Goal: Task Accomplishment & Management: Manage account settings

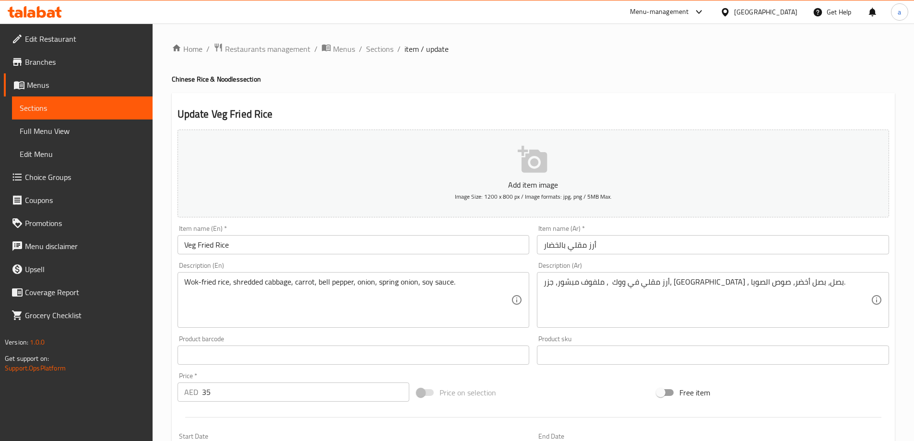
click at [66, 83] on span "Menus" at bounding box center [86, 85] width 118 height 12
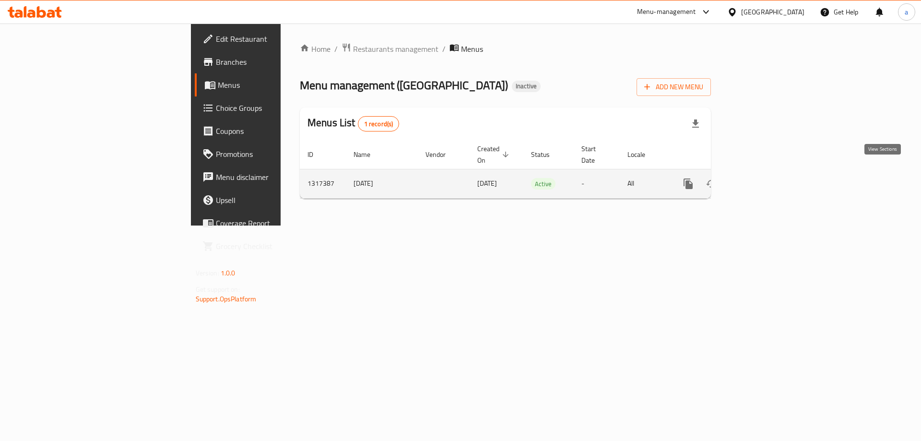
click at [763, 178] on icon "enhanced table" at bounding box center [758, 184] width 12 height 12
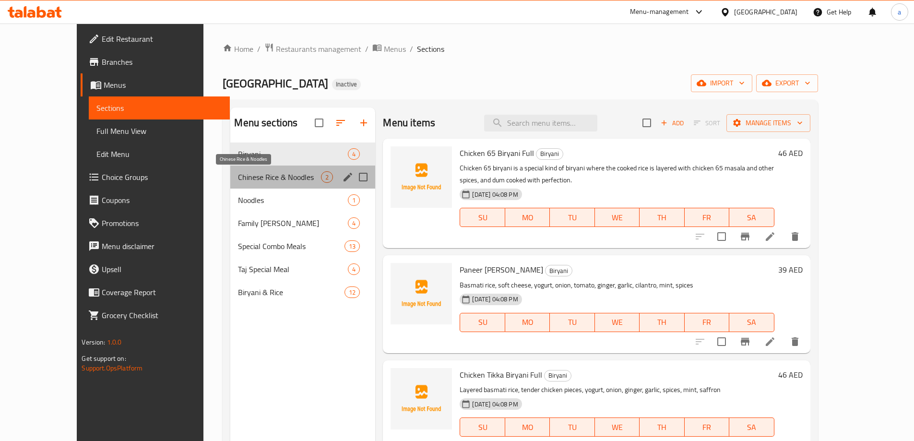
click at [241, 171] on span "Chinese Rice & Noodles" at bounding box center [279, 177] width 83 height 12
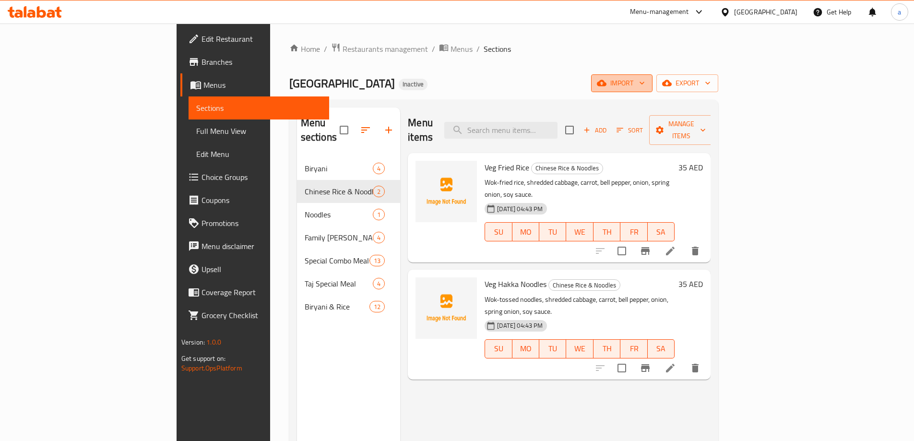
click at [653, 90] on button "import" at bounding box center [621, 83] width 61 height 18
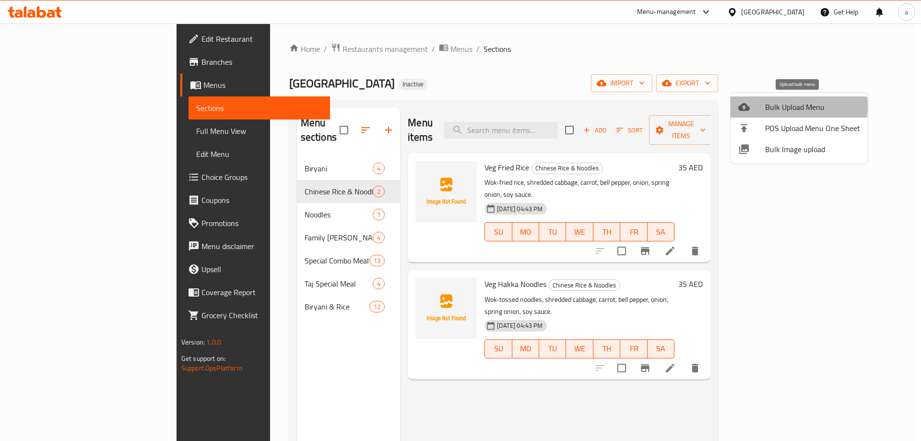
click at [784, 107] on span "Bulk Upload Menu" at bounding box center [812, 107] width 95 height 12
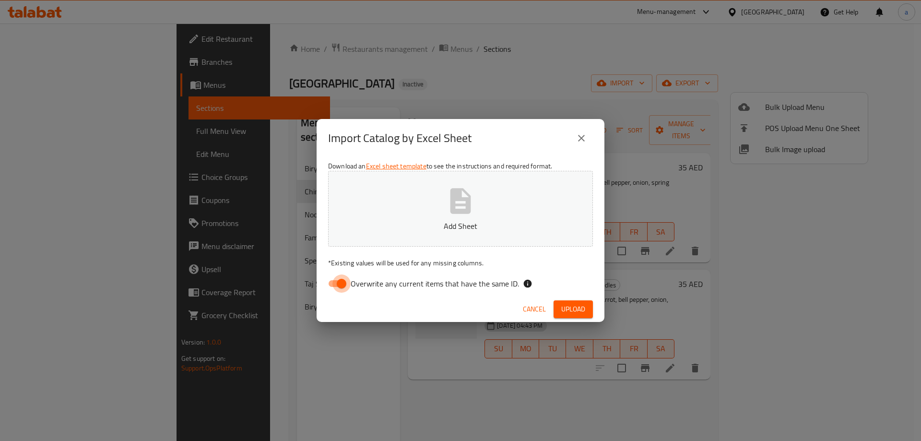
click at [338, 285] on input "Overwrite any current items that have the same ID." at bounding box center [341, 283] width 55 height 18
checkbox input "false"
click at [428, 214] on button "Add Sheet" at bounding box center [460, 209] width 265 height 76
click at [574, 300] on button "Upload" at bounding box center [573, 309] width 39 height 18
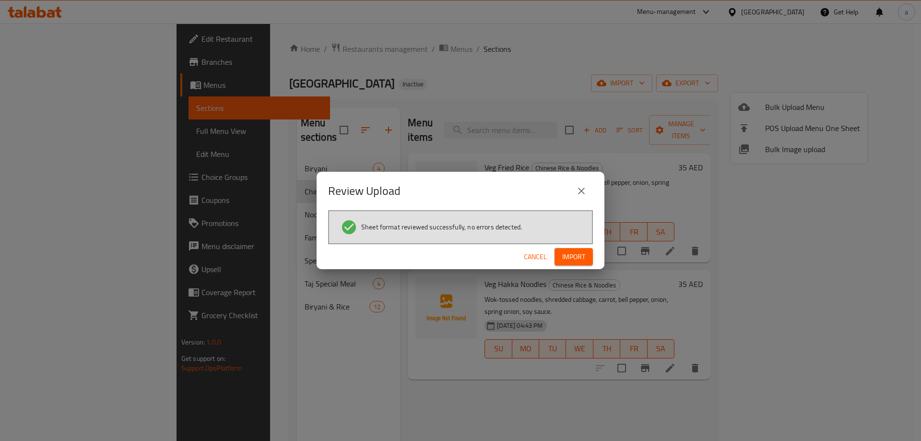
click at [586, 256] on button "Import" at bounding box center [574, 257] width 38 height 18
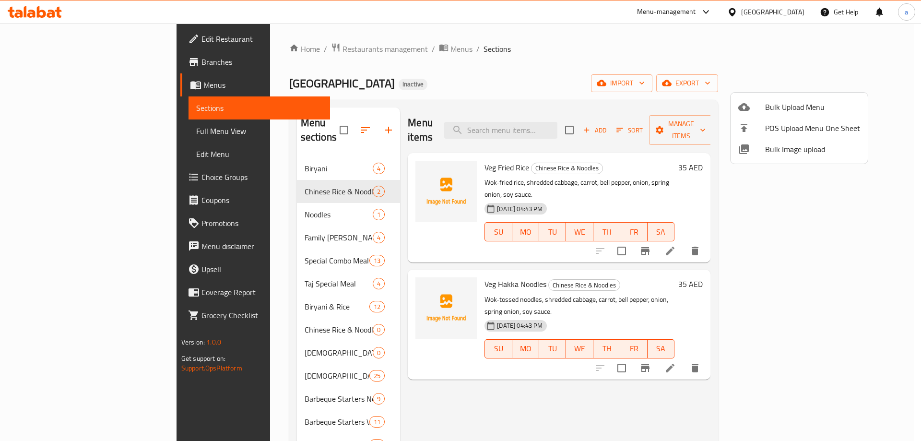
click at [414, 400] on div at bounding box center [460, 220] width 921 height 441
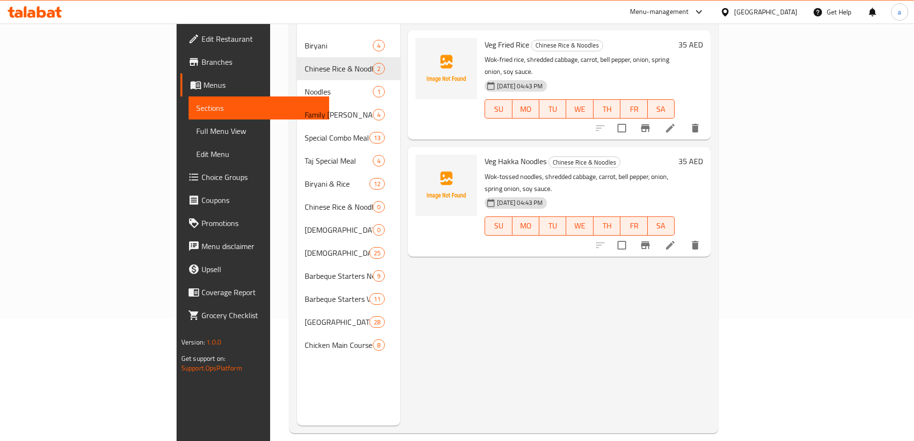
scroll to position [134, 0]
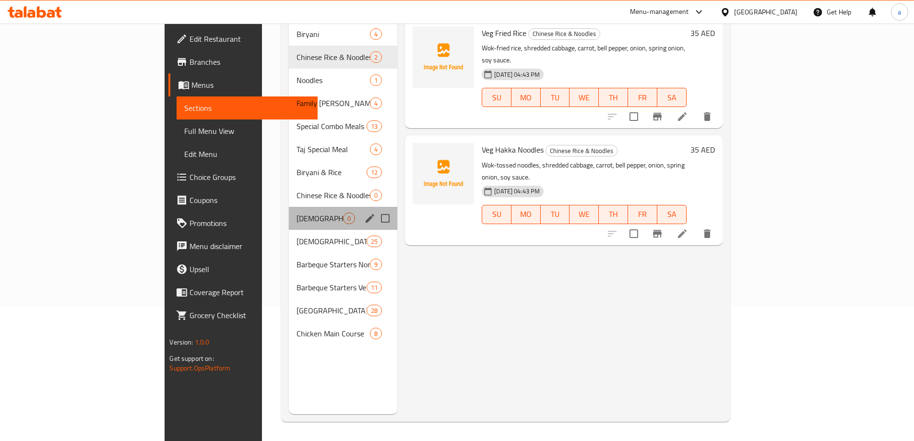
click at [289, 212] on div "Chinese Starters Veg 0" at bounding box center [343, 218] width 108 height 23
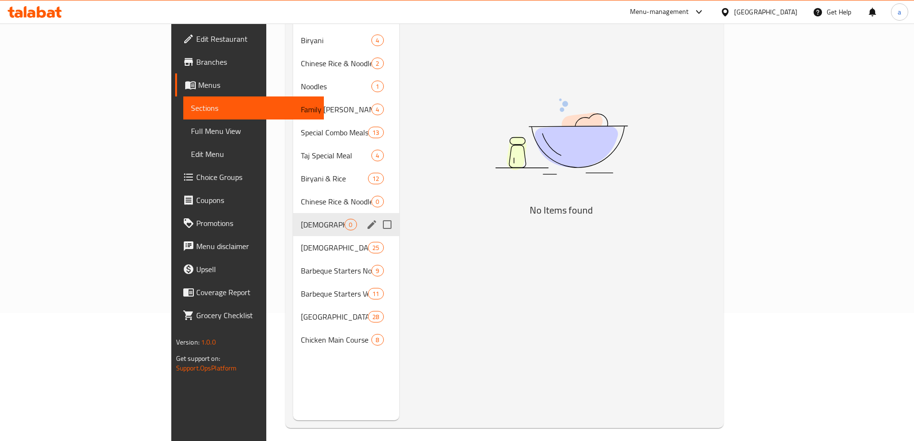
scroll to position [134, 0]
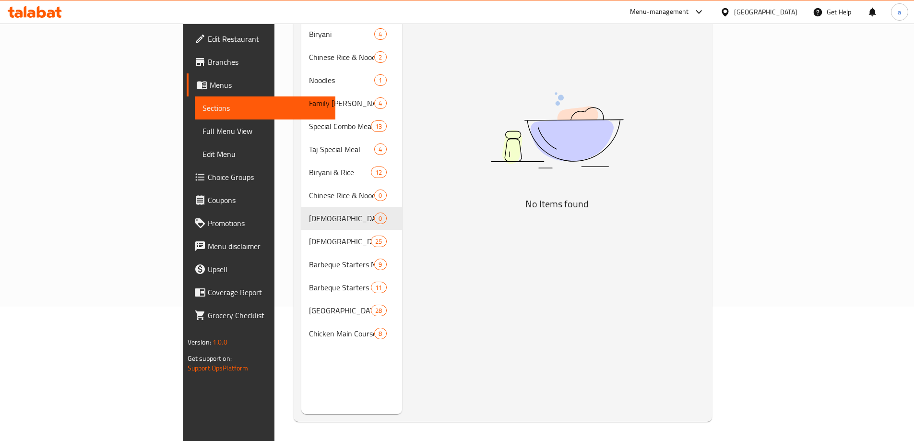
click at [460, 320] on div "Menu items Add Sort Manage items No Items found" at bounding box center [553, 193] width 302 height 441
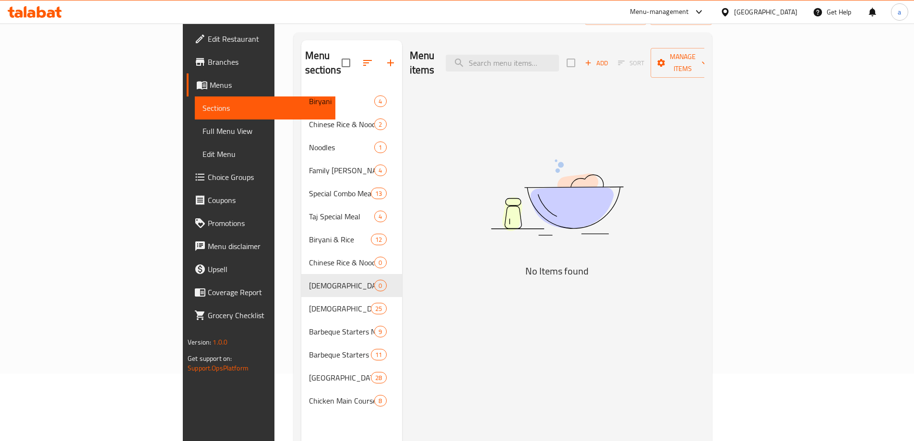
scroll to position [0, 0]
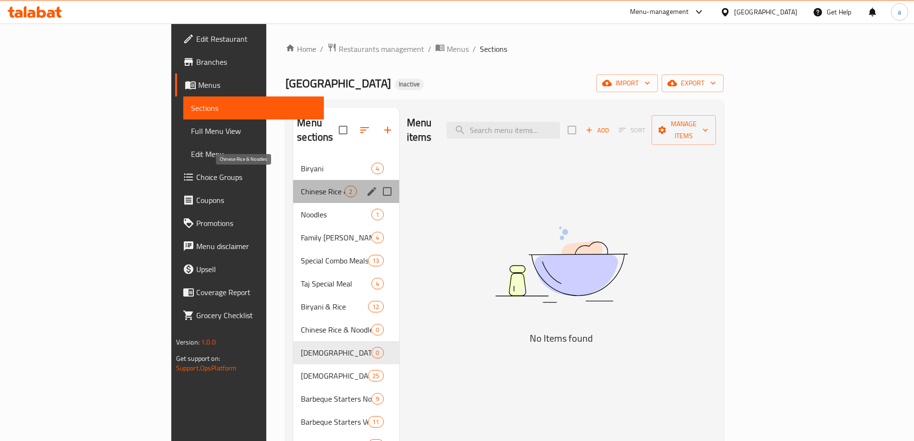
click at [301, 186] on span "Chinese Rice & Noodles" at bounding box center [323, 192] width 44 height 12
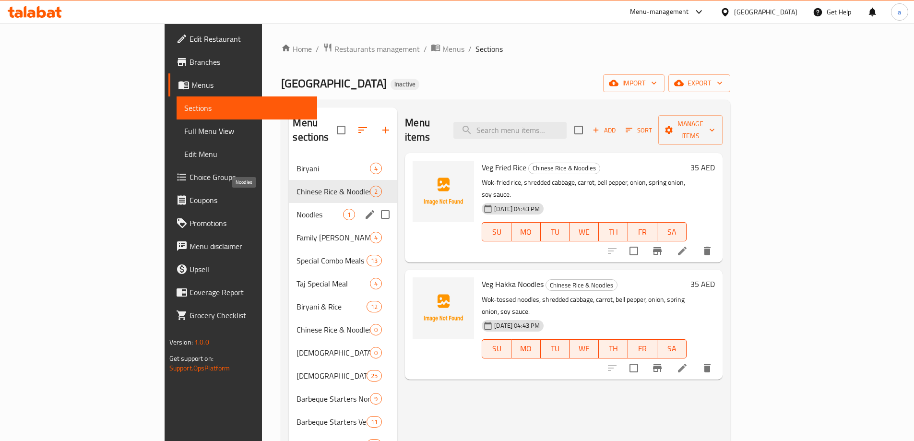
click at [297, 209] on span "Noodles" at bounding box center [320, 215] width 47 height 12
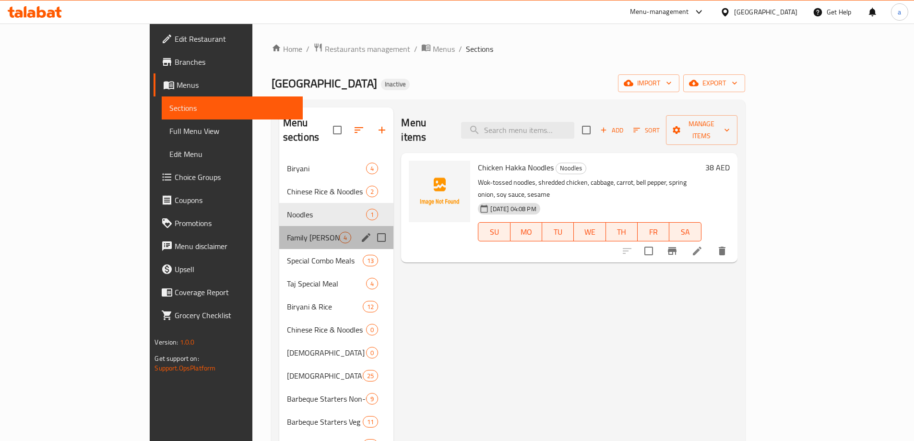
click at [279, 226] on div "Family Biryani Bucket 4" at bounding box center [336, 237] width 115 height 23
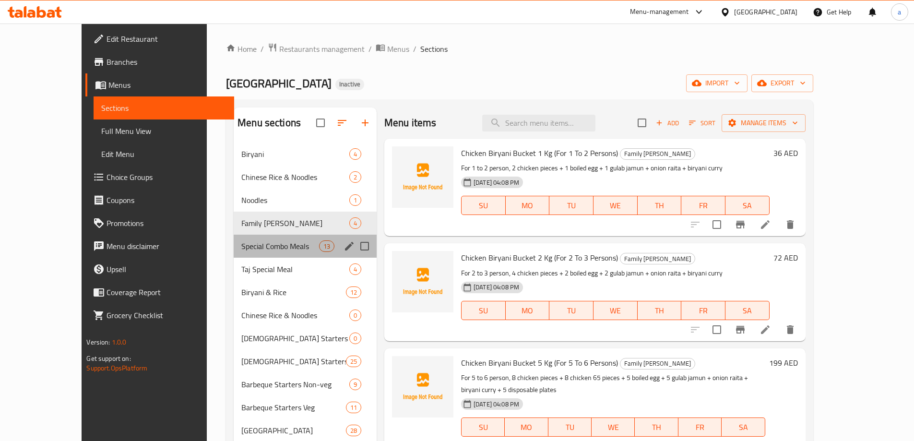
click at [243, 235] on div "Special Combo Meals 13" at bounding box center [305, 246] width 143 height 23
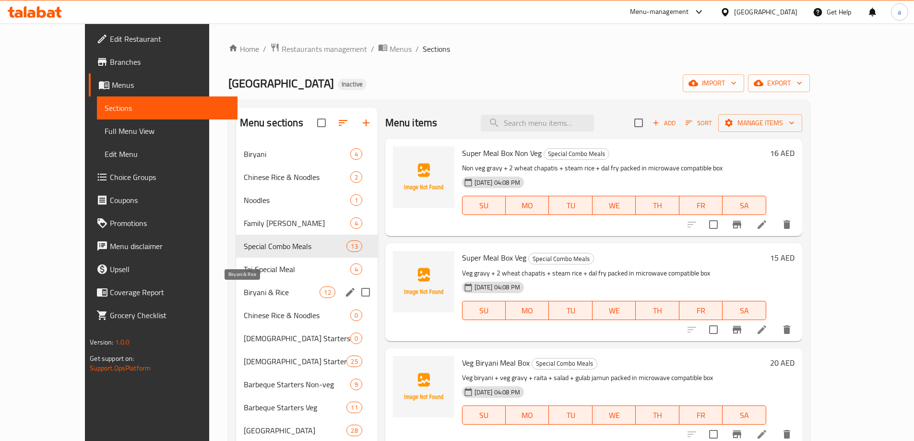
scroll to position [48, 0]
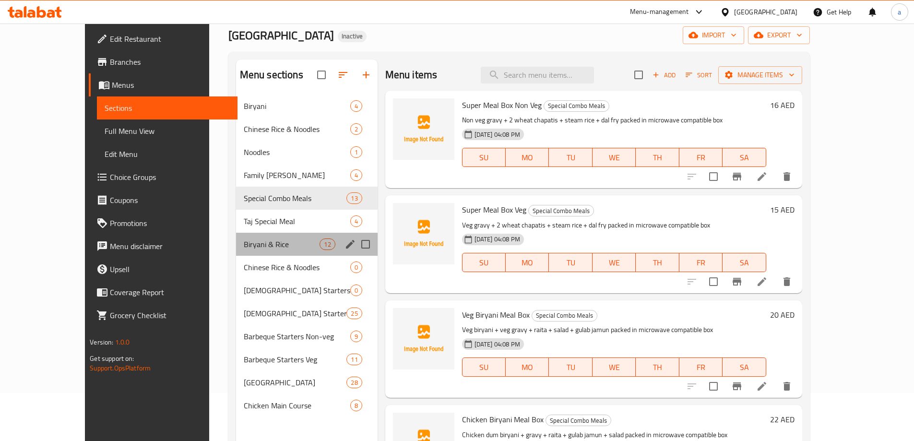
click at [236, 251] on div "Biryani & Rice 12" at bounding box center [307, 244] width 142 height 23
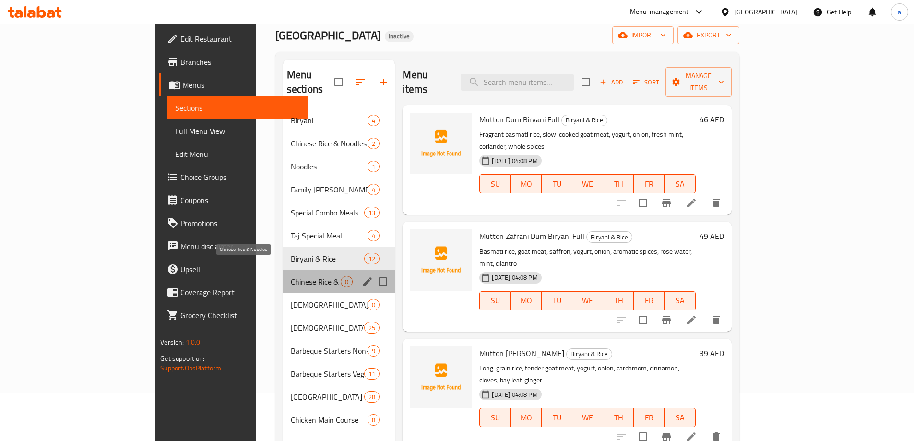
click at [291, 276] on span "Chinese Rice & Noodles" at bounding box center [316, 282] width 50 height 12
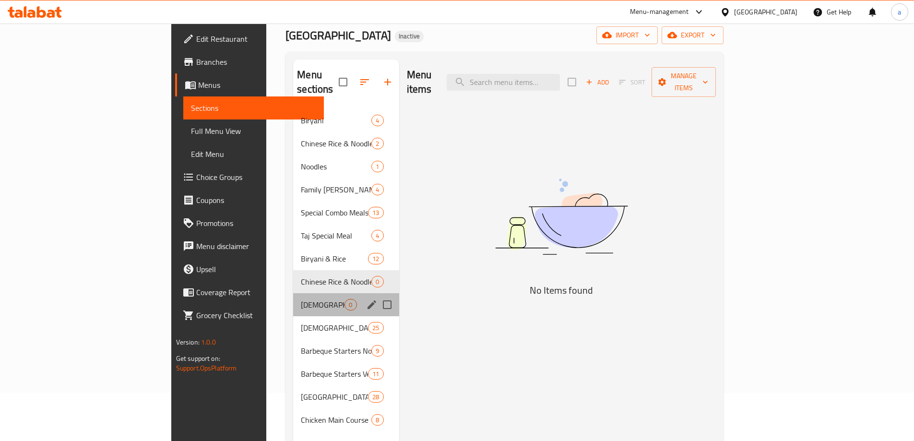
click at [293, 293] on div "Chinese Starters Veg 0" at bounding box center [346, 304] width 106 height 23
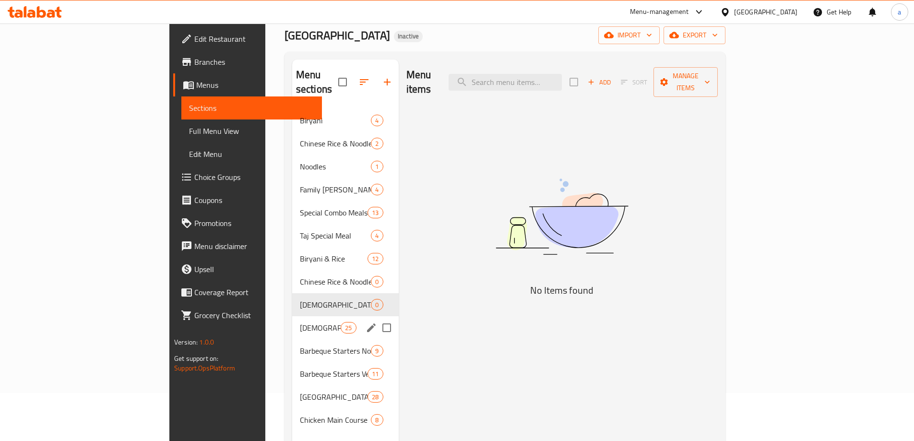
click at [292, 316] on div "Chinese Starters Non-veg 25" at bounding box center [345, 327] width 107 height 23
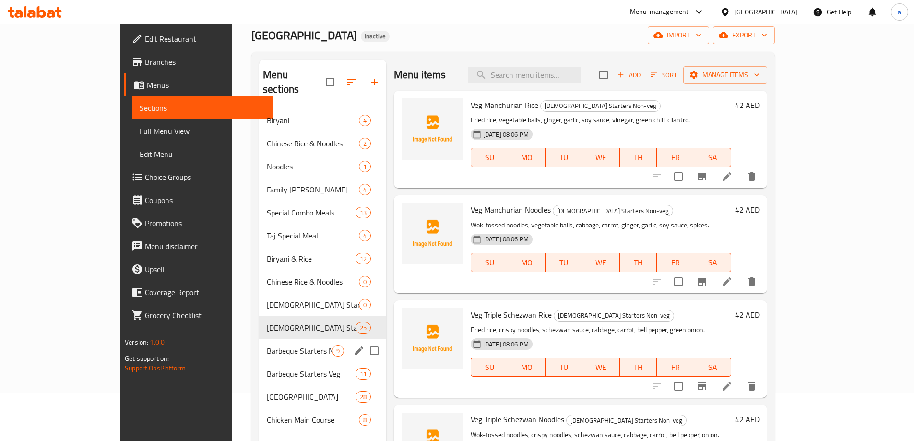
click at [259, 339] on div "Barbeque Starters Non-veg 9" at bounding box center [322, 350] width 127 height 23
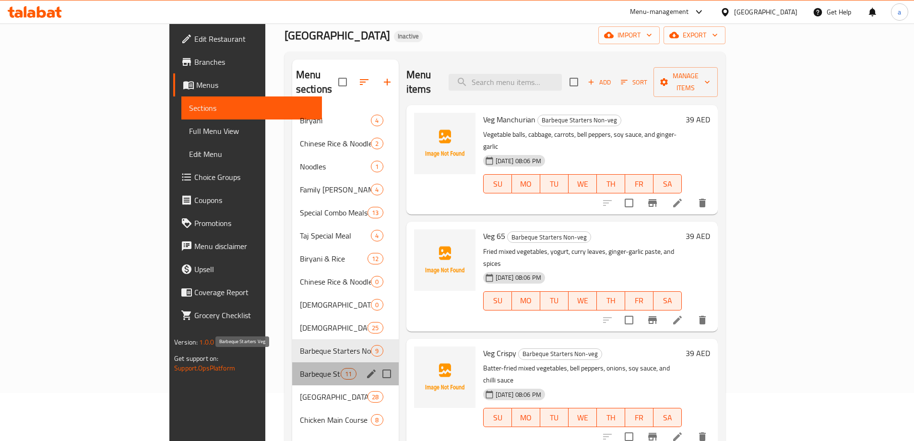
click at [300, 368] on span "Barbeque Starters Veg" at bounding box center [320, 374] width 41 height 12
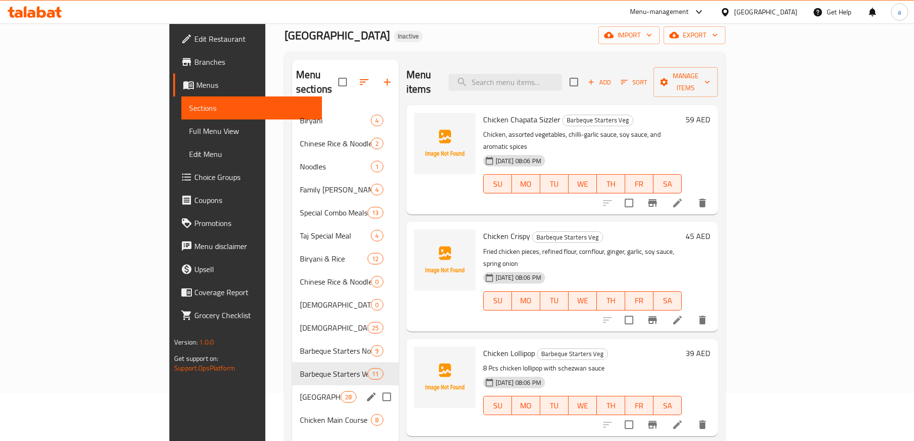
click at [292, 385] on div "Mutton Main Course 28" at bounding box center [345, 396] width 107 height 23
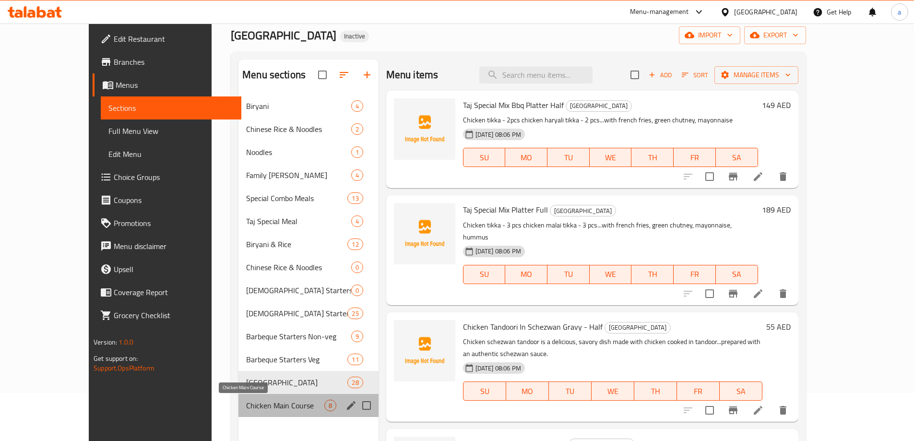
click at [246, 408] on span "Chicken Main Course" at bounding box center [285, 406] width 78 height 12
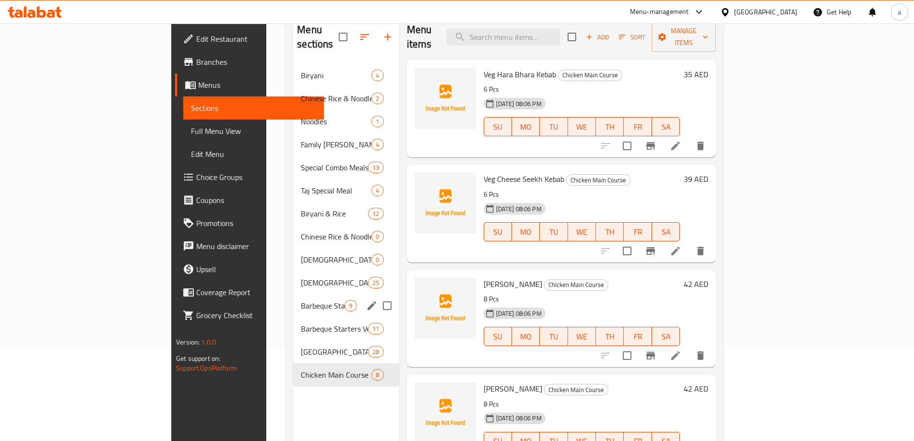
scroll to position [134, 0]
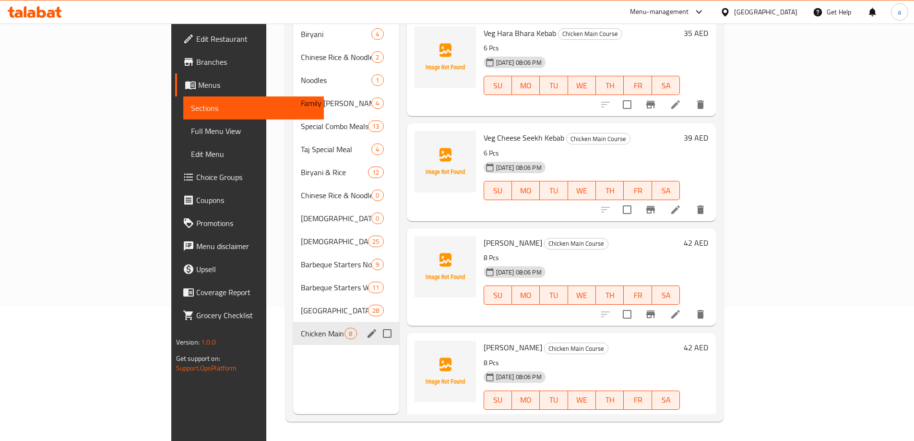
click at [377, 323] on input "Menu sections" at bounding box center [387, 333] width 20 height 20
checkbox input "true"
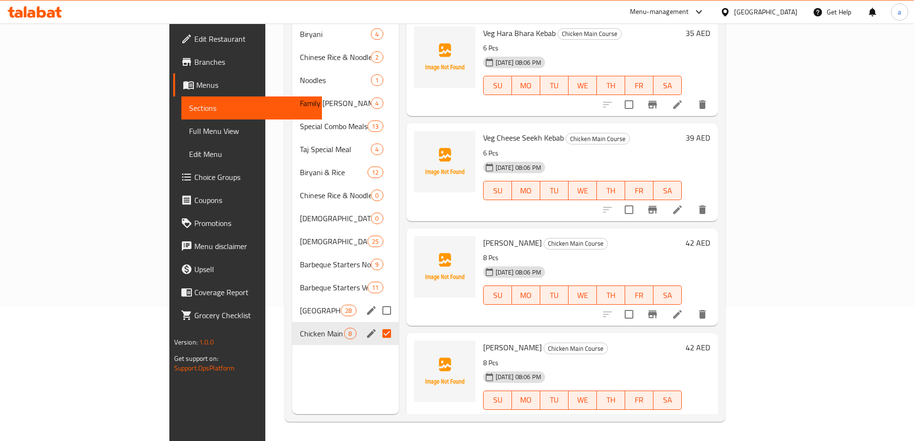
click at [377, 300] on input "Menu sections" at bounding box center [387, 310] width 20 height 20
checkbox input "true"
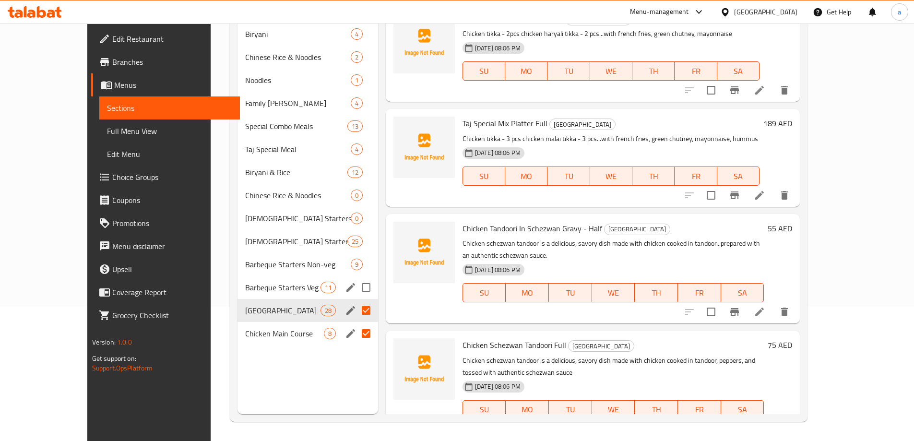
click at [356, 277] on input "Menu sections" at bounding box center [366, 287] width 20 height 20
checkbox input "true"
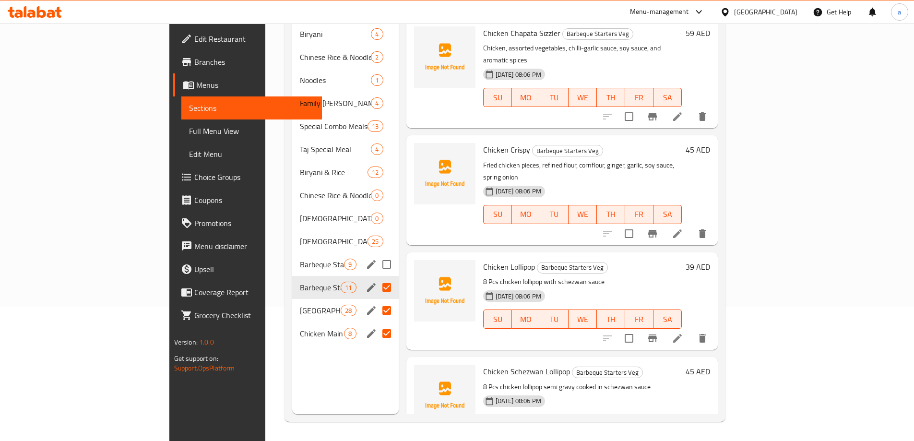
click at [377, 254] on input "Menu sections" at bounding box center [387, 264] width 20 height 20
checkbox input "true"
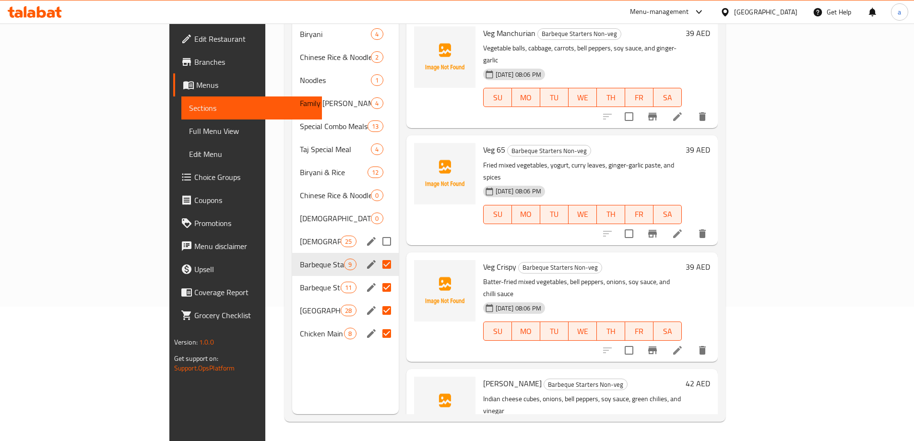
click at [377, 231] on input "Menu sections" at bounding box center [387, 241] width 20 height 20
checkbox input "true"
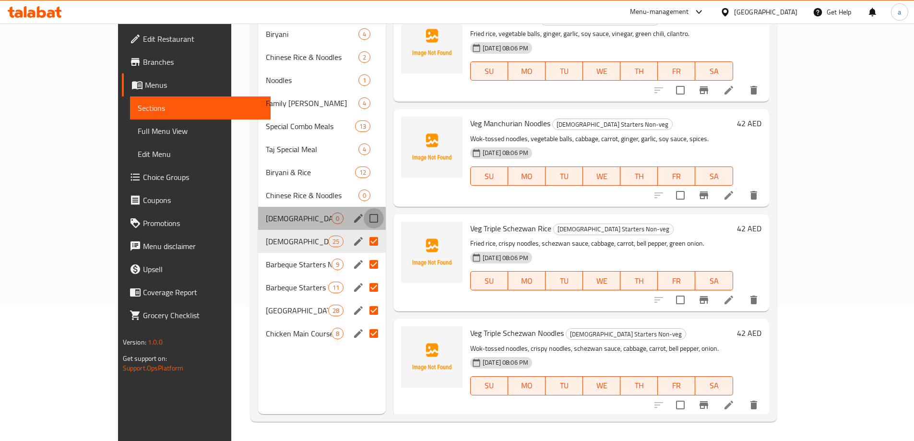
click at [364, 208] on input "Menu sections" at bounding box center [374, 218] width 20 height 20
checkbox input "true"
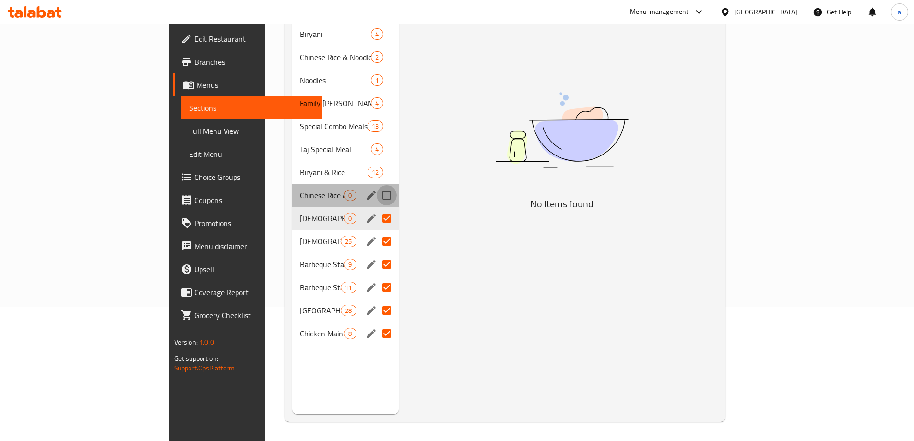
click at [377, 185] on input "Menu sections" at bounding box center [387, 195] width 20 height 20
checkbox input "true"
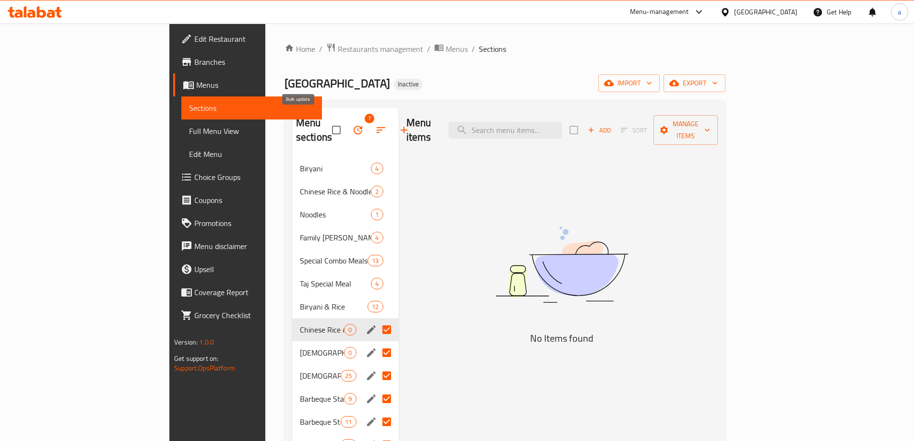
click at [354, 126] on icon "button" at bounding box center [358, 130] width 9 height 9
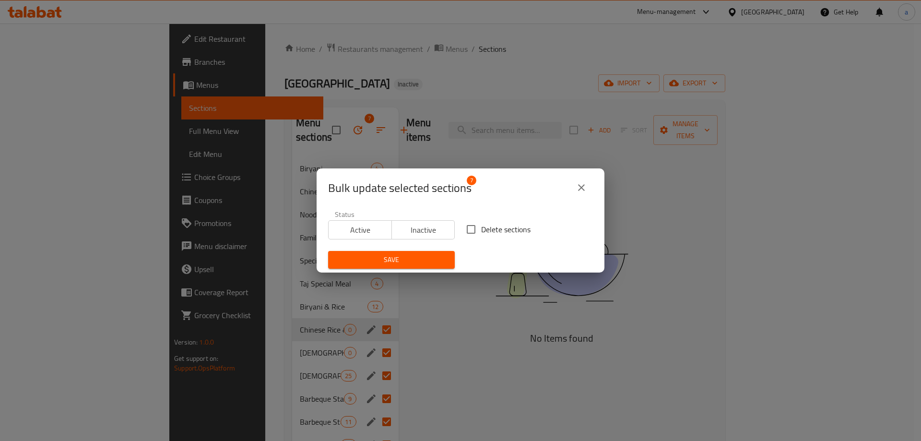
click at [466, 228] on input "Delete sections" at bounding box center [471, 229] width 20 height 20
checkbox input "true"
click at [431, 259] on span "Save" at bounding box center [391, 260] width 111 height 12
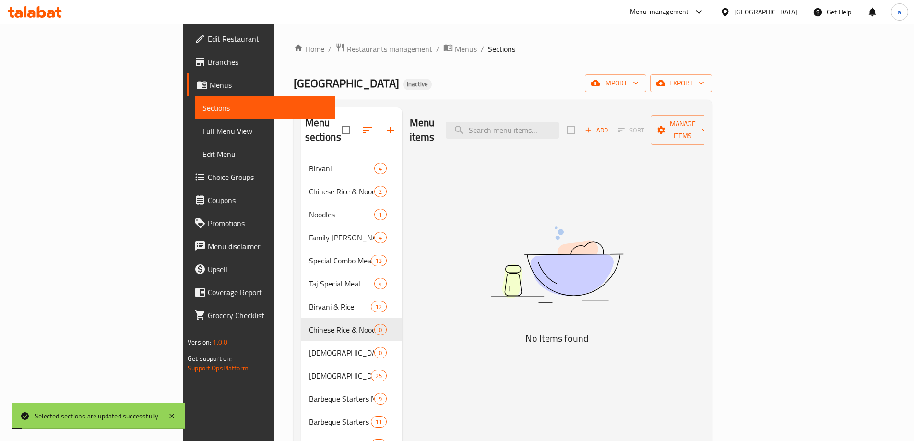
click at [438, 302] on div "Menu items Add Sort Manage items No Items found" at bounding box center [553, 327] width 302 height 441
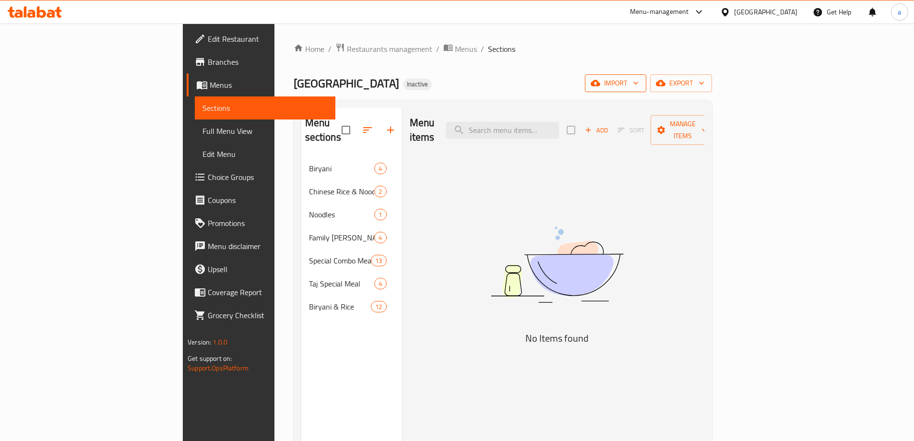
click at [639, 78] on span "import" at bounding box center [616, 83] width 46 height 12
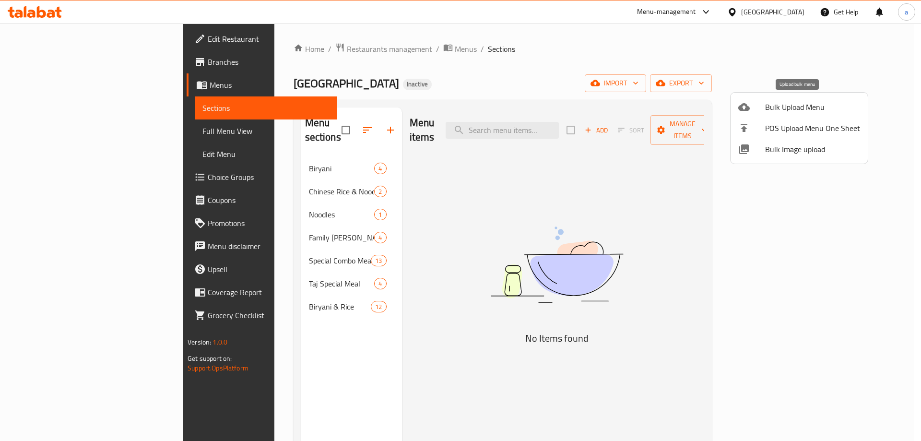
click at [769, 113] on span "Bulk Upload Menu" at bounding box center [812, 107] width 95 height 12
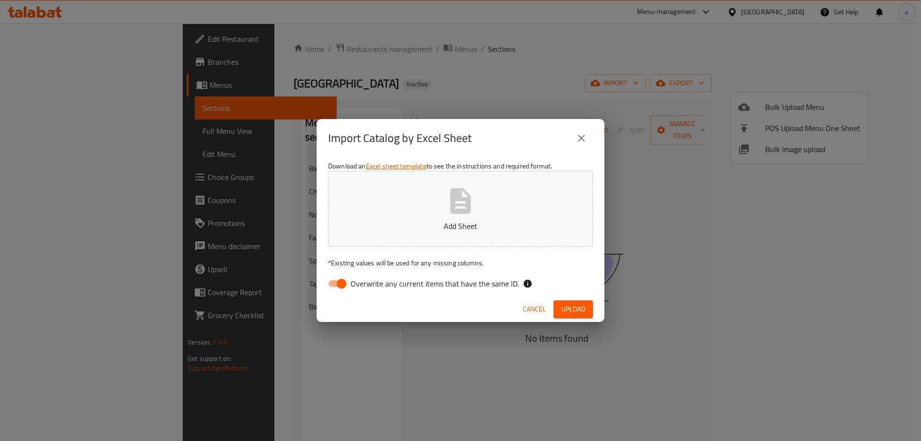
click at [340, 279] on input "Overwrite any current items that have the same ID." at bounding box center [341, 283] width 55 height 18
checkbox input "false"
click at [565, 308] on span "Upload" at bounding box center [573, 309] width 24 height 12
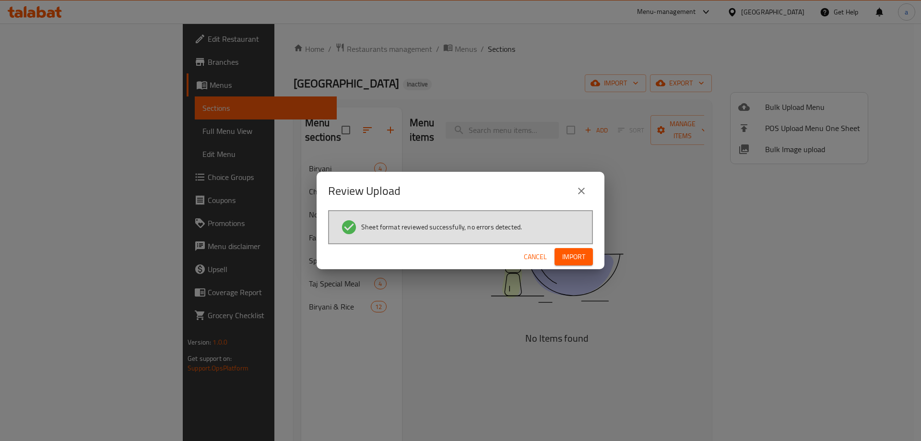
click at [567, 251] on span "Import" at bounding box center [573, 257] width 23 height 12
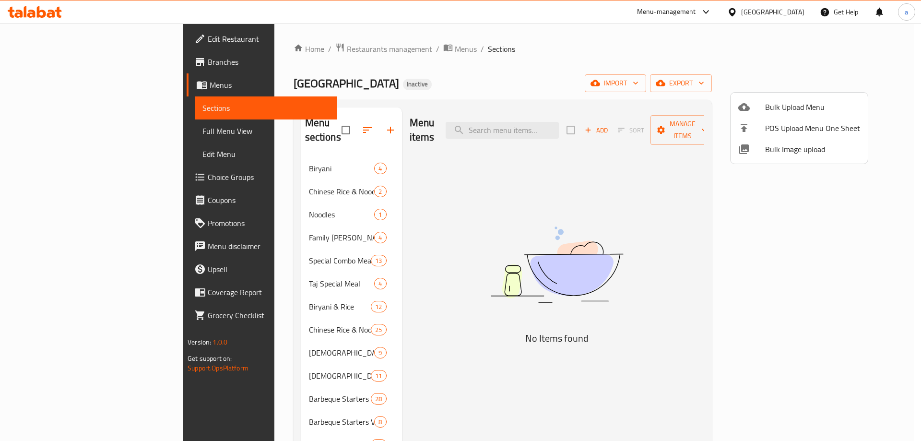
click at [287, 178] on div at bounding box center [460, 220] width 921 height 441
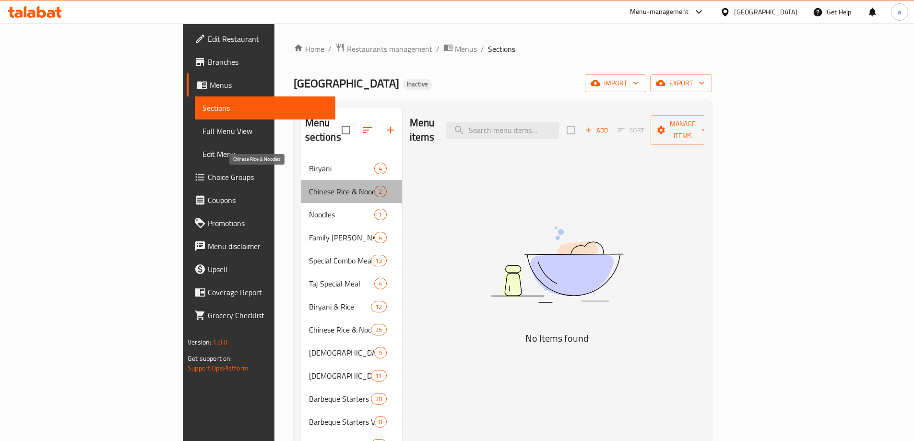
click at [309, 186] on span "Chinese Rice & Noodles" at bounding box center [342, 192] width 66 height 12
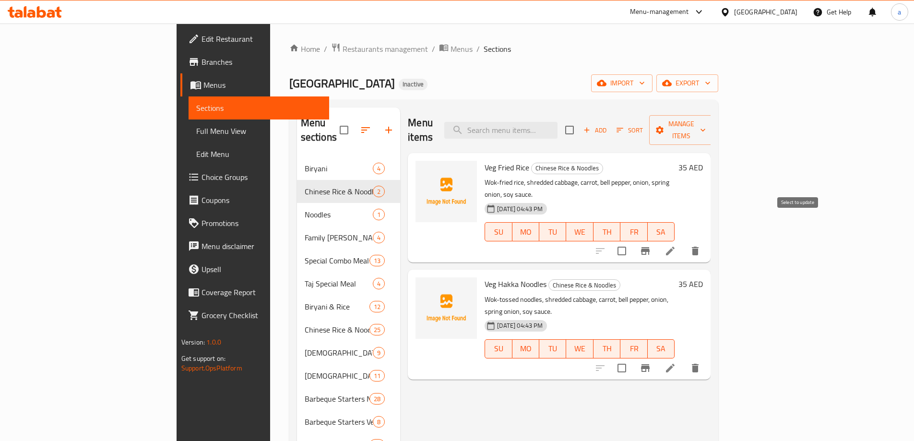
click at [632, 241] on input "checkbox" at bounding box center [622, 251] width 20 height 20
checkbox input "true"
click at [632, 358] on input "checkbox" at bounding box center [622, 368] width 20 height 20
checkbox input "true"
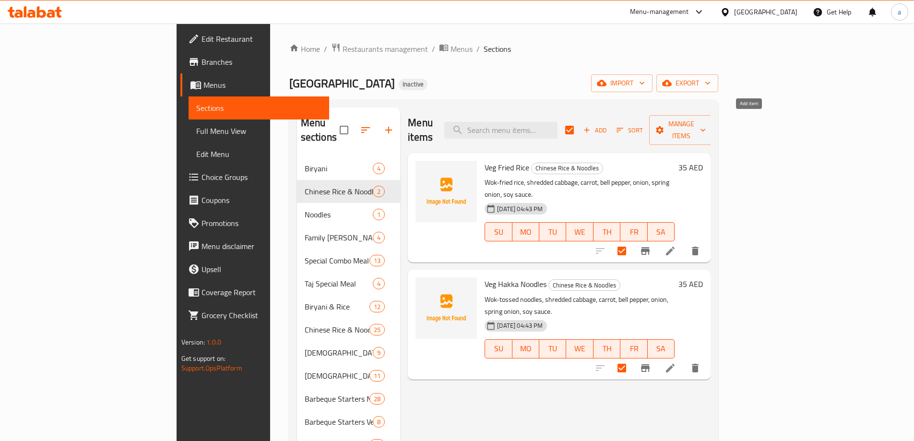
click at [608, 125] on span "Add" at bounding box center [595, 130] width 26 height 11
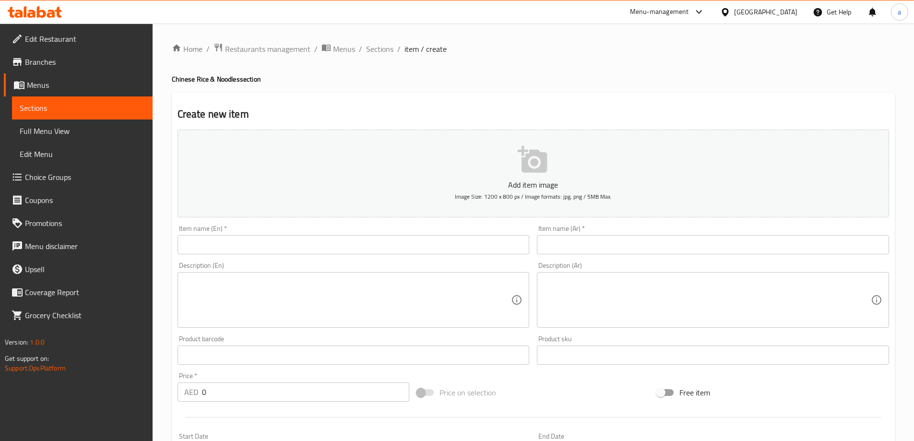
click at [69, 90] on span "Menus" at bounding box center [86, 85] width 118 height 12
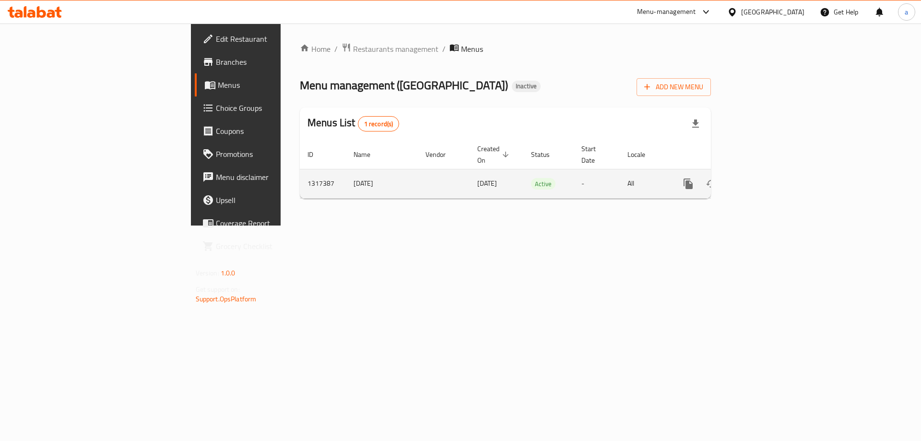
click at [769, 172] on link "enhanced table" at bounding box center [757, 183] width 23 height 23
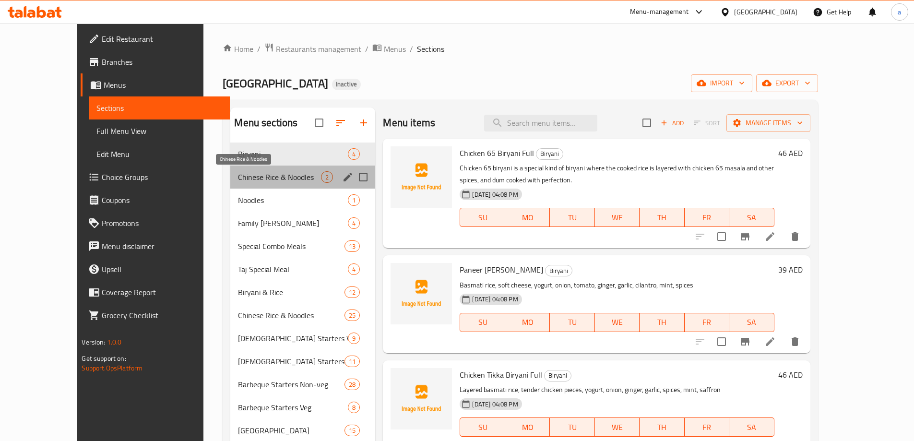
click at [248, 175] on span "Chinese Rice & Noodles" at bounding box center [279, 177] width 83 height 12
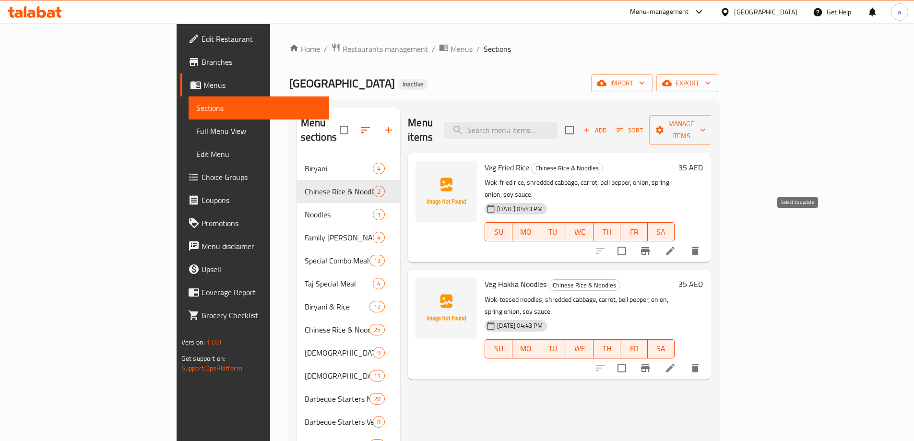
click at [632, 241] on input "checkbox" at bounding box center [622, 251] width 20 height 20
checkbox input "true"
click at [632, 358] on input "checkbox" at bounding box center [622, 368] width 20 height 20
checkbox input "true"
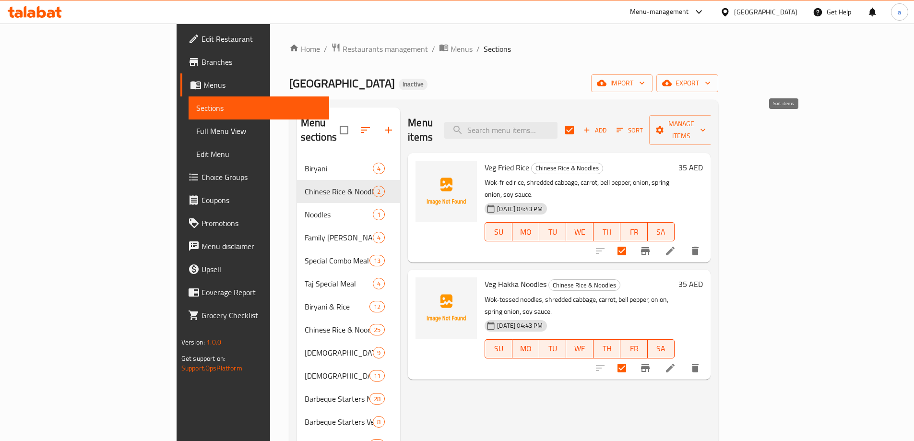
click at [643, 125] on span "Sort" at bounding box center [630, 130] width 26 height 11
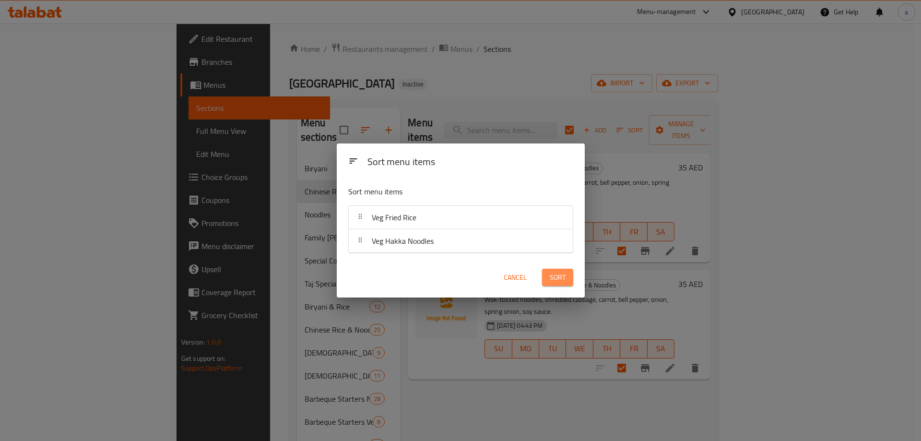
click at [549, 277] on button "Sort" at bounding box center [557, 278] width 31 height 18
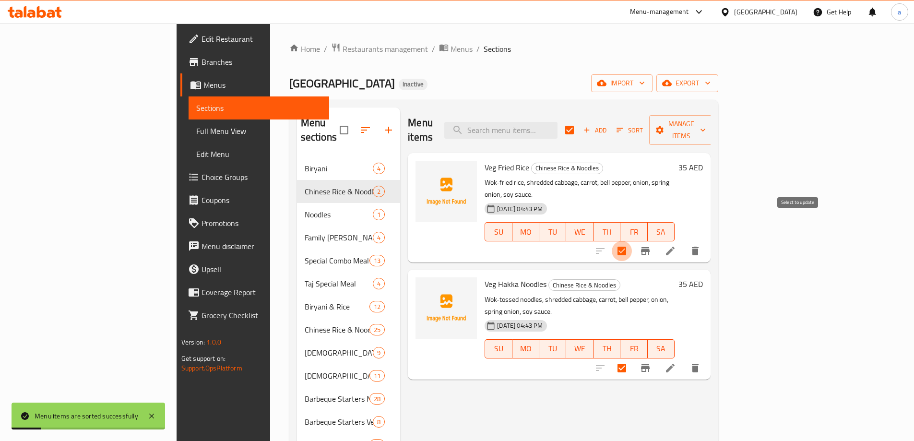
click at [632, 241] on input "checkbox" at bounding box center [622, 251] width 20 height 20
checkbox input "false"
click at [632, 241] on input "checkbox" at bounding box center [622, 251] width 20 height 20
checkbox input "true"
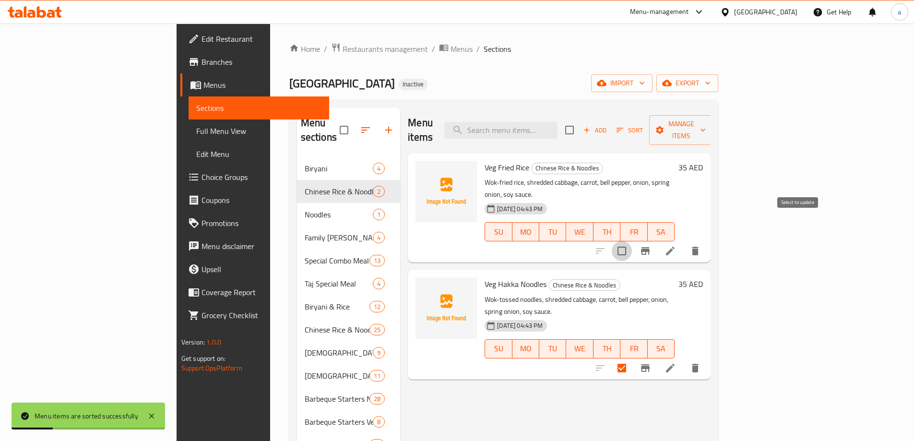
checkbox input "true"
click at [632, 358] on input "checkbox" at bounding box center [622, 368] width 20 height 20
checkbox input "false"
click at [632, 241] on input "checkbox" at bounding box center [622, 251] width 20 height 20
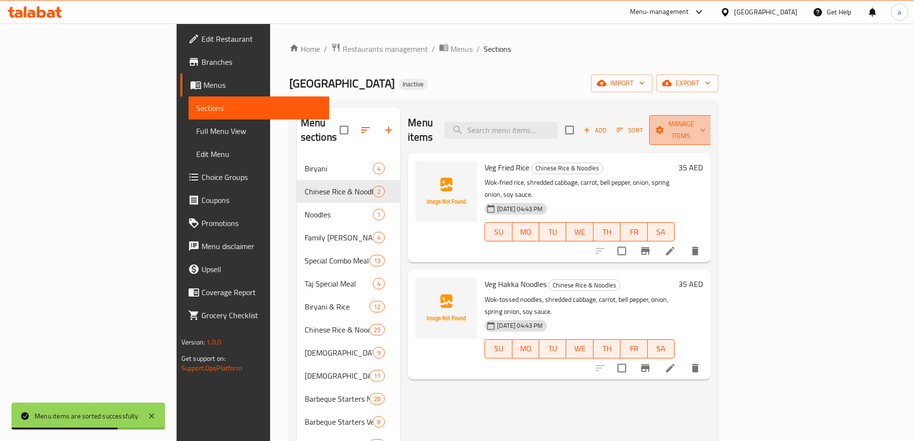
click at [706, 124] on span "Manage items" at bounding box center [681, 130] width 49 height 24
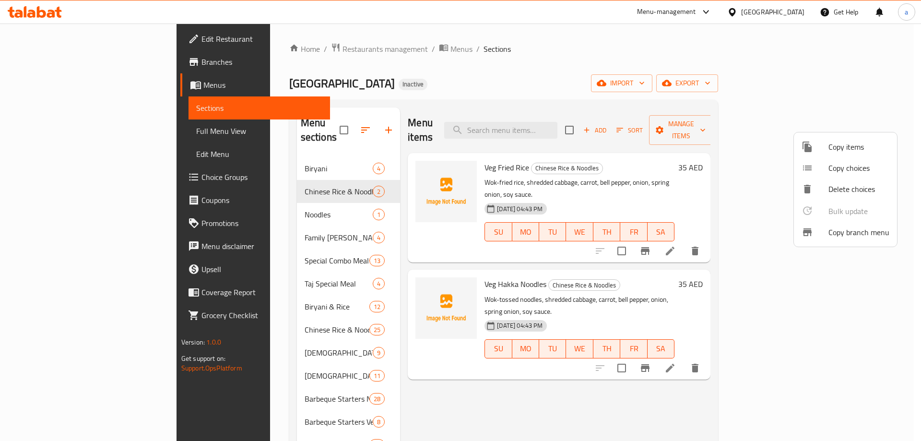
click at [762, 156] on div at bounding box center [460, 220] width 921 height 441
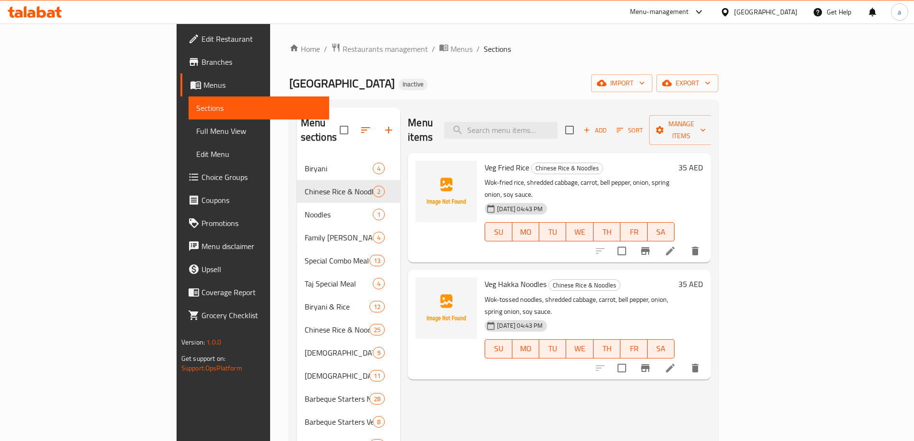
click at [632, 241] on input "checkbox" at bounding box center [622, 251] width 20 height 20
checkbox input "true"
click at [632, 358] on input "checkbox" at bounding box center [622, 368] width 20 height 20
checkbox input "true"
click at [706, 118] on span "Manage items" at bounding box center [681, 130] width 49 height 24
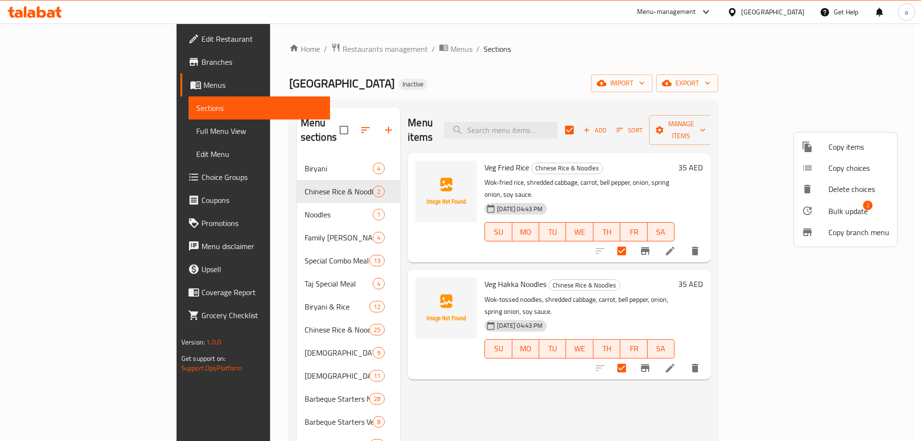
click at [859, 206] on span "Bulk update" at bounding box center [848, 211] width 39 height 12
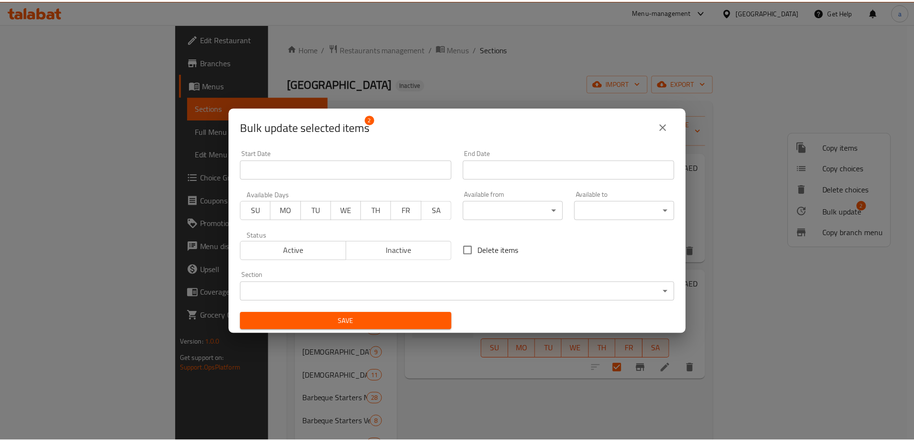
scroll to position [2, 0]
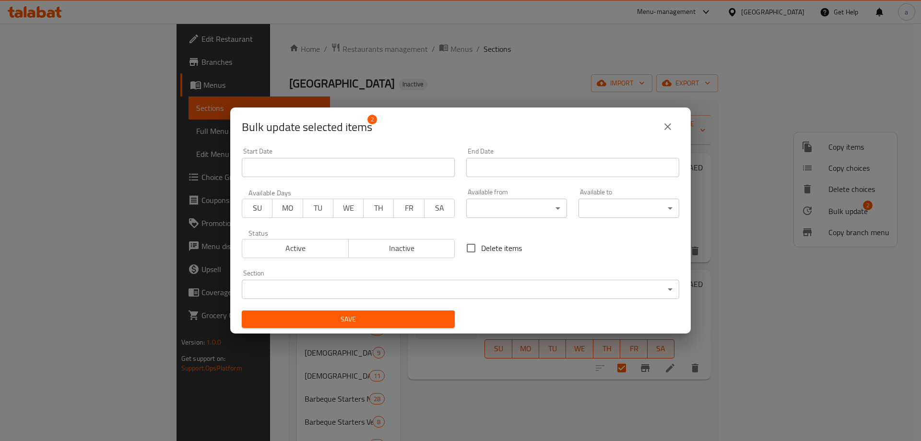
click at [380, 299] on div "Section ​ ​" at bounding box center [460, 284] width 449 height 41
click at [377, 290] on body "​ Menu-management United Arab Emirates Get Help a Edit Restaurant Branches Menu…" at bounding box center [460, 232] width 921 height 417
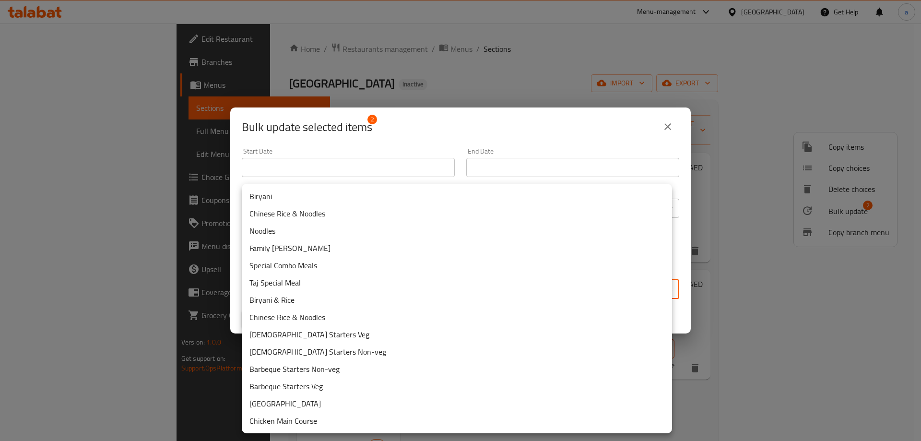
click at [321, 322] on li "Chinese Rice & Noodles" at bounding box center [457, 317] width 430 height 17
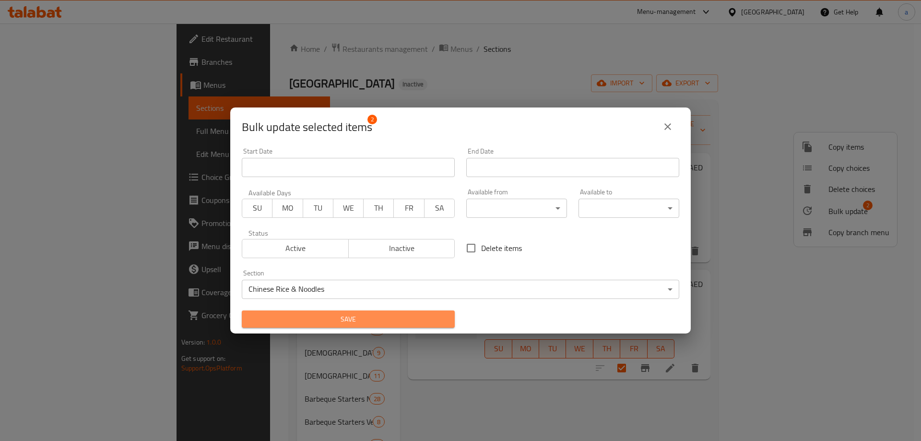
click at [426, 317] on span "Save" at bounding box center [349, 319] width 198 height 12
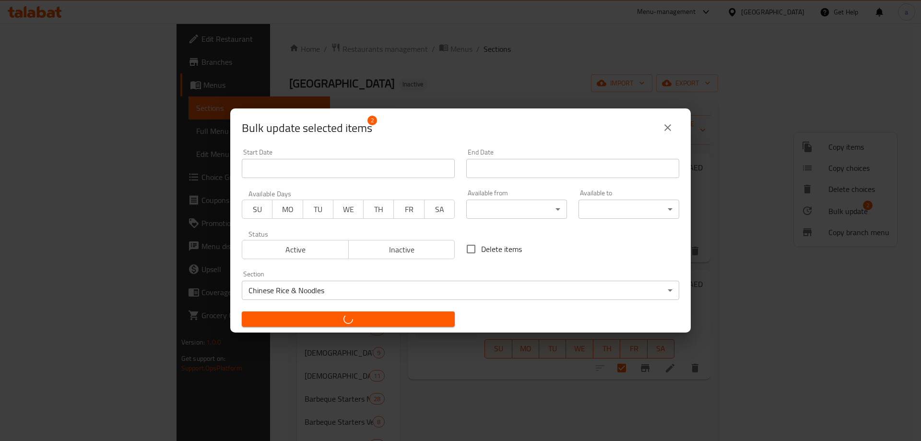
checkbox input "false"
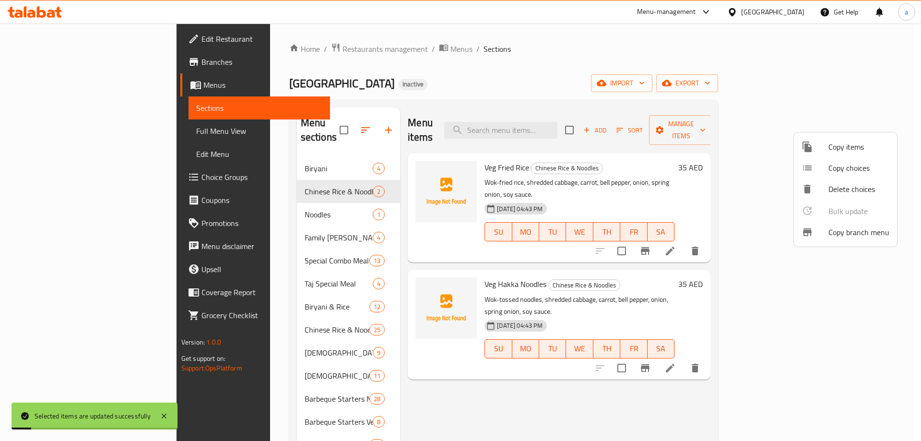
click at [417, 359] on div at bounding box center [460, 220] width 921 height 441
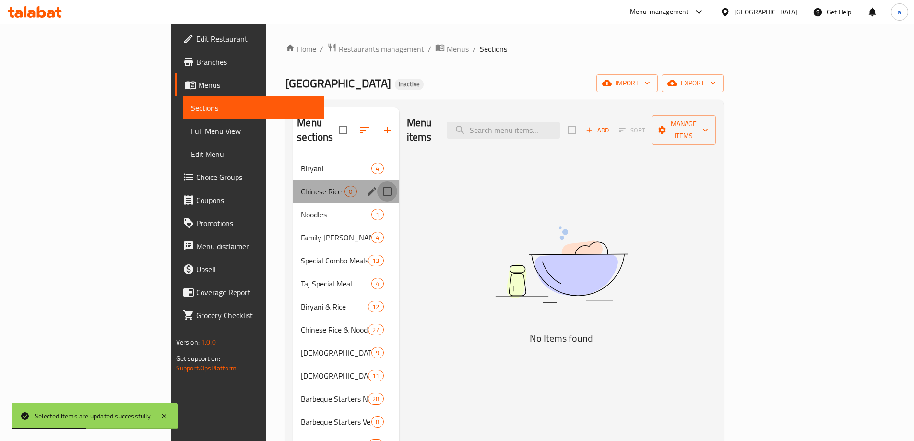
click at [377, 181] on input "Menu sections" at bounding box center [387, 191] width 20 height 20
checkbox input "true"
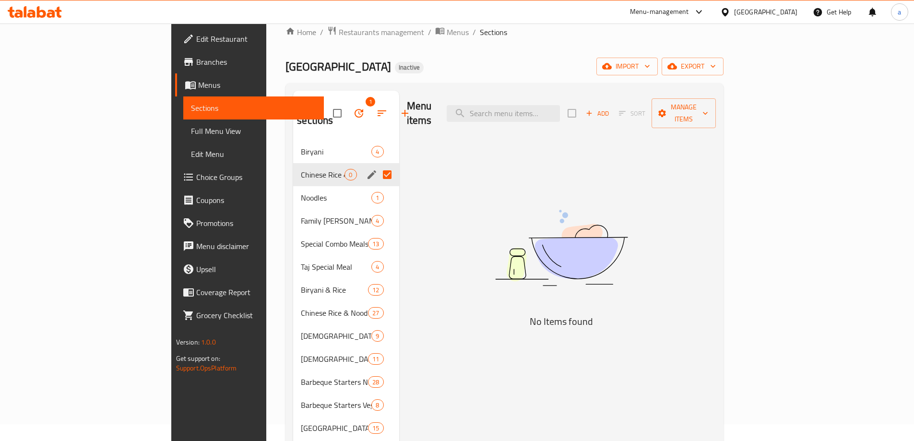
scroll to position [0, 0]
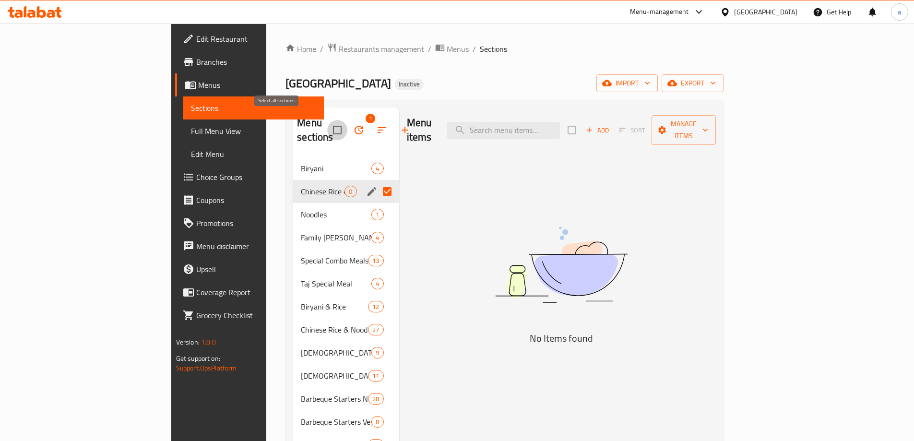
click at [327, 124] on input "checkbox" at bounding box center [337, 130] width 20 height 20
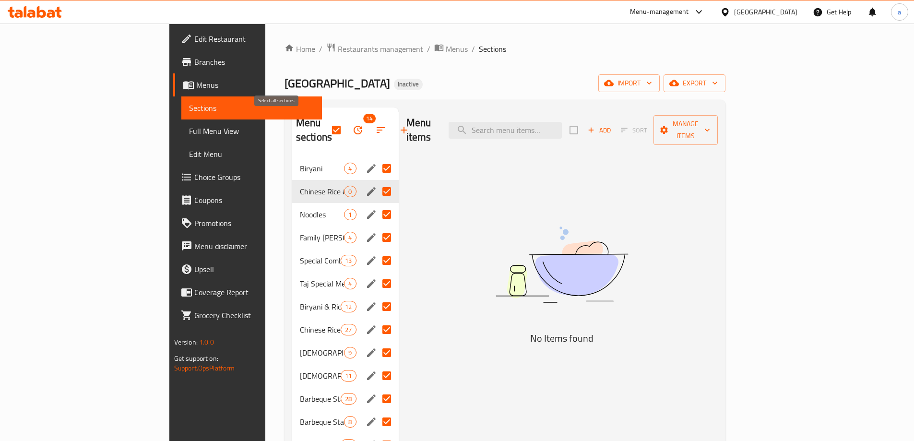
click at [326, 124] on input "checkbox" at bounding box center [336, 130] width 20 height 20
checkbox input "false"
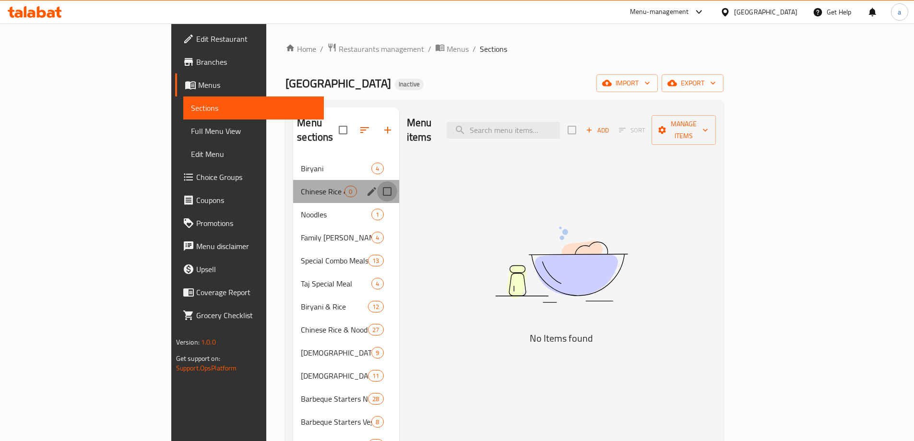
click at [377, 181] on input "Menu sections" at bounding box center [387, 191] width 20 height 20
checkbox input "true"
click at [353, 124] on icon "button" at bounding box center [359, 130] width 12 height 12
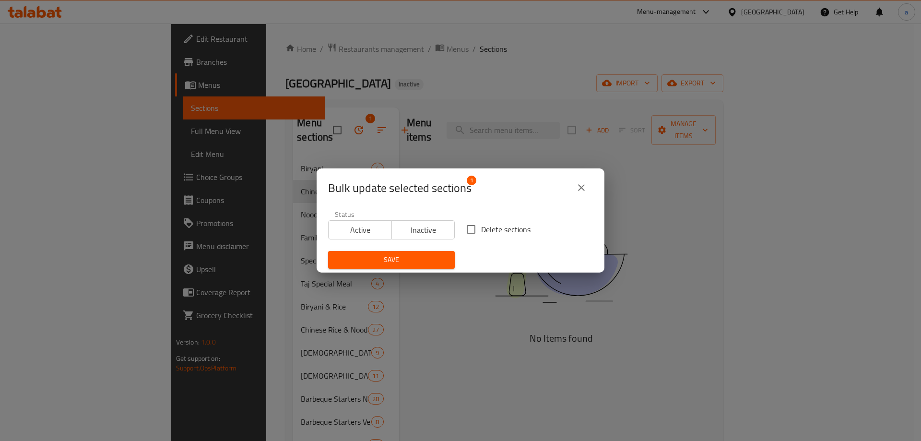
click at [465, 230] on input "Delete sections" at bounding box center [471, 229] width 20 height 20
checkbox input "true"
click at [439, 261] on span "Save" at bounding box center [391, 260] width 111 height 12
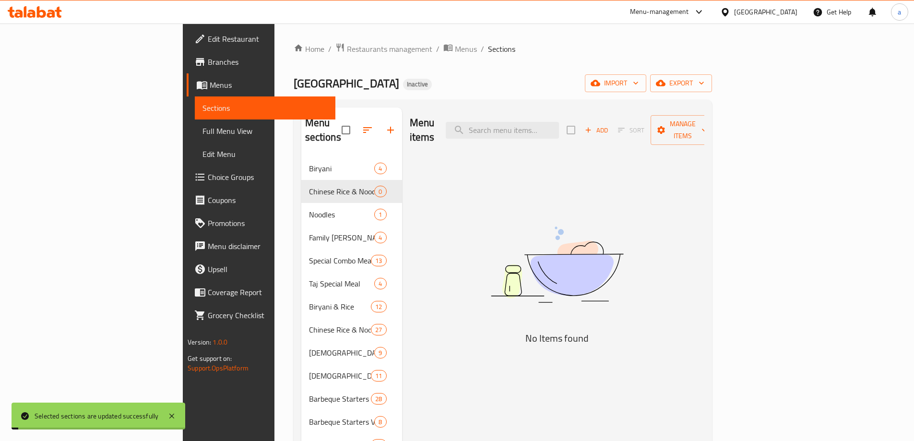
click at [459, 300] on div "Menu items Add Sort Manage items No Items found" at bounding box center [553, 327] width 302 height 441
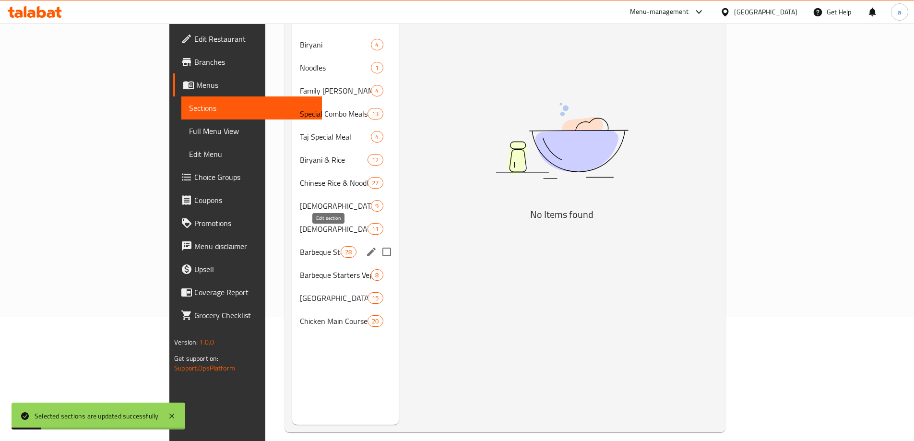
scroll to position [134, 0]
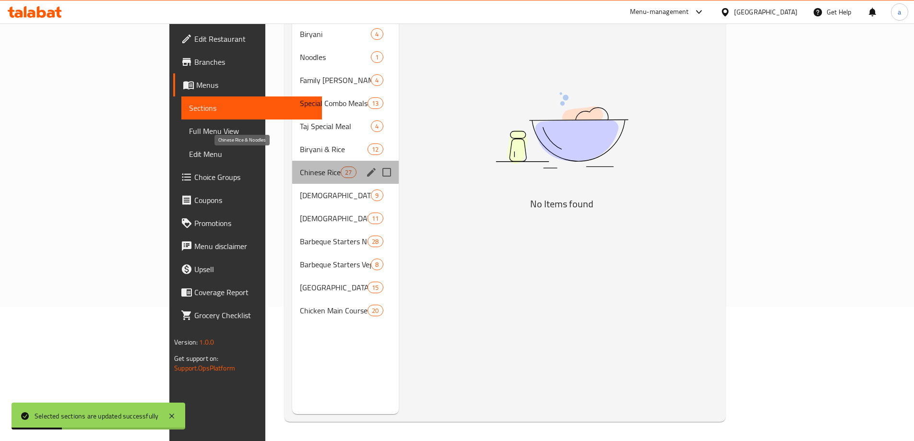
click at [300, 166] on span "Chinese Rice & Noodles" at bounding box center [320, 172] width 41 height 12
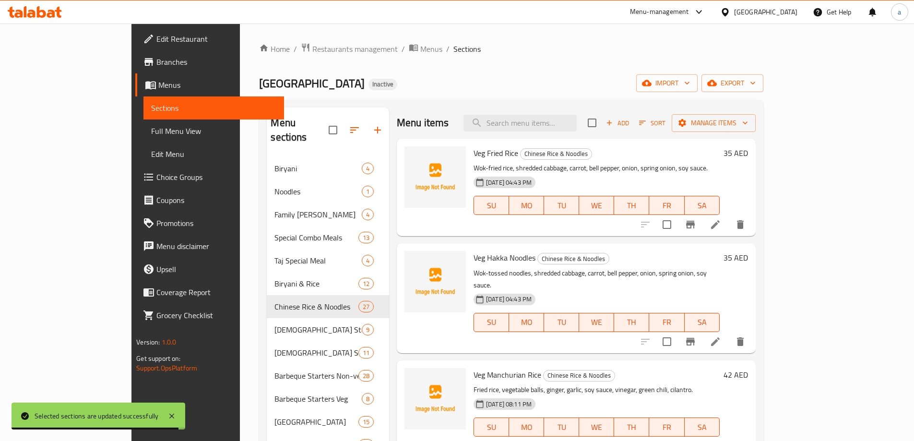
click at [621, 238] on div "Veg Fried Rice Chinese Rice & Noodles Wok-fried rice, shredded cabbage, carrot,…" at bounding box center [576, 204] width 359 height 130
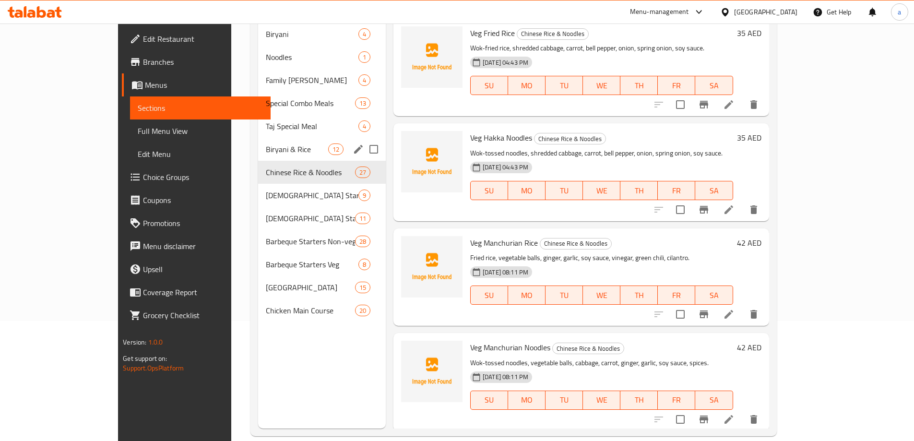
scroll to position [134, 0]
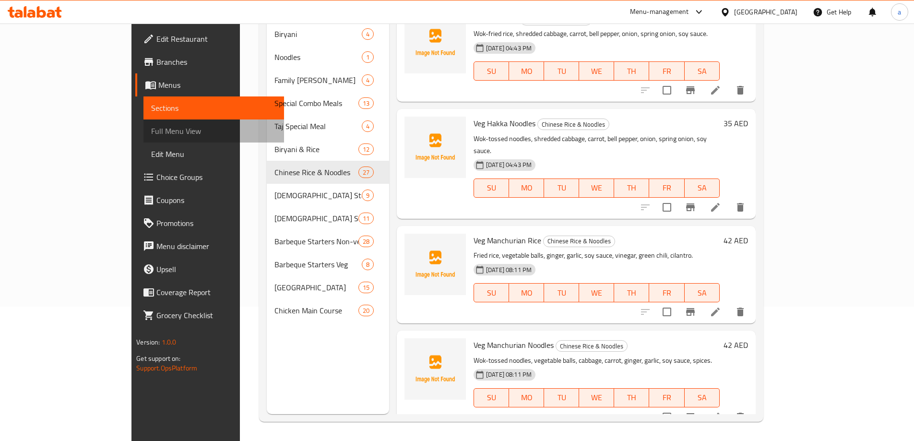
click at [151, 135] on span "Full Menu View" at bounding box center [213, 131] width 125 height 12
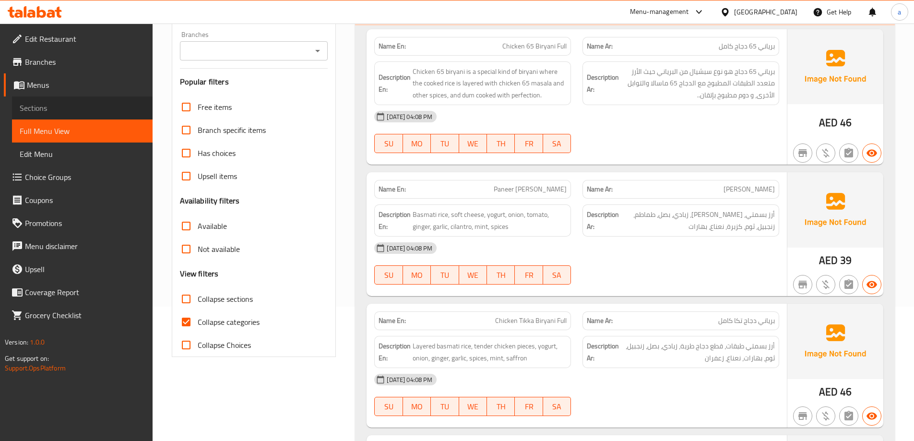
click at [97, 107] on span "Sections" at bounding box center [82, 108] width 125 height 12
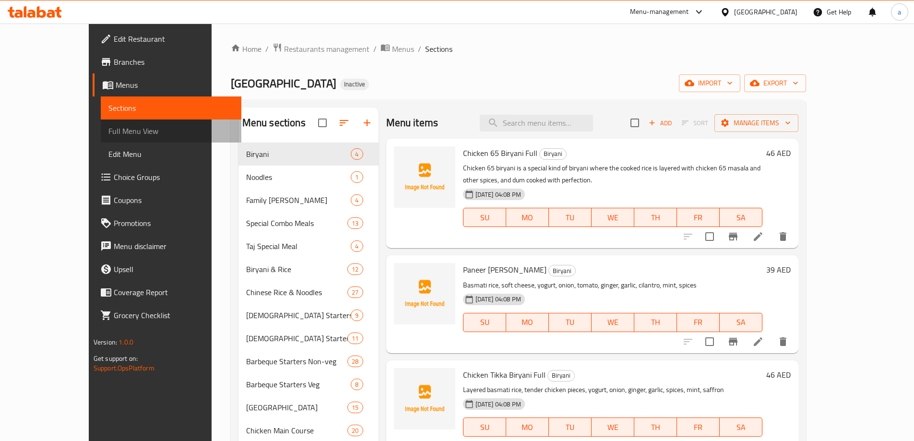
click at [101, 122] on link "Full Menu View" at bounding box center [171, 130] width 141 height 23
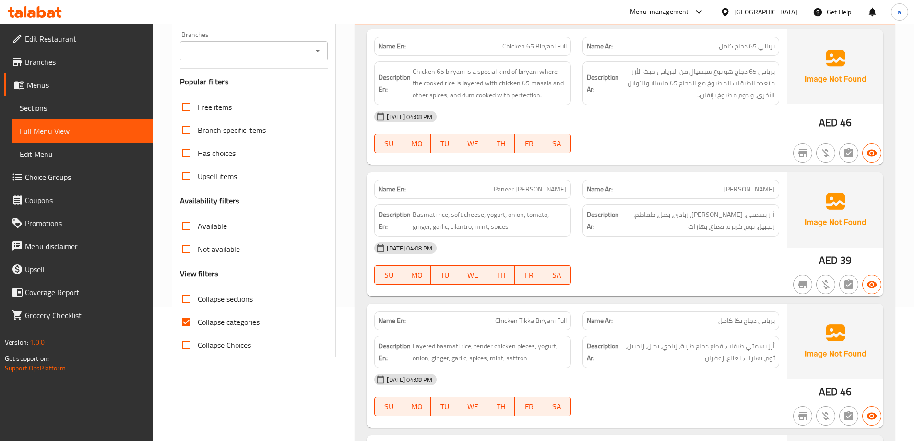
click at [188, 299] on input "Collapse sections" at bounding box center [186, 298] width 23 height 23
checkbox input "true"
click at [186, 324] on input "Collapse categories" at bounding box center [186, 321] width 23 height 23
checkbox input "false"
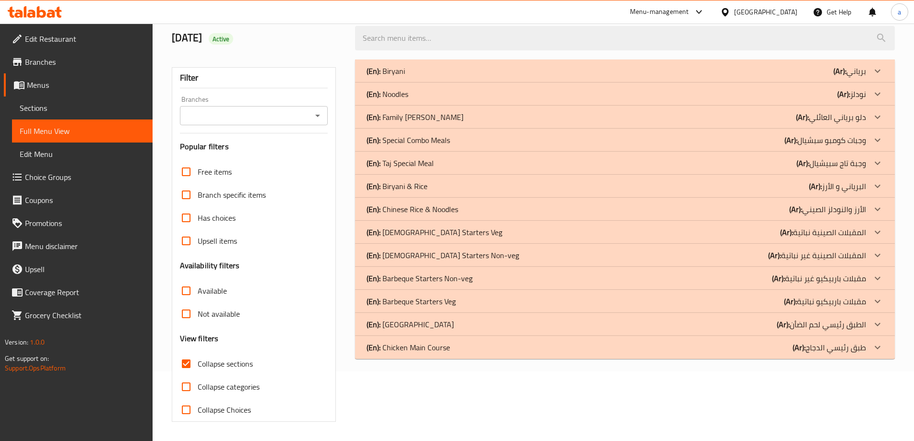
scroll to position [70, 0]
click at [881, 214] on icon at bounding box center [878, 209] width 12 height 12
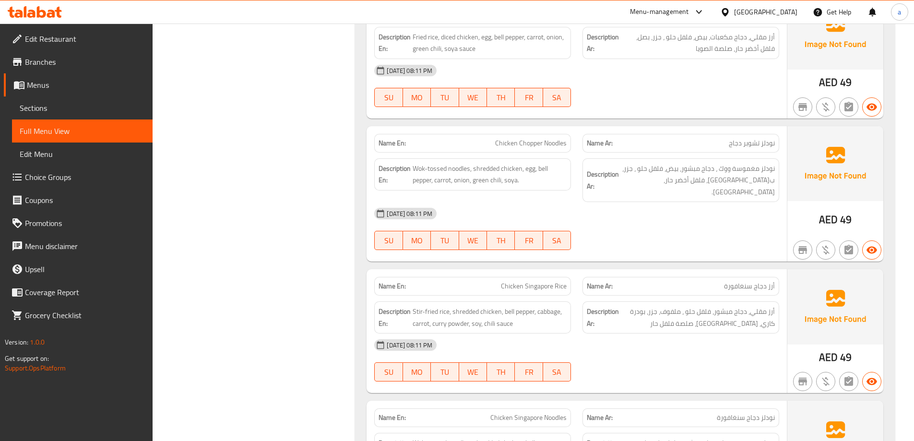
scroll to position [3606, 0]
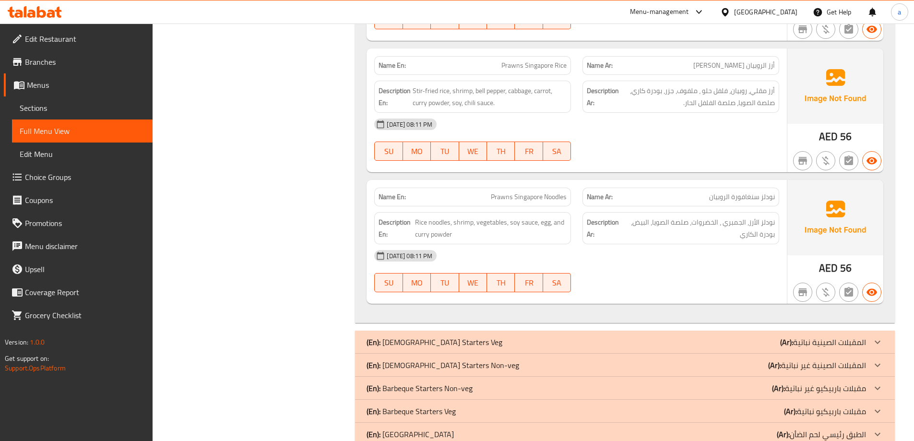
click at [878, 433] on icon at bounding box center [878, 434] width 6 height 3
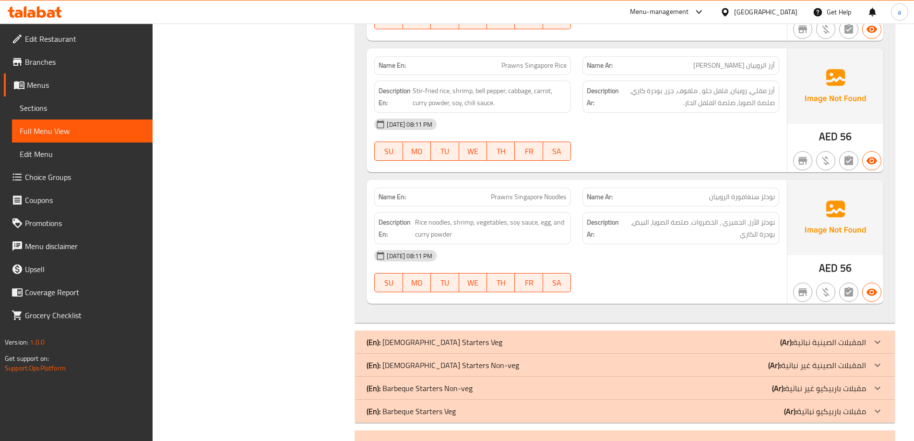
click at [878, 410] on icon at bounding box center [878, 411] width 6 height 3
click at [876, 382] on icon at bounding box center [878, 388] width 12 height 12
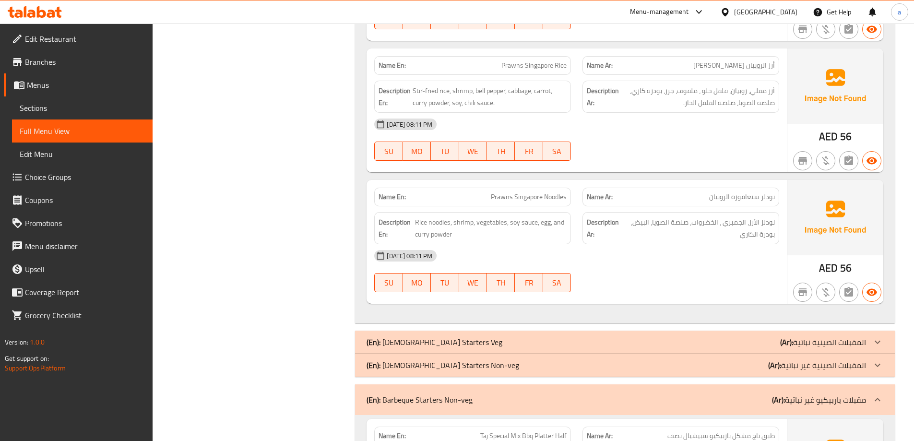
click at [880, 359] on icon at bounding box center [878, 365] width 12 height 12
click at [878, 336] on icon at bounding box center [878, 342] width 12 height 12
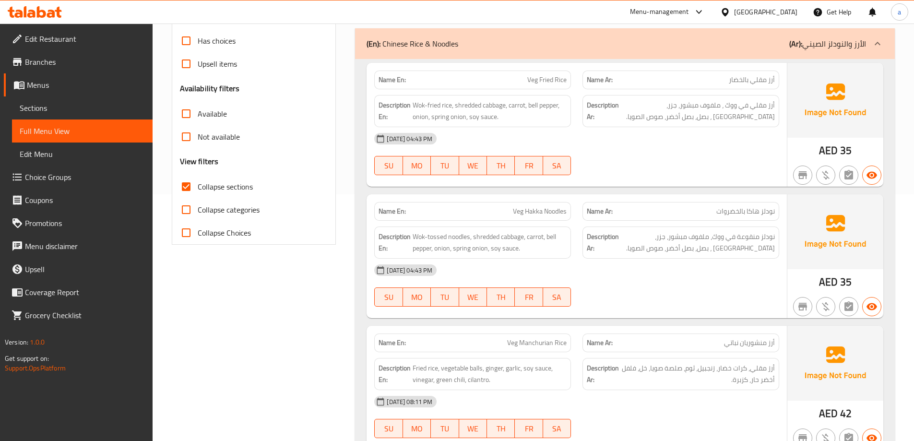
scroll to position [192, 0]
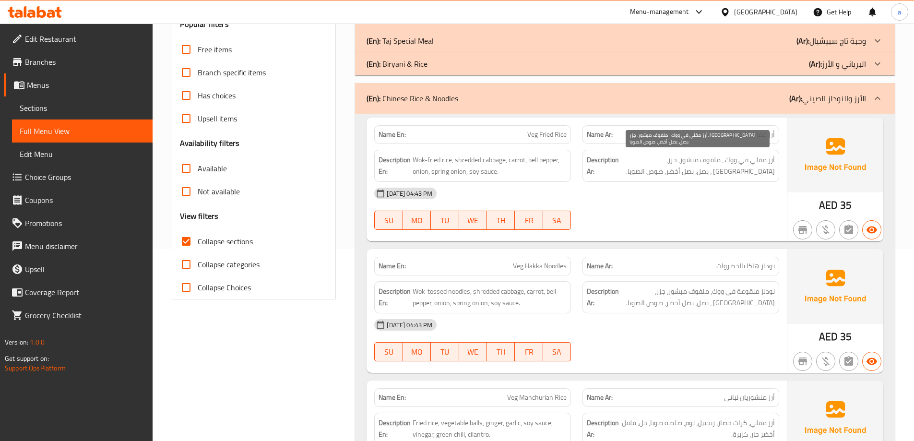
click at [739, 162] on span "أرز مقلي في ووك ، ملفوف مبشور، جزر، [GEOGRAPHIC_DATA] ، بصل، بصل أخضر، صوص الصو…" at bounding box center [698, 166] width 154 height 24
click at [741, 161] on span "أرز مقلي في ووك ، ملفوف مبشور، جزر، [GEOGRAPHIC_DATA] ، بصل، بصل أخضر، صوص الصو…" at bounding box center [698, 166] width 154 height 24
click at [745, 162] on span "أرز مقلي في ووك ، ملفوف مبشور، جزر، [GEOGRAPHIC_DATA] ، بصل، بصل أخضر، صوص الصو…" at bounding box center [698, 166] width 154 height 24
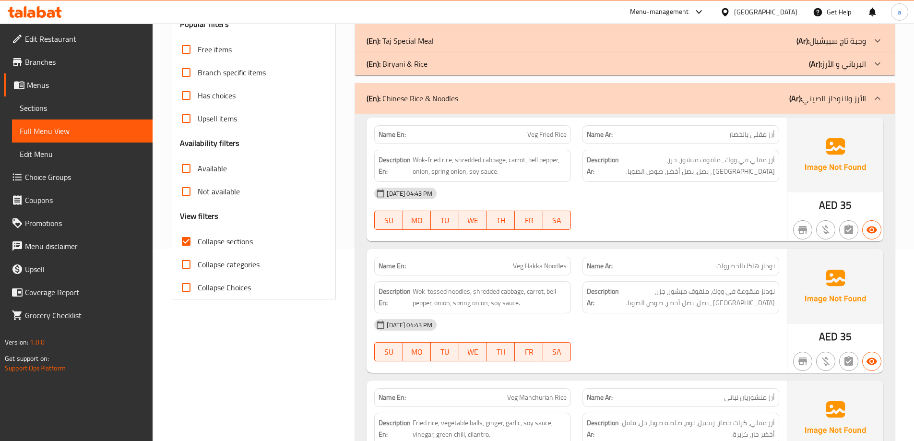
click at [729, 219] on div "14-10-2025 04:43 PM SU MO TU WE TH FR SA" at bounding box center [577, 209] width 416 height 54
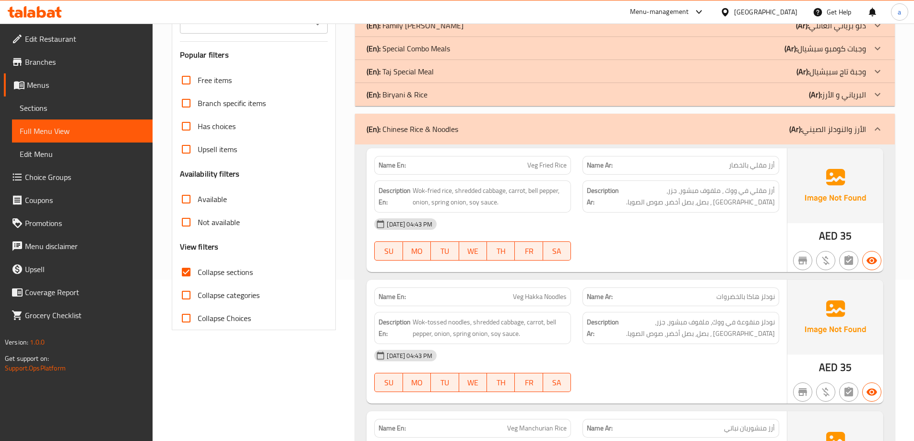
scroll to position [144, 0]
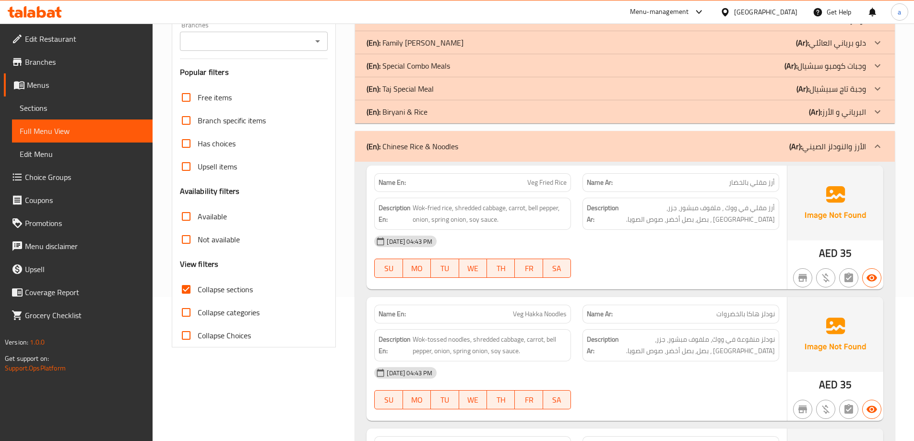
click at [58, 112] on span "Sections" at bounding box center [82, 108] width 125 height 12
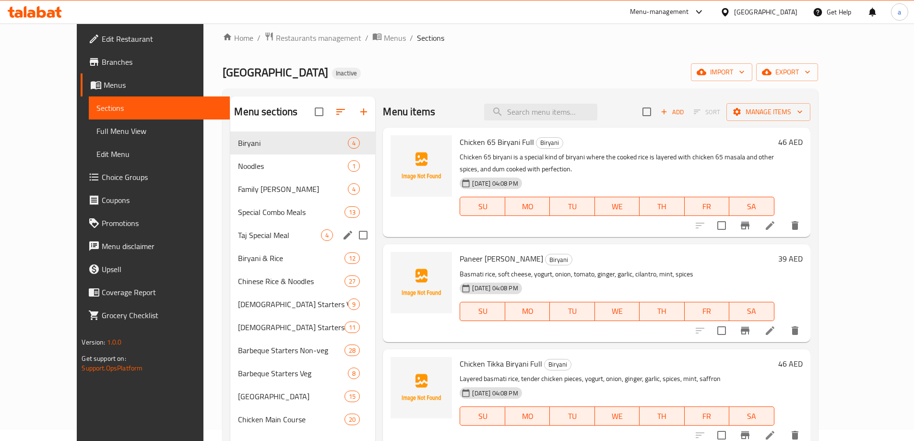
scroll to position [48, 0]
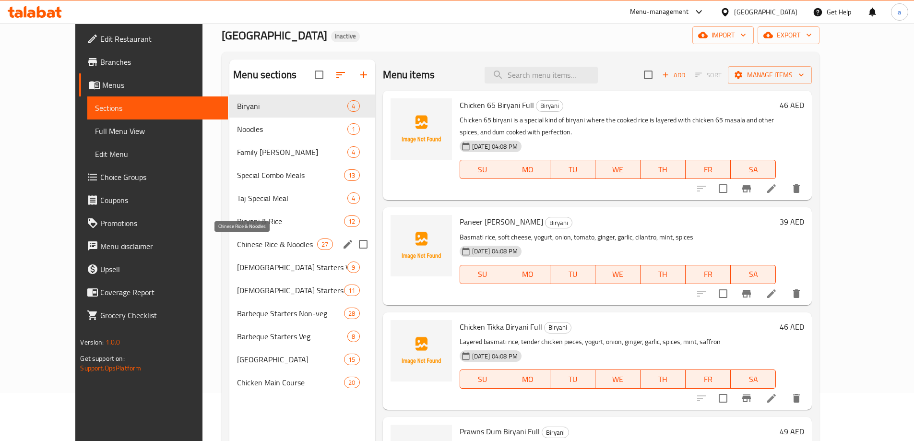
click at [244, 242] on span "Chinese Rice & Noodles" at bounding box center [277, 244] width 80 height 12
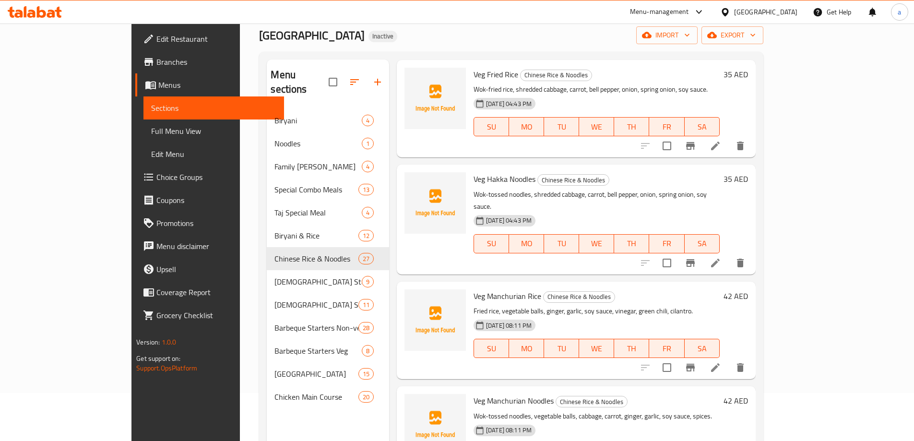
scroll to position [48, 0]
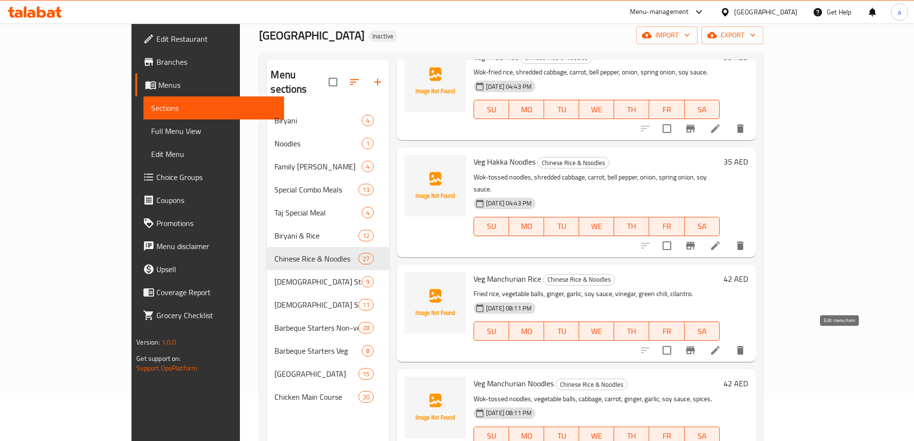
click at [721, 345] on icon at bounding box center [716, 351] width 12 height 12
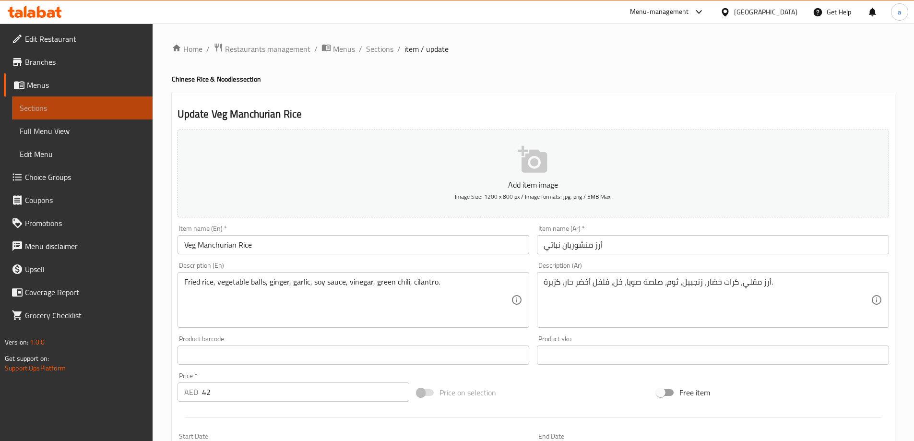
click at [80, 109] on span "Sections" at bounding box center [82, 108] width 125 height 12
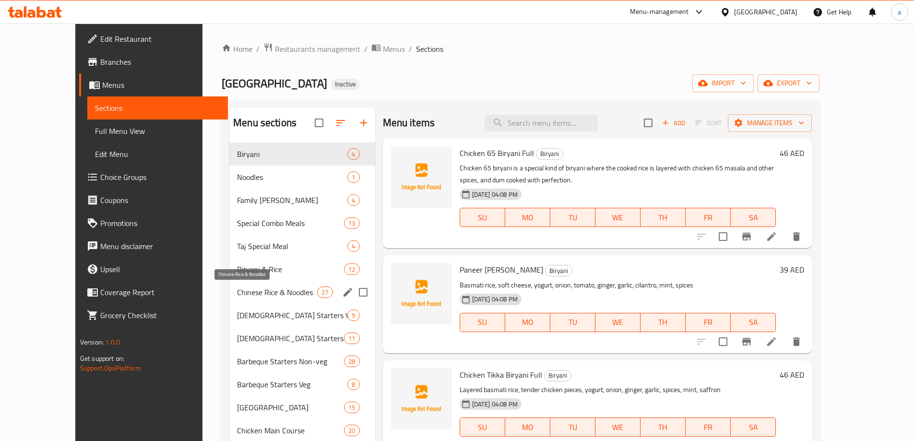
click at [252, 297] on span "Chinese Rice & Noodles" at bounding box center [277, 292] width 80 height 12
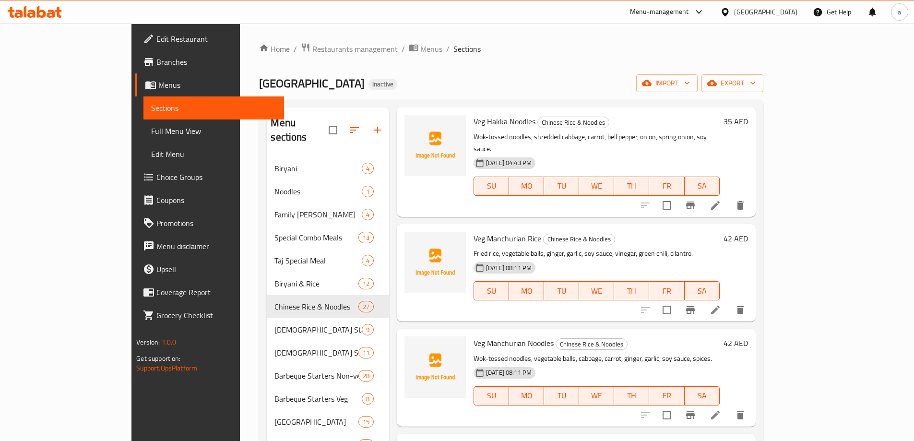
scroll to position [144, 0]
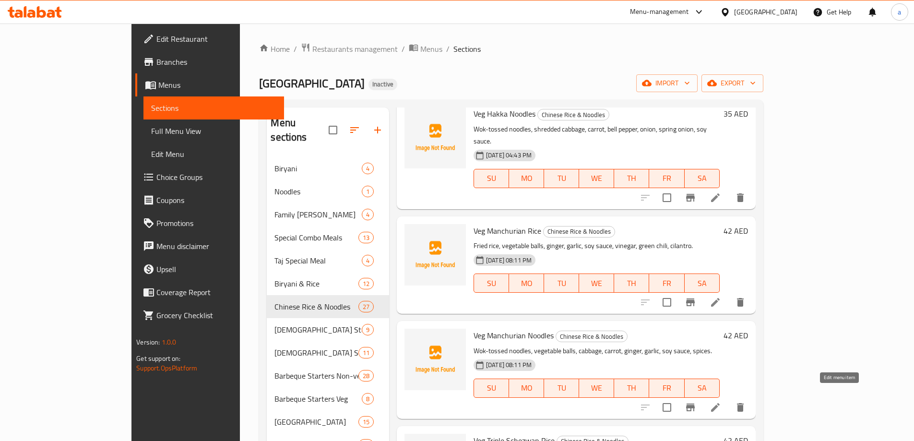
click at [721, 402] on icon at bounding box center [716, 408] width 12 height 12
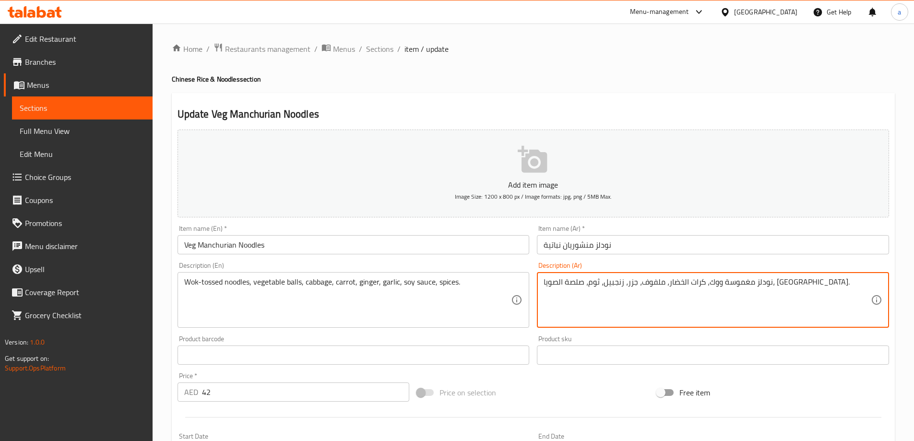
click at [91, 110] on span "Sections" at bounding box center [82, 108] width 125 height 12
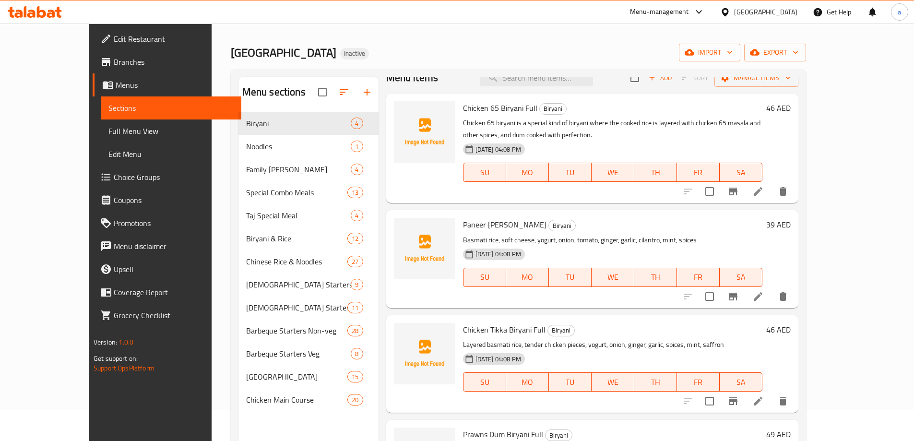
scroll to position [48, 0]
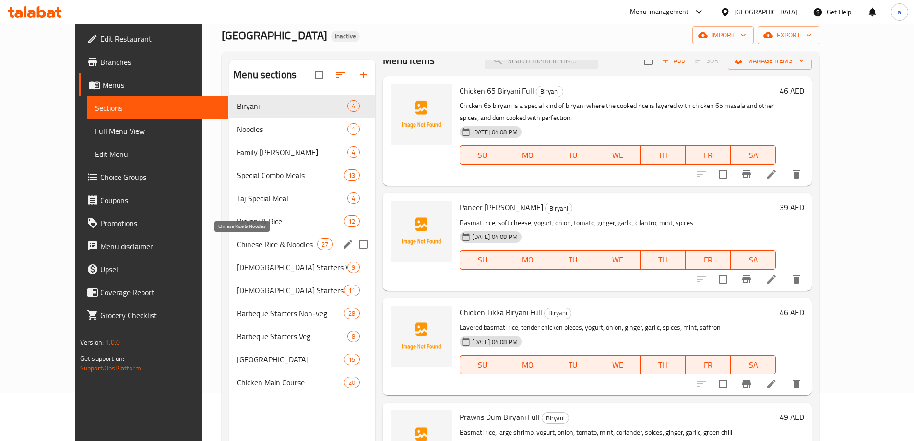
click at [254, 240] on span "Chinese Rice & Noodles" at bounding box center [277, 244] width 80 height 12
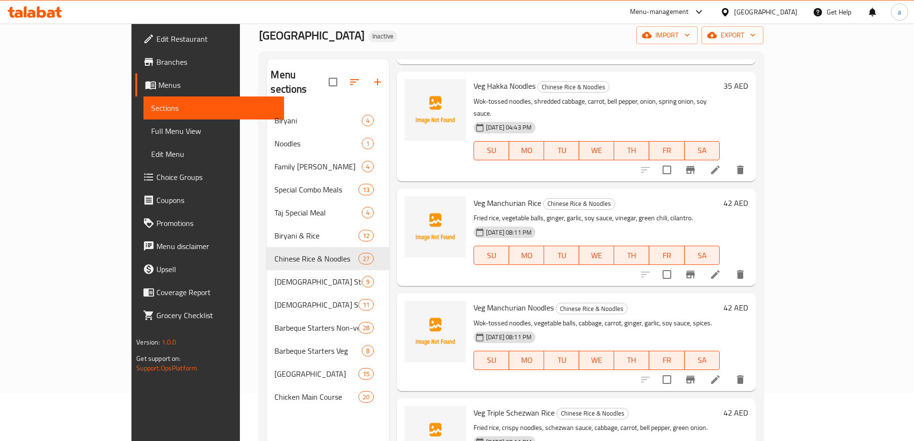
scroll to position [144, 0]
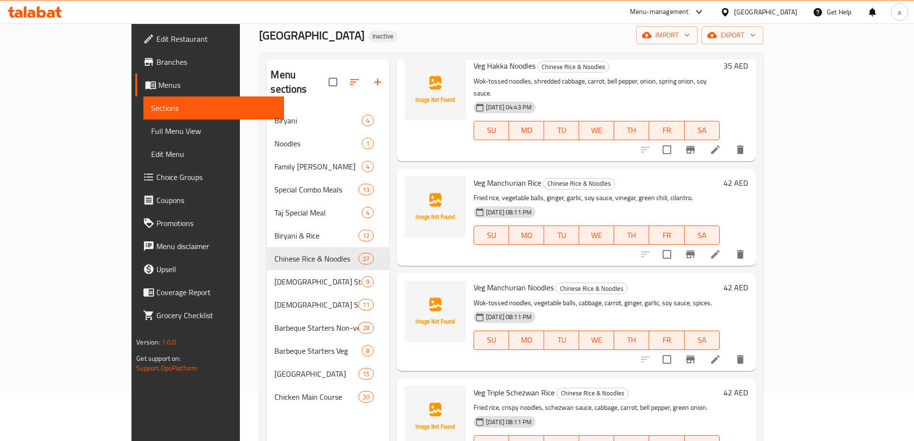
click at [720, 355] on icon at bounding box center [715, 359] width 9 height 9
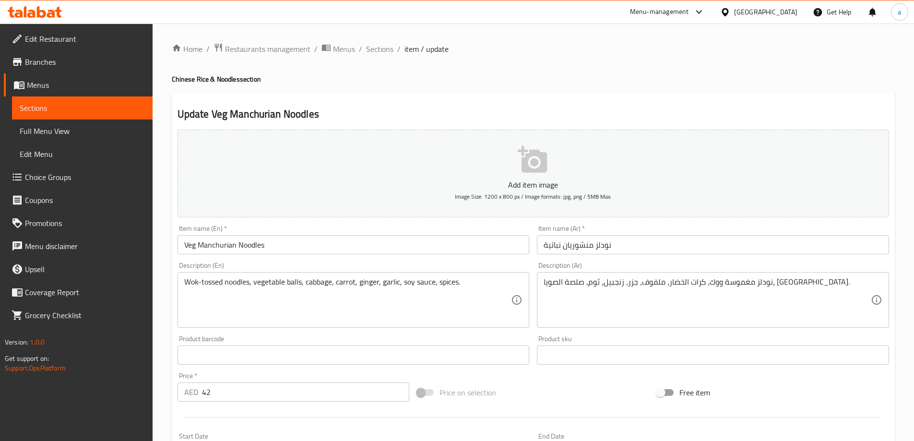
click at [97, 110] on span "Sections" at bounding box center [82, 108] width 125 height 12
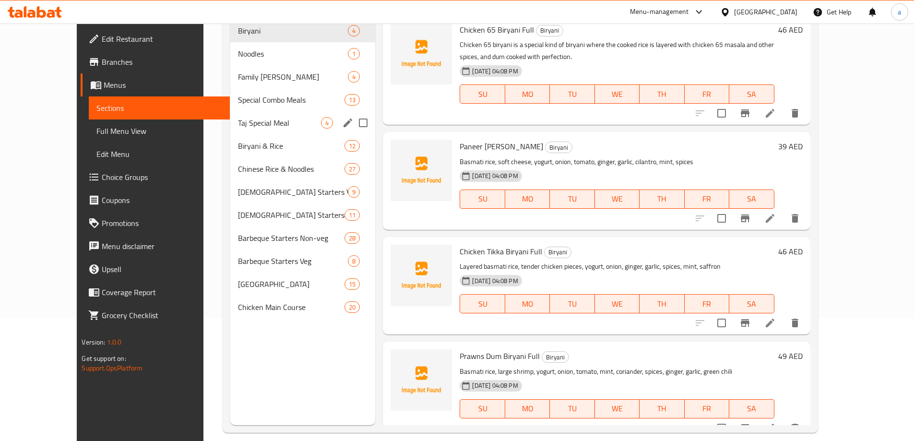
scroll to position [134, 0]
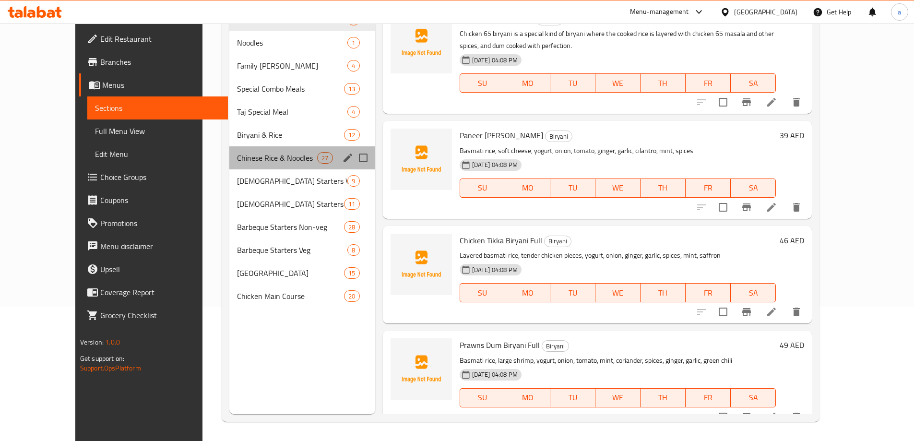
click at [247, 164] on div "Chinese Rice & Noodles 27" at bounding box center [302, 157] width 146 height 23
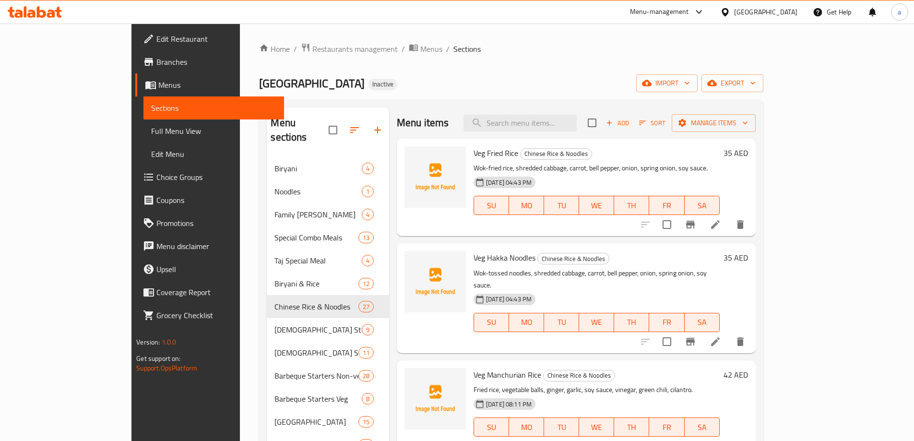
click at [151, 132] on span "Full Menu View" at bounding box center [213, 131] width 125 height 12
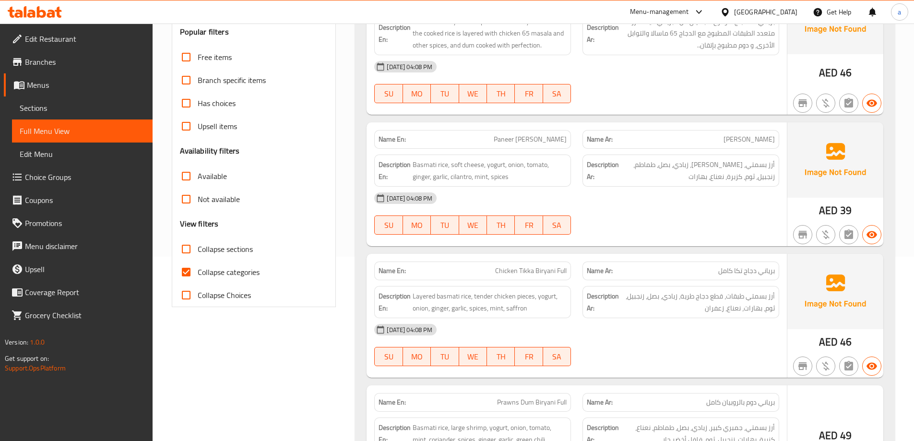
scroll to position [240, 0]
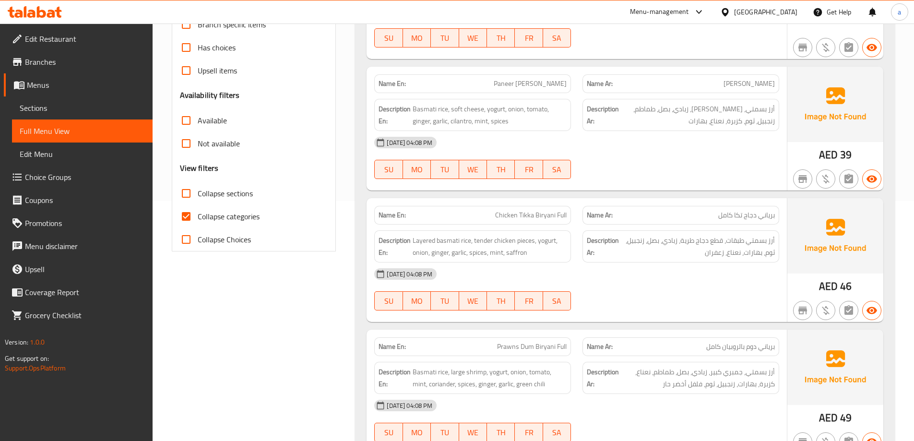
click at [191, 212] on input "Collapse categories" at bounding box center [186, 216] width 23 height 23
checkbox input "false"
click at [188, 196] on input "Collapse sections" at bounding box center [186, 193] width 23 height 23
checkbox input "true"
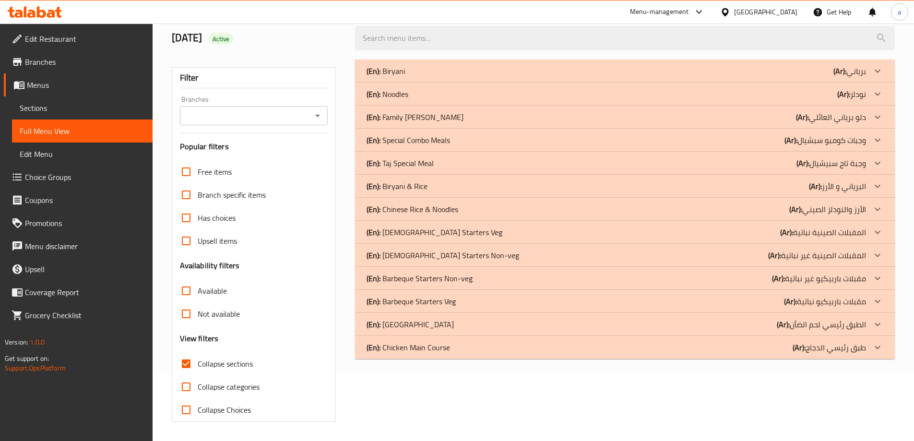
scroll to position [70, 0]
click at [883, 347] on div at bounding box center [877, 347] width 23 height 23
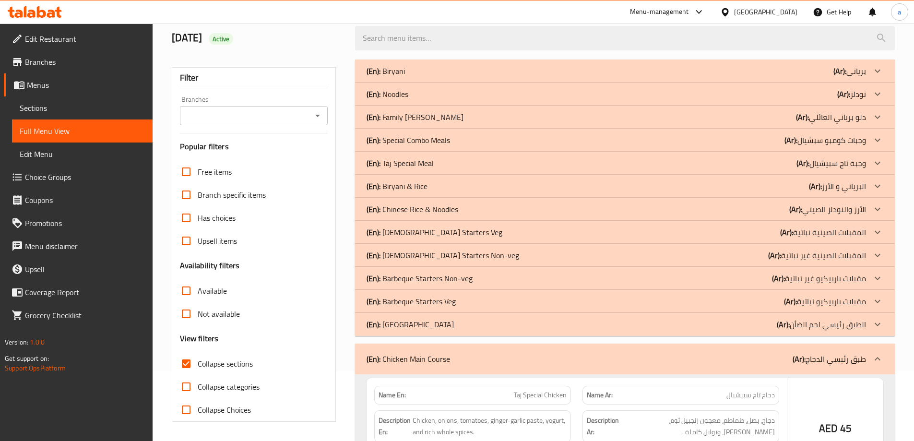
click at [877, 327] on icon at bounding box center [878, 325] width 12 height 12
click at [879, 305] on icon at bounding box center [878, 302] width 12 height 12
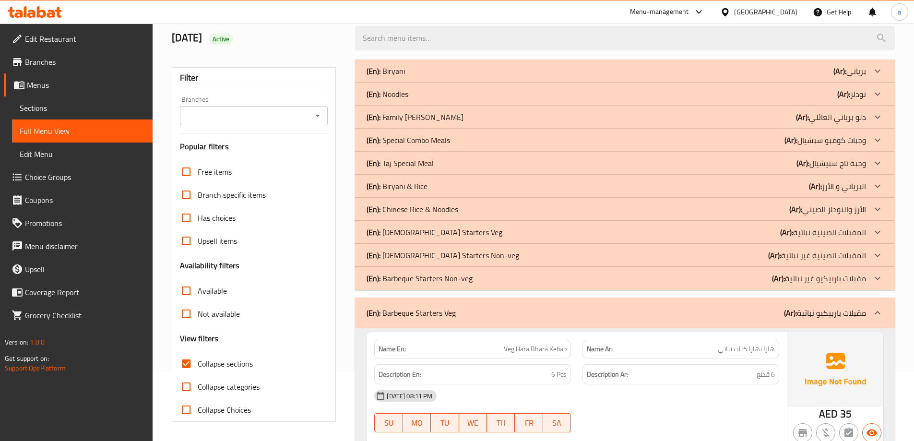
click at [877, 276] on icon at bounding box center [878, 279] width 12 height 12
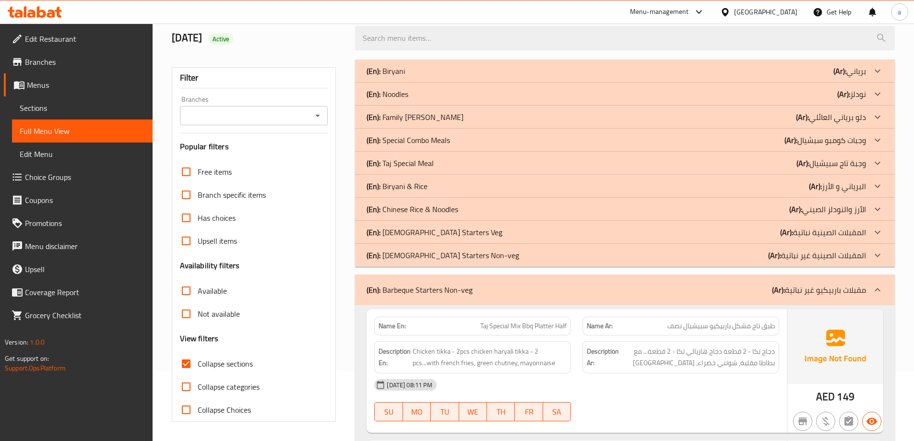
click at [877, 255] on icon at bounding box center [878, 256] width 12 height 12
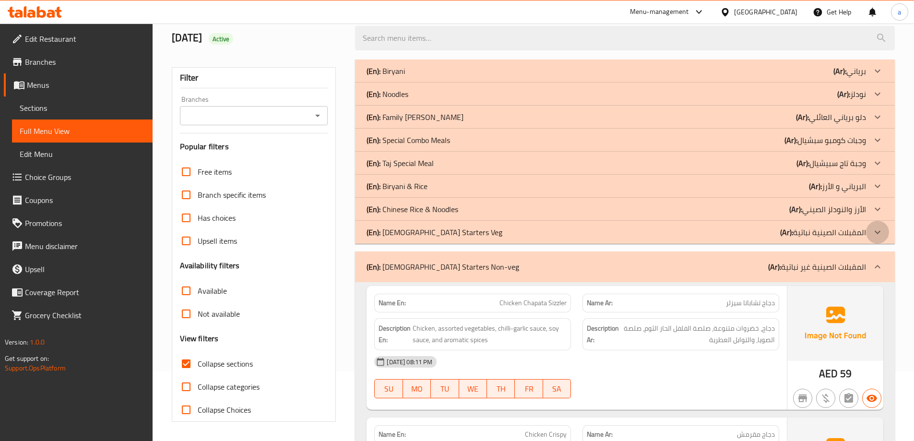
click at [878, 232] on icon at bounding box center [878, 232] width 12 height 12
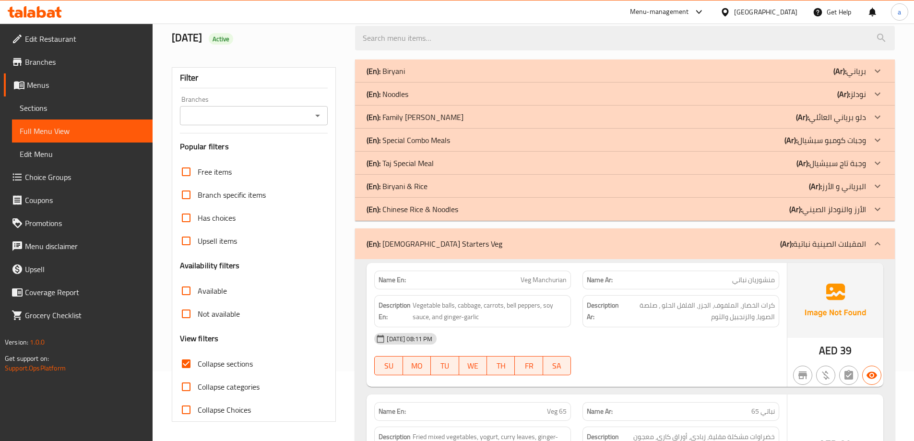
click at [880, 210] on icon at bounding box center [878, 209] width 12 height 12
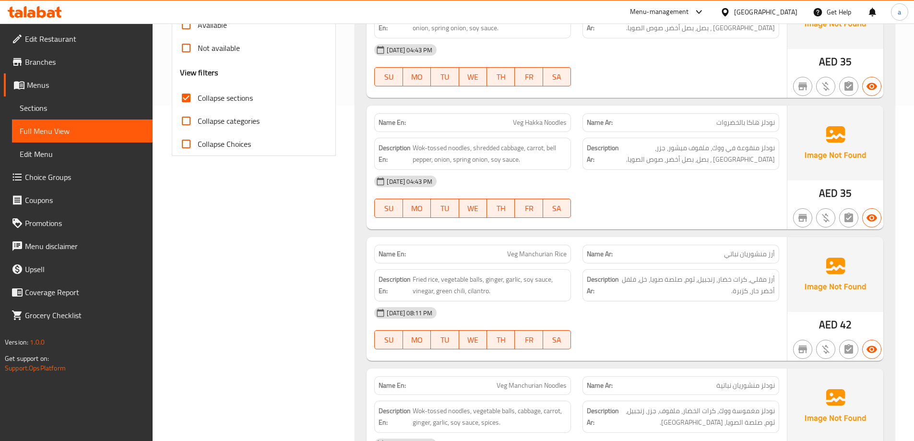
scroll to position [357, 0]
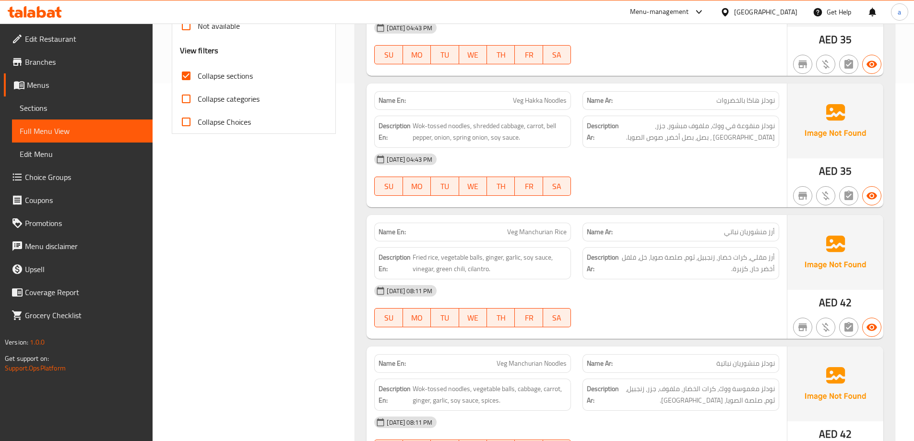
click at [658, 292] on div "[DATE] 08:11 PM" at bounding box center [577, 290] width 416 height 23
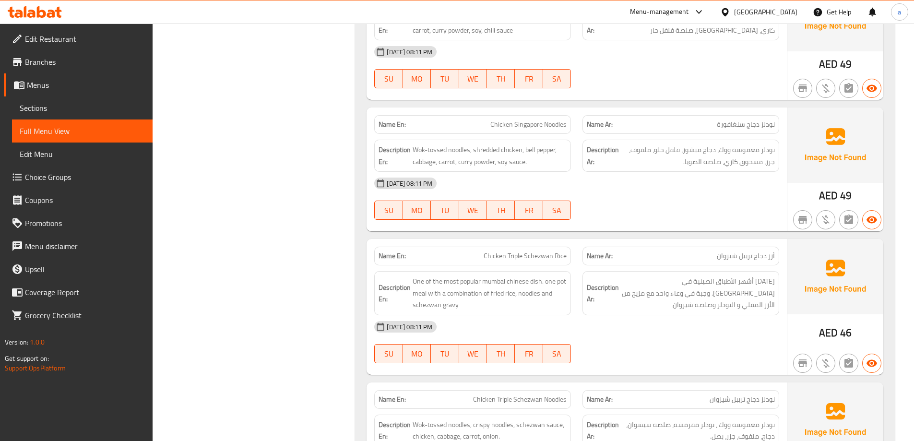
scroll to position [2085, 0]
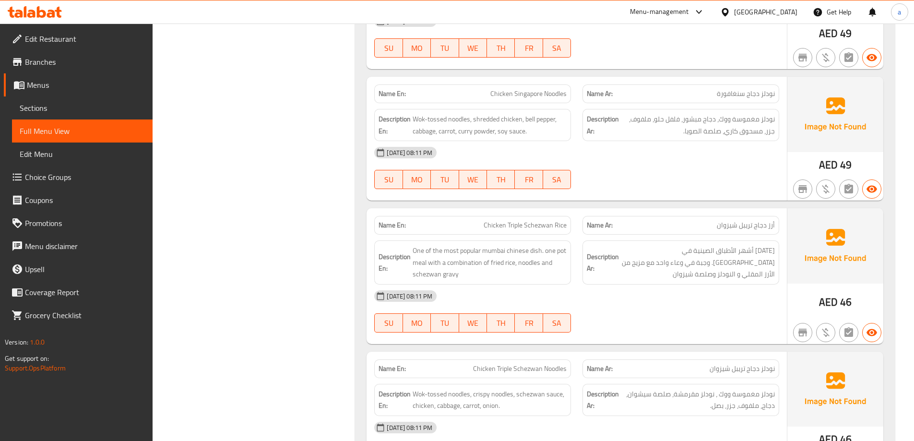
click at [522, 220] on span "Chicken Triple Schezwan Rice" at bounding box center [525, 225] width 83 height 10
copy span "Chicken Triple Schezwan Rice"
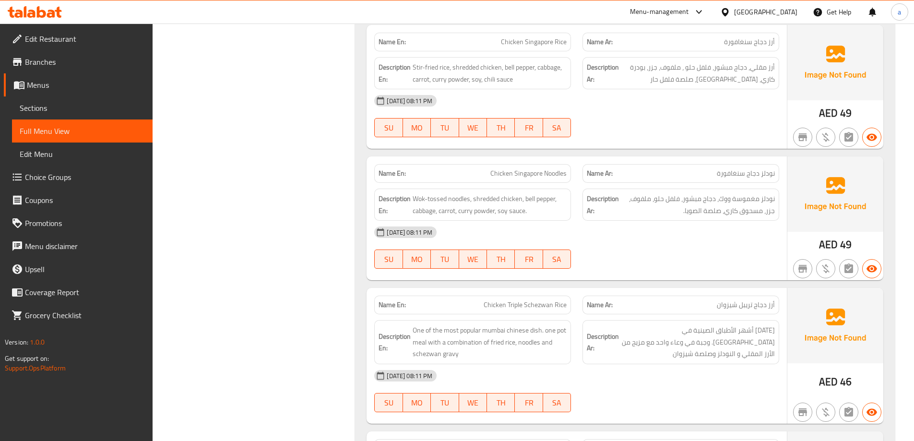
scroll to position [1893, 0]
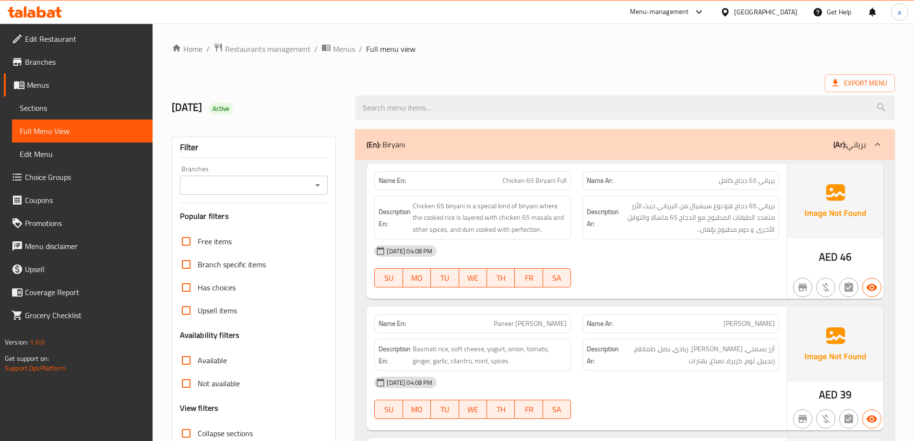
scroll to position [48, 0]
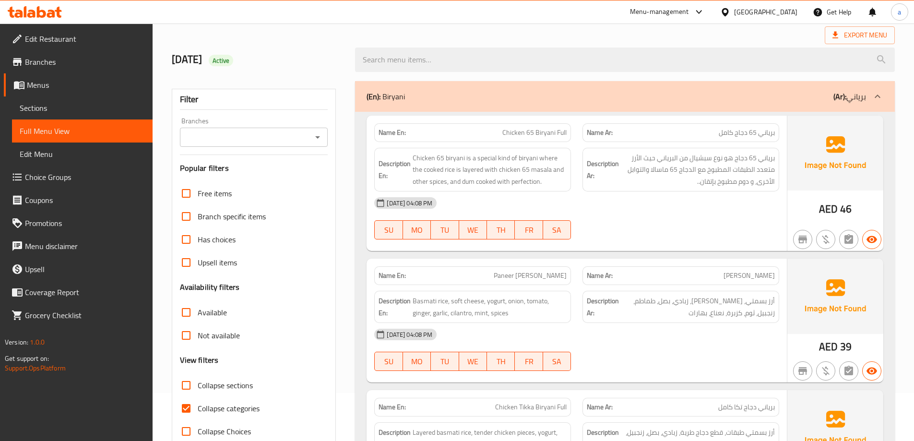
click at [64, 106] on span "Sections" at bounding box center [82, 108] width 125 height 12
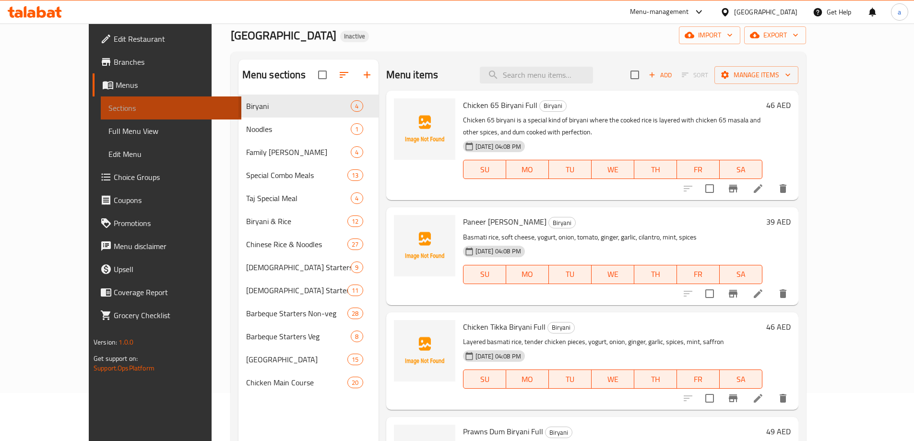
click at [108, 106] on span "Sections" at bounding box center [170, 108] width 125 height 12
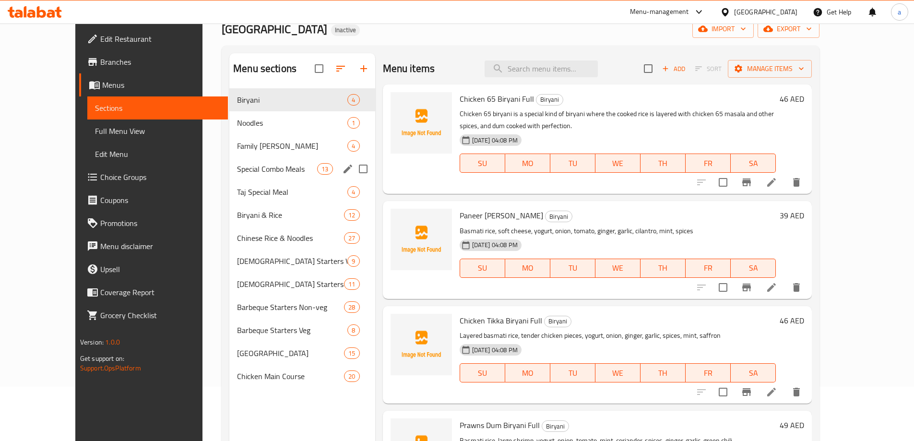
scroll to position [134, 0]
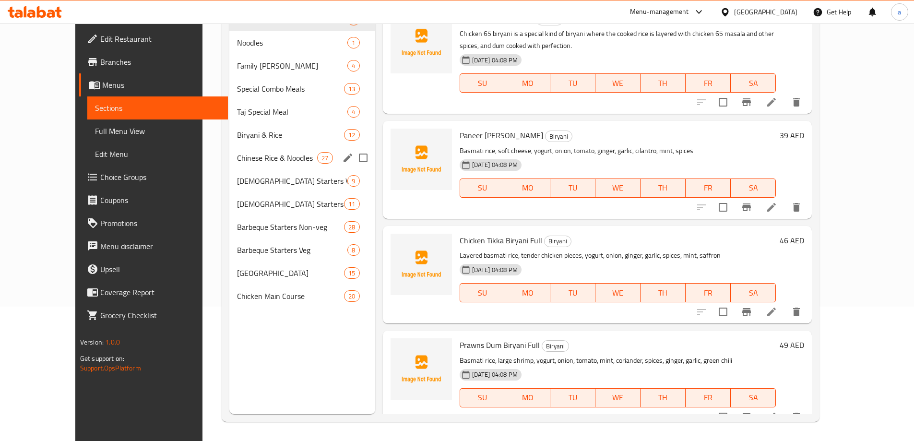
click at [243, 166] on div "Chinese Rice & Noodles 27" at bounding box center [302, 157] width 146 height 23
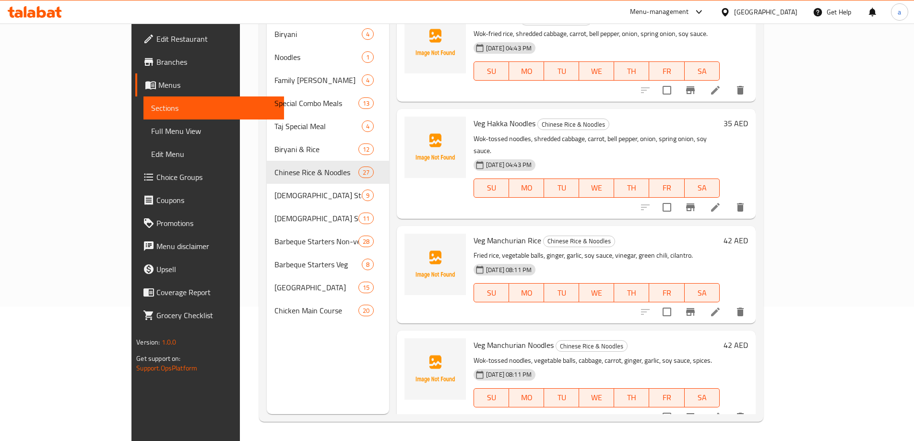
scroll to position [1397, 0]
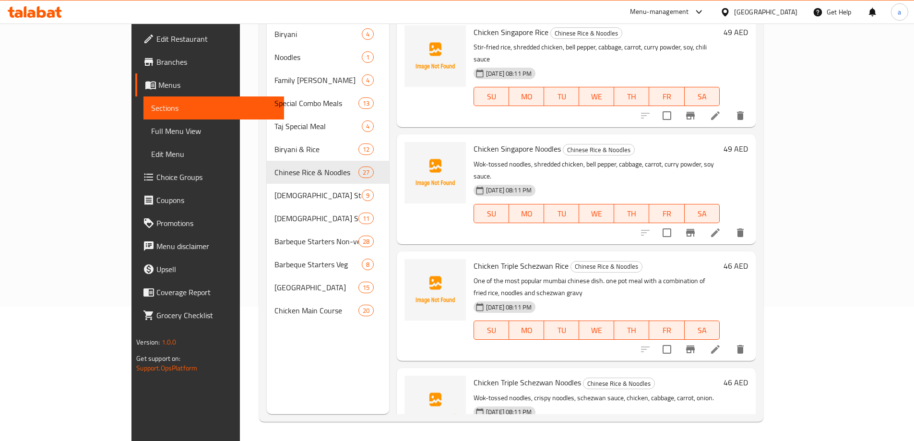
click at [721, 344] on icon at bounding box center [716, 350] width 12 height 12
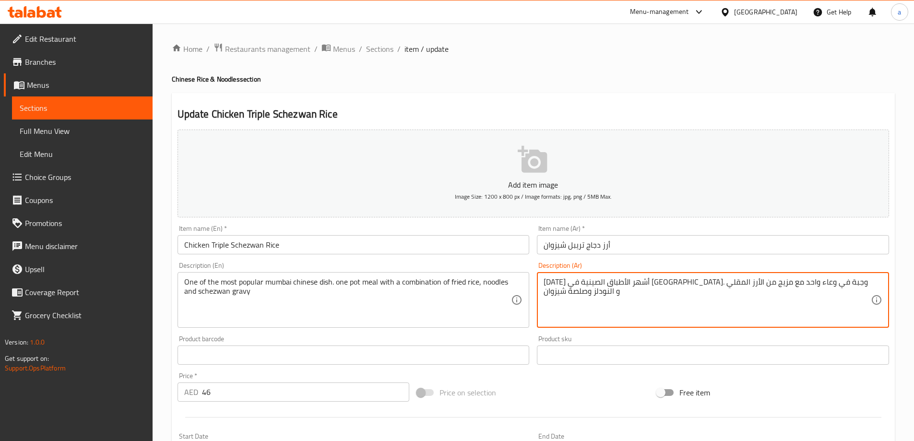
drag, startPoint x: 710, startPoint y: 285, endPoint x: 718, endPoint y: 287, distance: 8.5
click at [548, 280] on textarea "[DATE] أشهر الأطباق الصينية في [GEOGRAPHIC_DATA]. وجبة وعاء واحد مع مزيج من الأ…" at bounding box center [707, 300] width 327 height 46
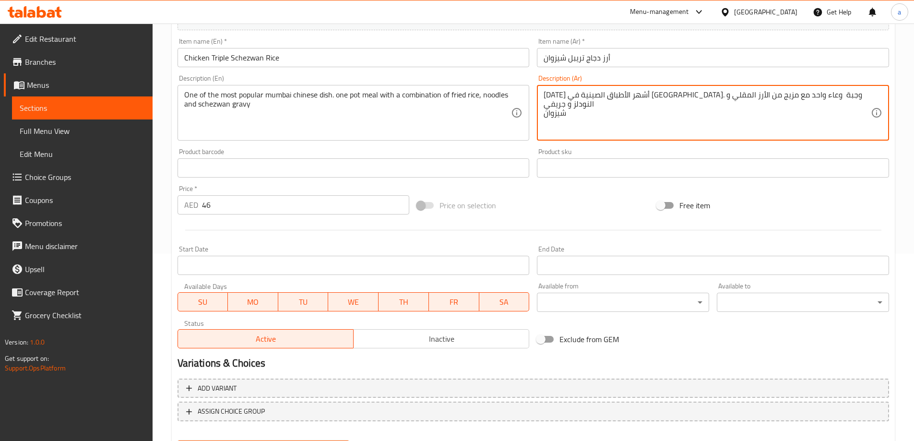
scroll to position [237, 0]
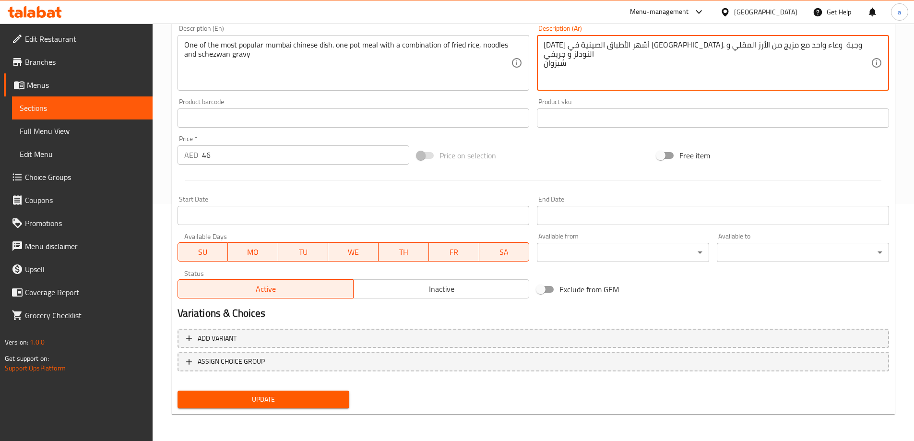
type textarea "[DATE] أشهر الأطباق الصينية في [GEOGRAPHIC_DATA]. وجبة وعاء واحد مع مزيج من الأ…"
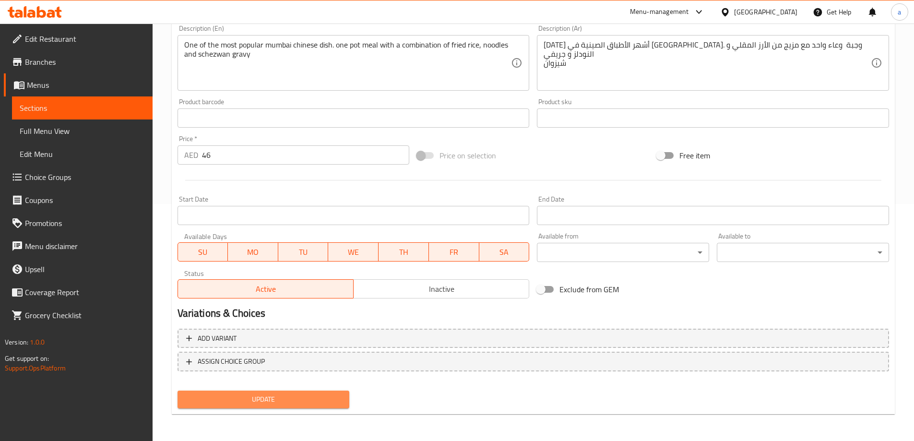
click at [261, 392] on button "Update" at bounding box center [264, 400] width 172 height 18
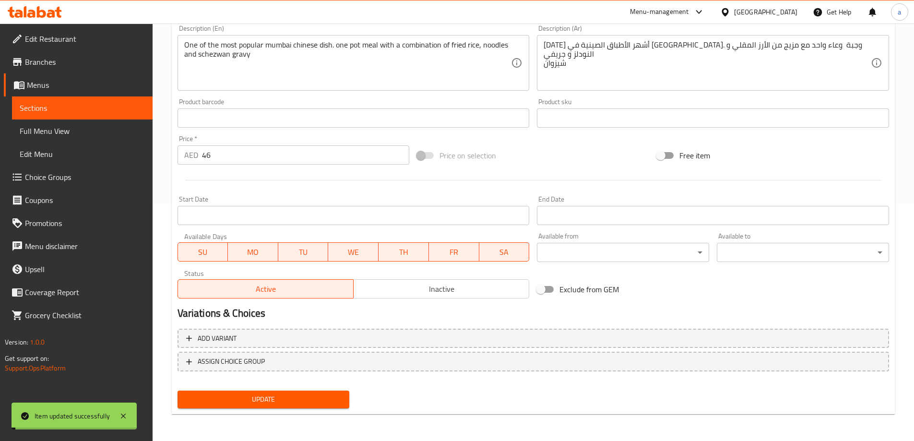
click at [255, 401] on span "Update" at bounding box center [263, 399] width 157 height 12
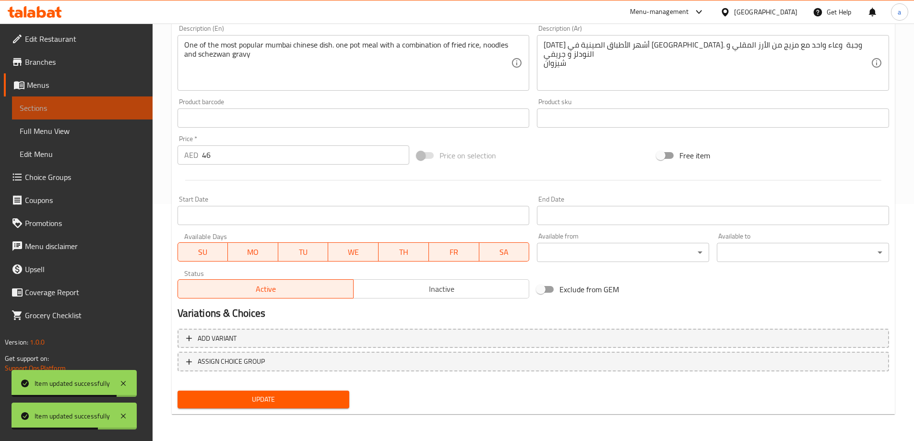
click at [73, 115] on link "Sections" at bounding box center [82, 107] width 141 height 23
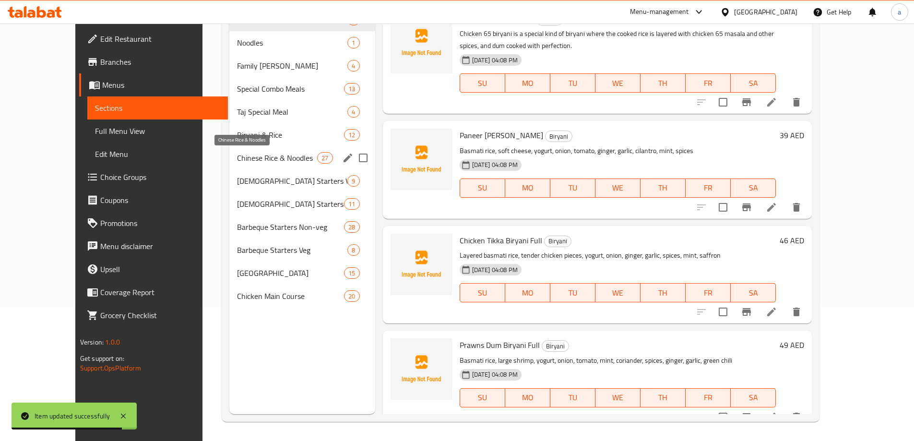
click at [237, 153] on span "Chinese Rice & Noodles" at bounding box center [277, 158] width 80 height 12
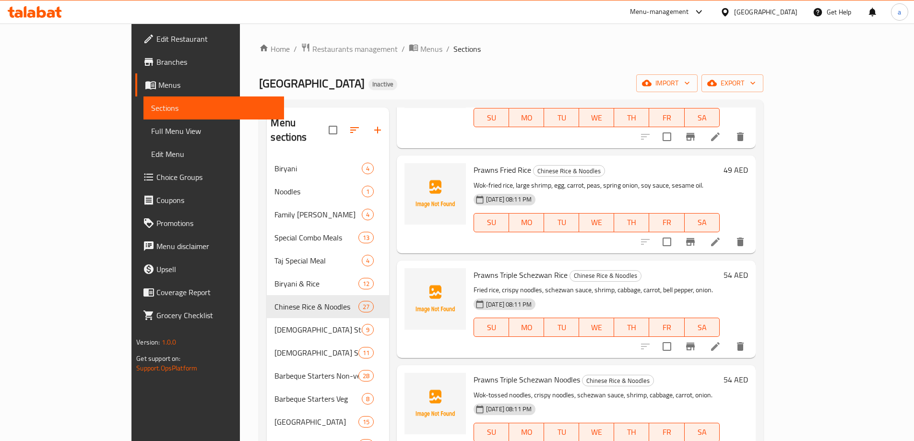
scroll to position [2170, 0]
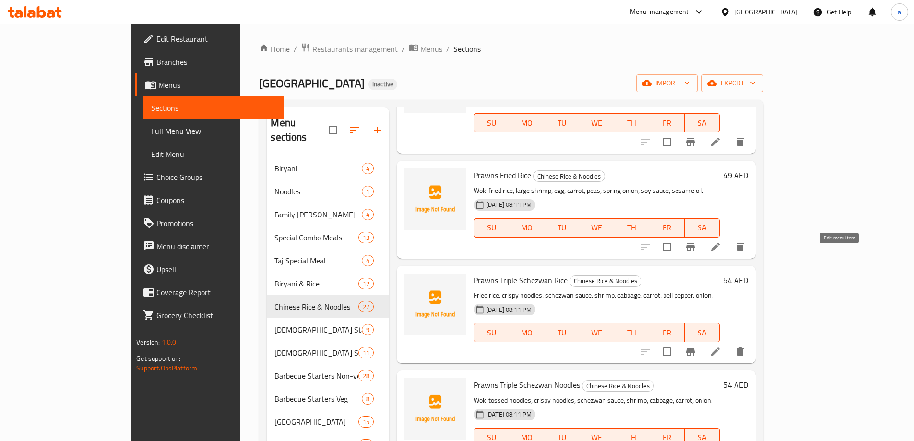
click at [721, 346] on icon at bounding box center [716, 352] width 12 height 12
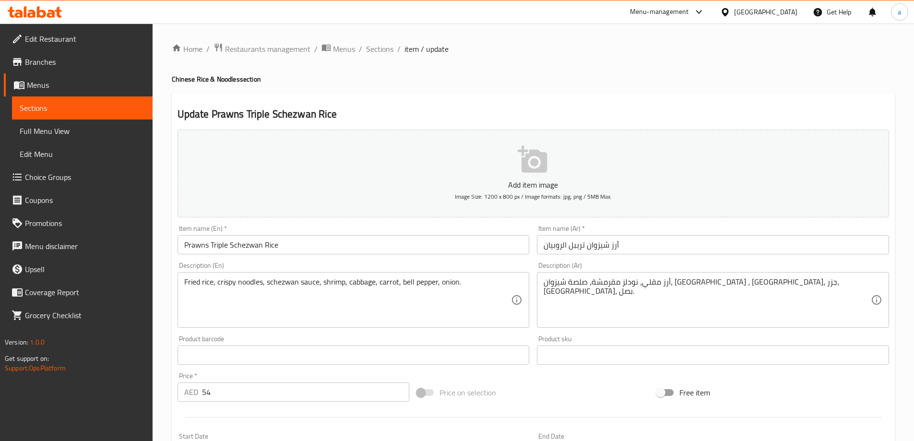
click at [571, 285] on textarea "أرز مقلي، نودلز مقرمشة، صلصة شيزوان، [GEOGRAPHIC_DATA] ، [GEOGRAPHIC_DATA]، جزر…" at bounding box center [707, 300] width 327 height 46
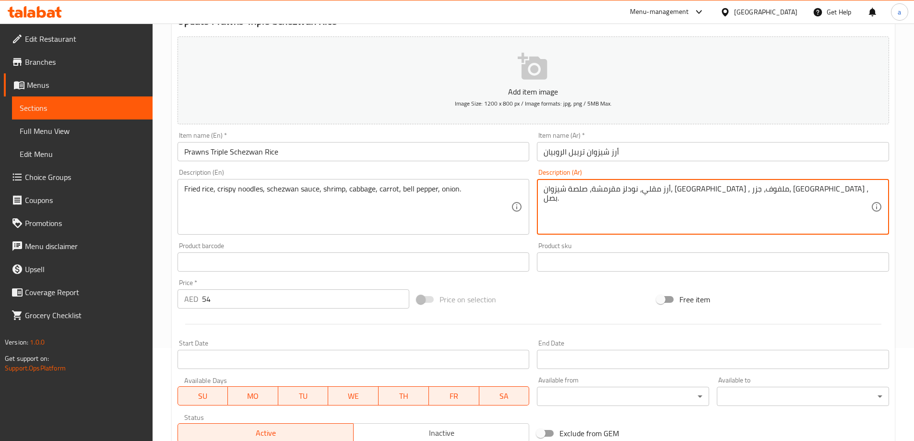
scroll to position [237, 0]
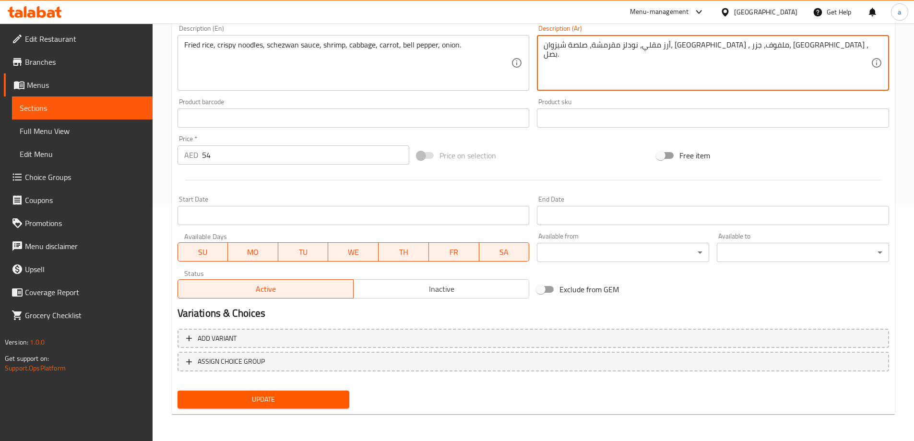
type textarea "أرز مقلي، نودلز مقرمشة، صلصة شيزوان، [GEOGRAPHIC_DATA] ، ملفوف، جزر، [GEOGRAPHI…"
click at [289, 394] on span "Update" at bounding box center [263, 399] width 157 height 12
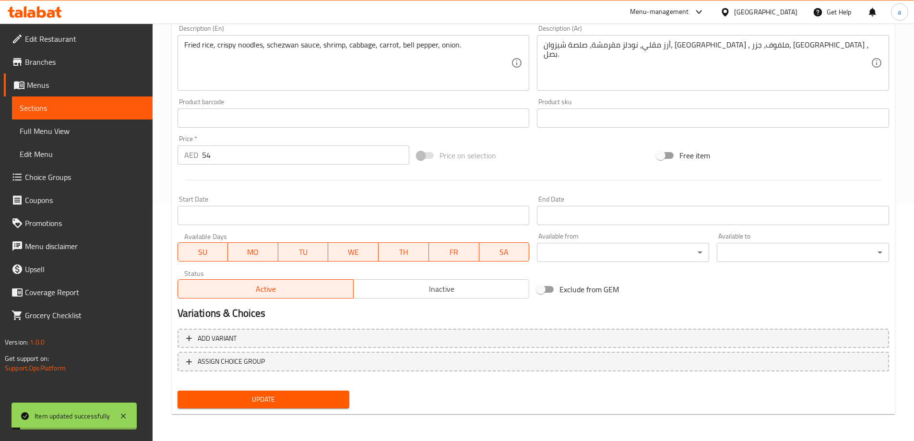
click at [296, 407] on button "Update" at bounding box center [264, 400] width 172 height 18
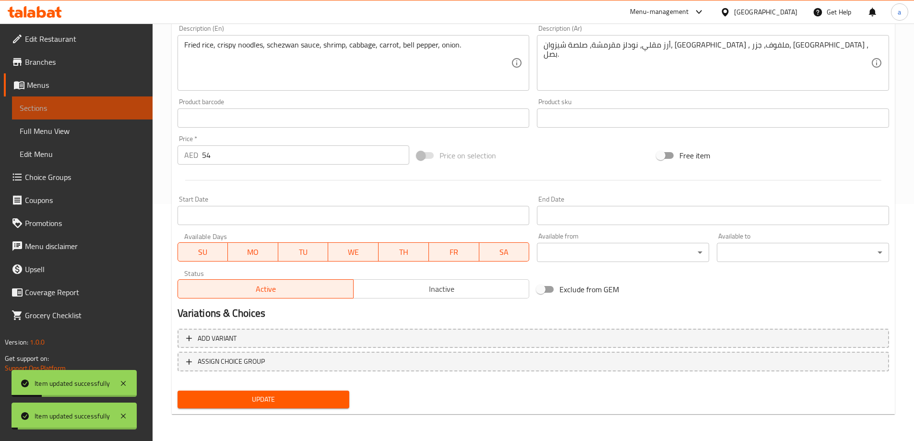
click at [112, 107] on span "Sections" at bounding box center [82, 108] width 125 height 12
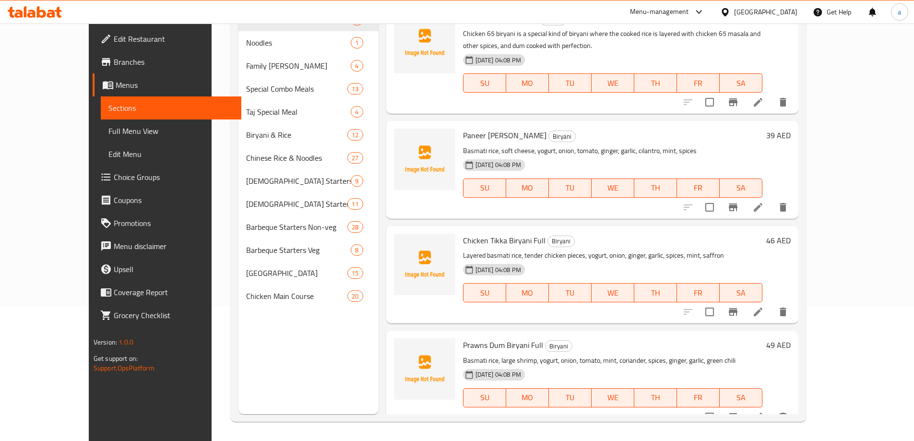
click at [528, 157] on div "[DATE] 04:08 PM" at bounding box center [497, 164] width 77 height 19
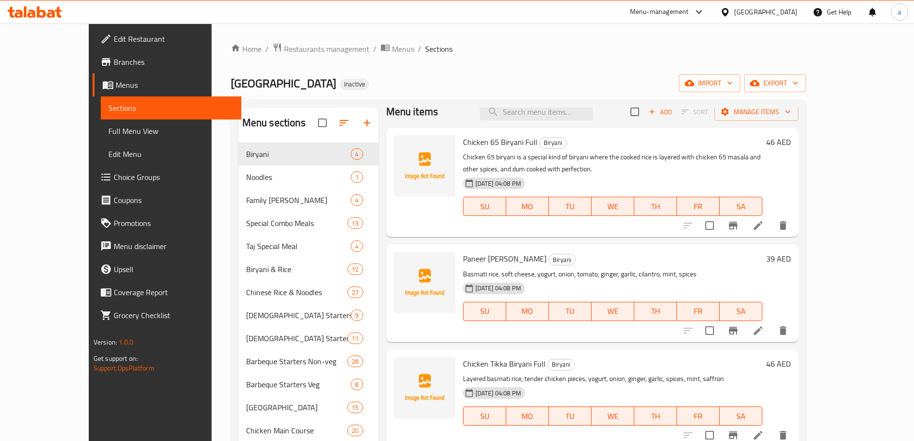
scroll to position [14, 0]
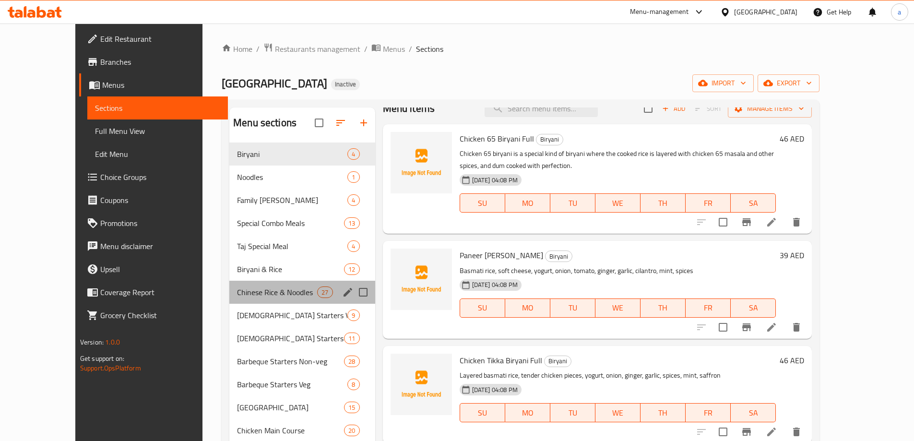
click at [235, 299] on div "Chinese Rice & Noodles 27" at bounding box center [302, 292] width 146 height 23
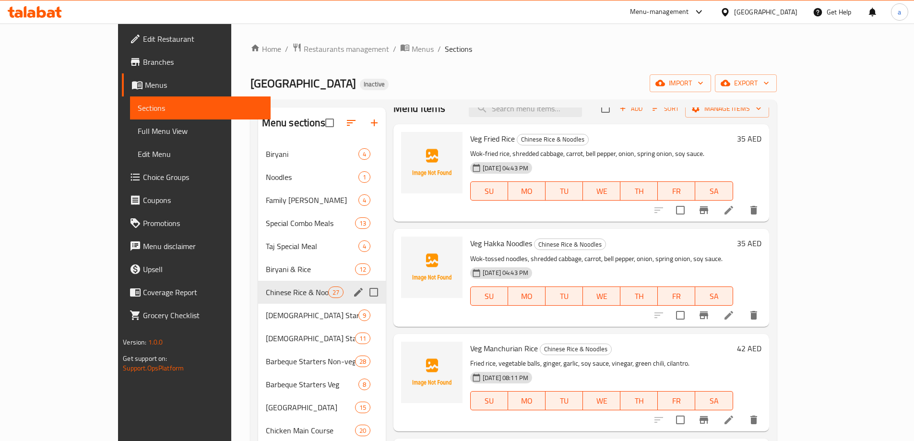
click at [285, 296] on span "Chinese Rice & Noodles" at bounding box center [297, 292] width 62 height 12
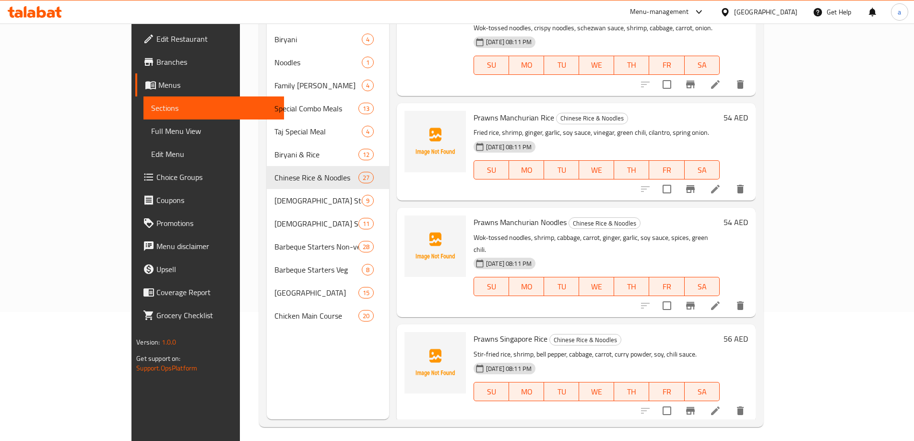
scroll to position [134, 0]
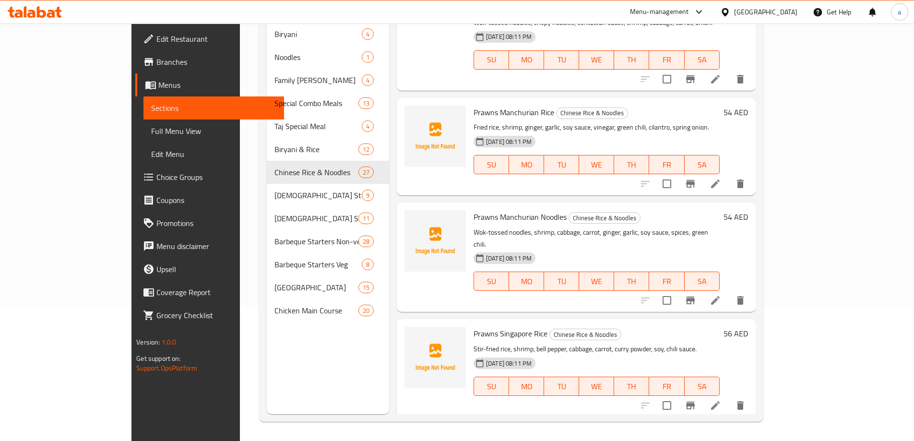
click at [721, 400] on icon at bounding box center [716, 406] width 12 height 12
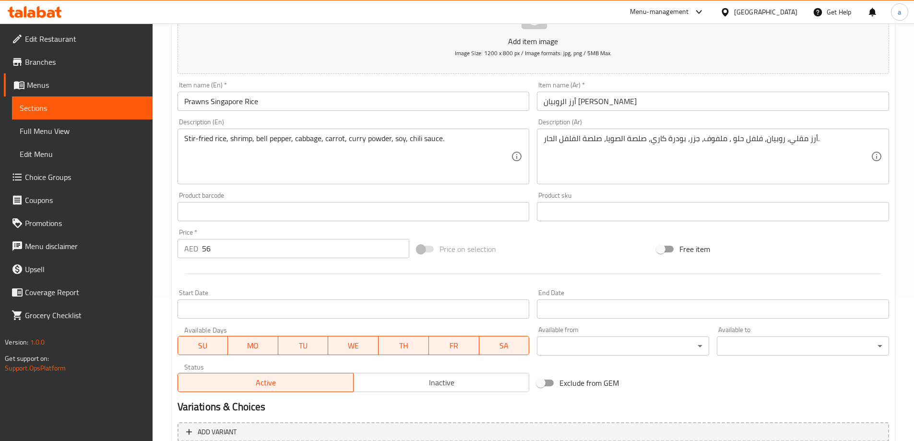
scroll to position [144, 0]
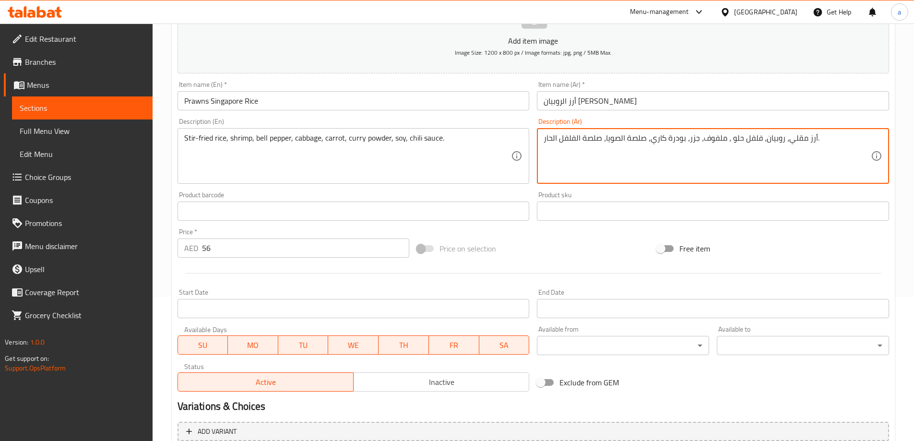
click at [636, 136] on textarea "أرز مقلي، روبيان، فلفل حلو ، ملفوف، جزر، بودرة كاري، صلصة الصويا، صلصة الفلفل ا…" at bounding box center [707, 156] width 327 height 46
type textarea "أرز مقلي، روبيان، فلفل حلو ، ملفوف، جزر، بودرة كاري، [GEOGRAPHIC_DATA]، صلصة ال…"
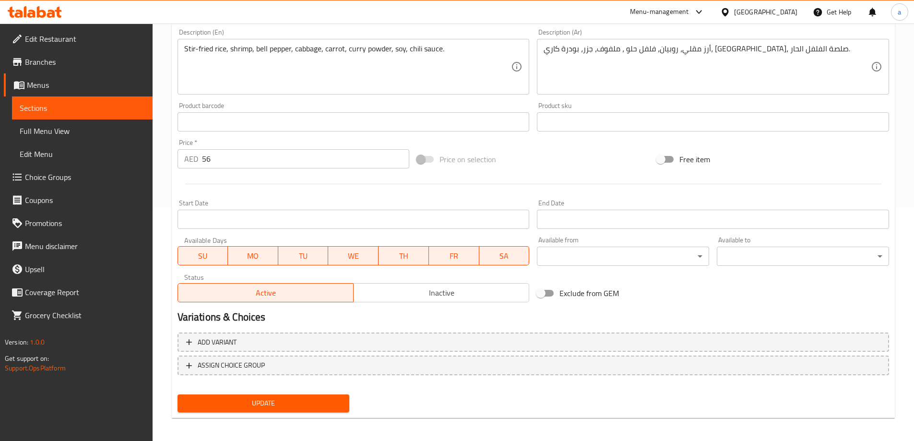
scroll to position [237, 0]
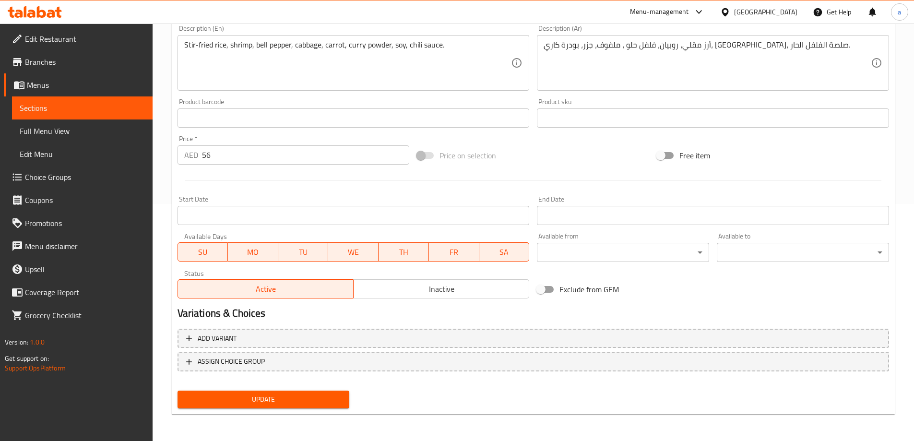
click at [267, 404] on span "Update" at bounding box center [263, 399] width 157 height 12
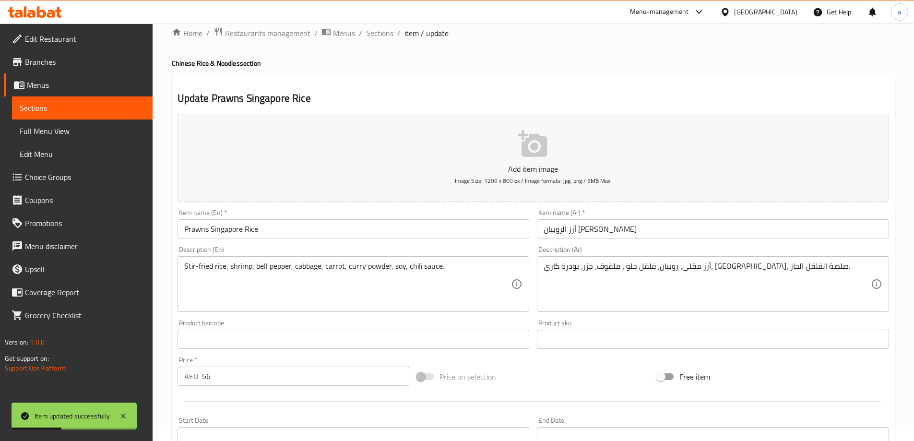
scroll to position [0, 0]
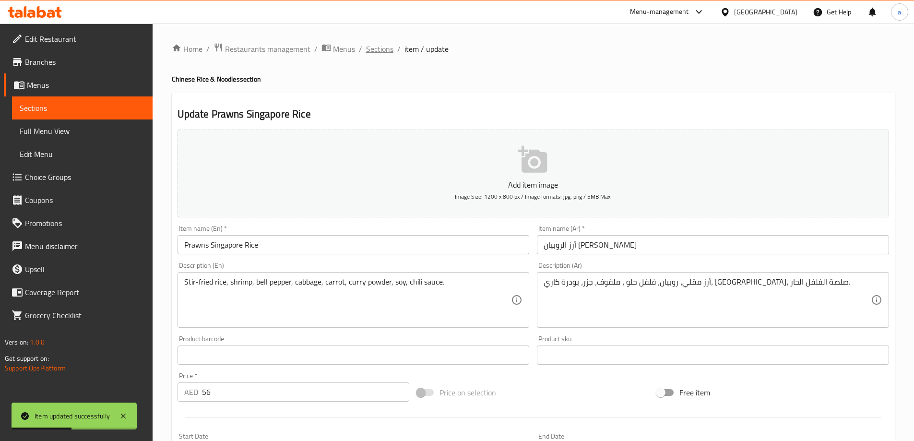
click at [383, 47] on span "Sections" at bounding box center [379, 49] width 27 height 12
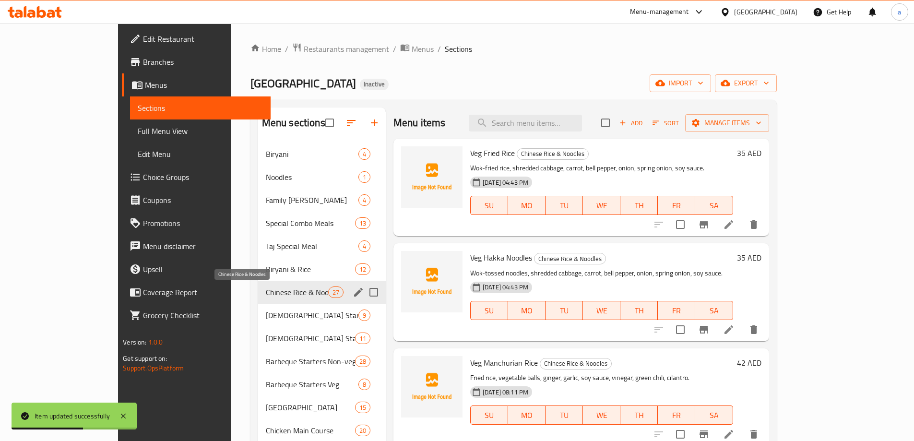
click at [271, 292] on span "Chinese Rice & Noodles" at bounding box center [297, 292] width 62 height 12
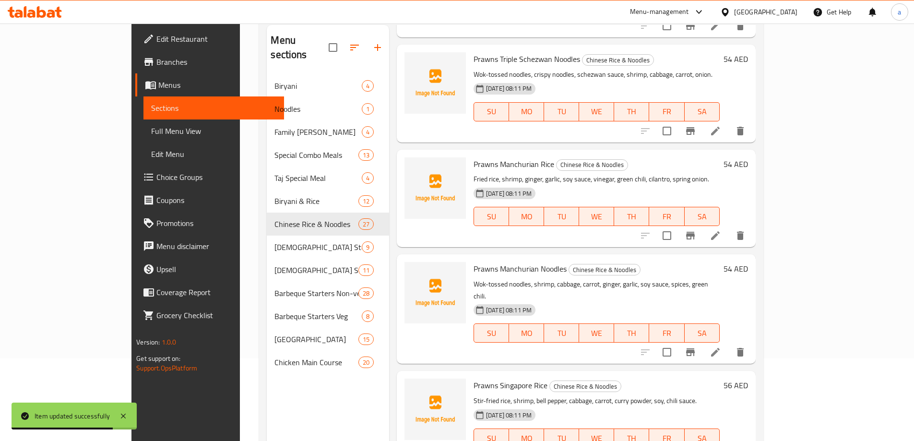
scroll to position [134, 0]
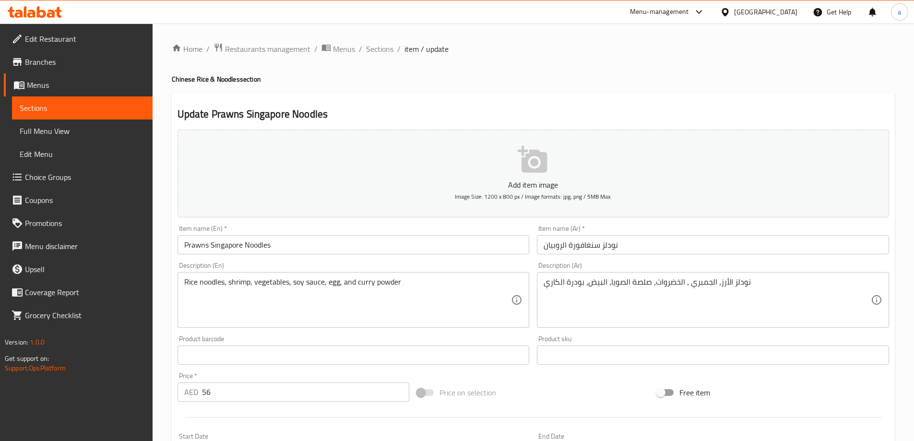
click at [590, 247] on input "نودلز سنغافورة الروبيان" at bounding box center [713, 244] width 352 height 19
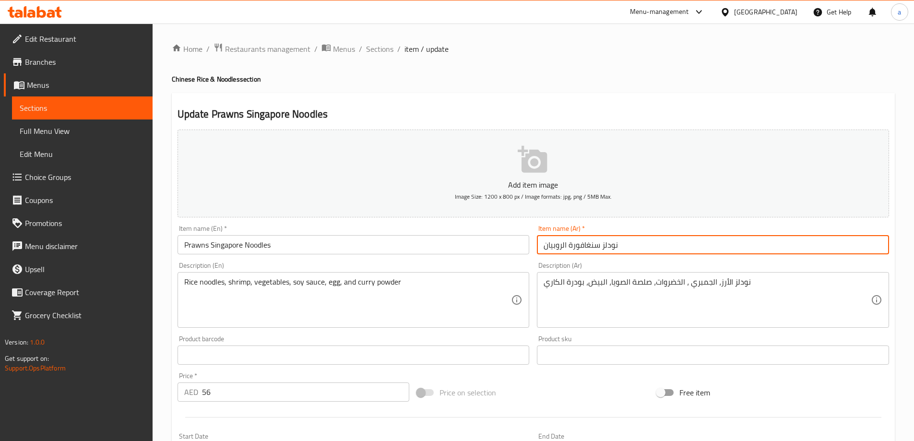
click at [590, 247] on input "نودلز سنغافورة الروبيان" at bounding box center [713, 244] width 352 height 19
paste input "السنغافوري"
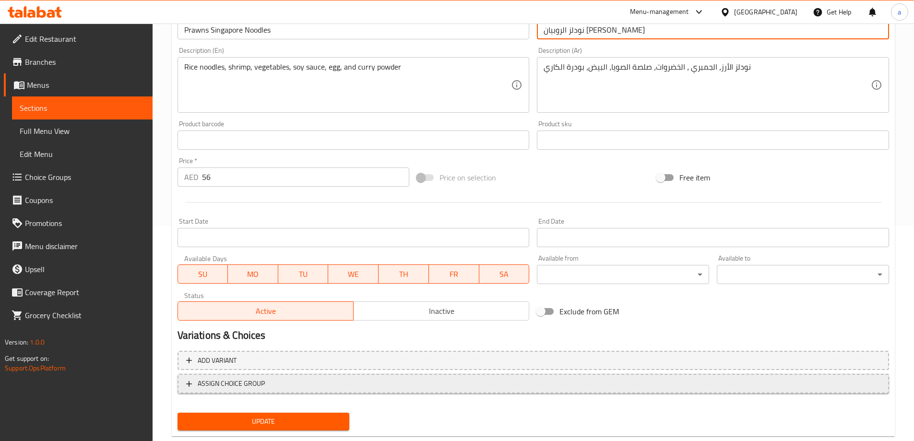
scroll to position [237, 0]
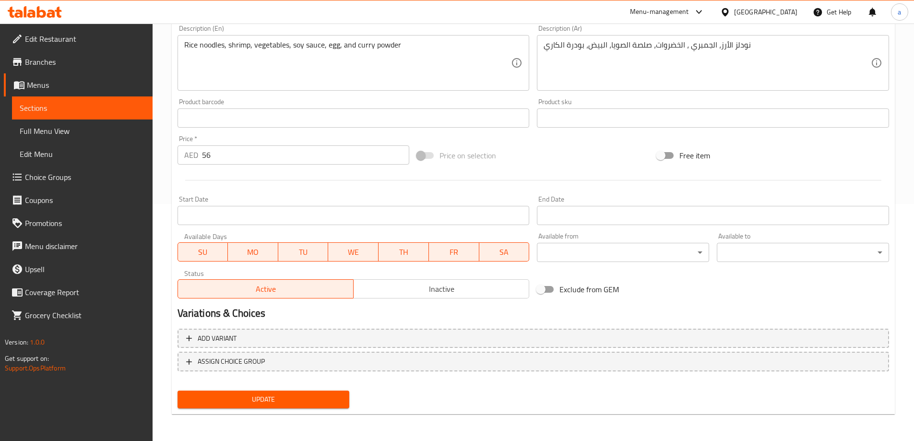
type input "نودلز الروبيان [PERSON_NAME]"
click at [315, 397] on span "Update" at bounding box center [263, 399] width 157 height 12
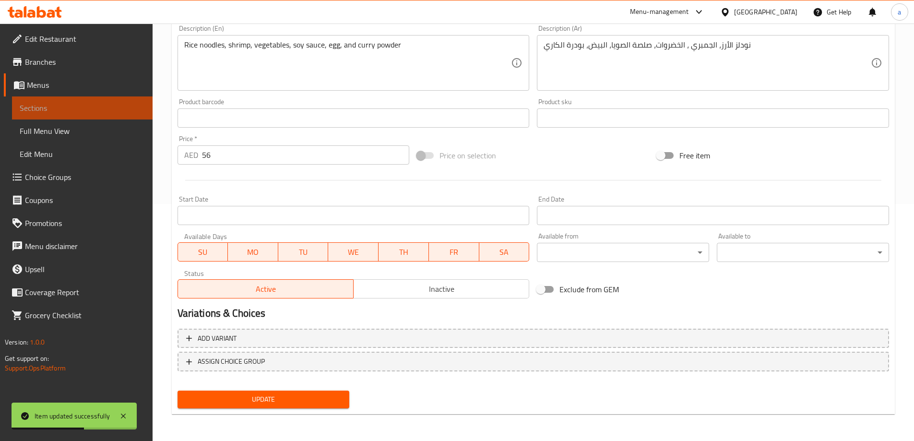
click at [116, 110] on span "Sections" at bounding box center [82, 108] width 125 height 12
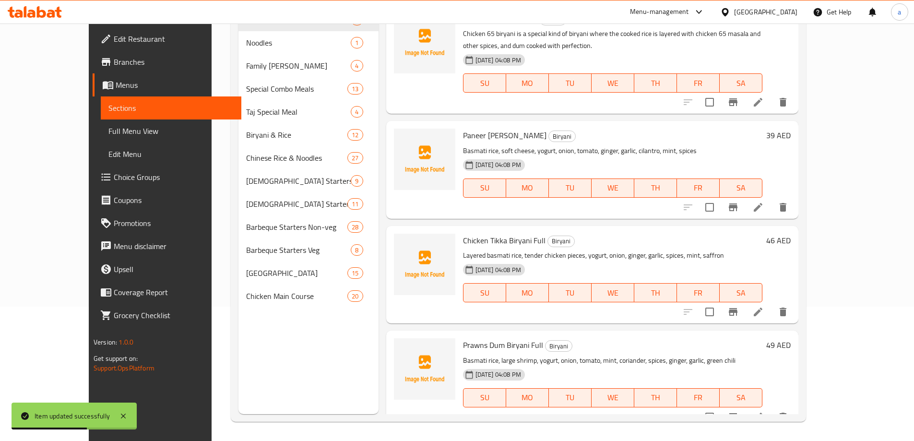
scroll to position [134, 0]
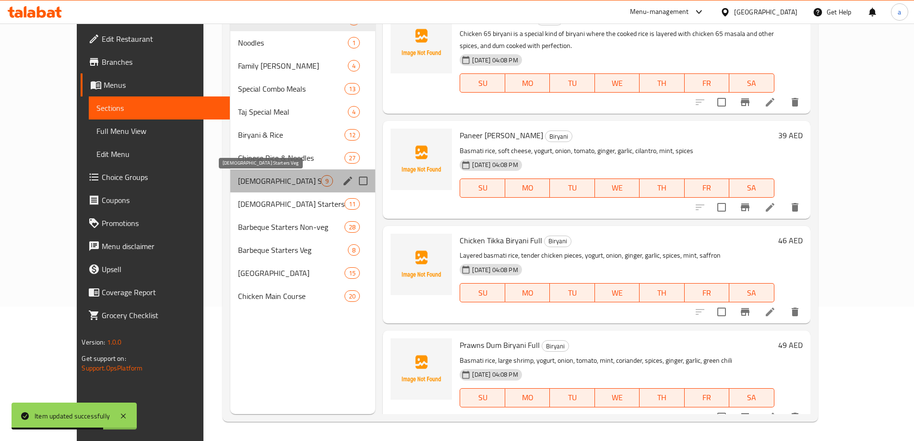
click at [240, 178] on span "[DEMOGRAPHIC_DATA] Starters Veg" at bounding box center [279, 181] width 83 height 12
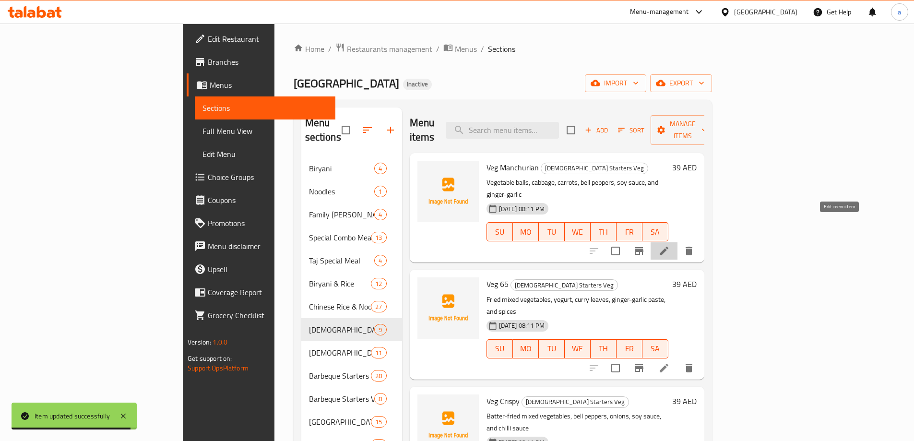
click at [670, 245] on icon at bounding box center [664, 251] width 12 height 12
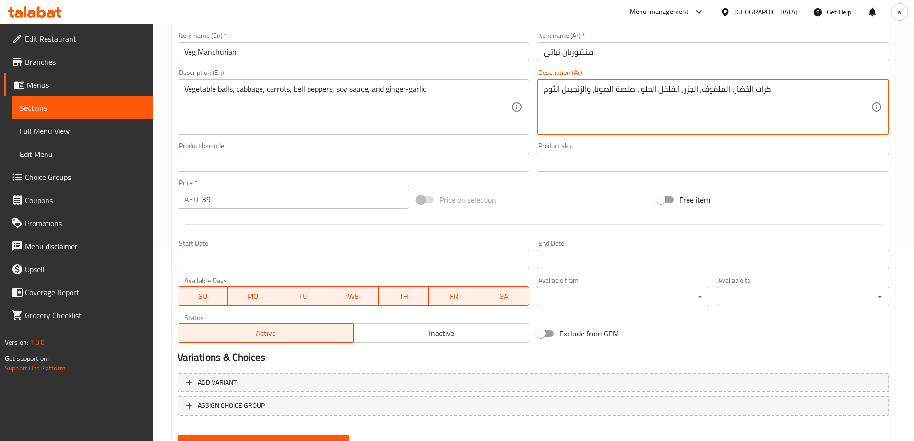
scroll to position [237, 0]
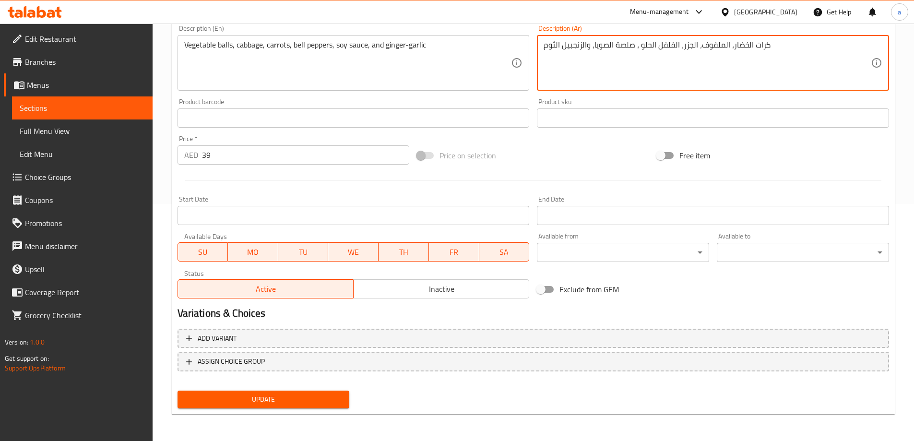
type textarea "كرات الخضار، الملفوف، الجزر، الفلفل الحلو ، صلصة الصويا، والزنجبيل الثوم"
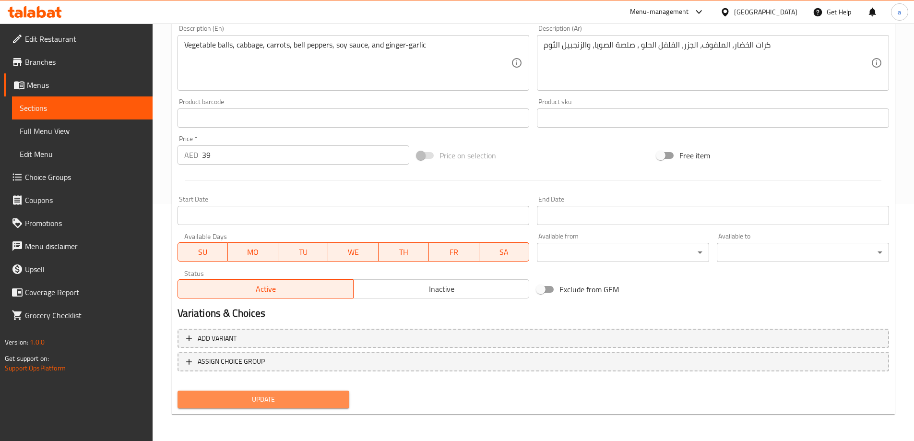
click at [289, 407] on button "Update" at bounding box center [264, 400] width 172 height 18
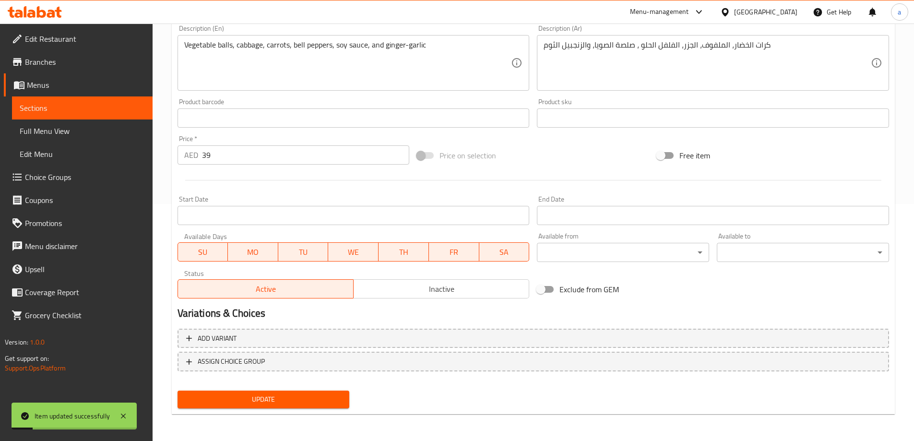
click at [236, 406] on button "Update" at bounding box center [264, 400] width 172 height 18
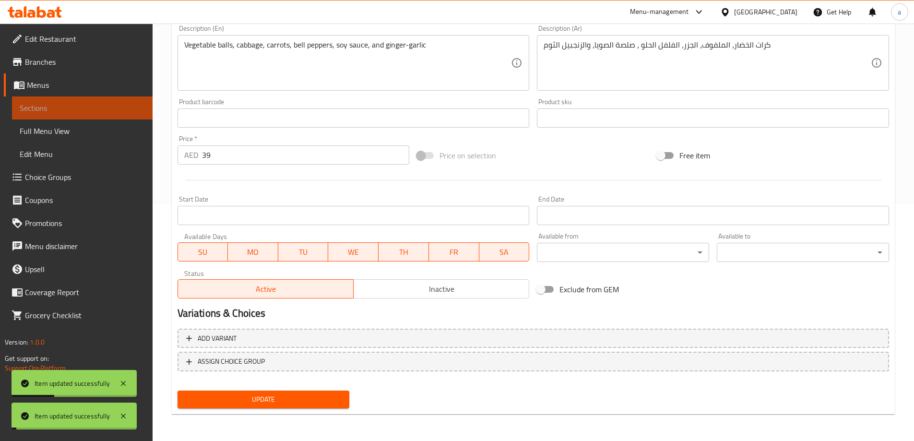
click at [121, 111] on span "Sections" at bounding box center [82, 108] width 125 height 12
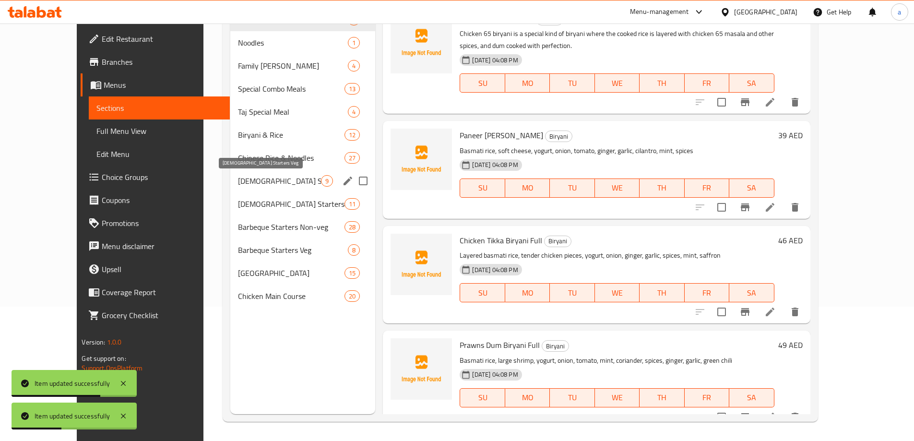
click at [261, 175] on span "[DEMOGRAPHIC_DATA] Starters Veg" at bounding box center [279, 181] width 83 height 12
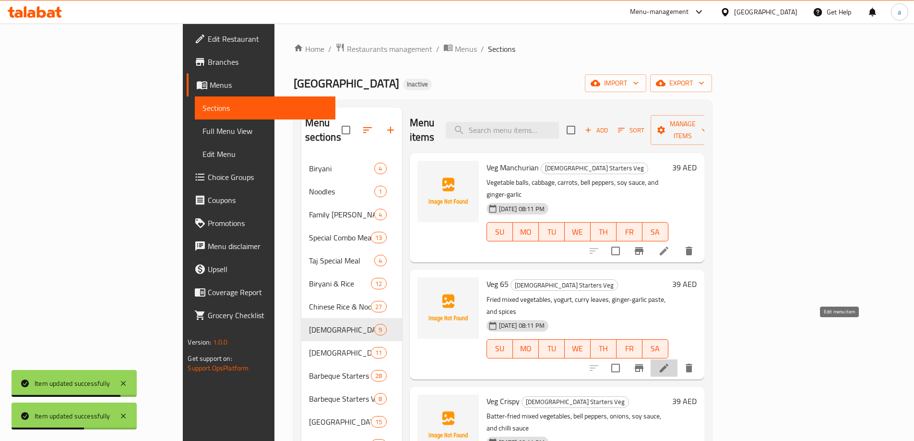
click at [670, 362] on icon at bounding box center [664, 368] width 12 height 12
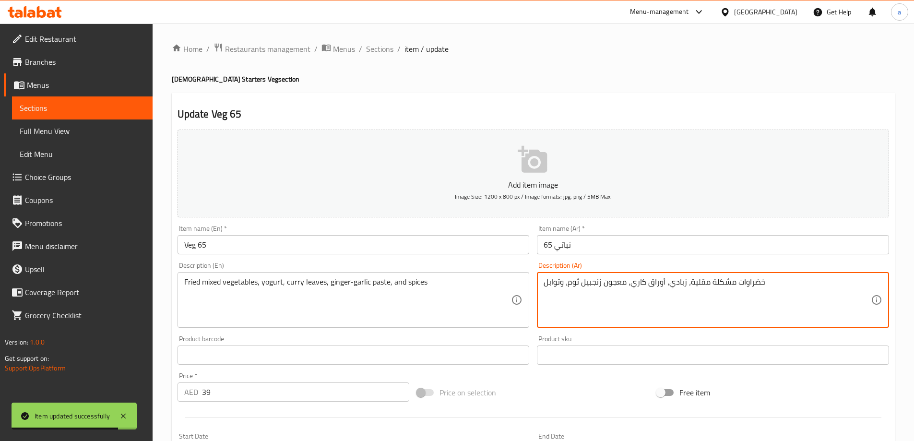
scroll to position [237, 0]
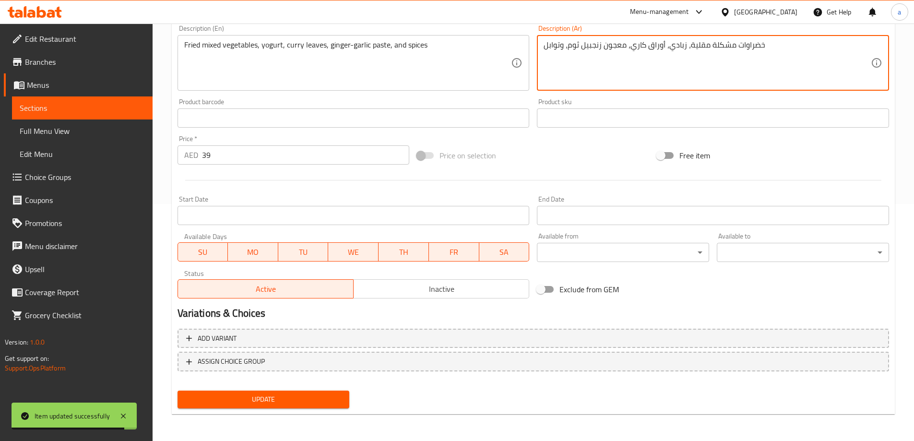
type textarea "خضراوات مشكلة مقلية، زبادي، أوراق كاري، معجون زنجبيل ثوم، وتوابل"
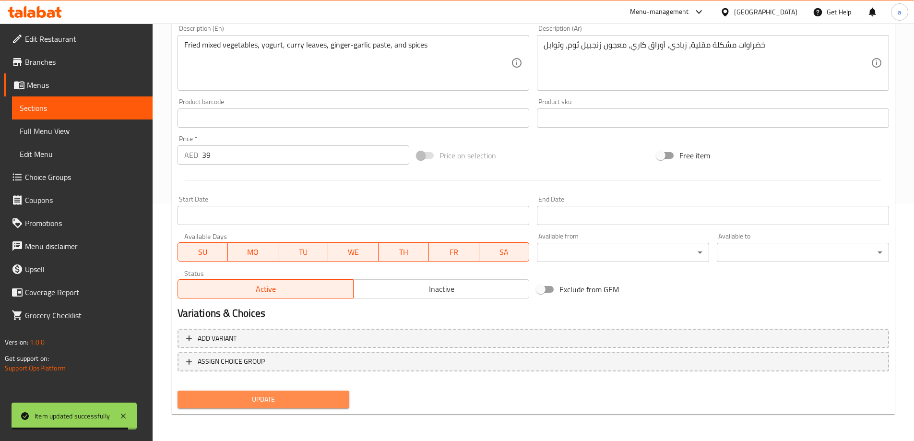
click at [311, 402] on span "Update" at bounding box center [263, 399] width 157 height 12
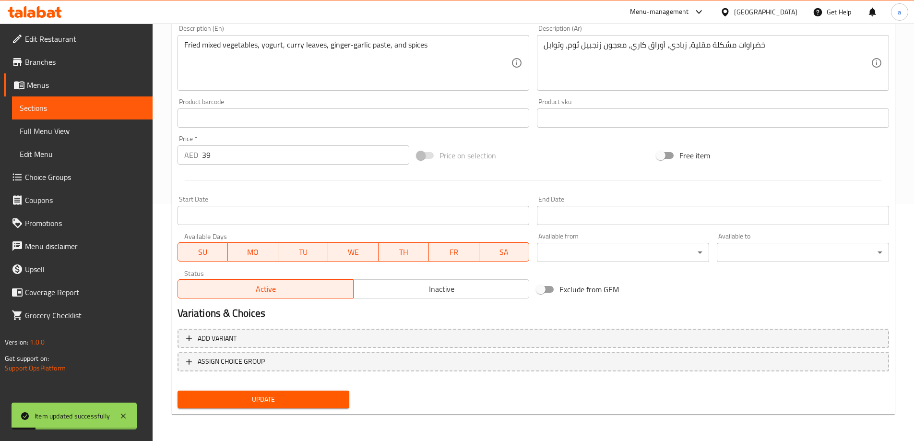
click at [306, 391] on button "Update" at bounding box center [264, 400] width 172 height 18
click at [124, 110] on span "Sections" at bounding box center [82, 108] width 125 height 12
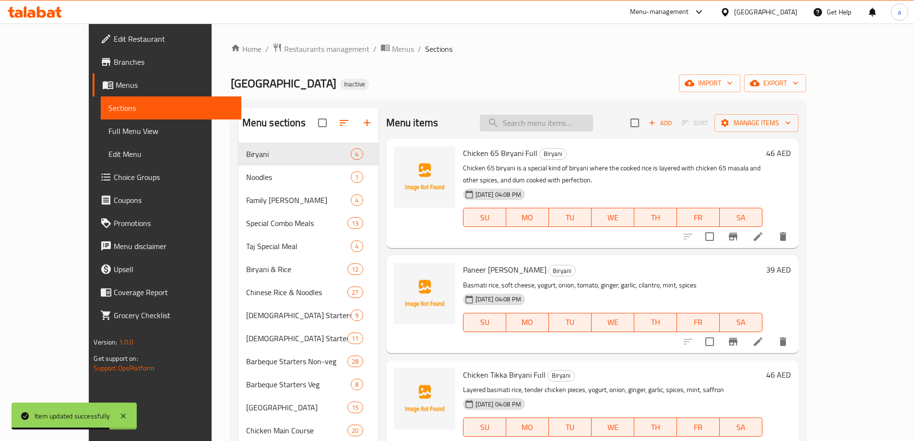
click at [564, 128] on input "search" at bounding box center [536, 123] width 113 height 17
paste input "[PERSON_NAME]"
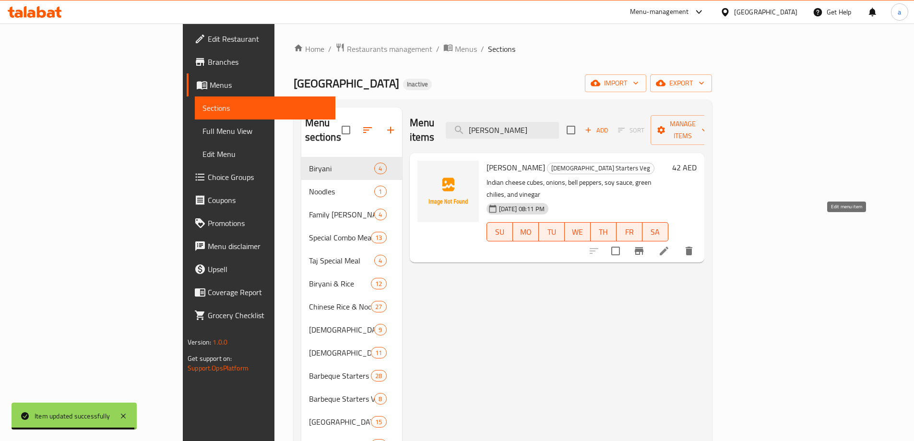
type input "[PERSON_NAME]"
click at [668, 247] on icon at bounding box center [664, 251] width 9 height 9
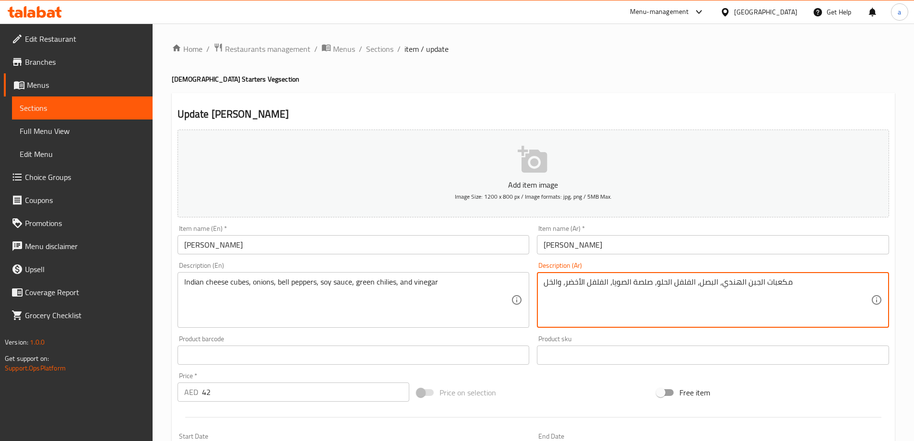
click at [564, 284] on textarea "مكعبات الجبن الهندي، البصل، الفلفل الحلو، صلصة الصويا، الفلفل الأخضر، والخل" at bounding box center [707, 300] width 327 height 46
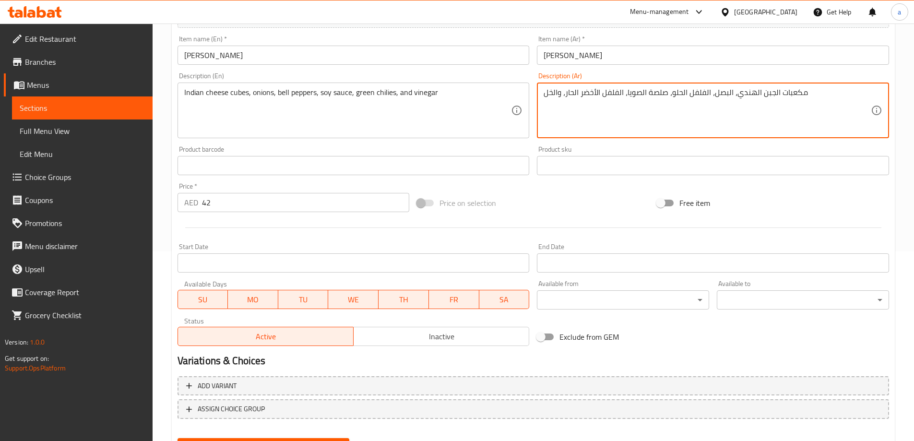
scroll to position [237, 0]
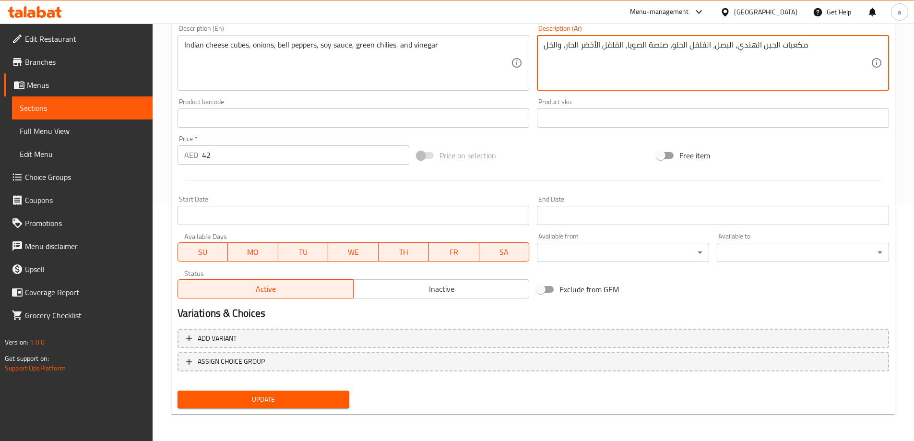
type textarea "مكعبات الجبن الهندي، البصل، الفلفل الحلو، صلصة الصويا، الفلفل الأخضر الحار، وال…"
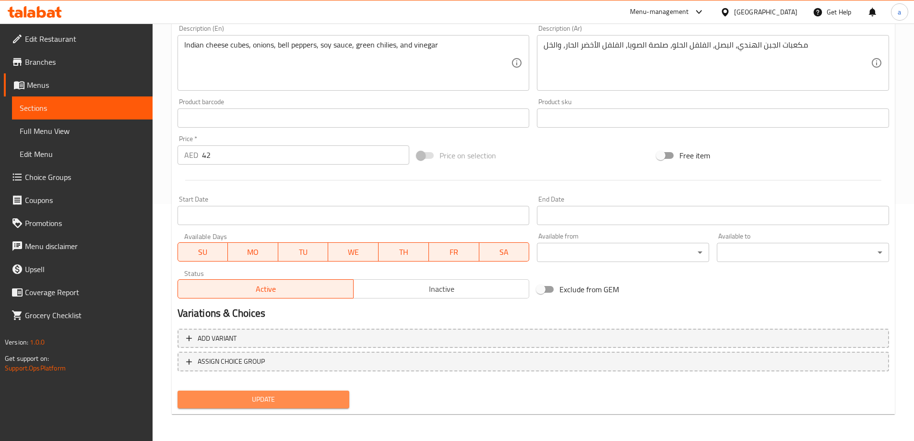
click at [296, 403] on span "Update" at bounding box center [263, 399] width 157 height 12
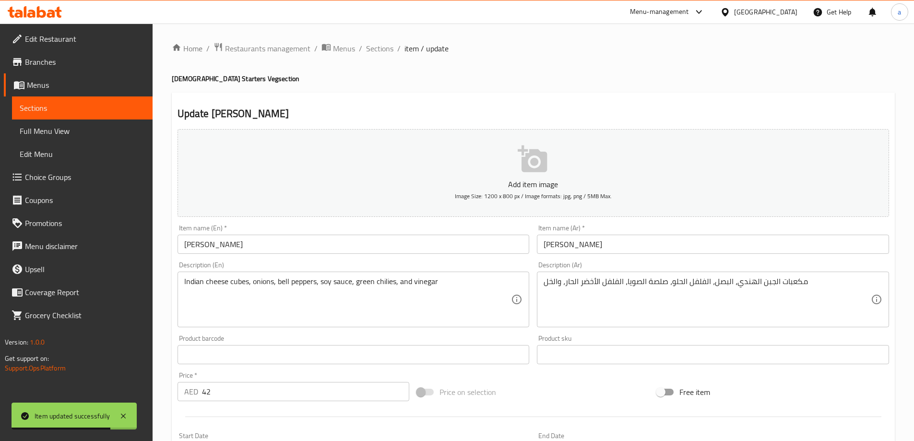
scroll to position [0, 0]
click at [389, 53] on span "Sections" at bounding box center [379, 49] width 27 height 12
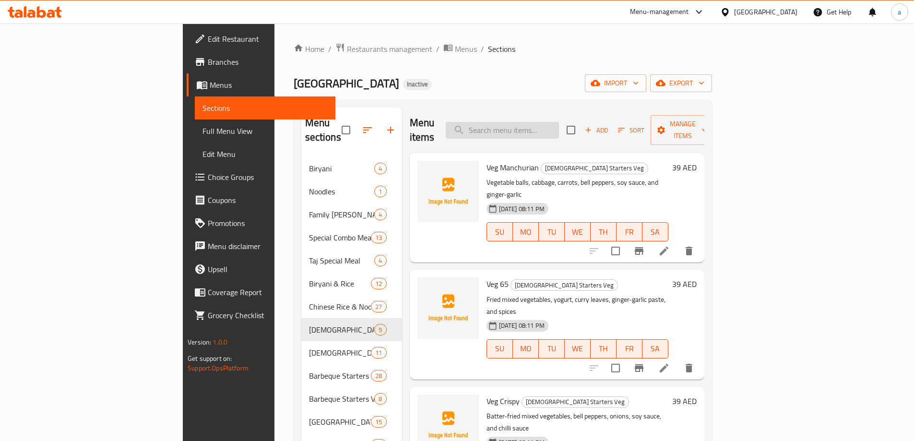
click at [555, 127] on input "search" at bounding box center [502, 130] width 113 height 17
paste input "Chicken Hot Garlic"
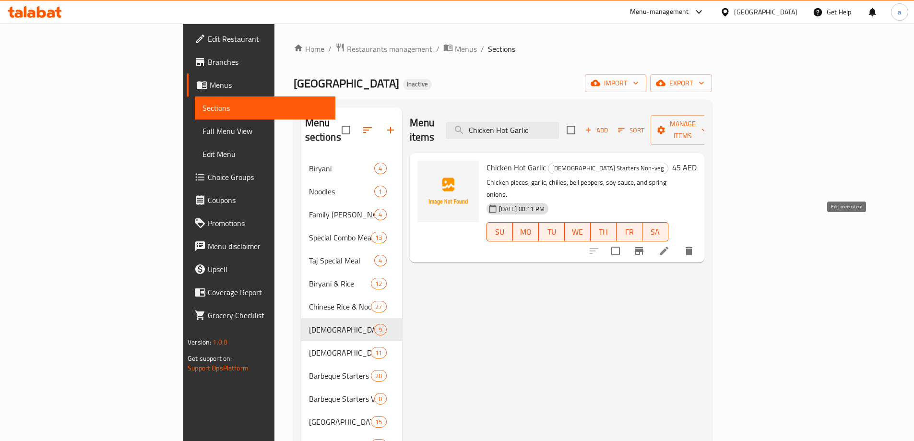
type input "Chicken Hot Garlic"
click at [670, 245] on icon at bounding box center [664, 251] width 12 height 12
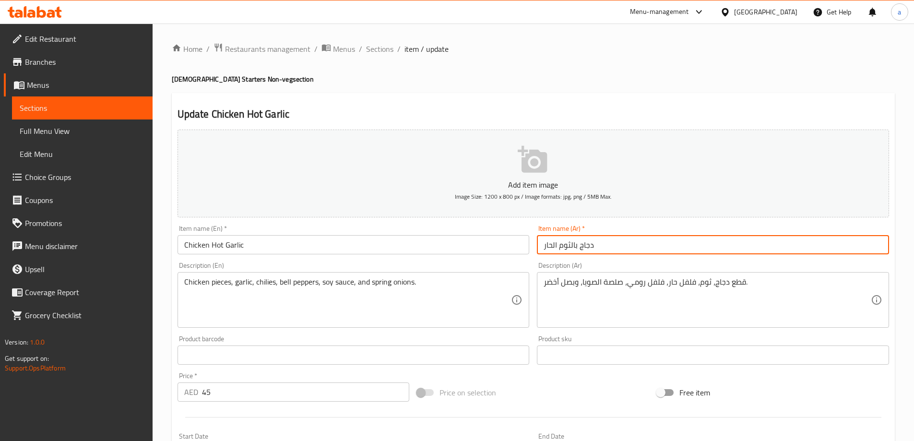
click at [576, 247] on input "دجاج بالثوم الحار" at bounding box center [713, 244] width 352 height 19
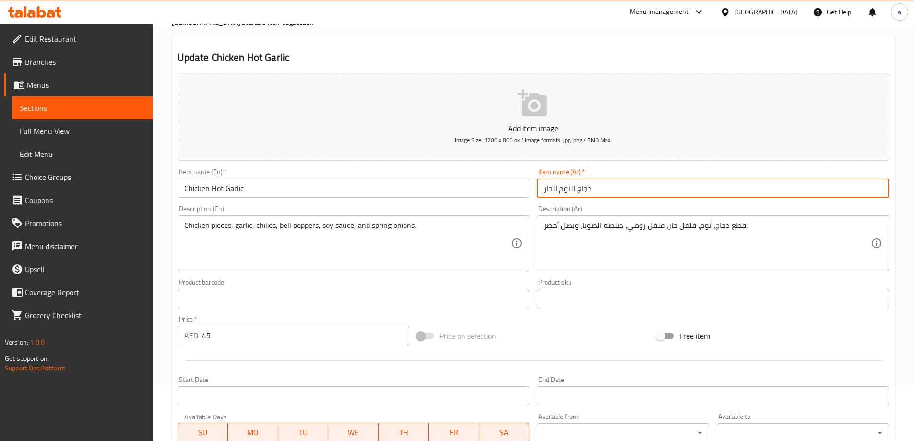
scroll to position [237, 0]
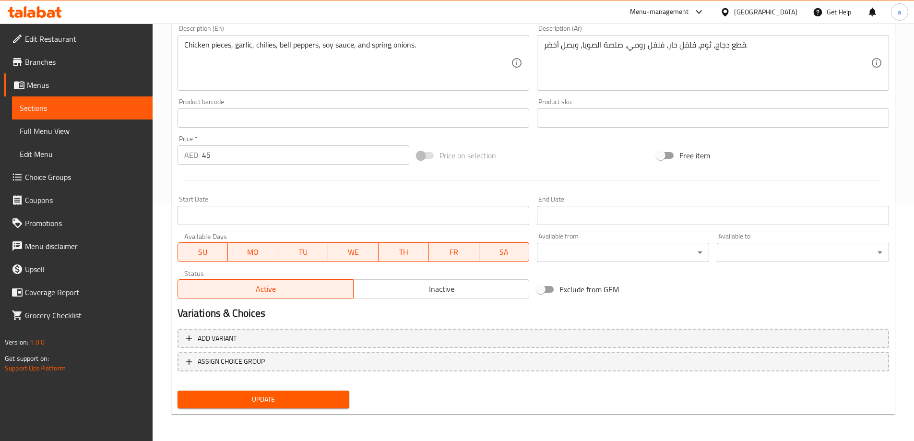
type input "دجاج الثوم الحار"
click at [303, 397] on span "Update" at bounding box center [263, 399] width 157 height 12
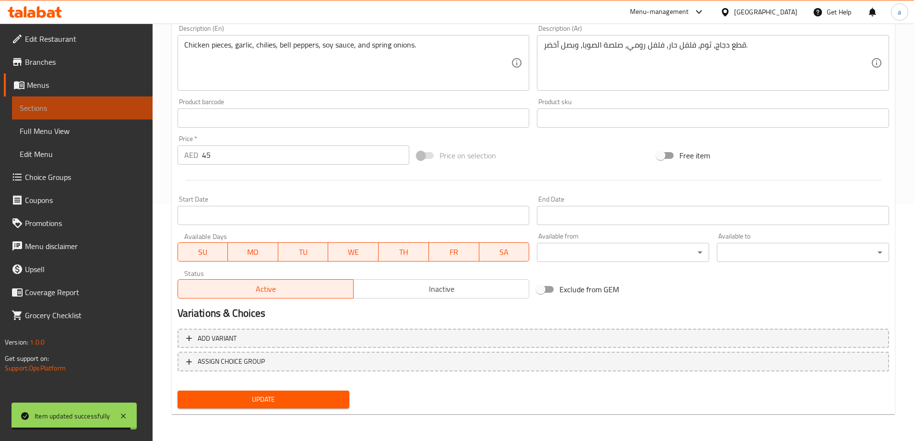
click at [79, 104] on span "Sections" at bounding box center [82, 108] width 125 height 12
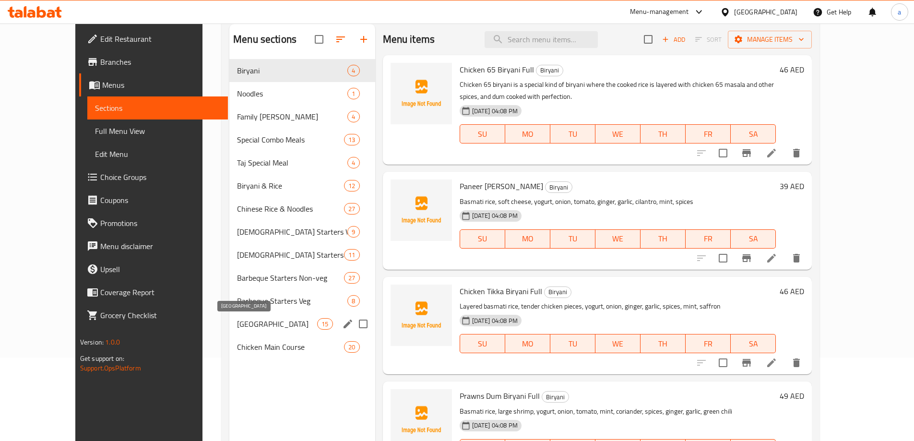
scroll to position [96, 0]
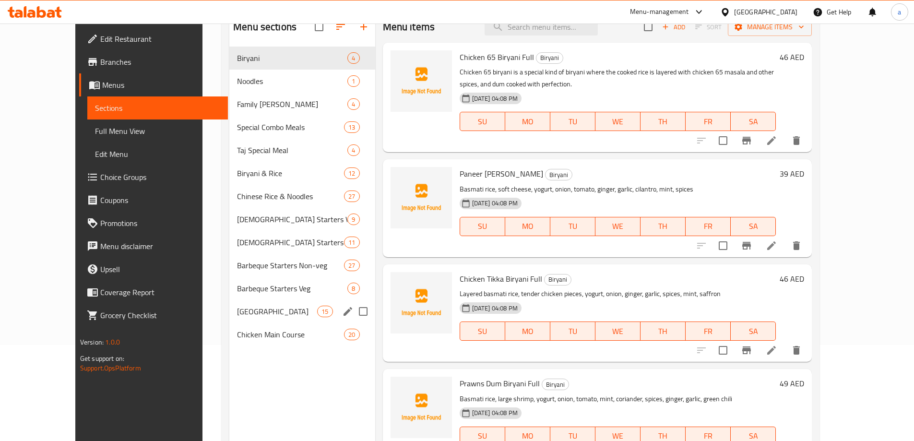
click at [258, 306] on span "[GEOGRAPHIC_DATA]" at bounding box center [277, 312] width 80 height 12
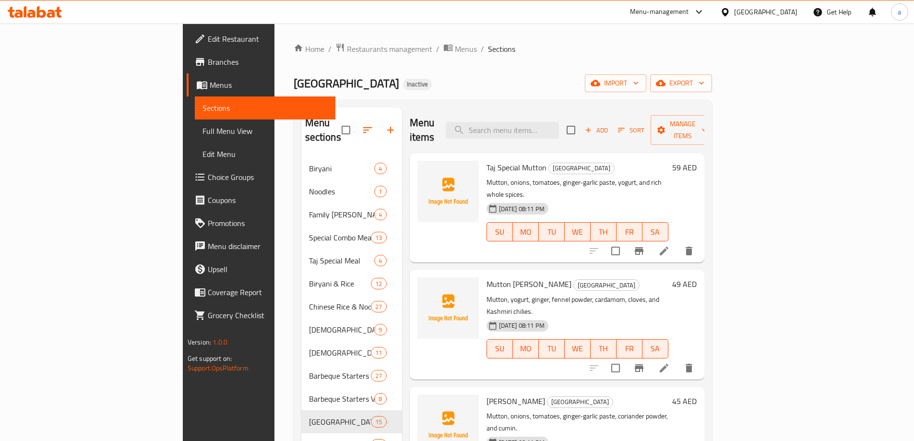
click at [660, 294] on p "Mutton, yogurt, ginger, fennel powder, cardamom, cloves, and Kashmiri chilies." at bounding box center [578, 306] width 182 height 24
click at [670, 245] on icon at bounding box center [664, 251] width 12 height 12
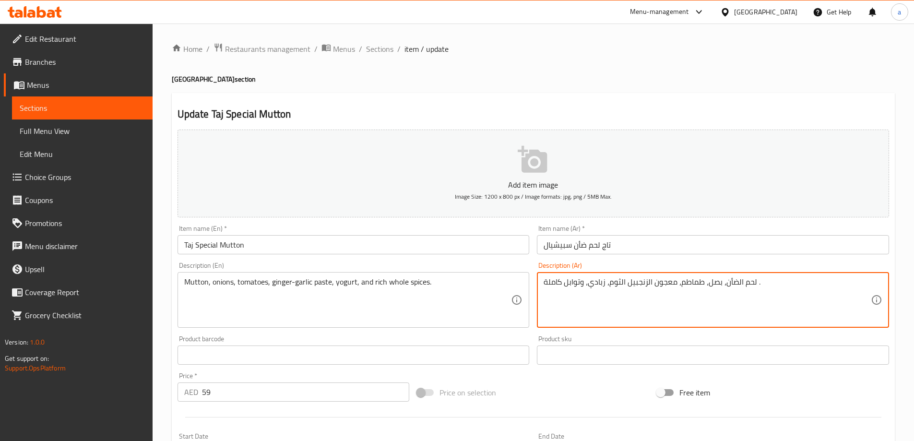
click at [546, 282] on textarea "لحم الضأن، بصل، طماطم، معجون الزنجبيل الثوم، زبادي، وتوابل كاملة ." at bounding box center [707, 300] width 327 height 46
click at [758, 281] on textarea "لحم الضأن، بصل، طماطم، معجون الزنجبيل الثوم، زبادي، وتوابل كاملة ." at bounding box center [707, 300] width 327 height 46
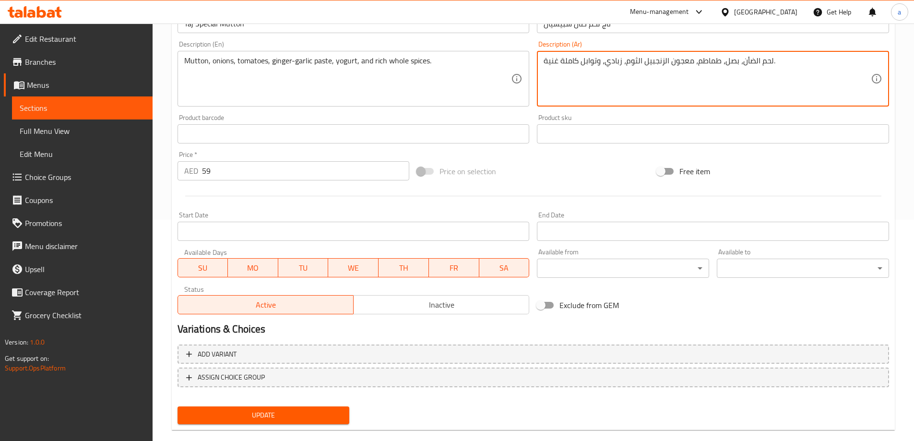
scroll to position [237, 0]
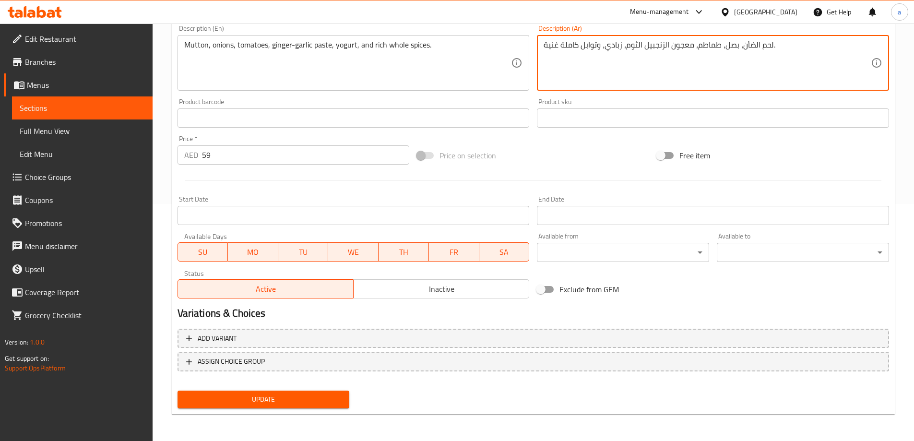
type textarea "لحم الضأن، بصل، طماطم، معجون الزنجبيل الثوم، زبادي، وتوابل كاملة غنية."
click at [248, 402] on span "Update" at bounding box center [263, 399] width 157 height 12
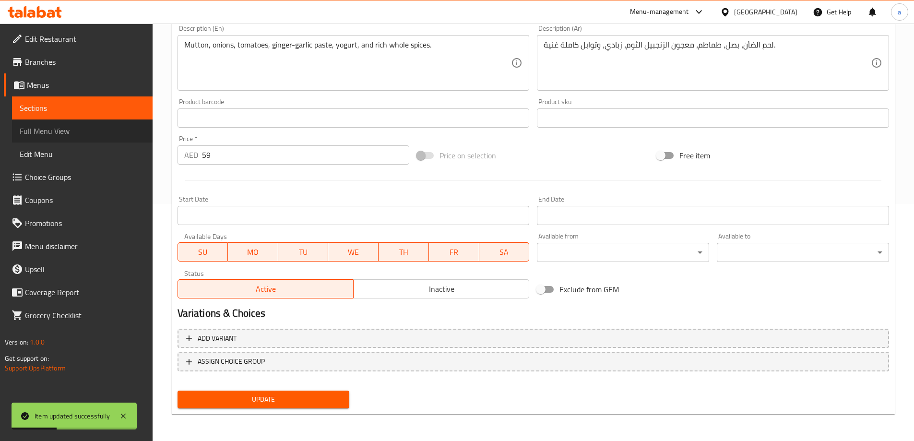
click at [112, 126] on span "Full Menu View" at bounding box center [82, 131] width 125 height 12
click at [93, 131] on span "Full Menu View" at bounding box center [82, 131] width 125 height 12
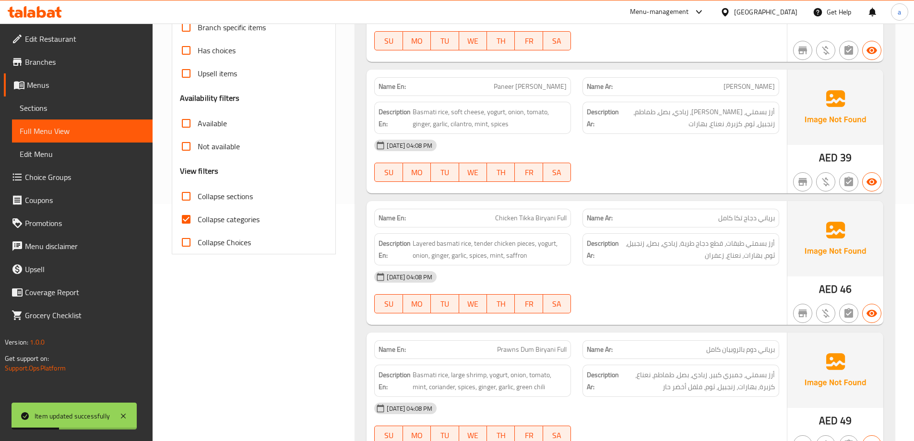
scroll to position [93, 0]
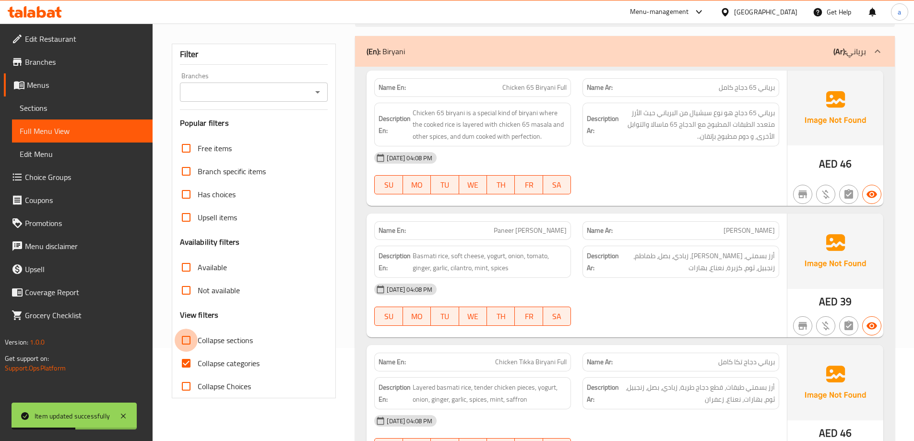
click at [188, 340] on input "Collapse sections" at bounding box center [186, 340] width 23 height 23
checkbox input "true"
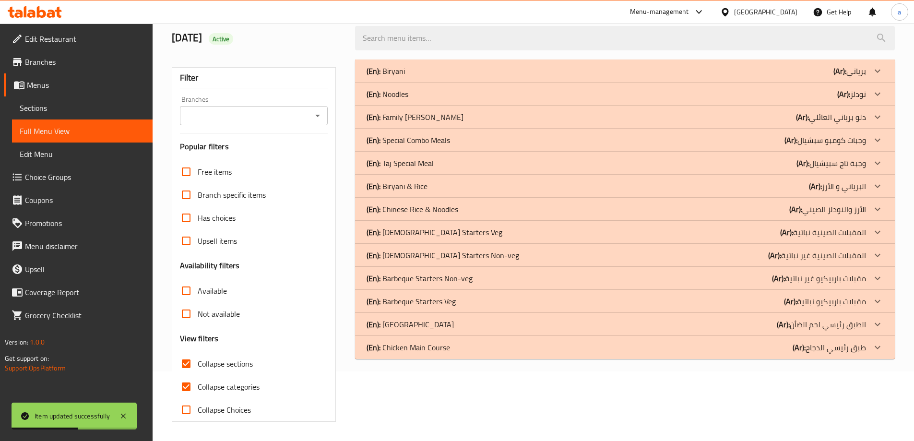
click at [185, 375] on input "Collapse categories" at bounding box center [186, 386] width 23 height 23
checkbox input "false"
click at [878, 348] on icon at bounding box center [878, 348] width 12 height 12
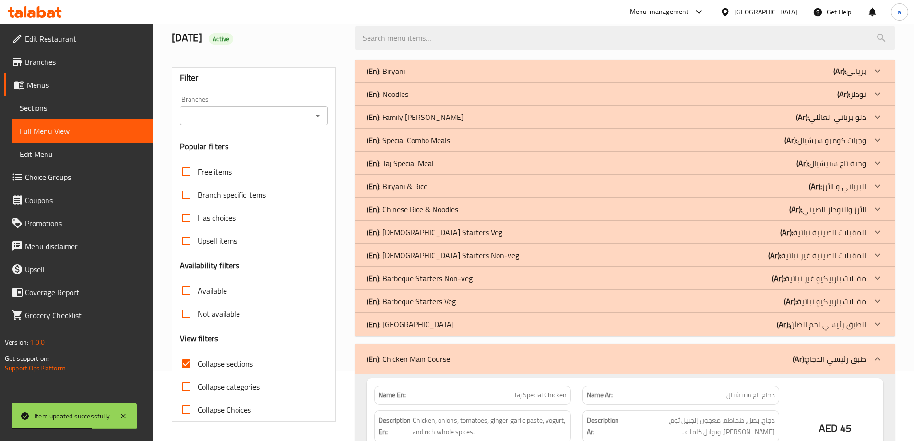
click at [882, 323] on icon at bounding box center [878, 325] width 12 height 12
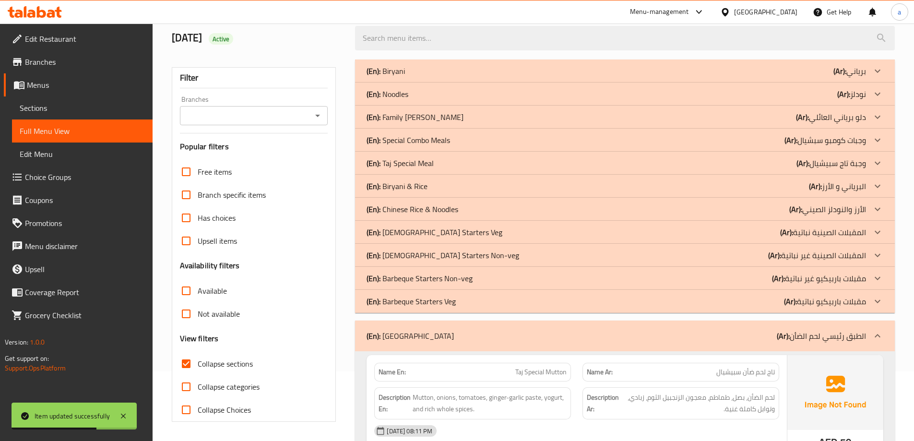
click at [880, 306] on icon at bounding box center [878, 302] width 12 height 12
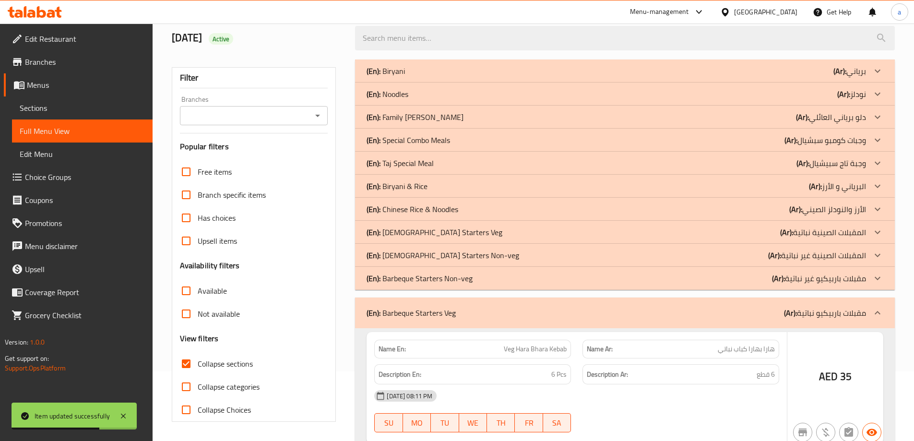
click at [882, 277] on icon at bounding box center [878, 279] width 12 height 12
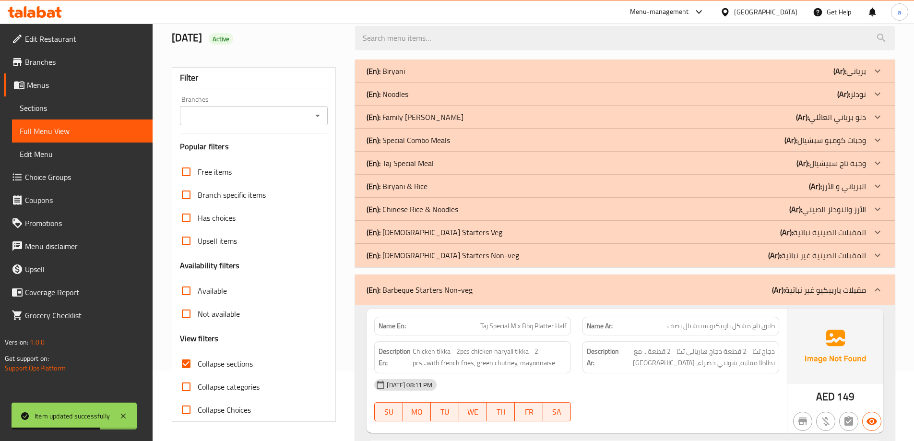
click at [880, 258] on icon at bounding box center [878, 256] width 12 height 12
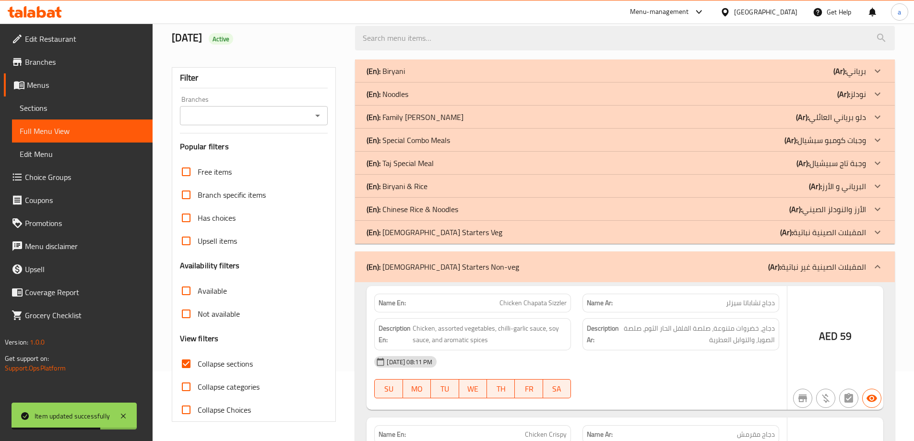
click at [880, 236] on icon at bounding box center [878, 232] width 12 height 12
click at [879, 210] on icon at bounding box center [878, 209] width 12 height 12
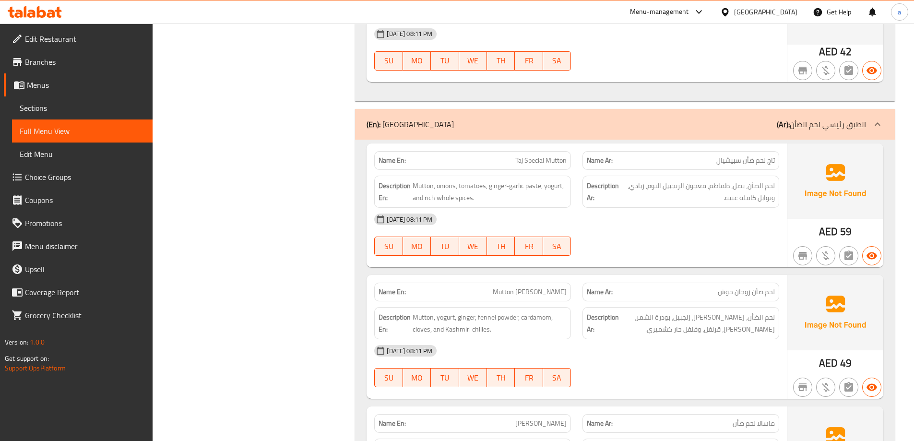
scroll to position [11178, 0]
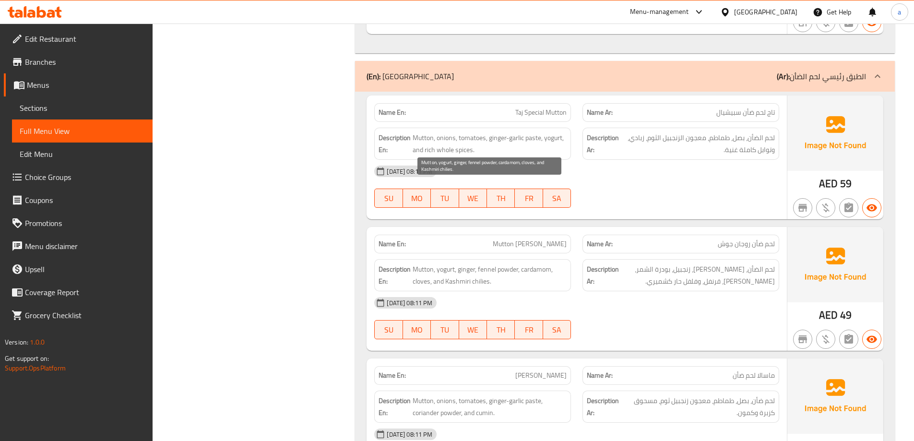
click at [537, 263] on span "Mutton, yogurt, ginger, fennel powder, cardamom, cloves, and Kashmiri chilies." at bounding box center [490, 275] width 154 height 24
copy span "cardamom"
click at [674, 291] on div "[DATE] 08:11 PM" at bounding box center [577, 302] width 416 height 23
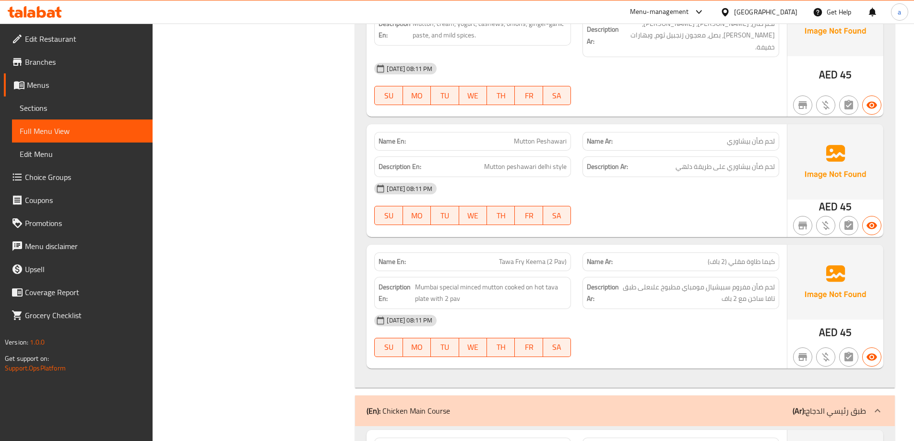
scroll to position [12905, 0]
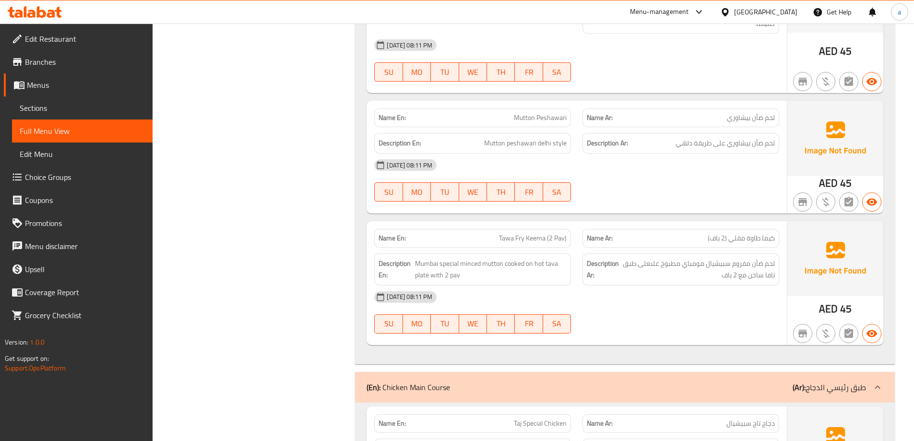
click at [551, 233] on span "Tawa Fry Keema (2 Pav)" at bounding box center [533, 238] width 68 height 10
click at [552, 233] on span "Tawa Fry Keema (2 Pav)" at bounding box center [533, 238] width 68 height 10
copy span "Tawa Fry Keema (2 Pav)"
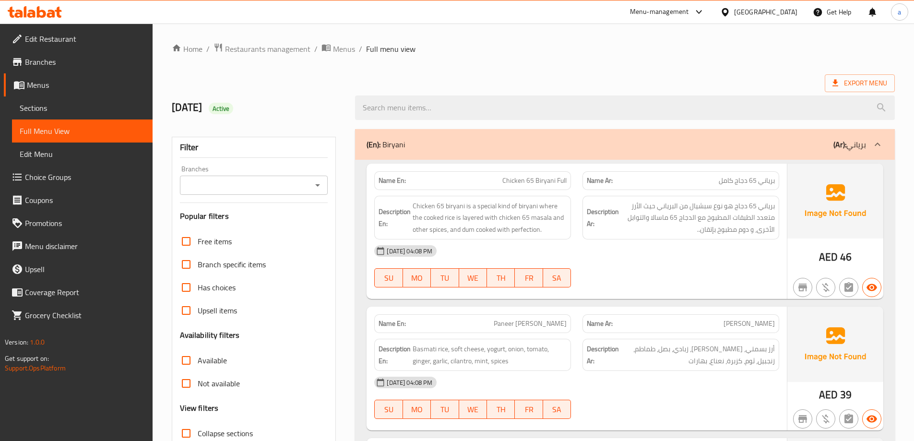
scroll to position [240, 0]
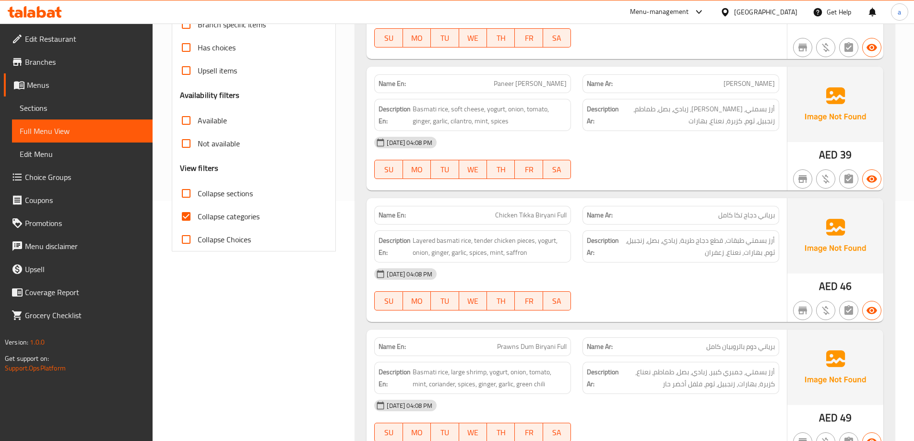
click at [184, 218] on input "Collapse categories" at bounding box center [186, 216] width 23 height 23
click at [189, 208] on input "Collapse categories" at bounding box center [186, 216] width 23 height 23
click at [188, 213] on input "Collapse categories" at bounding box center [186, 216] width 23 height 23
checkbox input "false"
click at [190, 191] on input "Collapse sections" at bounding box center [186, 193] width 23 height 23
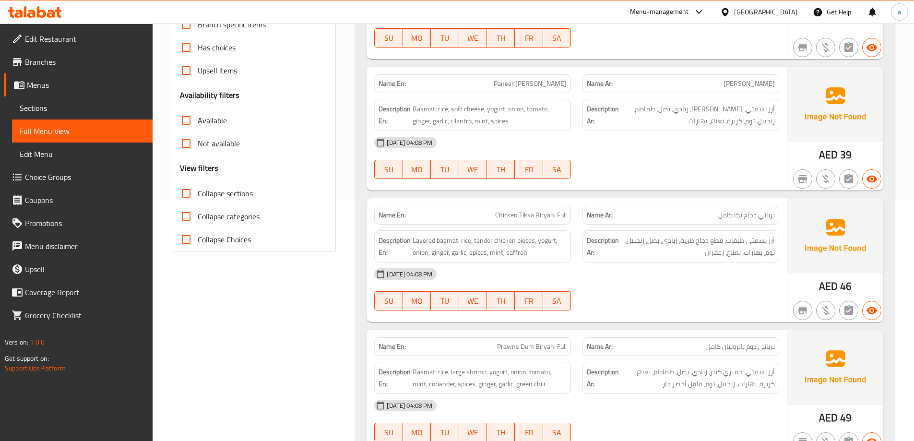
checkbox input "true"
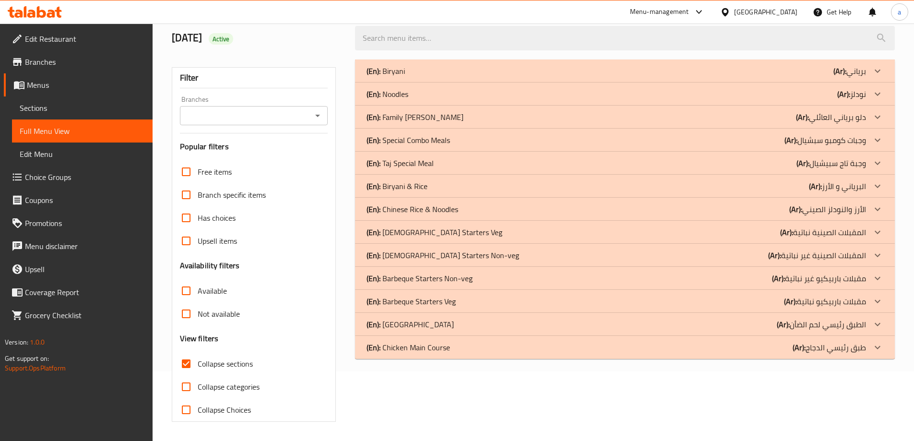
click at [190, 194] on input "Branch specific items" at bounding box center [186, 194] width 23 height 23
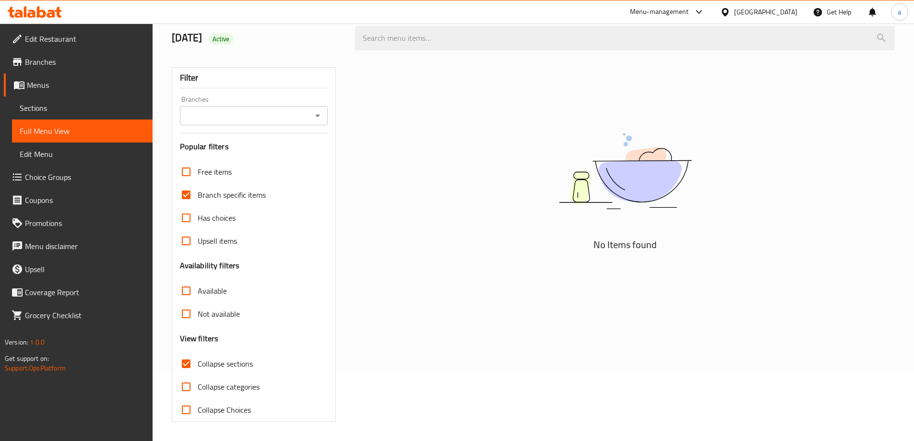
scroll to position [70, 0]
click at [190, 194] on input "Branch specific items" at bounding box center [186, 194] width 23 height 23
checkbox input "false"
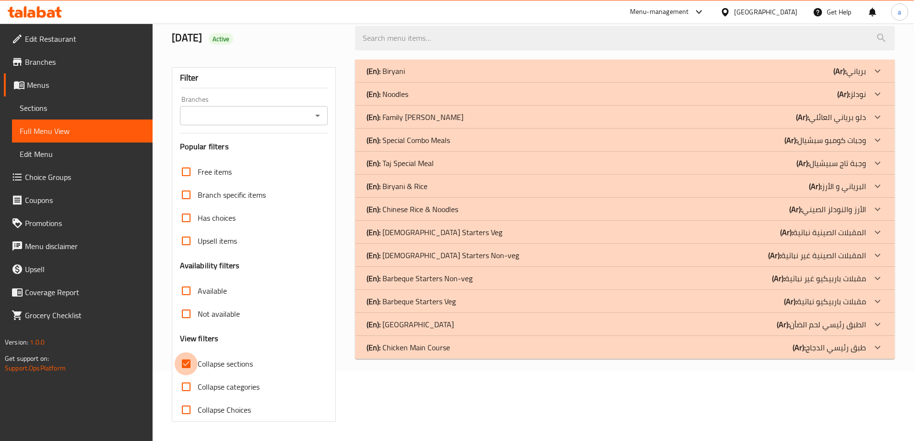
click at [184, 369] on input "Collapse sections" at bounding box center [186, 363] width 23 height 23
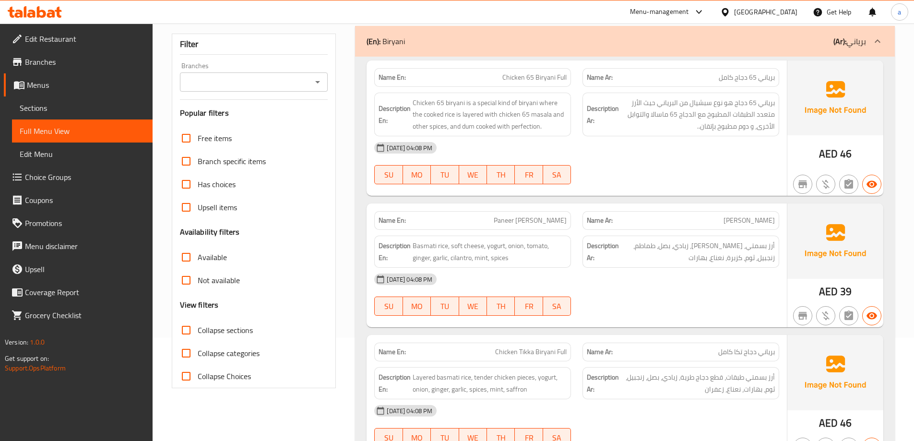
scroll to position [166, 0]
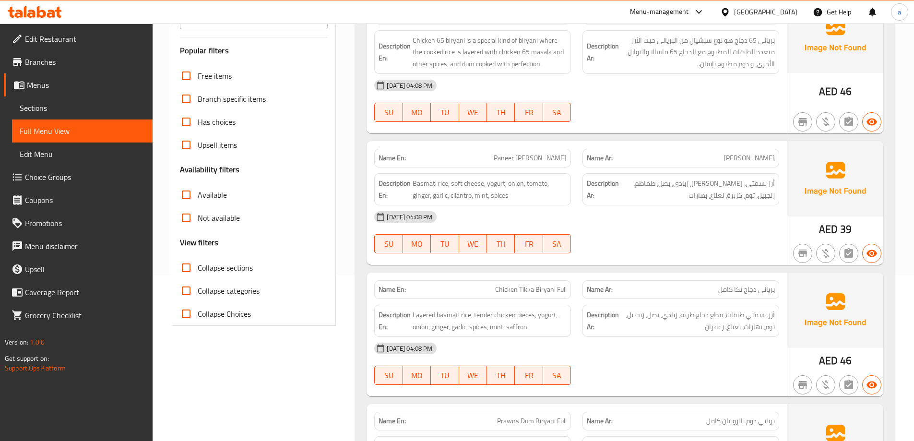
click at [188, 271] on input "Collapse sections" at bounding box center [186, 267] width 23 height 23
checkbox input "true"
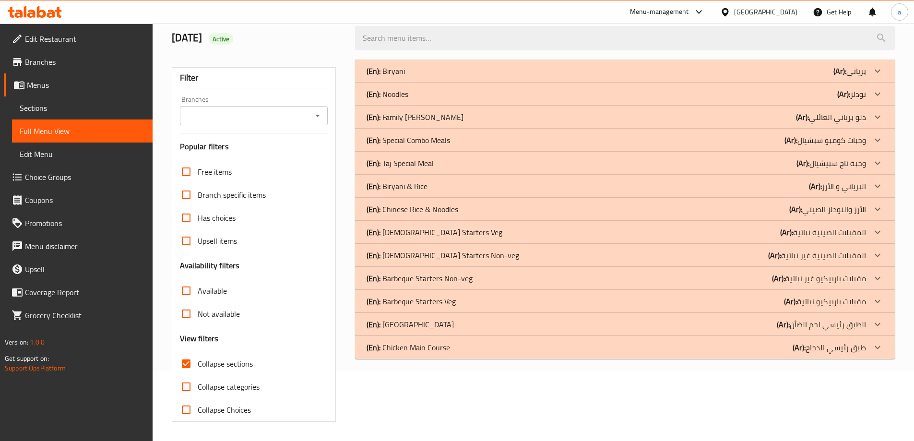
scroll to position [70, 0]
click at [74, 109] on span "Sections" at bounding box center [82, 108] width 125 height 12
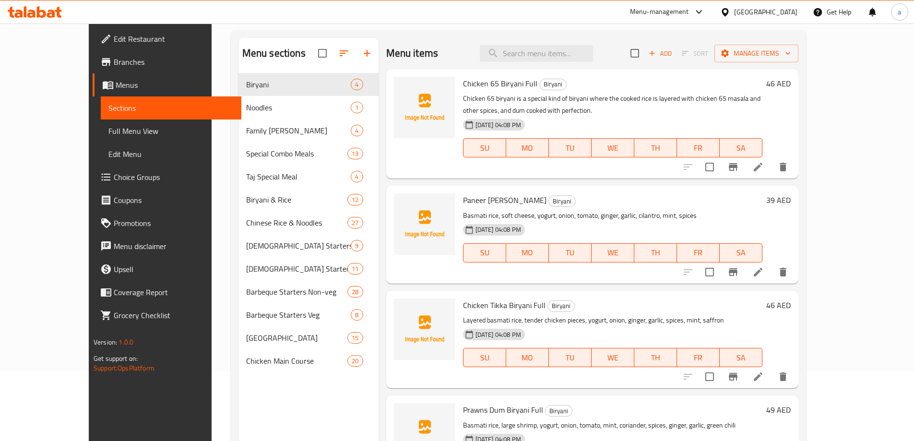
click at [101, 125] on link "Full Menu View" at bounding box center [171, 130] width 141 height 23
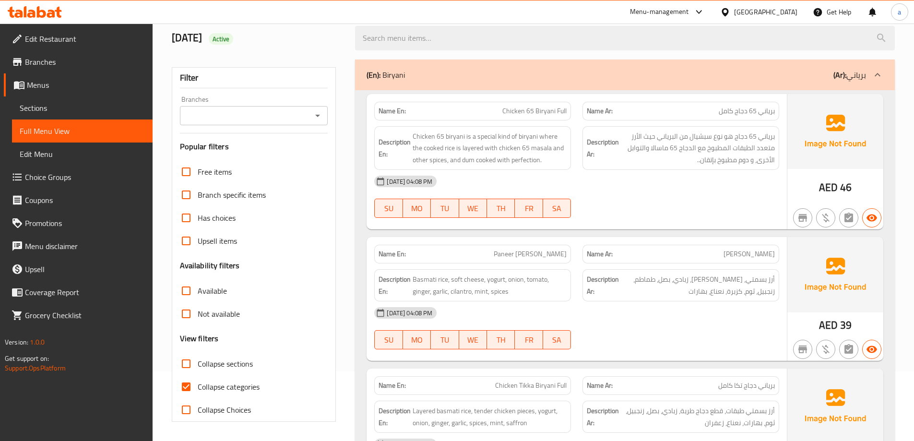
scroll to position [118, 0]
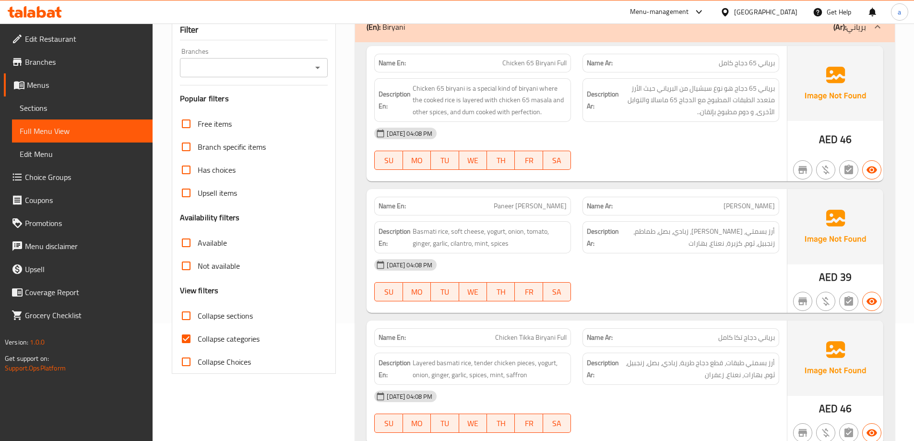
click at [189, 341] on input "Collapse categories" at bounding box center [186, 338] width 23 height 23
checkbox input "false"
click at [187, 316] on input "Collapse sections" at bounding box center [186, 315] width 23 height 23
checkbox input "true"
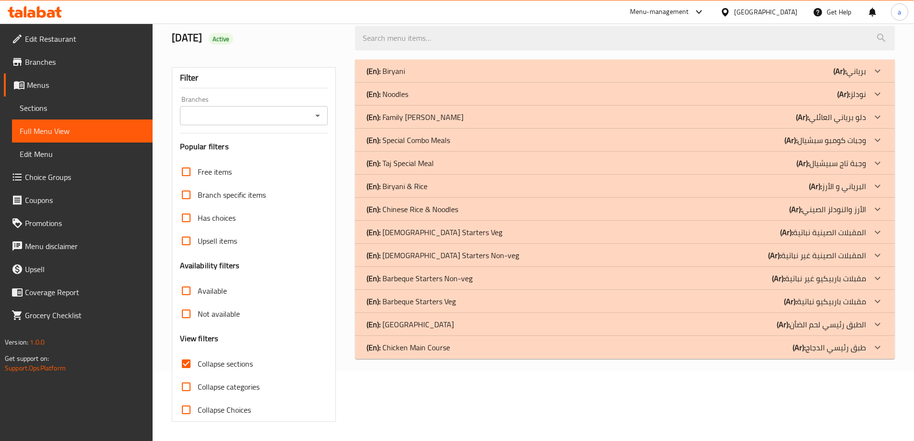
scroll to position [70, 0]
click at [879, 204] on icon at bounding box center [878, 209] width 12 height 12
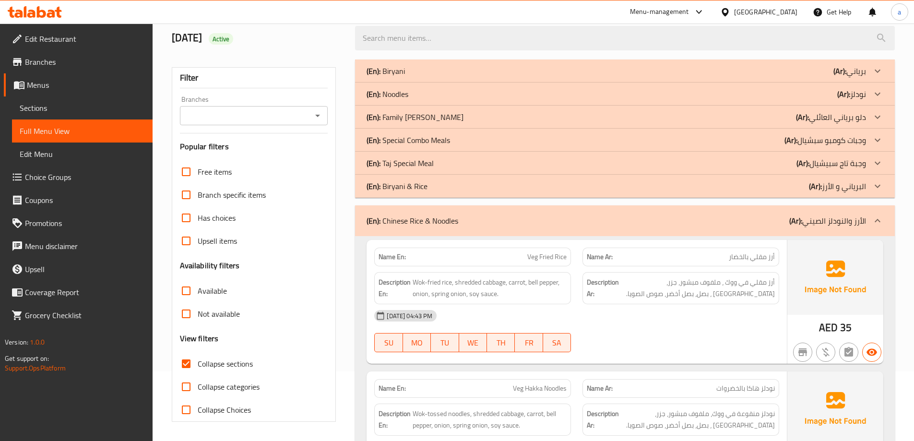
click at [880, 217] on icon at bounding box center [878, 221] width 12 height 12
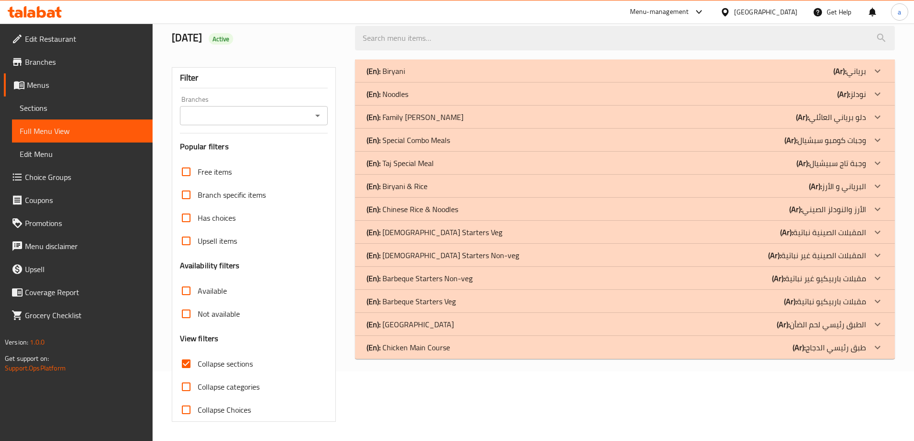
click at [880, 353] on div at bounding box center [877, 347] width 23 height 23
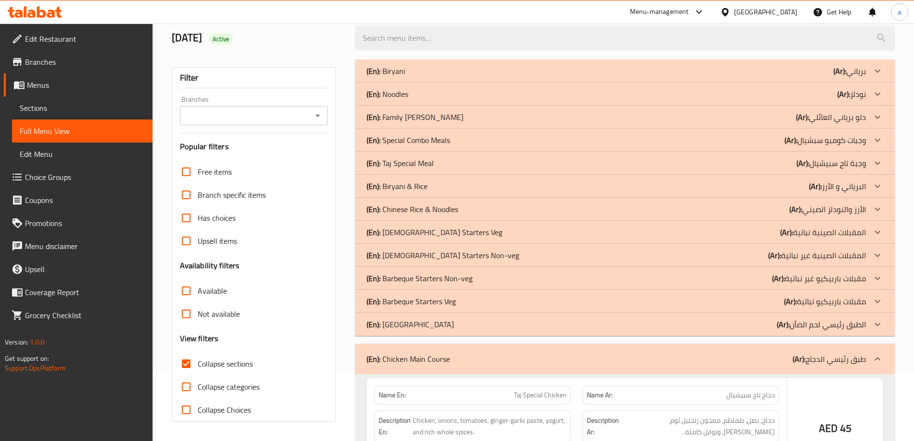
click at [880, 324] on icon at bounding box center [878, 325] width 12 height 12
click at [879, 303] on icon at bounding box center [878, 302] width 12 height 12
click at [877, 280] on icon at bounding box center [878, 279] width 12 height 12
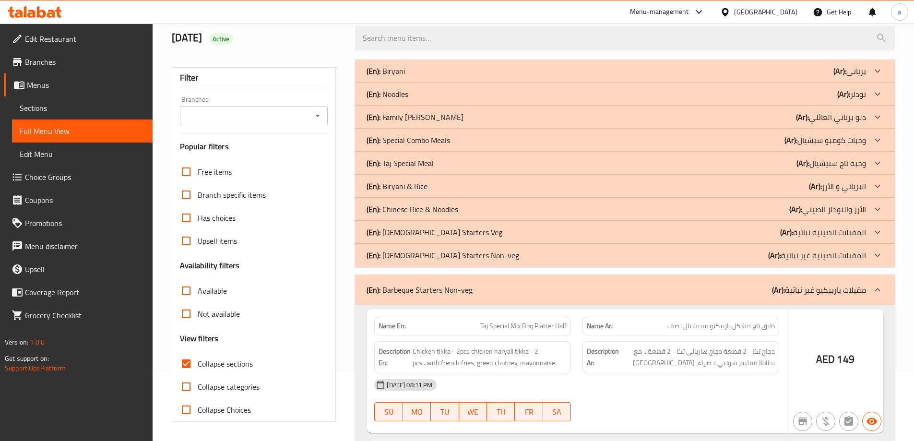
click at [879, 253] on icon at bounding box center [878, 256] width 12 height 12
click at [878, 231] on icon at bounding box center [878, 232] width 12 height 12
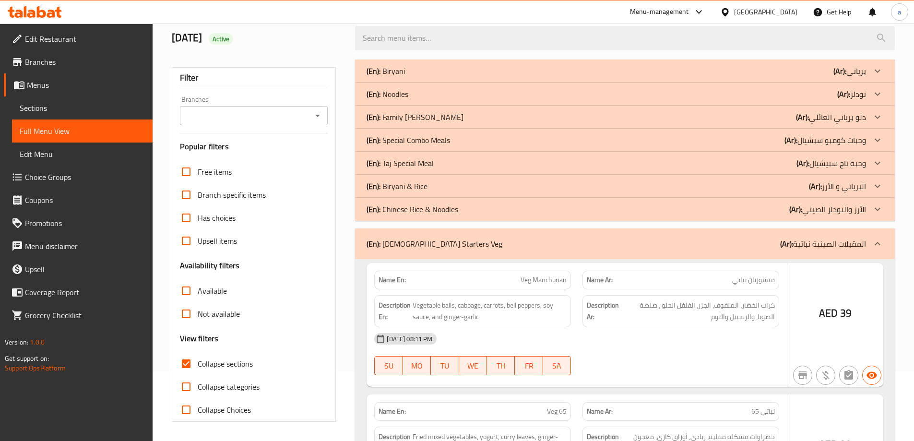
click at [878, 207] on icon at bounding box center [878, 209] width 12 height 12
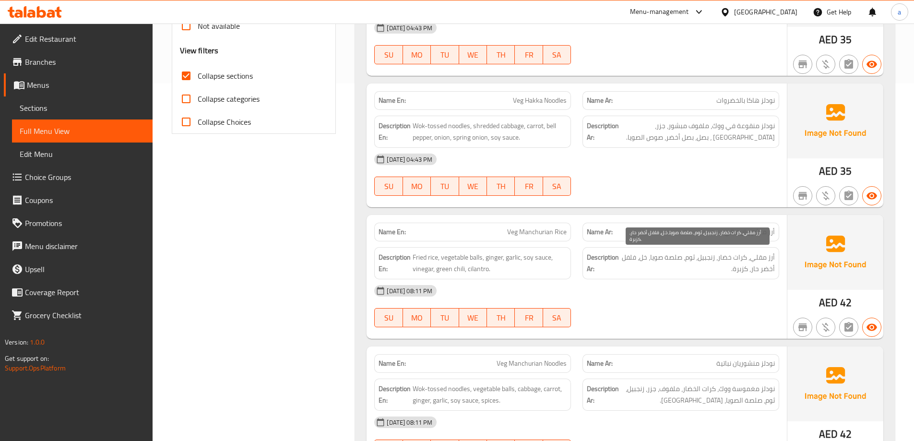
scroll to position [2078, 0]
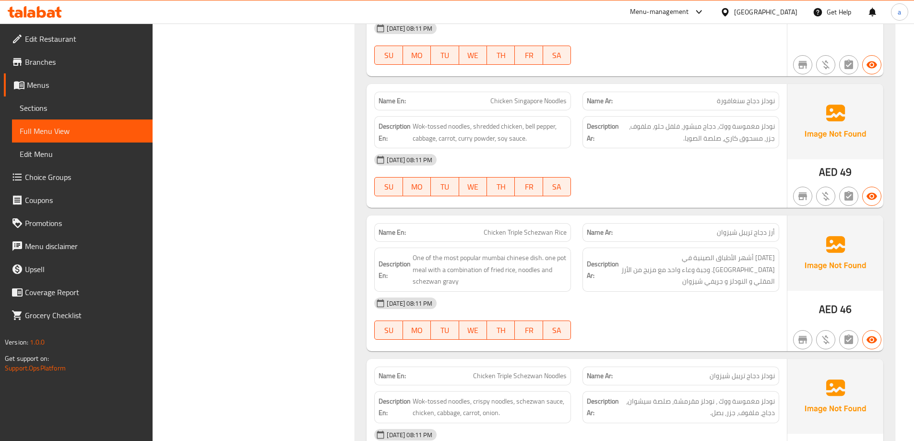
click at [573, 277] on div "Description En: One of the most popular mumbai chinese dish. one pot meal with …" at bounding box center [473, 270] width 208 height 56
click at [733, 311] on div "14-10-2025 08:11 PM SU MO TU WE TH FR SA" at bounding box center [577, 319] width 416 height 54
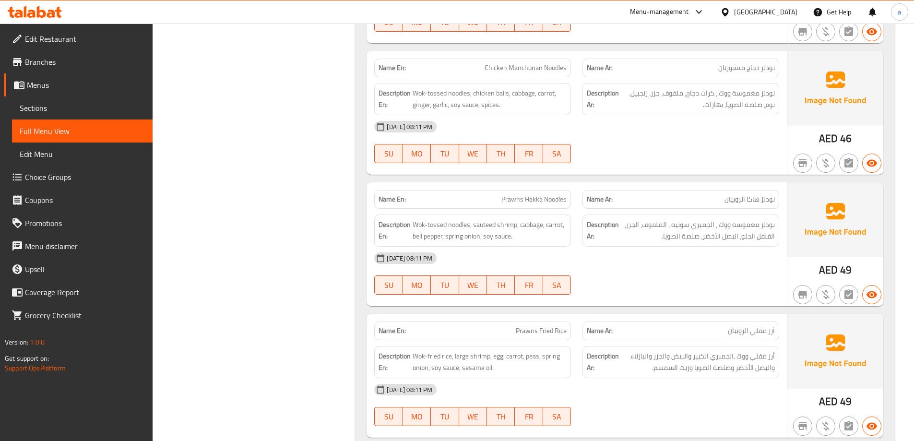
scroll to position [2653, 0]
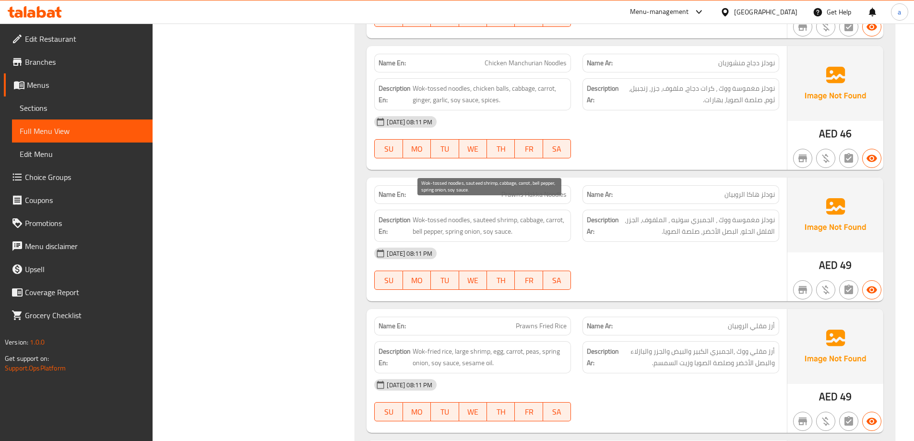
click at [487, 214] on span "Wok-tossed noodles, sauteed shrimp, cabbage, carrot, bell pepper, spring onion,…" at bounding box center [490, 226] width 154 height 24
copy span "sauteed"
click at [690, 223] on span "نودلز مغموسة ووك ، الجمبري سوتيه ، الملفوف، الجزر، الفلفل الحلو، البصل الأخضر، …" at bounding box center [698, 226] width 154 height 24
click at [667, 272] on div "14-10-2025 08:11 PM SU MO TU WE TH FR SA" at bounding box center [577, 269] width 416 height 54
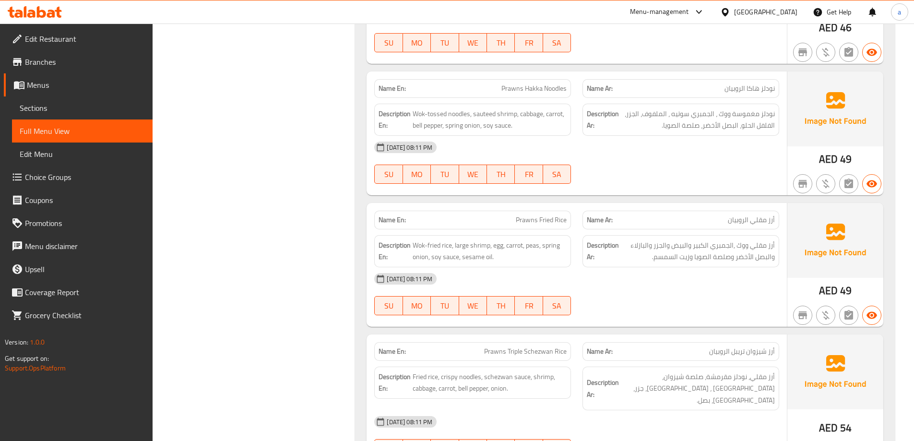
scroll to position [2769, 0]
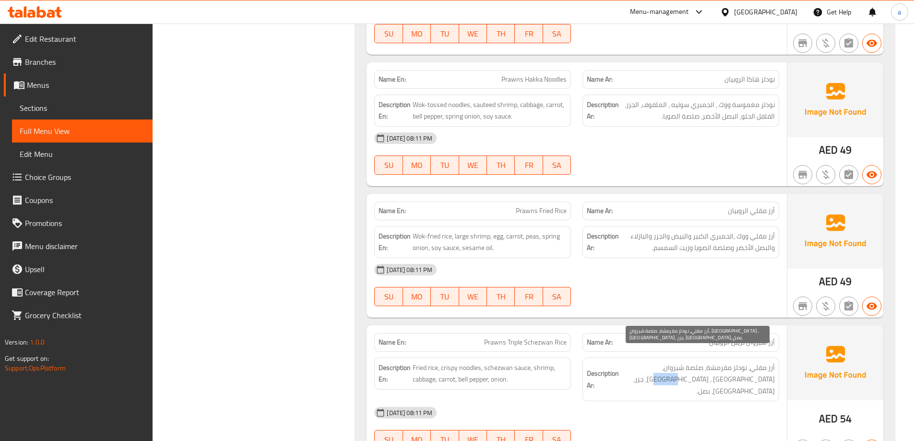
drag, startPoint x: 711, startPoint y: 366, endPoint x: 733, endPoint y: 369, distance: 22.7
click at [733, 369] on span "أرز مقلي، نودلز مقرمشة، صلصة شيزوان، جمبري ، ملفوف، جزر، فلفل رومي، بصل." at bounding box center [698, 380] width 154 height 36
click at [746, 371] on span "أرز مقلي، نودلز مقرمشة، صلصة شيزوان، جمبري ، ملفوف، جزر، فلفل رومي، بصل." at bounding box center [698, 380] width 154 height 36
drag, startPoint x: 741, startPoint y: 368, endPoint x: 710, endPoint y: 370, distance: 31.8
click at [710, 370] on span "أرز مقلي، نودلز مقرمشة، صلصة شيزوان، جمبري ، ملفوف، جزر، فلفل رومي، بصل." at bounding box center [698, 380] width 154 height 36
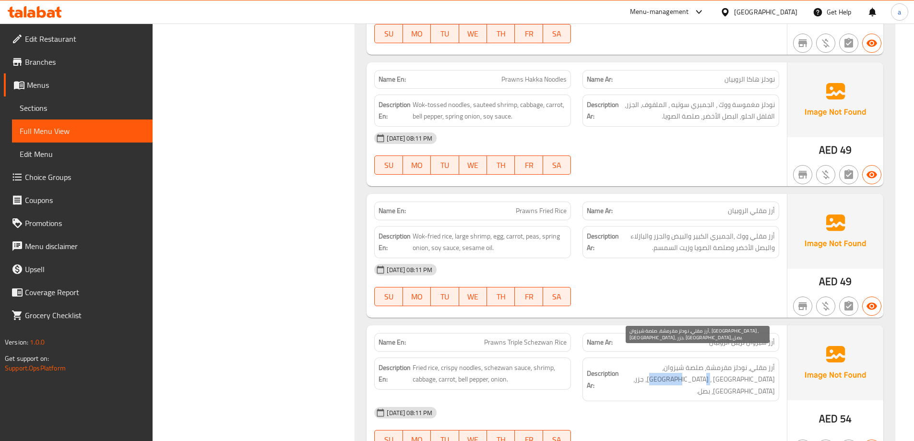
copy span "فلفل رومي"
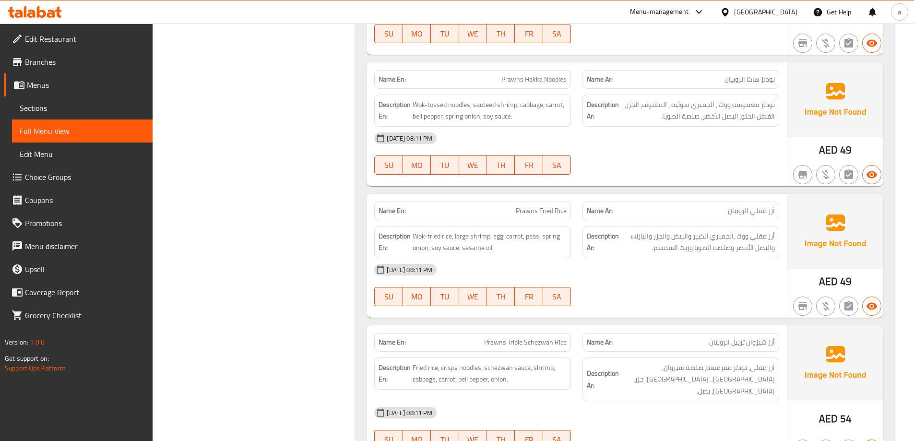
click at [538, 337] on span "Prawns Triple Schezwan Rice" at bounding box center [525, 342] width 83 height 10
copy span "Prawns Triple Schezwan Rice"
click at [631, 365] on span "أرز مقلي، نودلز مقرمشة، صلصة شيزوان، جمبري ، ملفوف، جزر، فلفل رومي، بصل." at bounding box center [698, 380] width 154 height 36
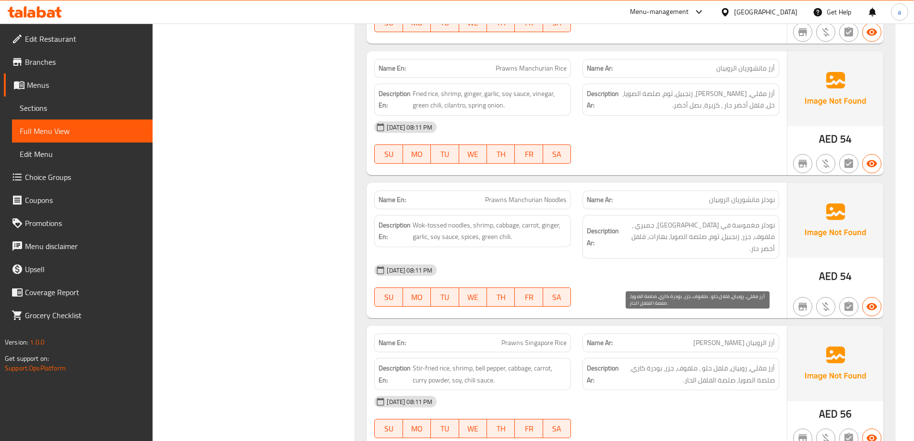
scroll to position [3344, 0]
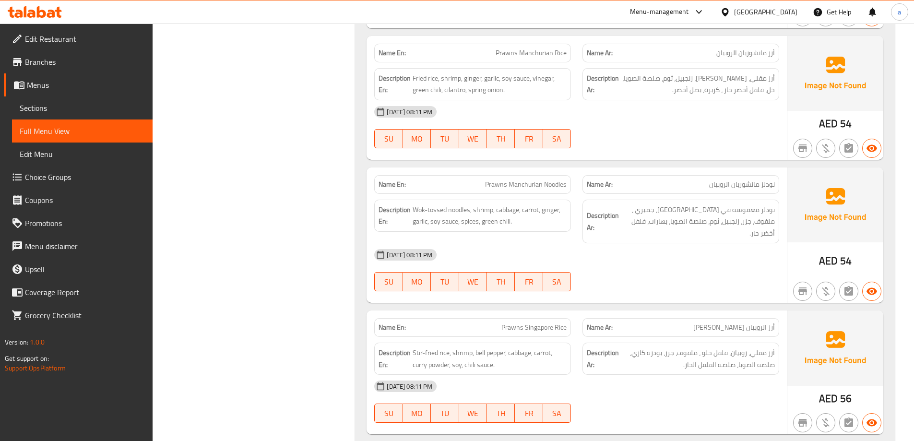
click at [510, 322] on span "Prawns Singapore Rice" at bounding box center [533, 327] width 65 height 10
copy span "Prawns Singapore Rice"
click at [586, 343] on div "Description Ar: أرز مقلي، روبيان، فلفل حلو ، ملفوف، جزر، بودرة كاري، صلصة الصوي…" at bounding box center [681, 359] width 197 height 32
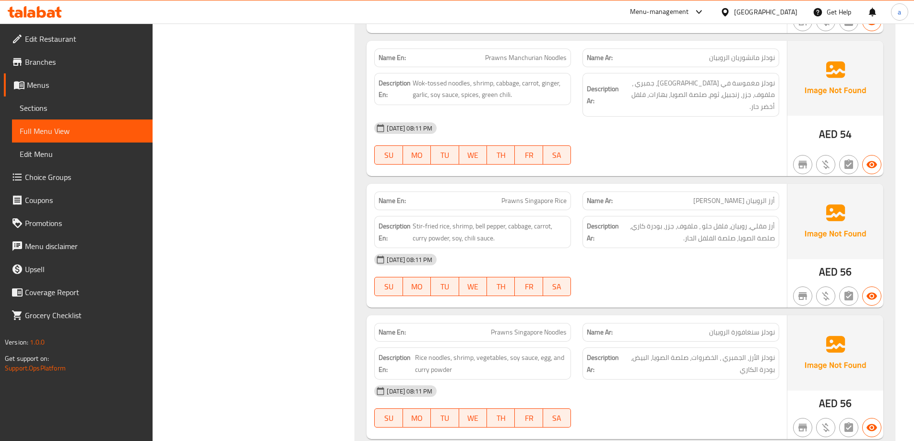
scroll to position [3488, 0]
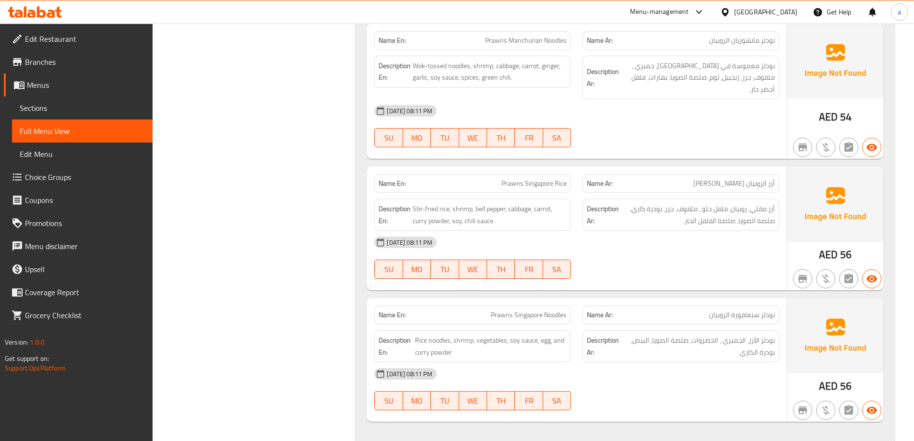
click at [727, 178] on span "أرز الروبيان [PERSON_NAME]" at bounding box center [734, 183] width 82 height 10
copy span "السنغافوري"
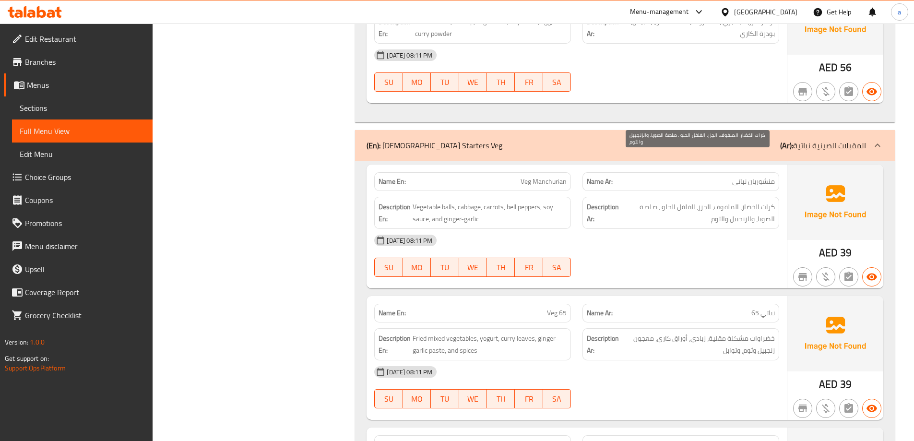
scroll to position [3824, 0]
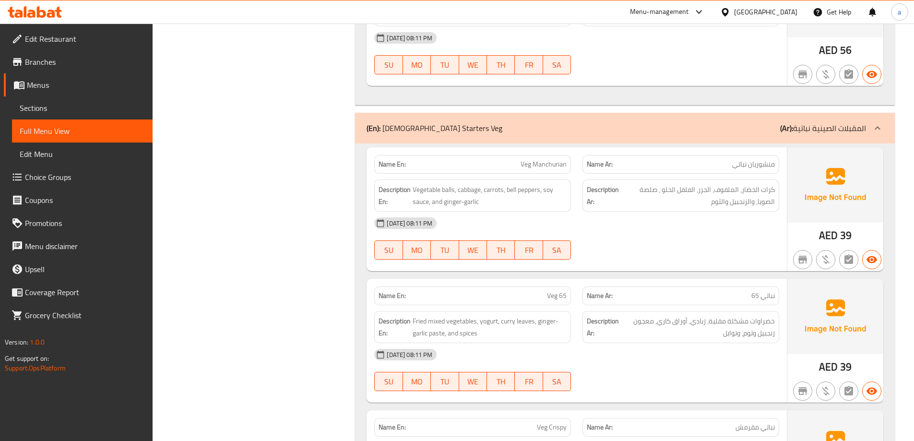
click at [535, 159] on span "Veg Manchurian" at bounding box center [544, 164] width 46 height 10
copy span "Veg Manchurian"
click at [642, 343] on div "[DATE] 08:11 PM" at bounding box center [577, 354] width 416 height 23
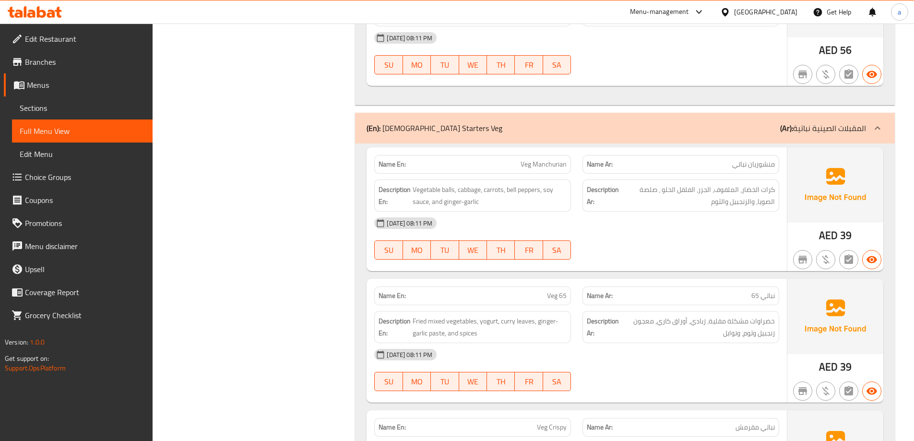
click at [607, 343] on div "[DATE] 08:11 PM" at bounding box center [577, 354] width 416 height 23
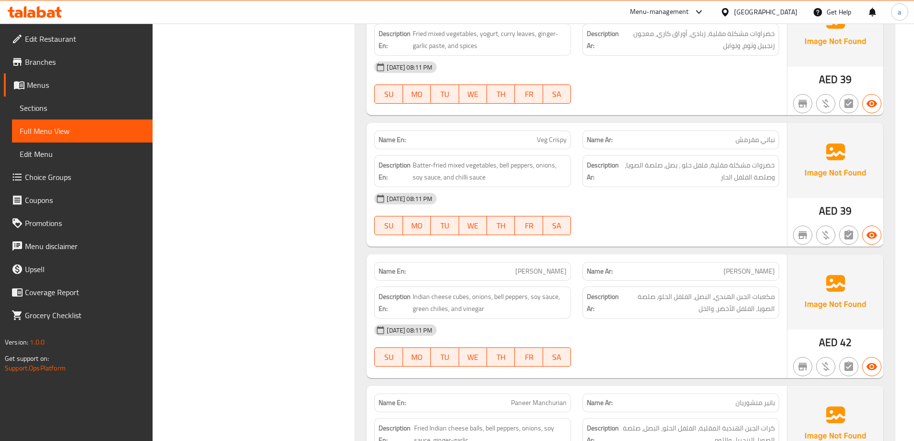
scroll to position [4112, 0]
click at [562, 266] on span "[PERSON_NAME]" at bounding box center [540, 271] width 51 height 10
copy span "Chilli"
click at [435, 290] on span "Indian cheese cubes, onions, bell peppers, soy sauce, green chilies, and vinegar" at bounding box center [490, 302] width 154 height 24
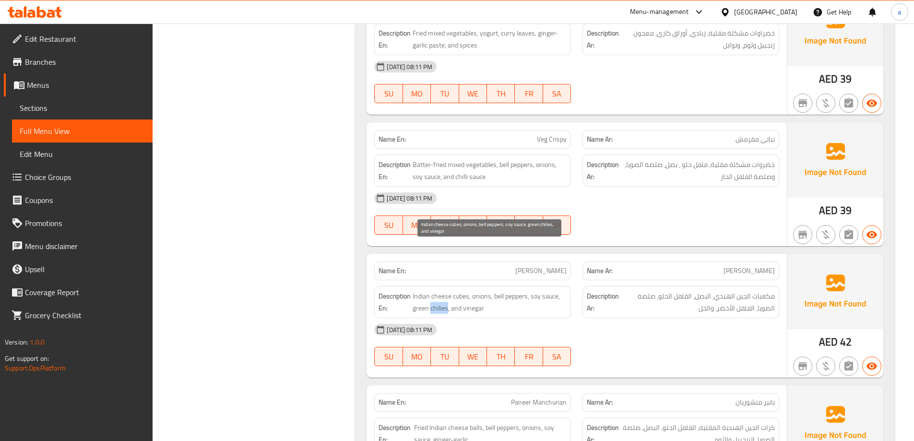
click at [435, 290] on span "Indian cheese cubes, onions, bell peppers, soy sauce, green chilies, and vinegar" at bounding box center [490, 302] width 154 height 24
copy span "chilies"
click at [480, 318] on div "[DATE] 08:11 PM" at bounding box center [577, 329] width 416 height 23
click at [438, 290] on span "Indian cheese cubes, onions, bell peppers, soy sauce, green chilies, and vinegar" at bounding box center [490, 302] width 154 height 24
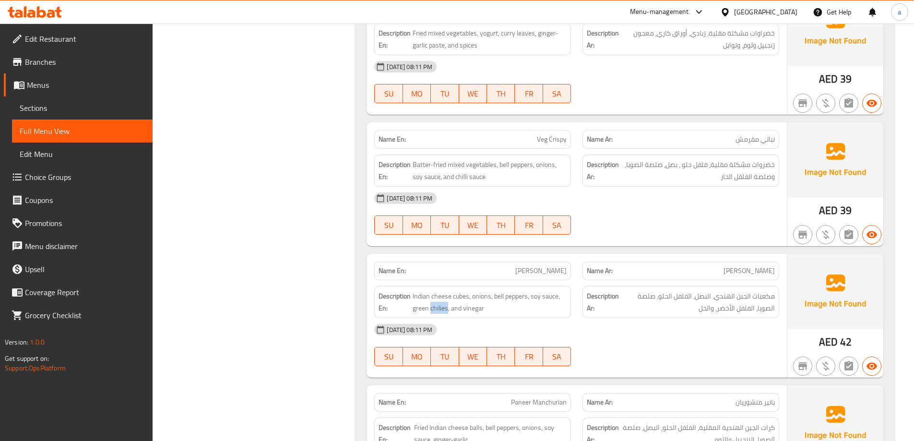
copy span "chilies"
drag, startPoint x: 566, startPoint y: 235, endPoint x: 556, endPoint y: 224, distance: 14.6
click at [560, 254] on div "Name En: Paneer Chilli Name Ar: بانير تشيلي Description En: Indian cheese cubes…" at bounding box center [577, 316] width 420 height 124
click at [555, 266] on span "[PERSON_NAME]" at bounding box center [540, 271] width 51 height 10
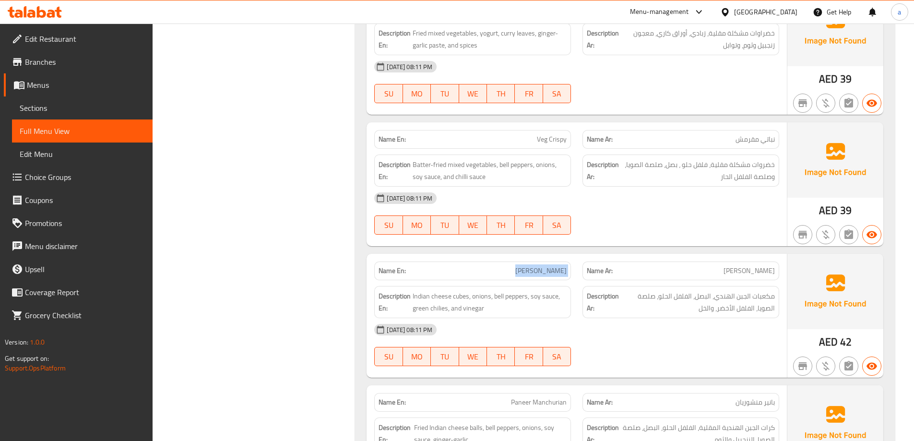
click at [555, 266] on span "[PERSON_NAME]" at bounding box center [540, 271] width 51 height 10
copy span "[PERSON_NAME]"
click at [639, 318] on div "[DATE] 08:11 PM" at bounding box center [577, 329] width 416 height 23
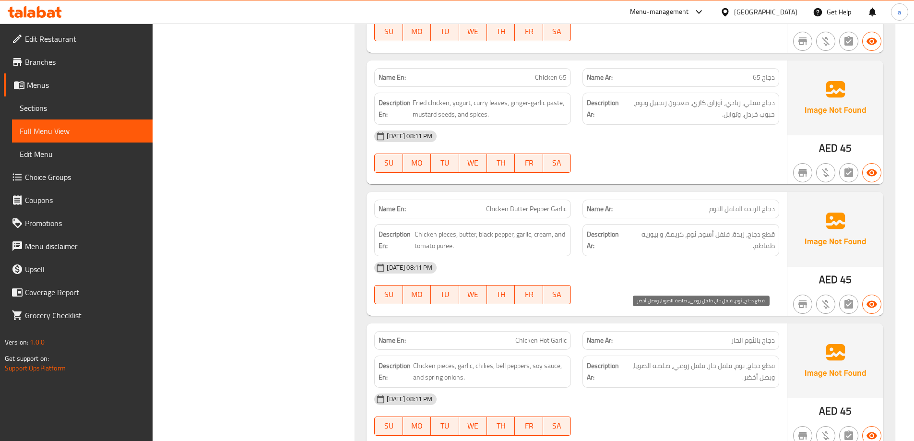
scroll to position [5945, 0]
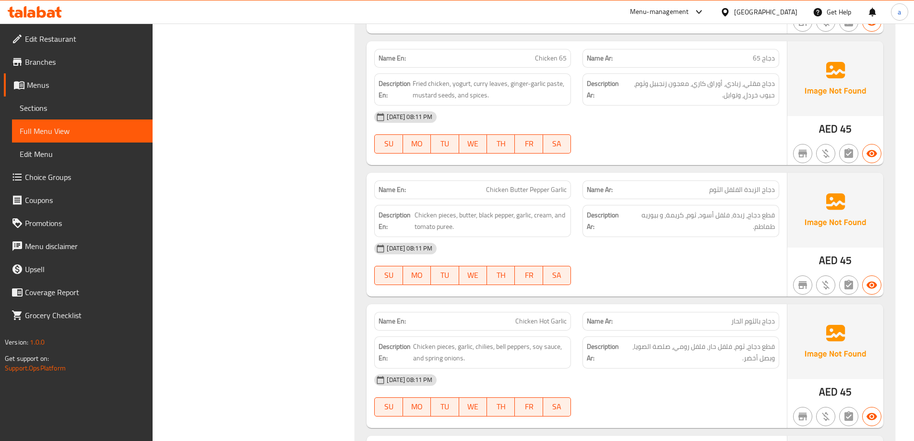
click at [526, 312] on div "Name En: Chicken Hot Garlic" at bounding box center [472, 321] width 197 height 19
click at [528, 316] on span "Chicken Hot Garlic" at bounding box center [540, 321] width 51 height 10
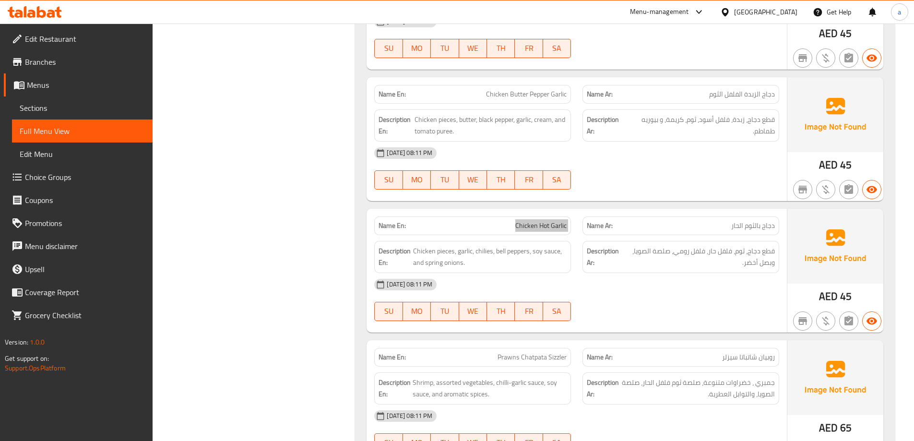
scroll to position [6041, 0]
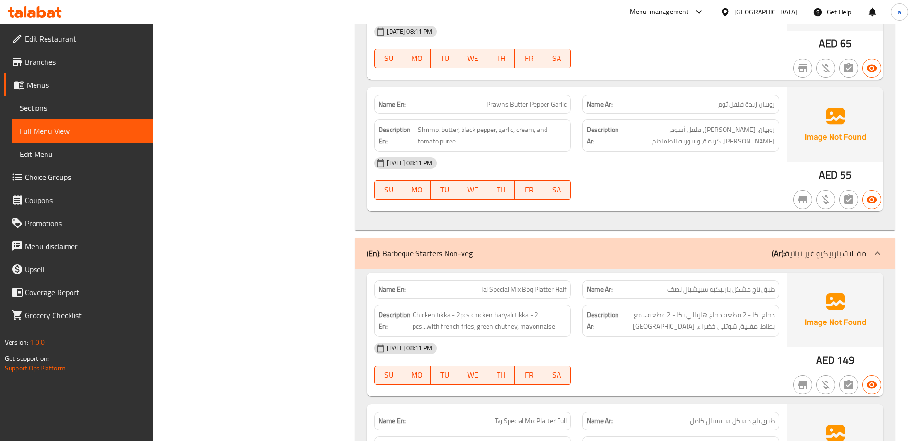
scroll to position [6473, 0]
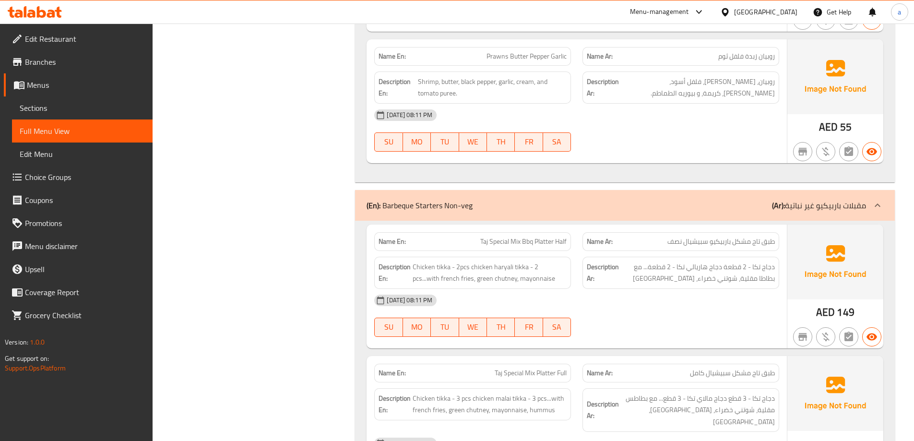
click at [398, 200] on p "(En): Barbeque Starters Non-veg" at bounding box center [420, 206] width 106 height 12
click at [755, 289] on div "14-10-2025 08:11 PM SU MO TU WE TH FR SA" at bounding box center [577, 316] width 416 height 54
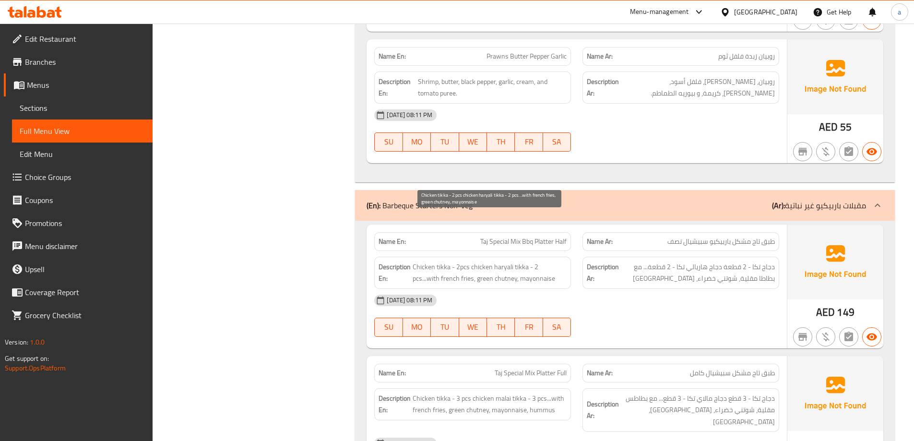
click at [464, 257] on div "Description En: Chicken tikka - 2pcs chicken haryali tikka - 2 pcs...with frenc…" at bounding box center [472, 273] width 197 height 32
click at [500, 261] on span "Chicken tikka - 2pcs chicken haryali tikka - 2 pcs...with french fries, green c…" at bounding box center [490, 273] width 154 height 24
click at [650, 289] on div "14-10-2025 08:11 PM SU MO TU WE TH FR SA" at bounding box center [577, 316] width 416 height 54
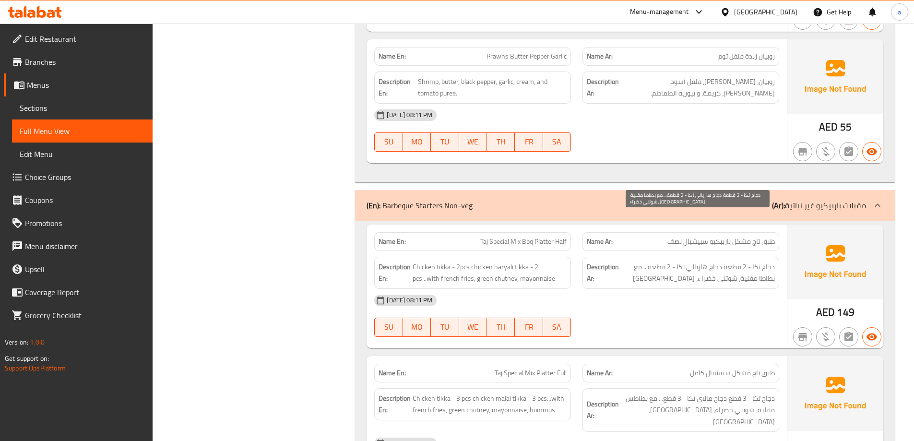
click at [682, 261] on span "دجاج تكا - 2 قطعة دجاج هاريالي تكا - 2 قطعة... مع بطاطا مقلية، شوتني خضراء، [GE…" at bounding box center [698, 273] width 154 height 24
click at [676, 289] on div "[DATE] 08:11 PM" at bounding box center [577, 300] width 416 height 23
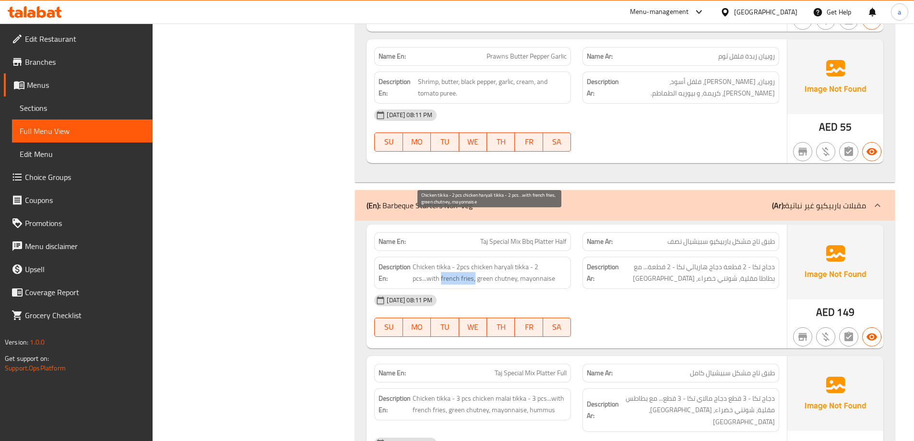
drag, startPoint x: 446, startPoint y: 234, endPoint x: 414, endPoint y: 237, distance: 32.3
click at [414, 261] on span "Chicken tikka - 2pcs chicken haryali tikka - 2 pcs...with french fries, green c…" at bounding box center [490, 273] width 154 height 24
click at [681, 289] on div "[DATE] 08:11 PM" at bounding box center [577, 300] width 416 height 23
click at [726, 261] on span "دجاج تكا - 2 قطعة دجاج هاريالي تكا - 2 قطعة... مع بطاطا مقلية، شوتني خضراء، [GE…" at bounding box center [698, 273] width 154 height 24
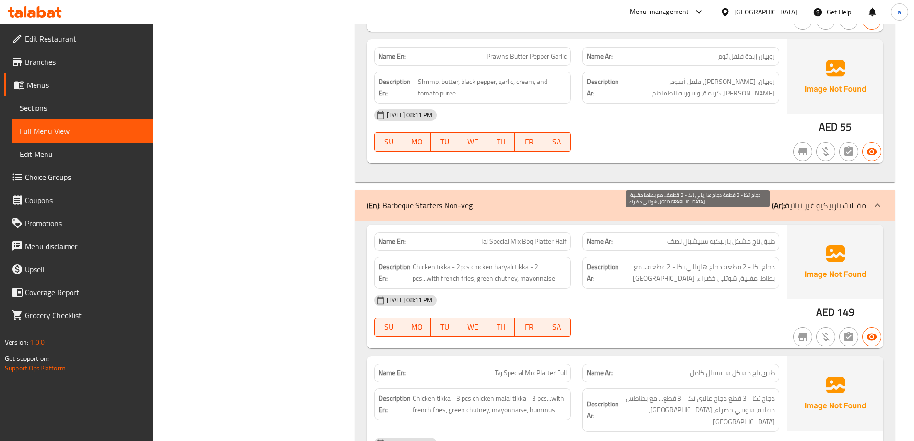
click at [655, 261] on span "دجاج تكا - 2 قطعة دجاج هاريالي تكا - 2 قطعة... مع بطاطا مقلية، شوتني خضراء، [GE…" at bounding box center [698, 273] width 154 height 24
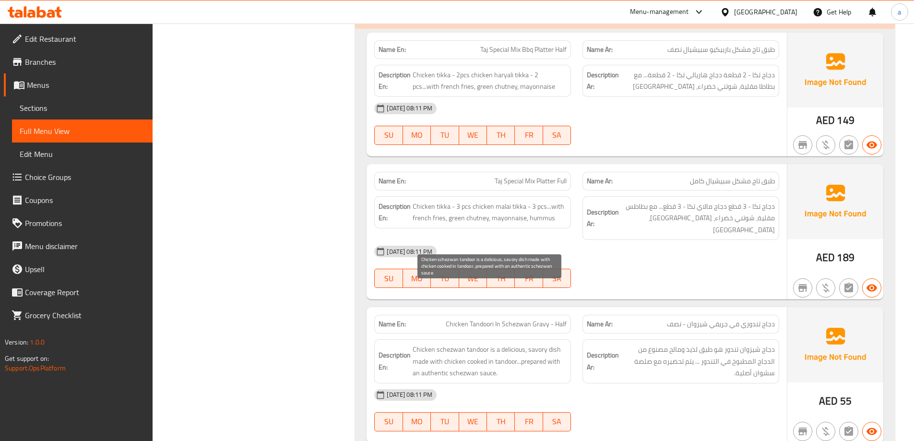
scroll to position [6713, 0]
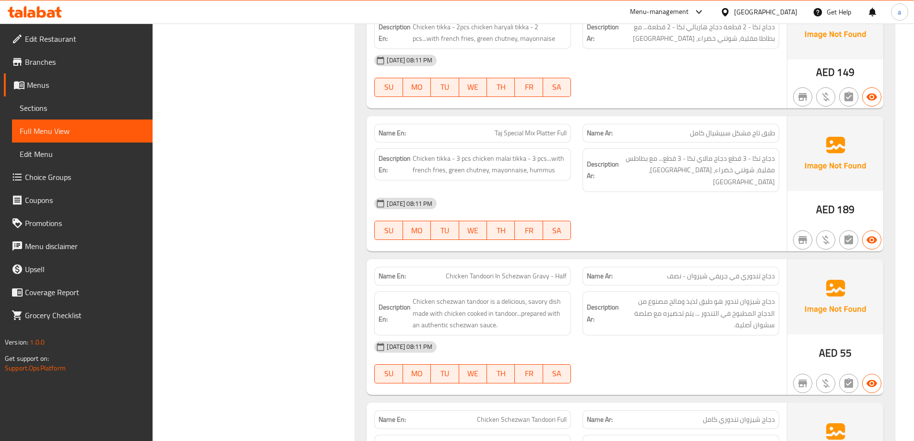
click at [602, 335] on div "[DATE] 08:11 PM" at bounding box center [577, 346] width 416 height 23
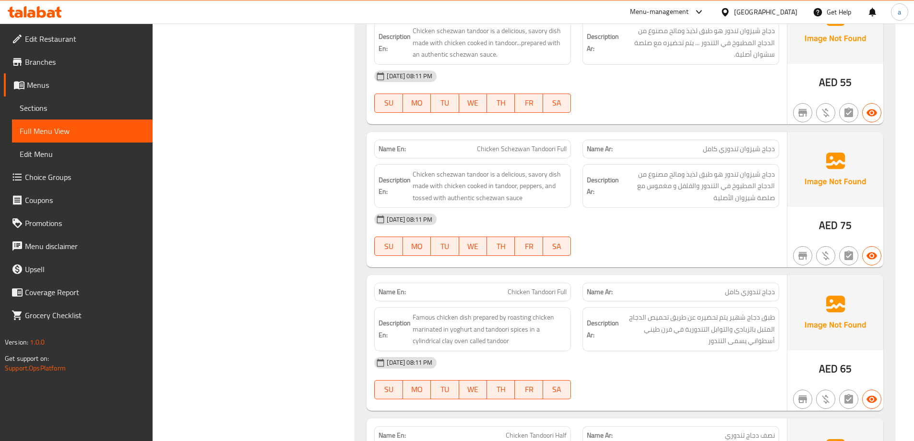
scroll to position [7001, 0]
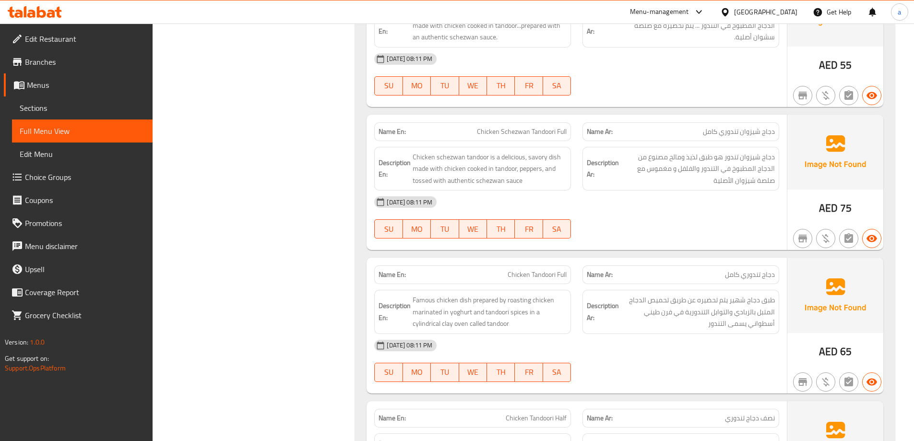
click at [674, 334] on div "[DATE] 08:11 PM" at bounding box center [577, 345] width 416 height 23
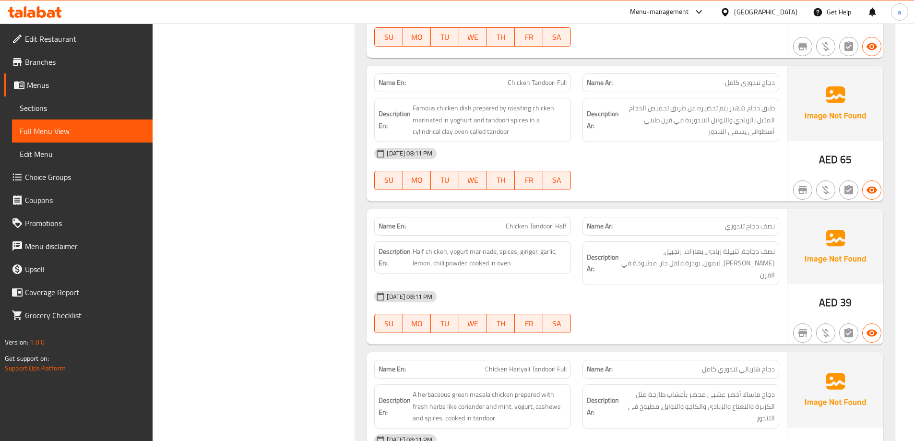
scroll to position [7212, 0]
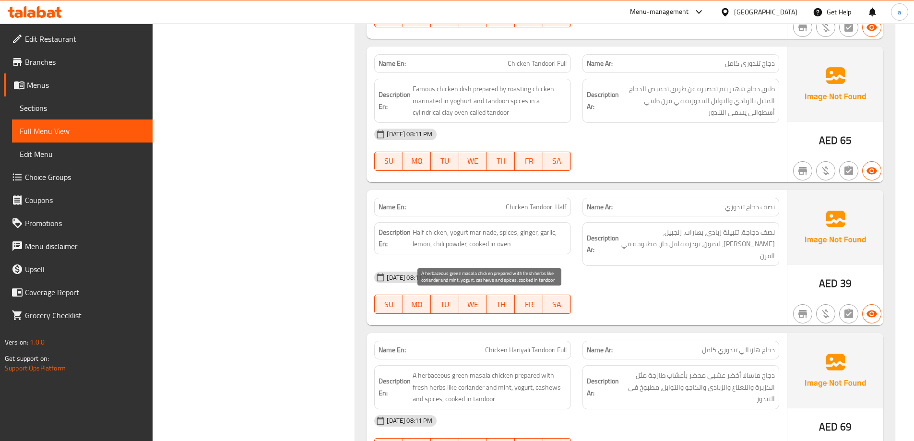
click at [534, 369] on span "A herbaceous green masala chicken prepared with fresh herbs like coriander and …" at bounding box center [490, 387] width 154 height 36
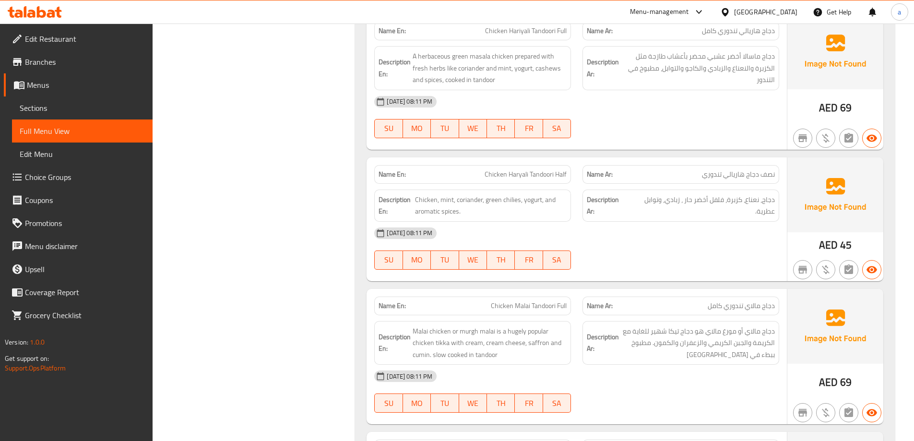
scroll to position [7740, 0]
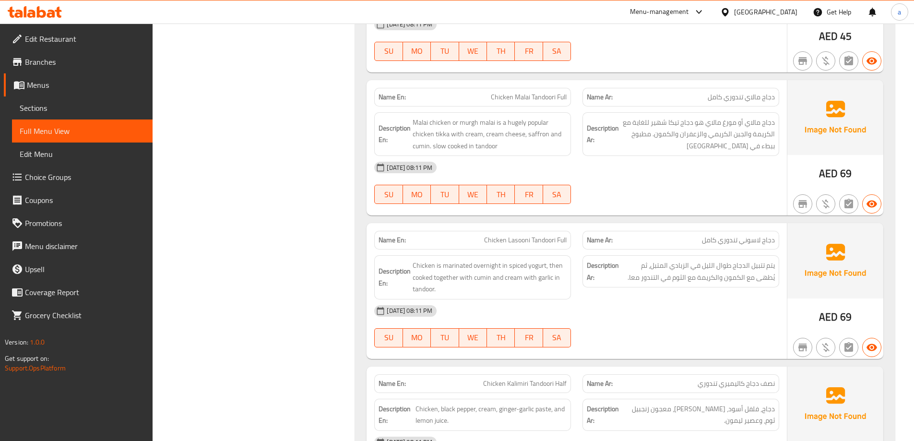
click at [514, 235] on span "Chicken Lasooni Tandoori Full" at bounding box center [525, 240] width 83 height 10
click at [746, 260] on span "يتم تتبيل الدجاج طوال الليل في الزبادي المتبل، ثم يُطهى مع الكمون والكريمة مع ا…" at bounding box center [698, 272] width 154 height 24
click at [494, 260] on span "Chicken is marinated overnight in spiced yogurt, then cooked together with cumi…" at bounding box center [490, 278] width 154 height 36
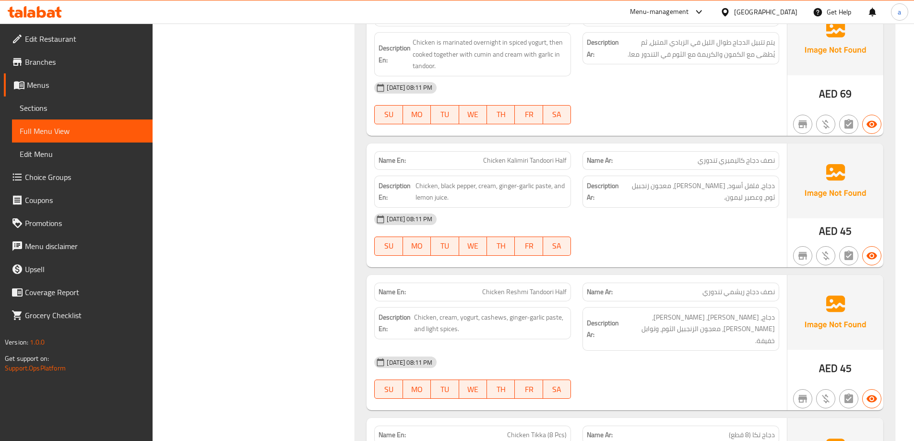
scroll to position [7980, 0]
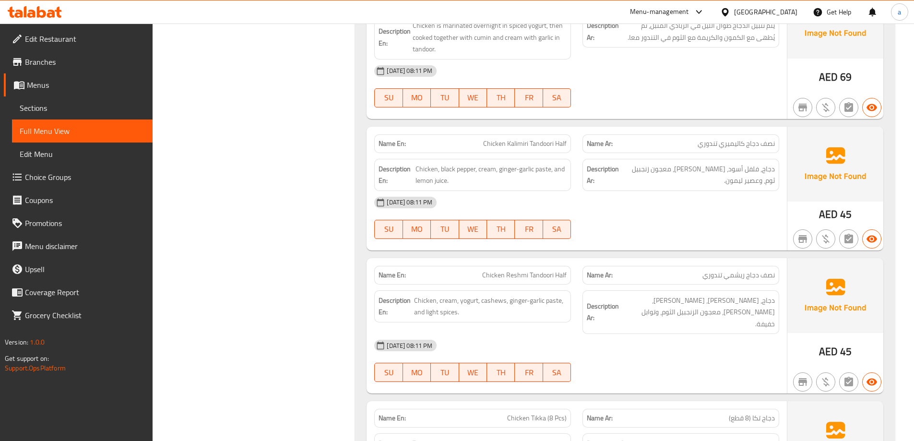
click at [550, 295] on span "Chicken, cream, yogurt, cashews, ginger-garlic paste, and light spices." at bounding box center [490, 307] width 153 height 24
click at [600, 334] on div "[DATE] 08:11 PM" at bounding box center [577, 345] width 416 height 23
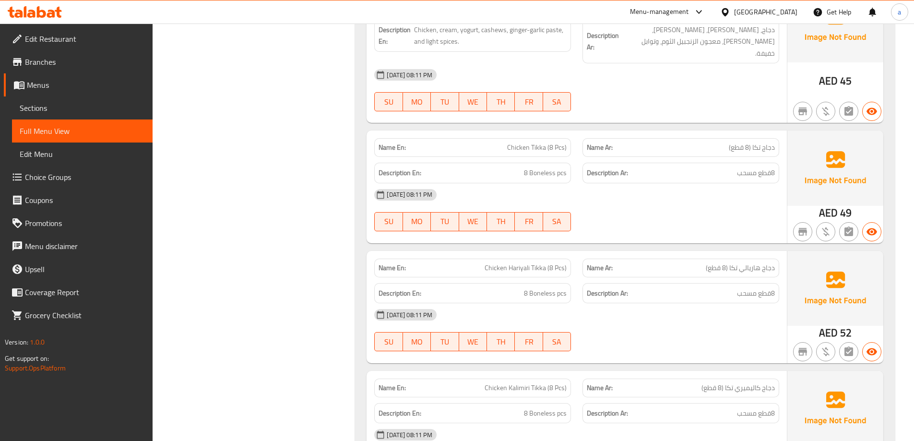
scroll to position [8267, 0]
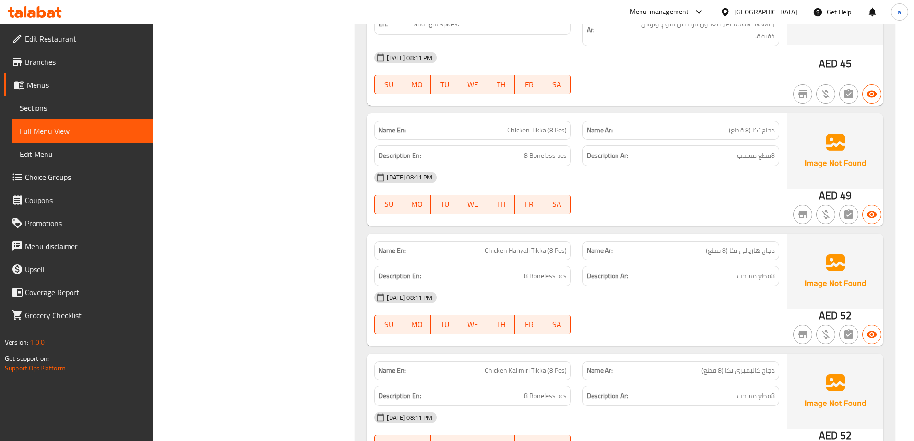
click at [632, 361] on div "Name Ar: دجاج كاليميري تكا (8 قطع)" at bounding box center [681, 370] width 197 height 19
click at [641, 390] on h6 "Description Ar: 8قطع مسحب" at bounding box center [681, 396] width 188 height 12
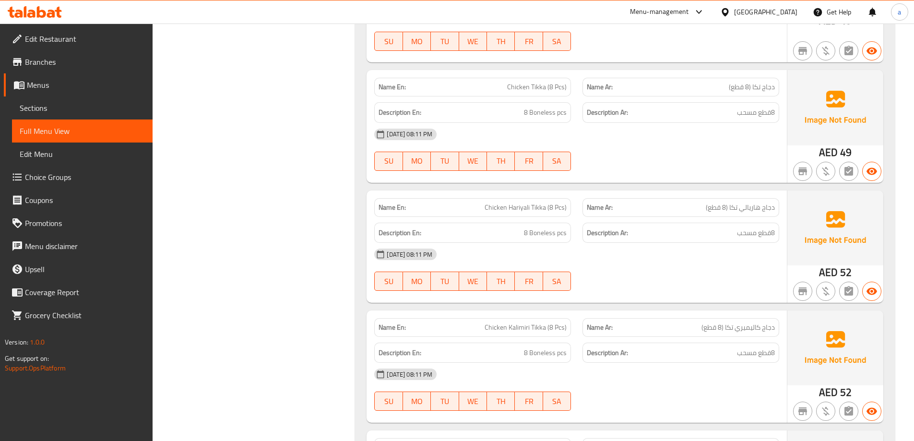
scroll to position [8363, 0]
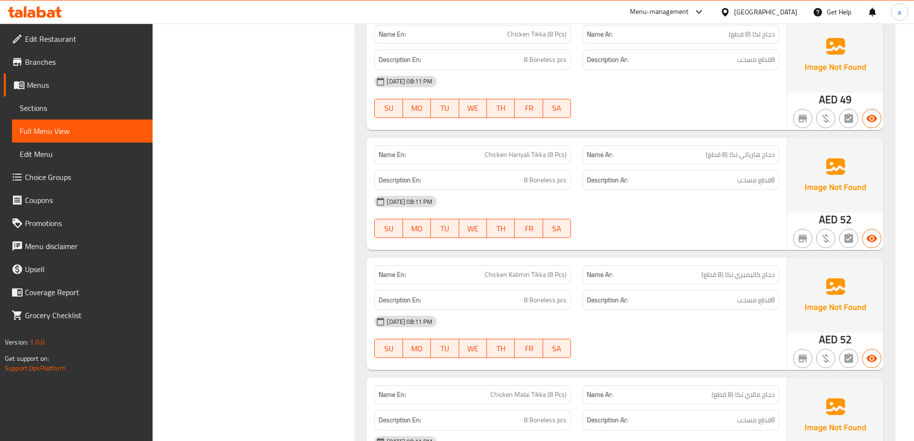
click at [680, 404] on div "Description Ar: 8قطع مسحب" at bounding box center [681, 420] width 208 height 32
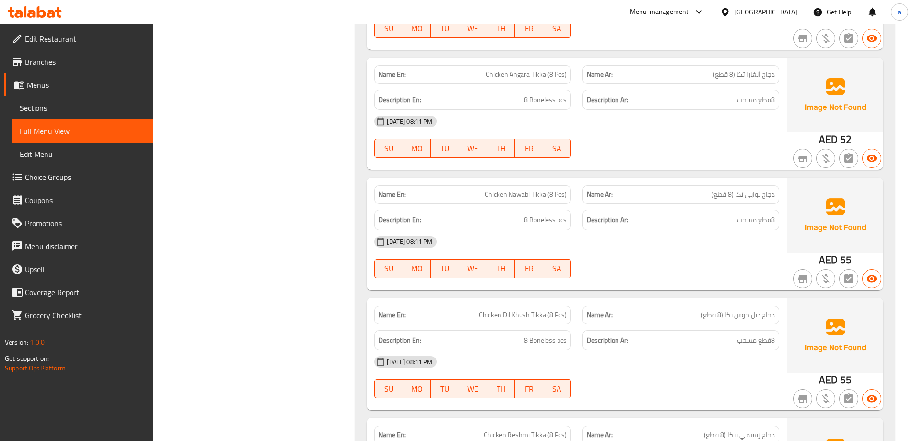
scroll to position [8939, 0]
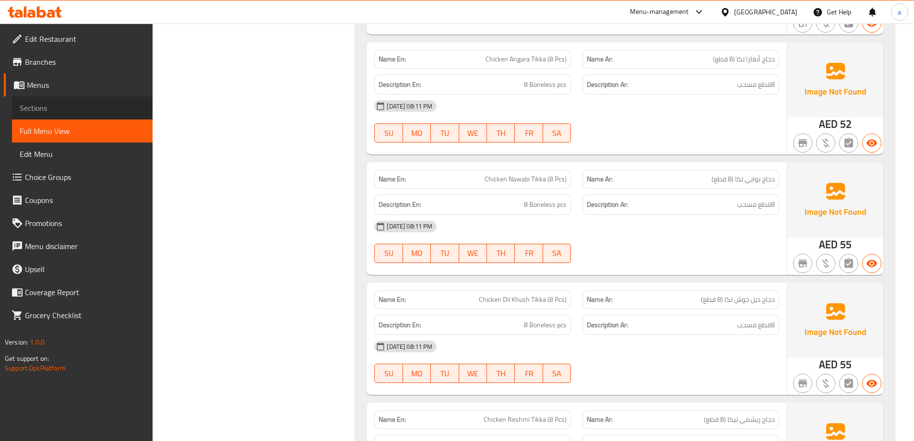
click at [77, 112] on span "Sections" at bounding box center [82, 108] width 125 height 12
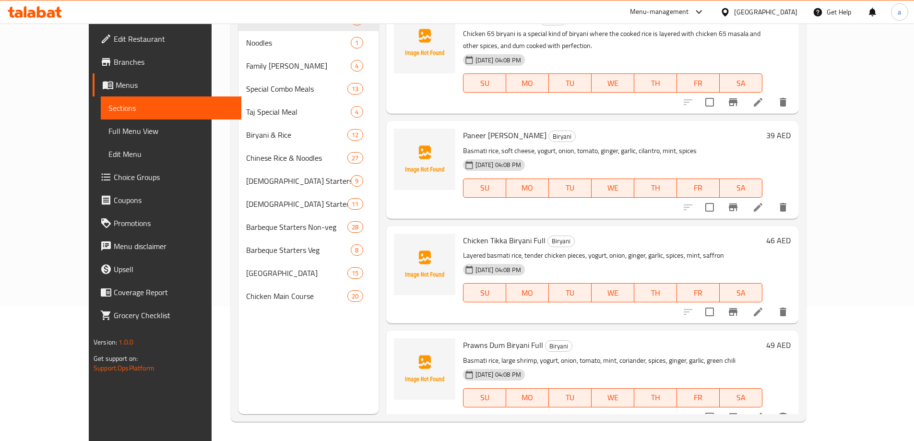
scroll to position [134, 0]
click at [108, 128] on span "Full Menu View" at bounding box center [170, 131] width 125 height 12
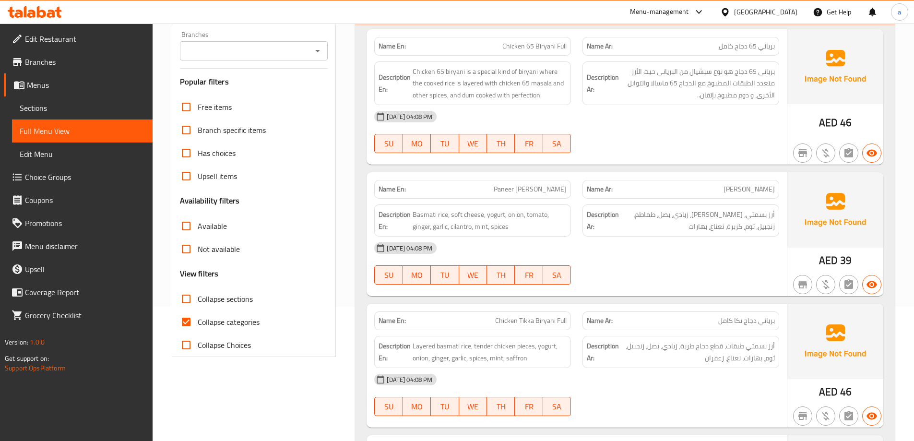
click at [190, 299] on input "Collapse sections" at bounding box center [186, 298] width 23 height 23
checkbox input "true"
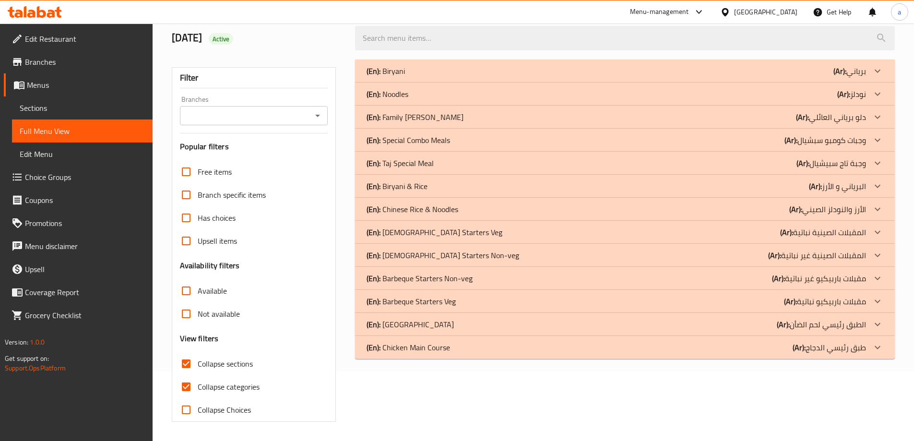
scroll to position [70, 0]
click at [184, 382] on input "Collapse categories" at bounding box center [186, 386] width 23 height 23
checkbox input "false"
click at [879, 351] on icon at bounding box center [878, 348] width 12 height 12
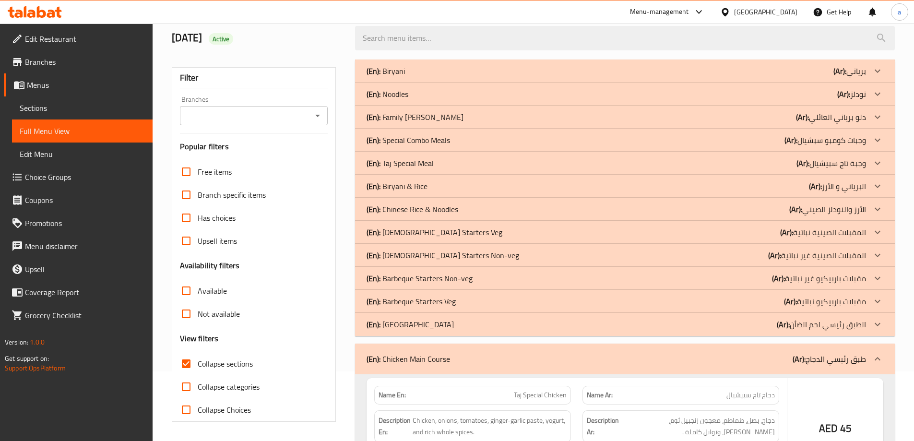
click at [878, 323] on icon at bounding box center [878, 325] width 12 height 12
click at [880, 302] on icon at bounding box center [878, 302] width 12 height 12
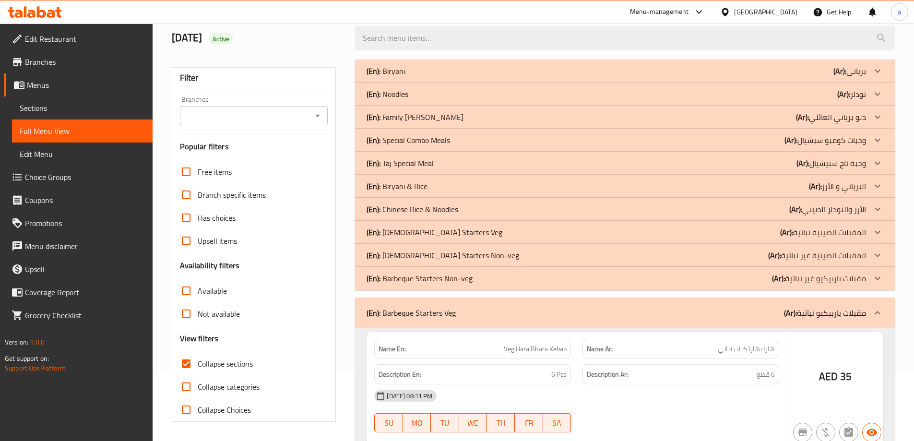
click at [880, 277] on icon at bounding box center [878, 277] width 6 height 3
click at [878, 253] on icon at bounding box center [878, 256] width 12 height 12
click at [878, 233] on icon at bounding box center [878, 231] width 6 height 3
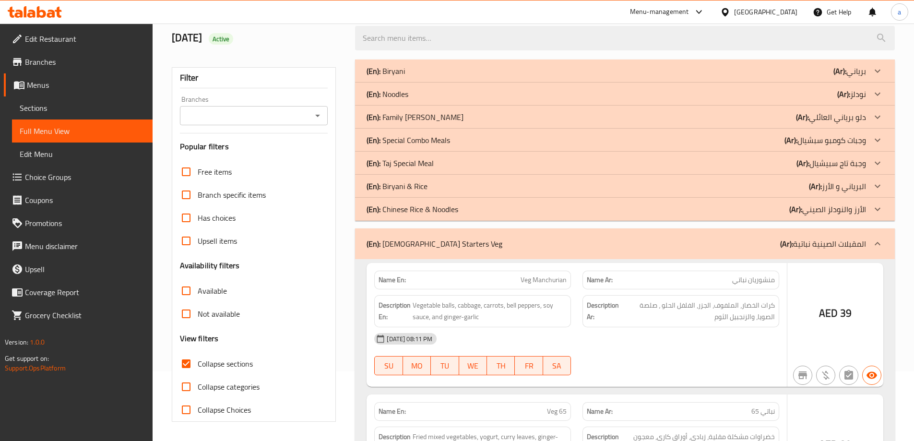
click at [879, 208] on icon at bounding box center [878, 209] width 12 height 12
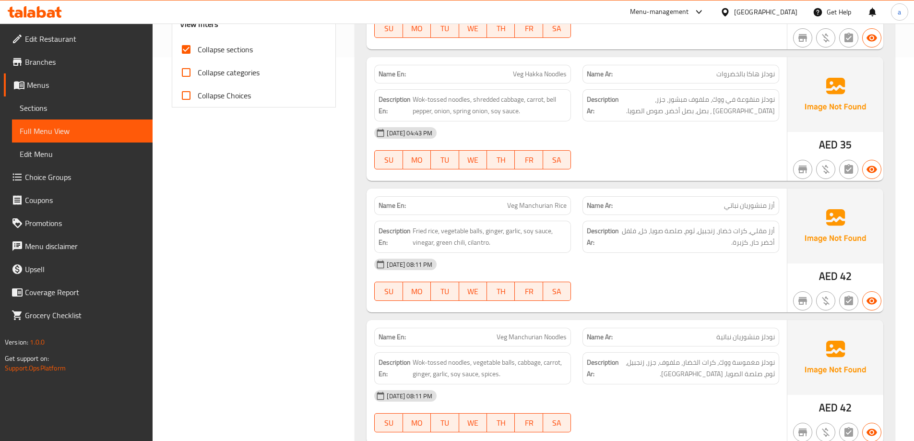
scroll to position [203, 0]
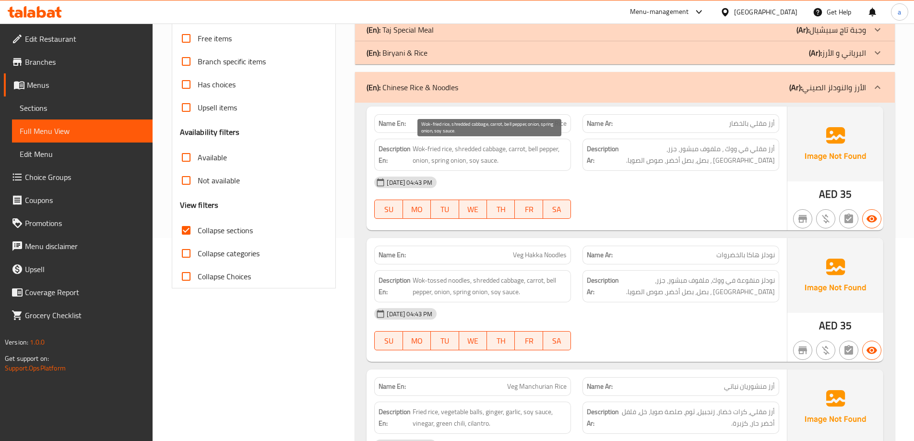
click at [497, 151] on span "Wok-fried rice, shredded cabbage, carrot, bell pepper, onion, spring onion, soy…" at bounding box center [490, 155] width 154 height 24
click at [512, 152] on span "Wok-fried rice, shredded cabbage, carrot, bell pepper, onion, spring onion, soy…" at bounding box center [490, 155] width 154 height 24
click at [539, 152] on span "Wok-fried rice, shredded cabbage, carrot, bell pepper, onion, spring onion, soy…" at bounding box center [490, 155] width 154 height 24
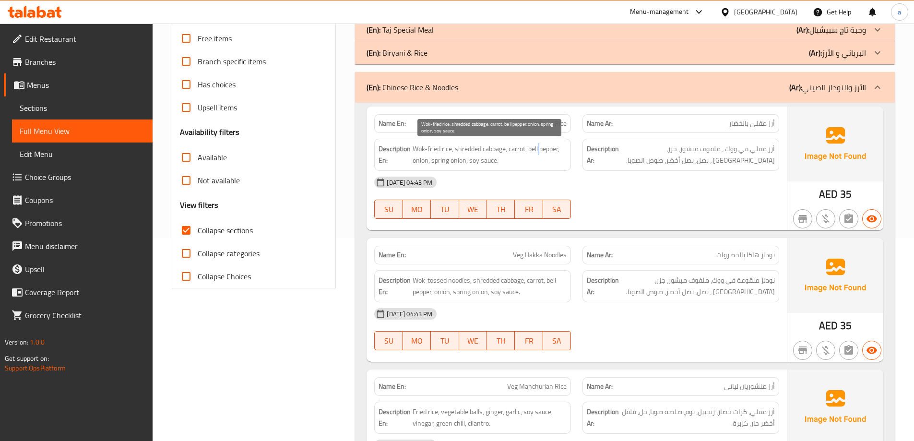
click at [539, 152] on span "Wok-fried rice, shredded cabbage, carrot, bell pepper, onion, spring onion, soy…" at bounding box center [490, 155] width 154 height 24
click at [463, 159] on span "Wok-fried rice, shredded cabbage, carrot, bell pepper, onion, spring onion, soy…" at bounding box center [490, 155] width 154 height 24
click at [463, 157] on span "Wok-fried rice, shredded cabbage, carrot, bell pepper, onion, spring onion, soy…" at bounding box center [490, 155] width 154 height 24
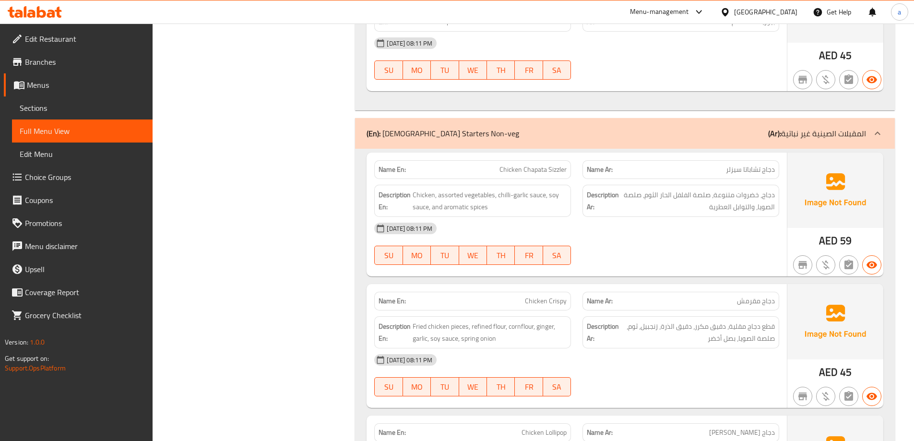
scroll to position [5102, 0]
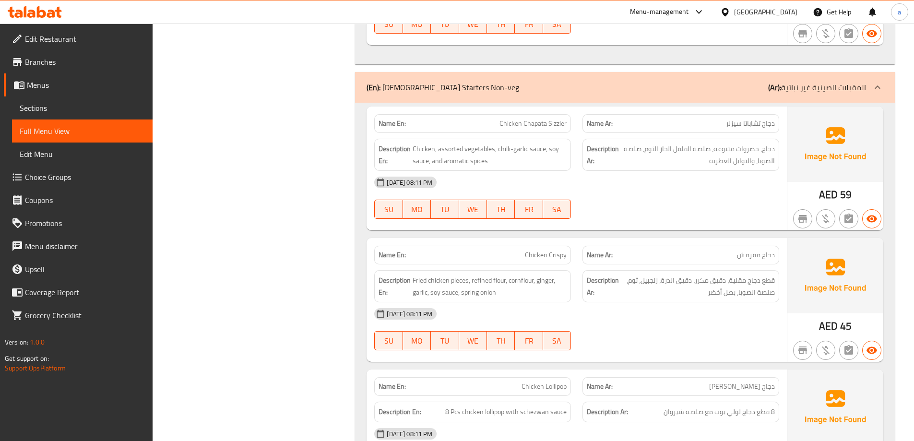
click at [539, 381] on span "Chicken Lollipop" at bounding box center [544, 386] width 45 height 10
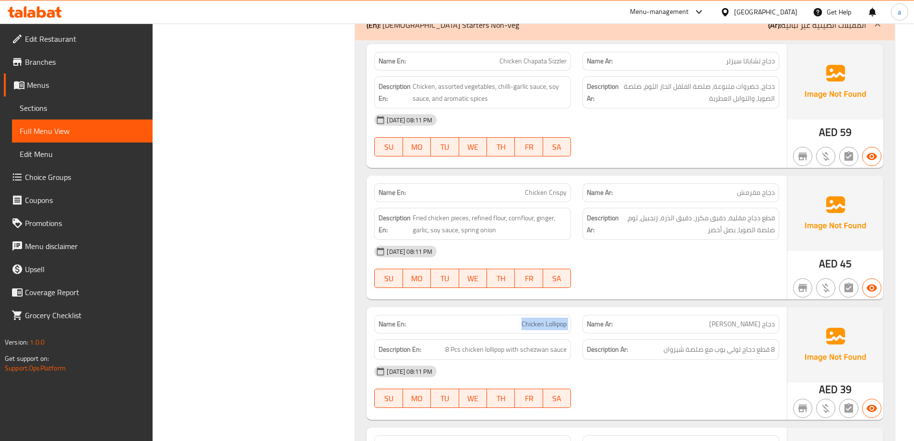
scroll to position [5246, 0]
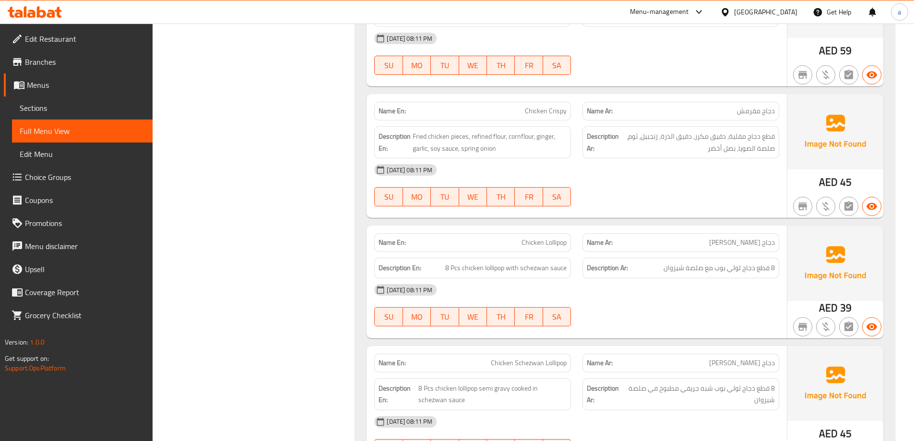
click at [556, 358] on span "Chicken Schezwan Lollipop" at bounding box center [529, 363] width 76 height 10
click at [552, 372] on div "Description En: 8 Pcs chicken lollipop semi gravy cooked in schezwan sauce" at bounding box center [473, 394] width 208 height 44
click at [555, 358] on span "Chicken Schezwan Lollipop" at bounding box center [529, 363] width 76 height 10
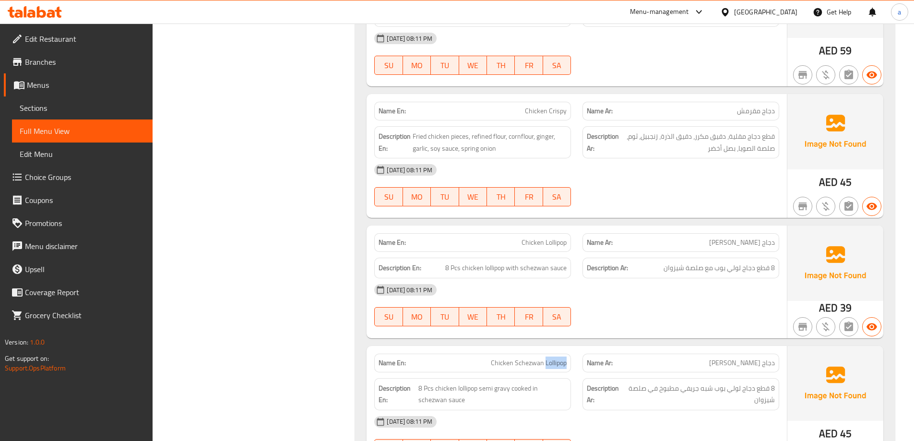
click at [555, 358] on span "Chicken Schezwan Lollipop" at bounding box center [529, 363] width 76 height 10
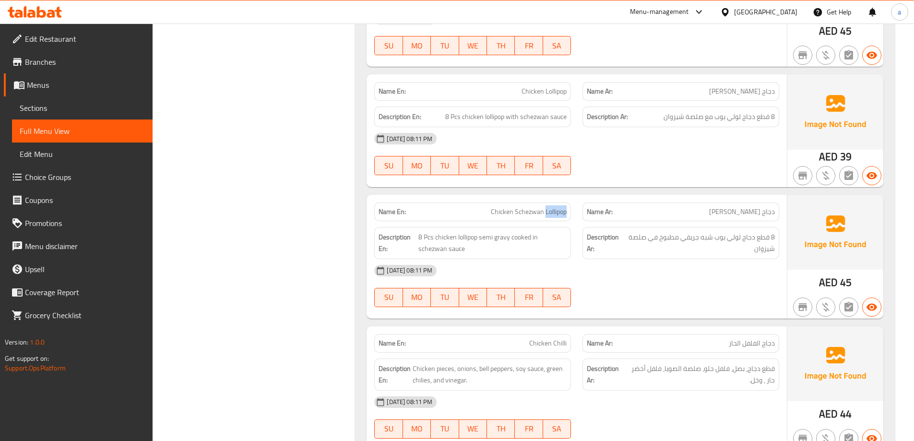
scroll to position [5438, 0]
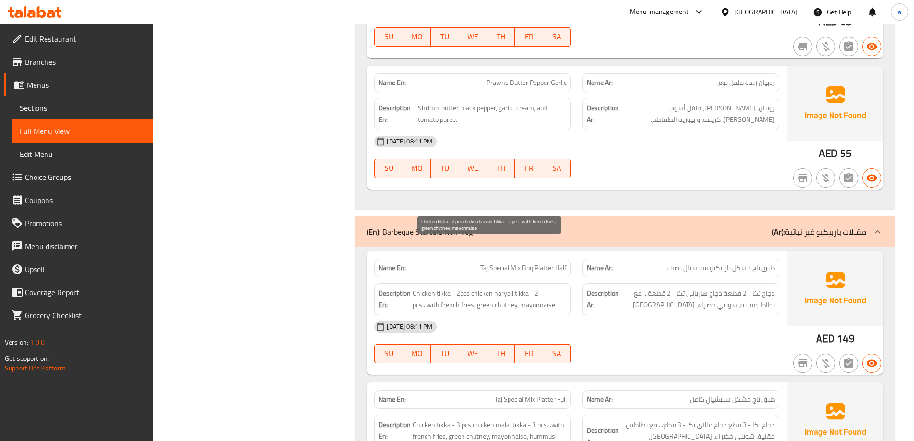
click at [447, 287] on span "Chicken tikka - 2pcs chicken haryali tikka - 2 pcs...with french fries, green c…" at bounding box center [490, 299] width 154 height 24
click at [474, 287] on span "Chicken tikka - 2pcs chicken haryali tikka - 2 pcs...with french fries, green c…" at bounding box center [490, 299] width 154 height 24
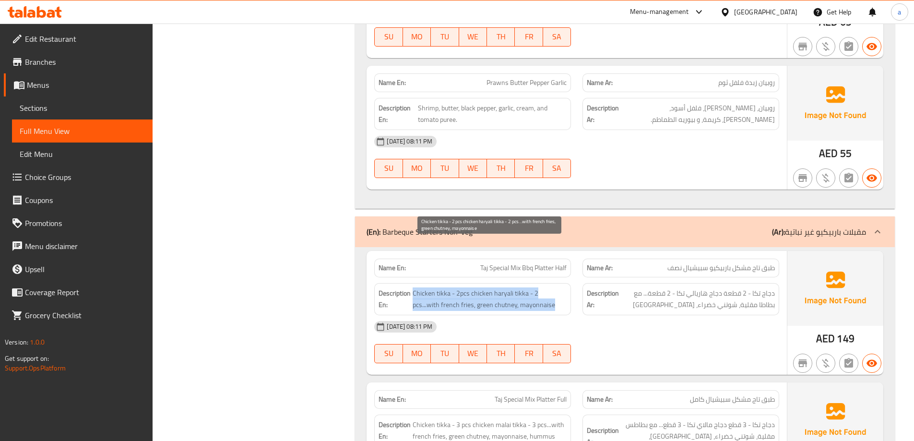
click at [559, 287] on span "Chicken tikka - 2pcs chicken haryali tikka - 2 pcs...with french fries, green c…" at bounding box center [490, 299] width 154 height 24
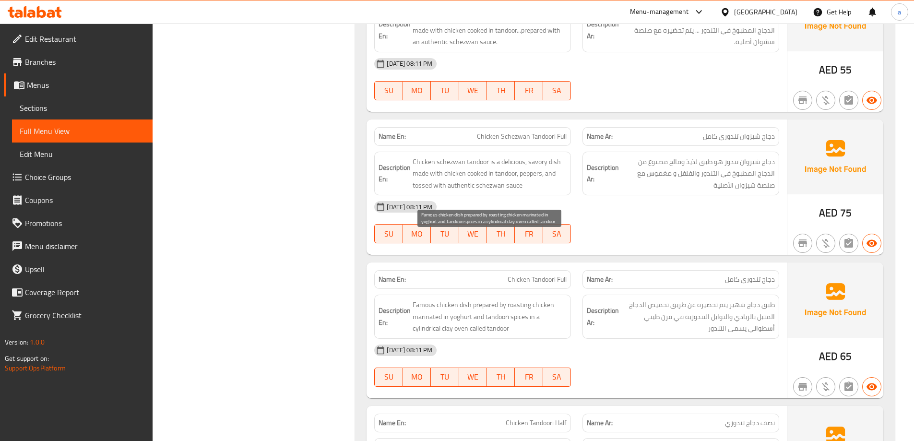
click at [533, 299] on span "Famous chicken dish prepared by roasting chicken marinated in yoghurt and tando…" at bounding box center [490, 317] width 154 height 36
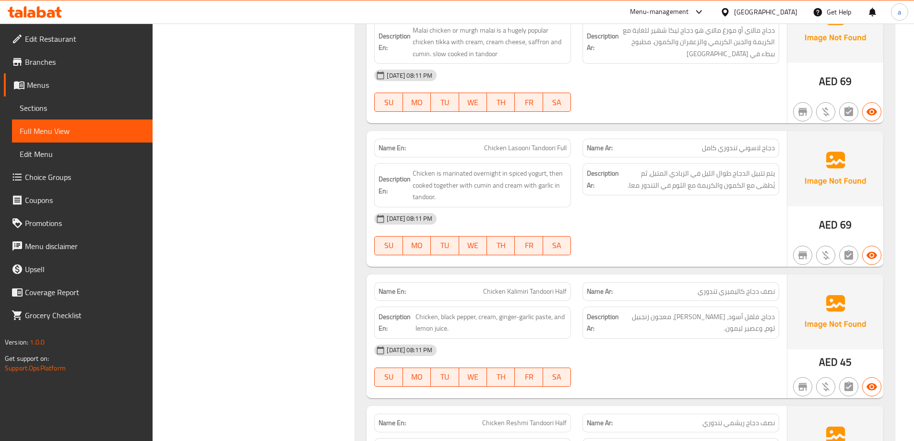
click at [271, 150] on div "Filter Branches Branches Popular filters Free items Branch specific items Has c…" at bounding box center [258, 273] width 184 height 15962
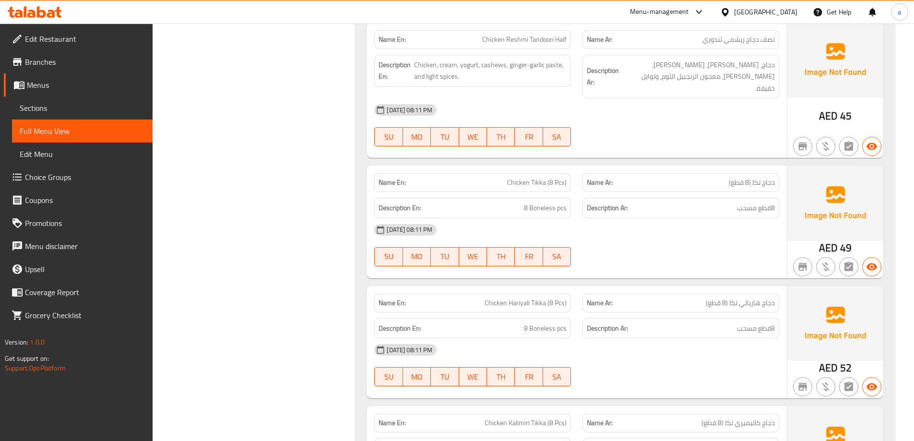
scroll to position [8167, 0]
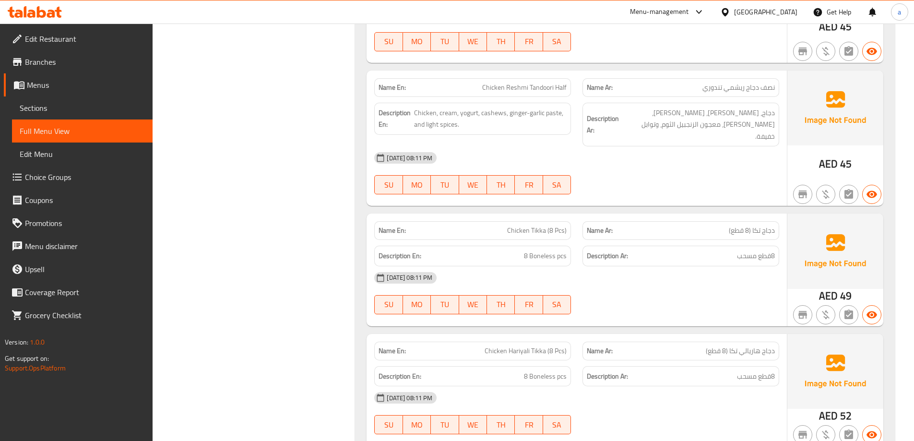
click at [399, 289] on div "SU MO TU WE TH FR SA" at bounding box center [473, 304] width 208 height 31
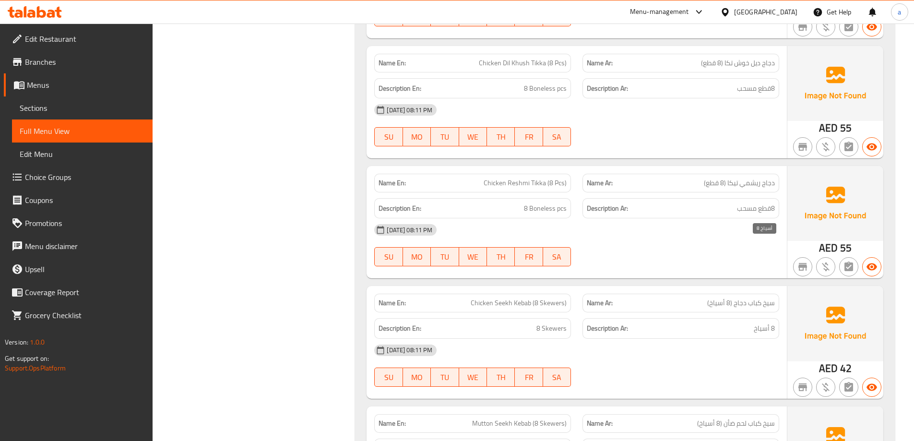
click at [771, 322] on span "8 أسياخ" at bounding box center [764, 328] width 21 height 12
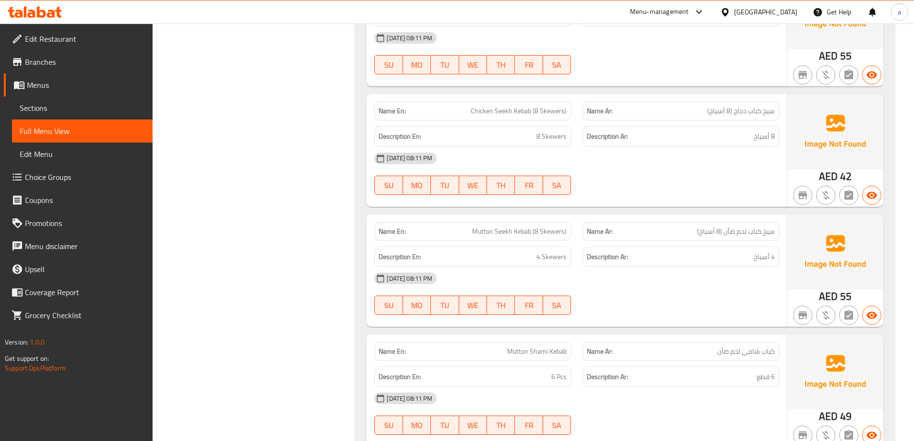
scroll to position [9416, 0]
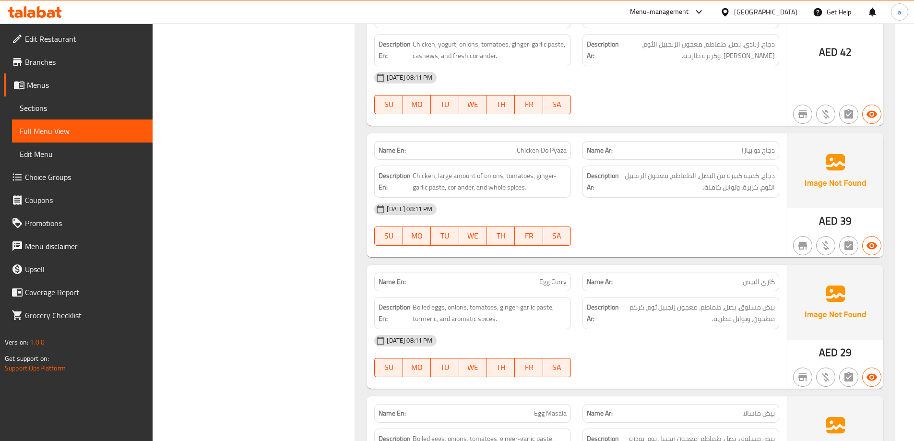
click at [562, 408] on span "Egg Masala" at bounding box center [550, 413] width 33 height 10
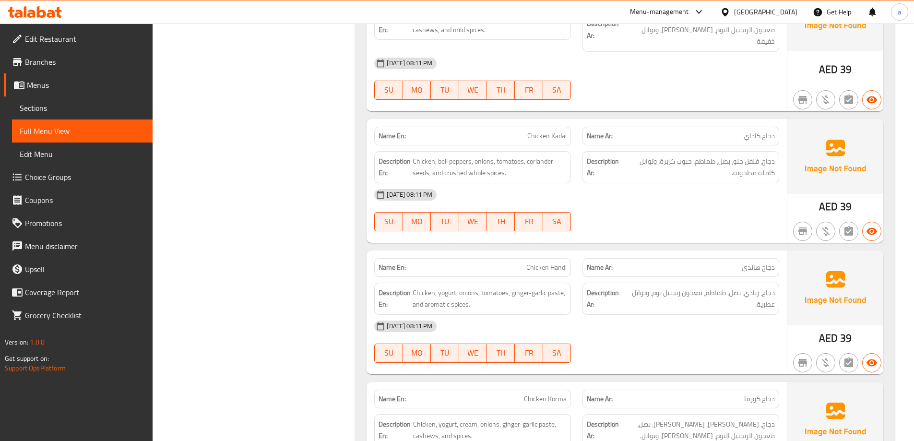
scroll to position [14007, 0]
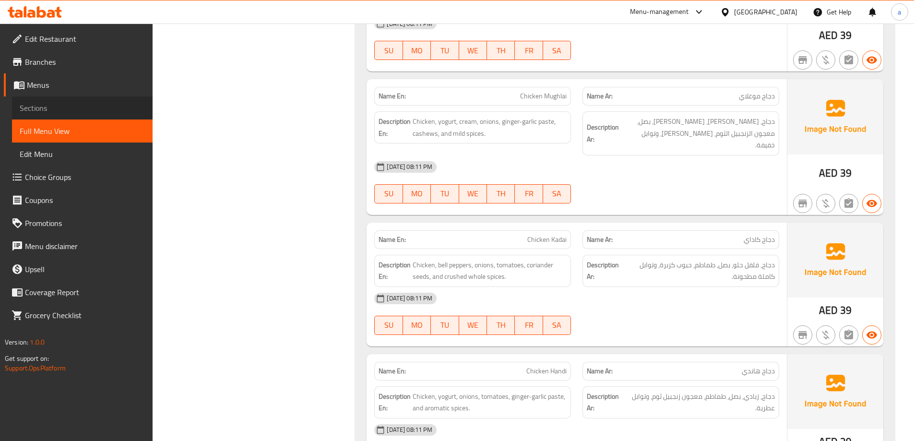
click at [57, 112] on span "Sections" at bounding box center [82, 108] width 125 height 12
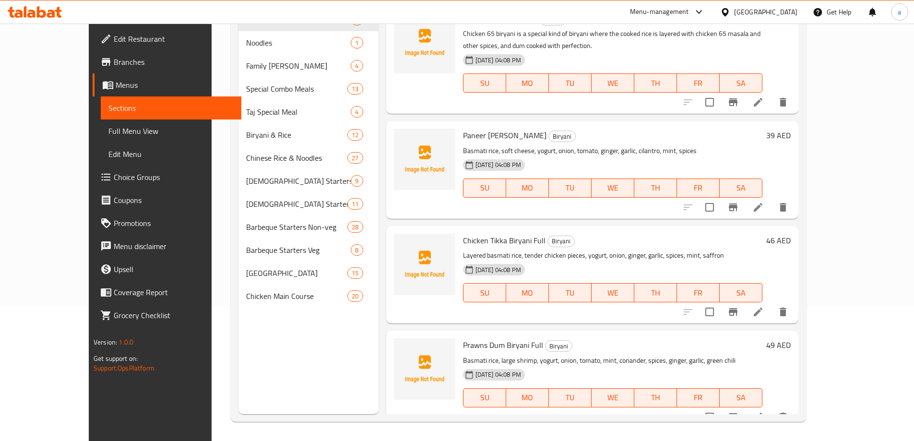
scroll to position [134, 0]
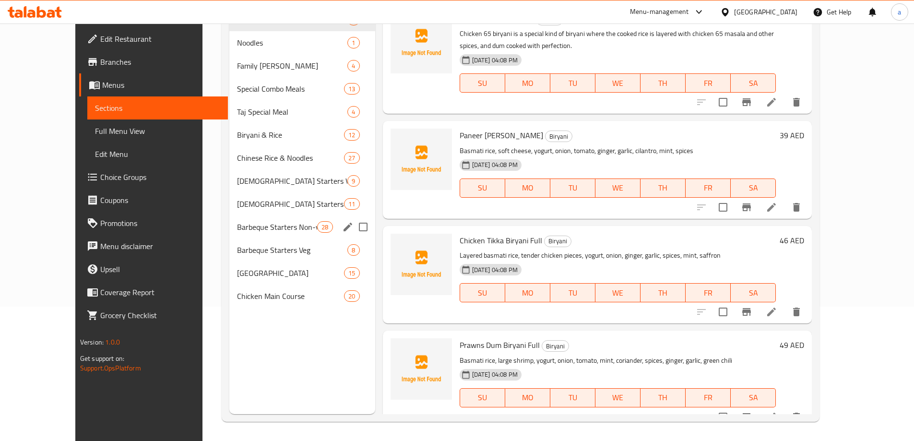
click at [278, 233] on div "Barbeque Starters Non-veg 28" at bounding box center [302, 226] width 146 height 23
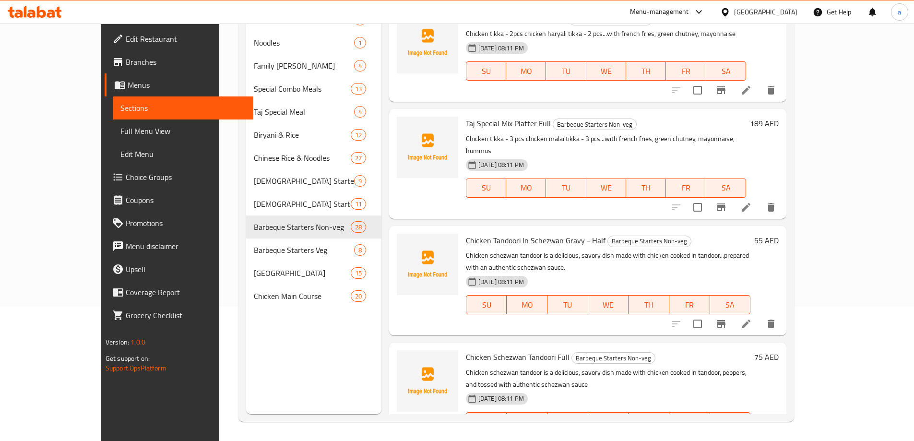
scroll to position [2131, 0]
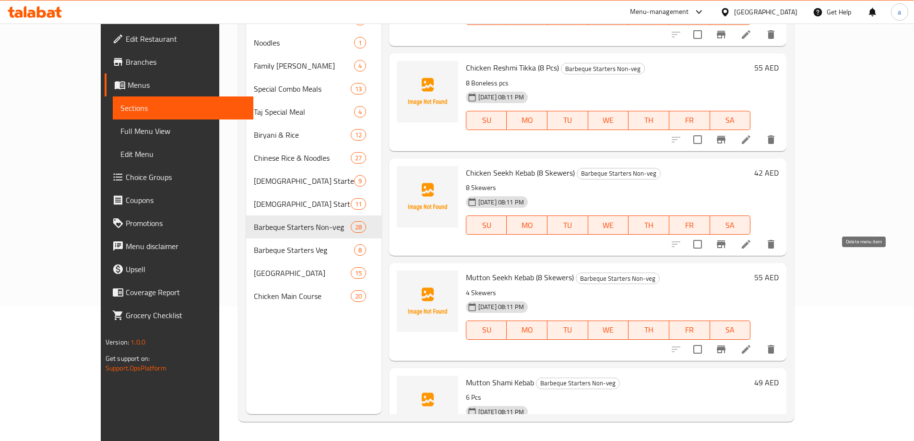
click at [783, 338] on button "delete" at bounding box center [771, 349] width 23 height 23
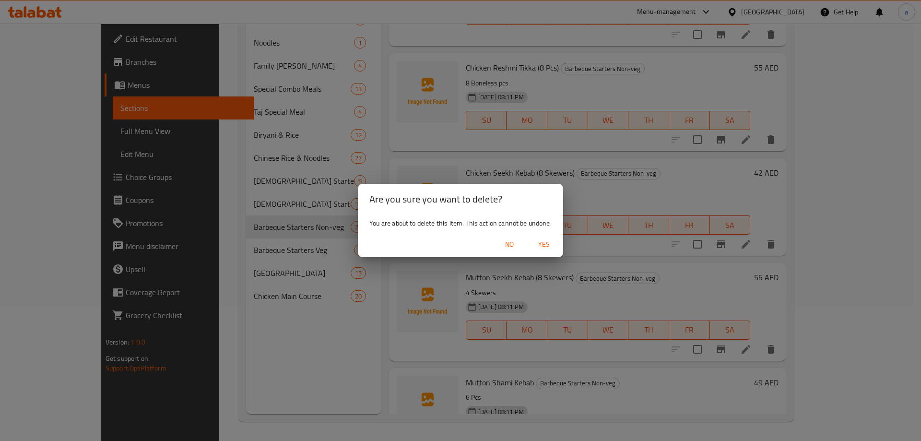
click at [541, 246] on span "Yes" at bounding box center [544, 244] width 23 height 12
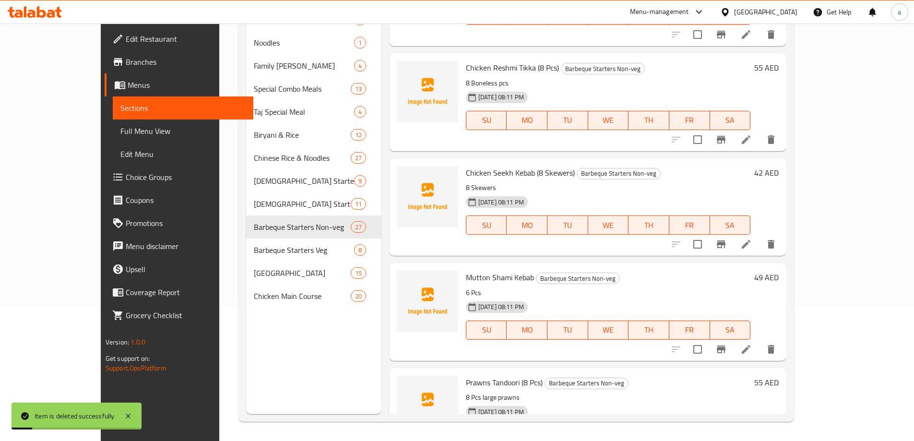
scroll to position [2035, 0]
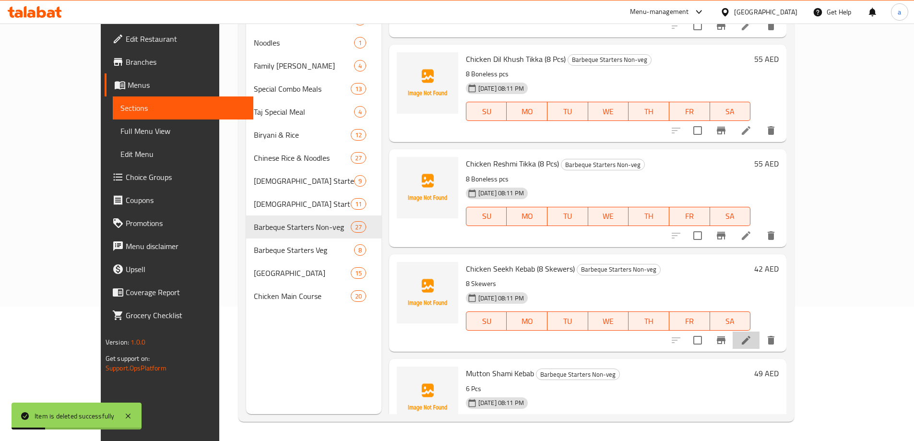
click at [760, 332] on li at bounding box center [746, 340] width 27 height 17
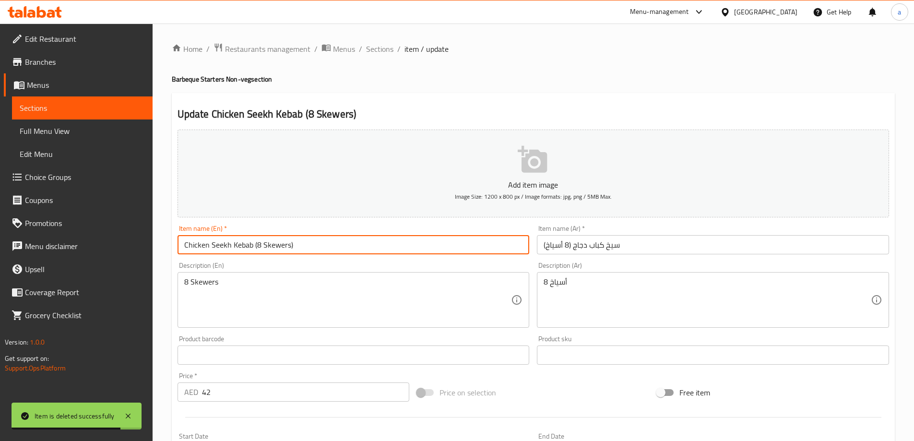
drag, startPoint x: 255, startPoint y: 247, endPoint x: 174, endPoint y: 245, distance: 80.6
click at [174, 245] on div "Item name (En)   * Chicken Seekh Kebab (8 Skewers) Item name (En) *" at bounding box center [354, 239] width 360 height 37
click at [253, 249] on input "Chicken Seekh Kebab (8 Skewers)" at bounding box center [354, 244] width 352 height 19
drag, startPoint x: 252, startPoint y: 244, endPoint x: 159, endPoint y: 241, distance: 92.7
click at [159, 241] on div "Home / Restaurants management / Menus / Sections / item / update Barbeque Start…" at bounding box center [533, 351] width 761 height 654
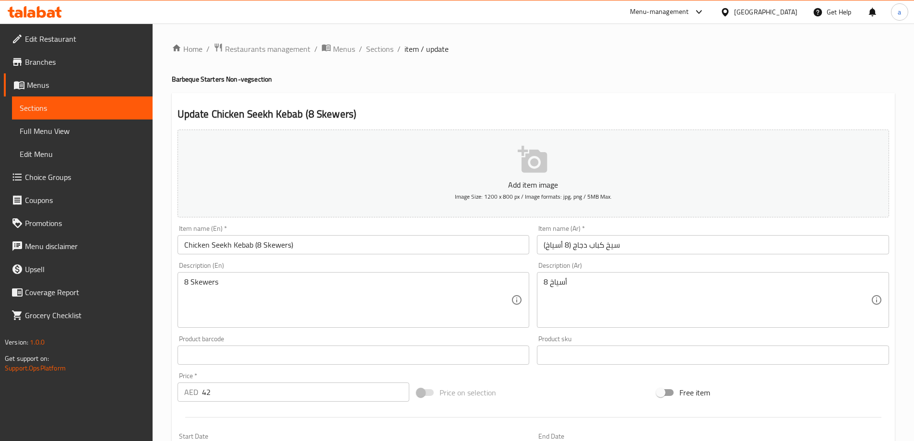
drag, startPoint x: 222, startPoint y: 251, endPoint x: 233, endPoint y: 248, distance: 12.0
click at [222, 251] on input "Chicken Seekh Kebab (8 Skewers)" at bounding box center [354, 244] width 352 height 19
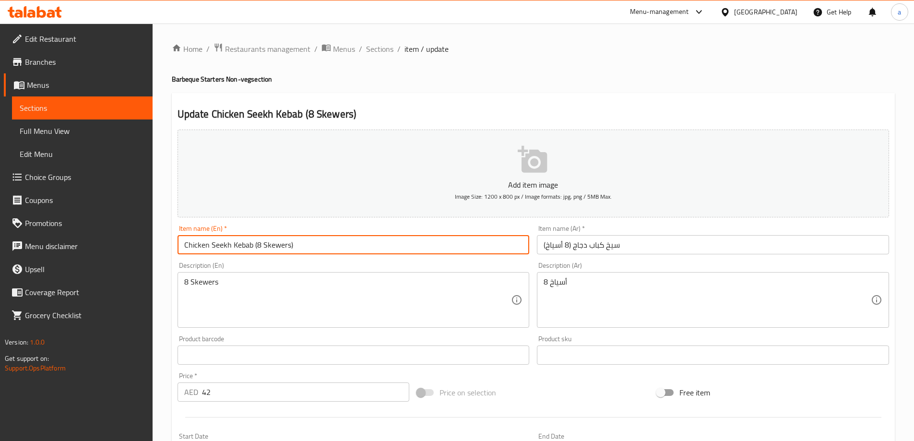
drag, startPoint x: 252, startPoint y: 244, endPoint x: 142, endPoint y: 248, distance: 110.4
click at [142, 248] on div "Edit Restaurant Branches Menus Sections Full Menu View Edit Menu Choice Groups …" at bounding box center [457, 351] width 914 height 654
click at [248, 248] on input "Chicken Seekh Kebab (8 Skewers)" at bounding box center [354, 244] width 352 height 19
drag, startPoint x: 309, startPoint y: 246, endPoint x: 186, endPoint y: 247, distance: 122.4
click at [186, 247] on input "Chicken Seekh Kebab (8 Skewers)" at bounding box center [354, 244] width 352 height 19
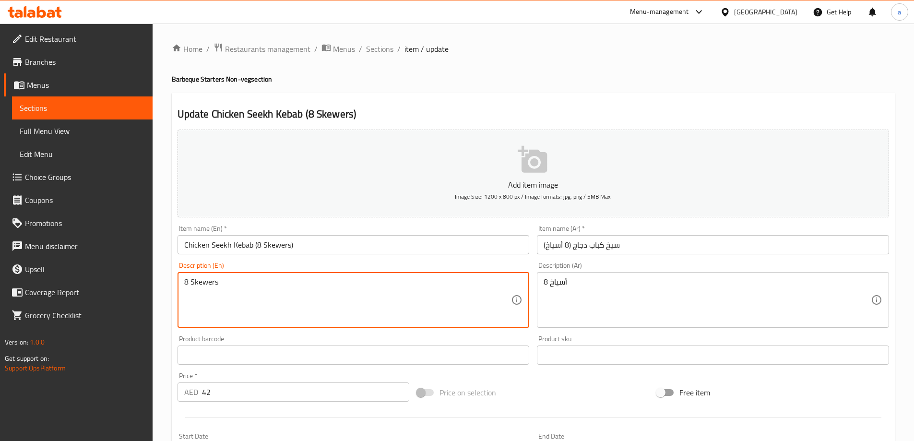
click at [318, 285] on textarea "8 Skewers" at bounding box center [347, 300] width 327 height 46
paste textarea "Grilled marinated chicken kebab."
type textarea "Grilled marinated chicken kebab."
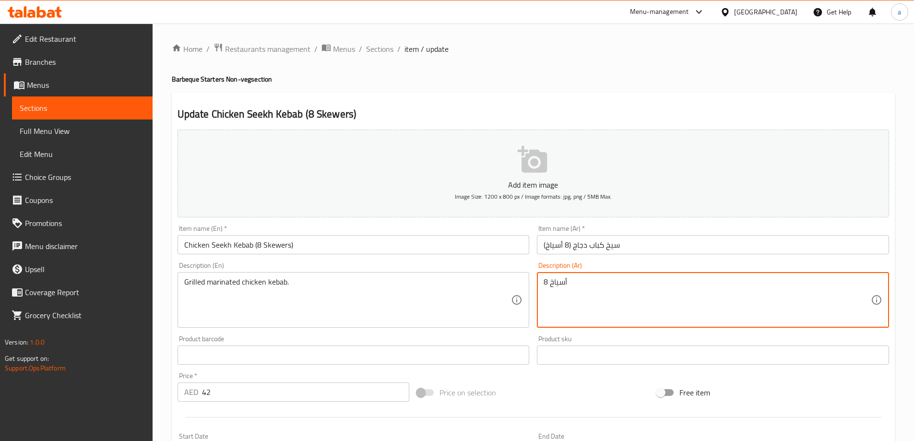
click at [617, 306] on textarea "8 أسياخ" at bounding box center [707, 300] width 327 height 46
paste textarea "كباب دجاج متبل مشوي."
type textarea "كباب دجاج متبل مشوي."
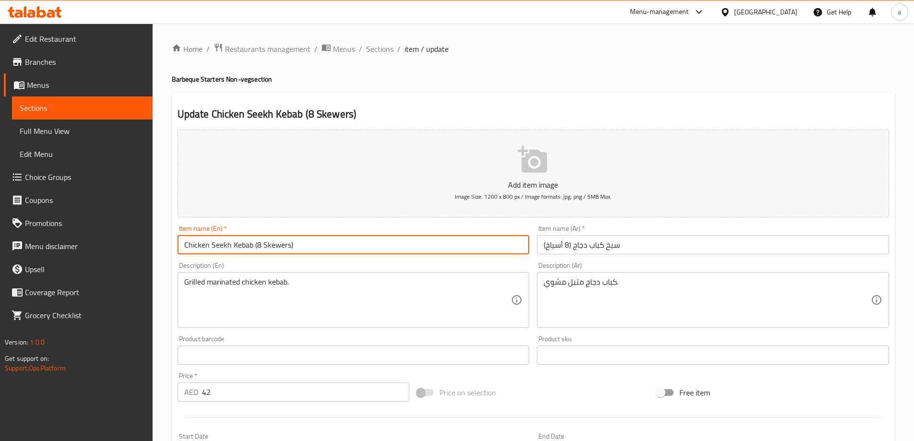
click at [298, 250] on input "Chicken Seekh Kebab (8 Skewers)" at bounding box center [354, 244] width 352 height 19
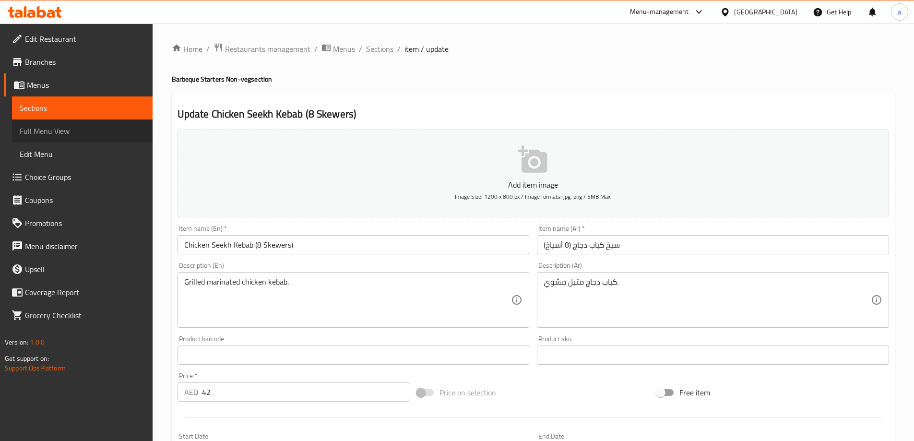
click at [77, 127] on span "Full Menu View" at bounding box center [82, 131] width 125 height 12
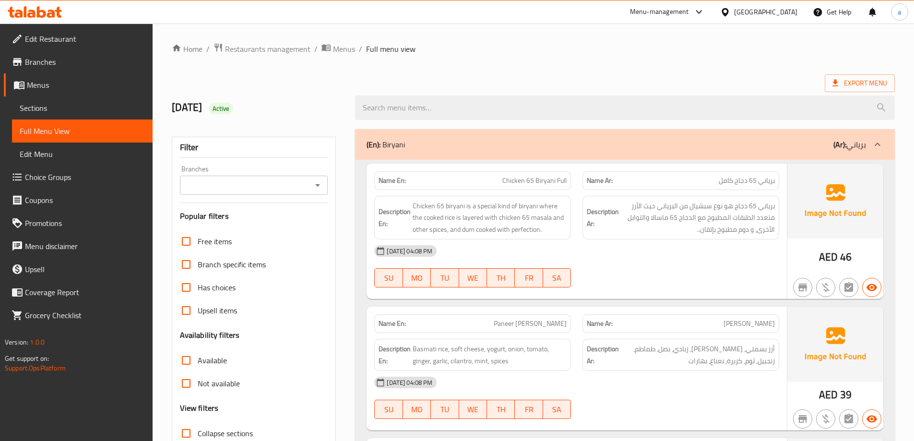
scroll to position [14498, 0]
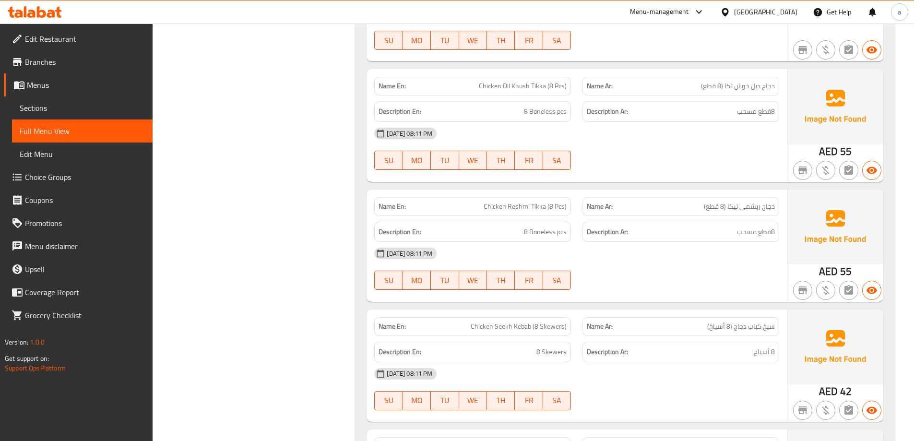
click at [71, 113] on span "Sections" at bounding box center [82, 108] width 125 height 12
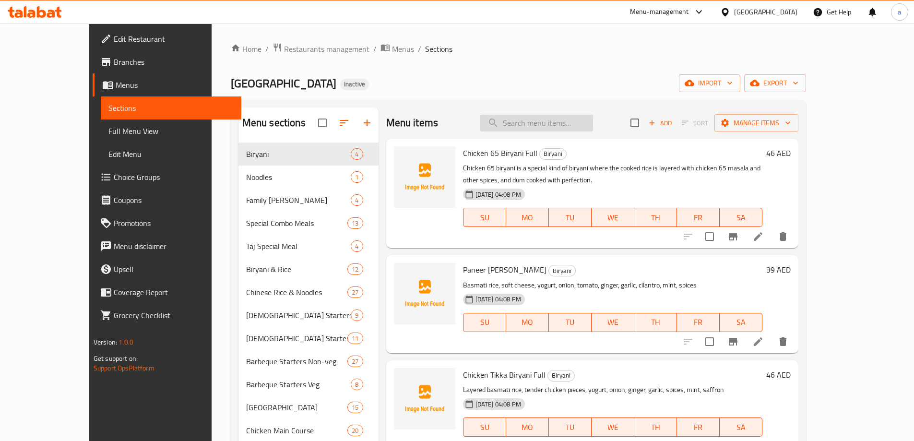
click at [560, 122] on input "search" at bounding box center [536, 123] width 113 height 17
paste input "Chicken Seekh Kebab"
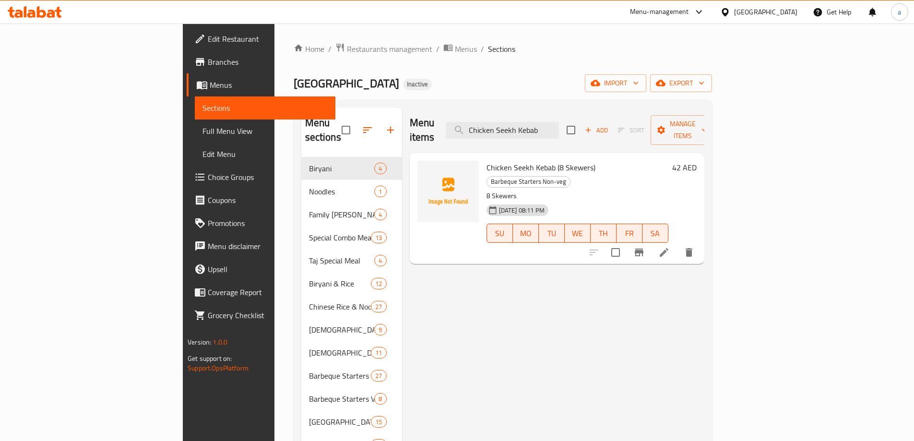
type input "Chicken Seekh Kebab"
click at [670, 247] on icon at bounding box center [664, 253] width 12 height 12
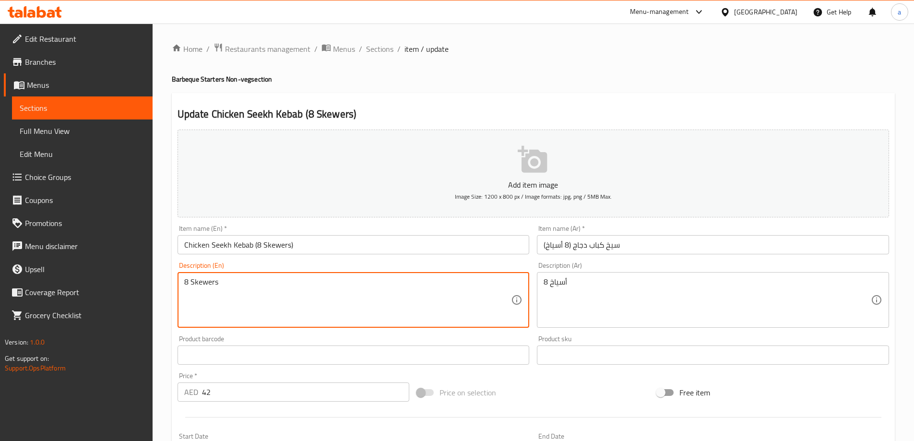
click at [256, 297] on textarea "8 Skewers" at bounding box center [347, 300] width 327 height 46
paste textarea "Grilled marinated chicken kebab."
type textarea "Grilled marinated chicken kebab."
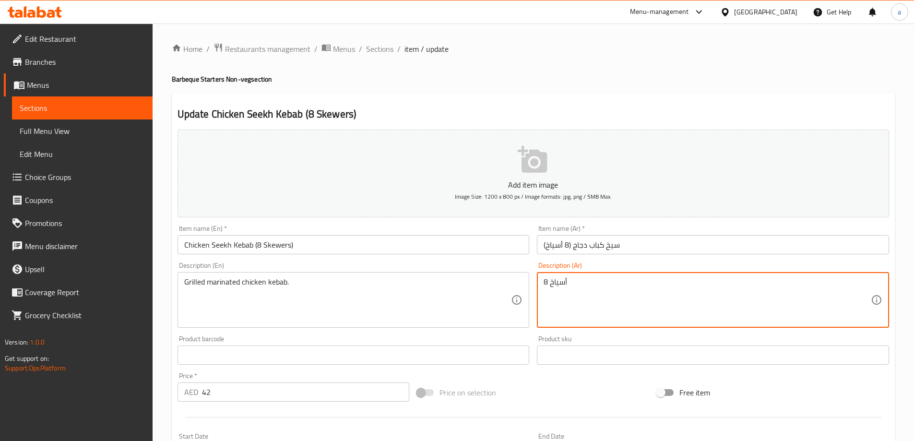
click at [677, 298] on textarea "8 أسياخ" at bounding box center [707, 300] width 327 height 46
paste textarea "كباب دجاج متبل مشوي."
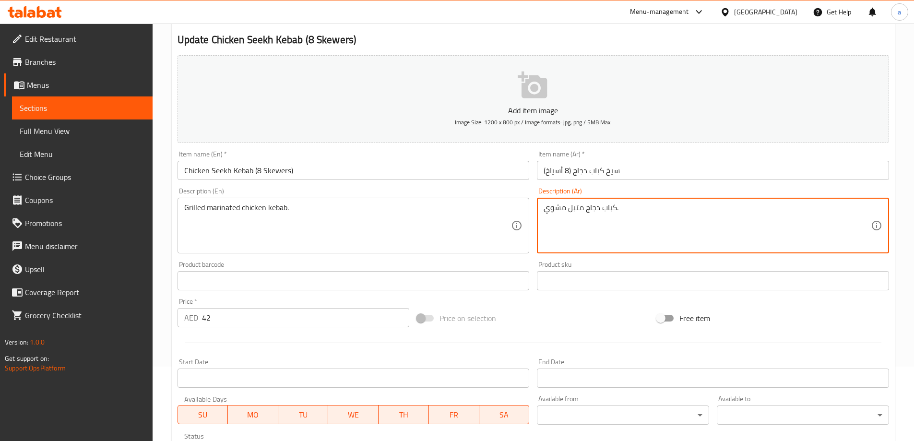
scroll to position [237, 0]
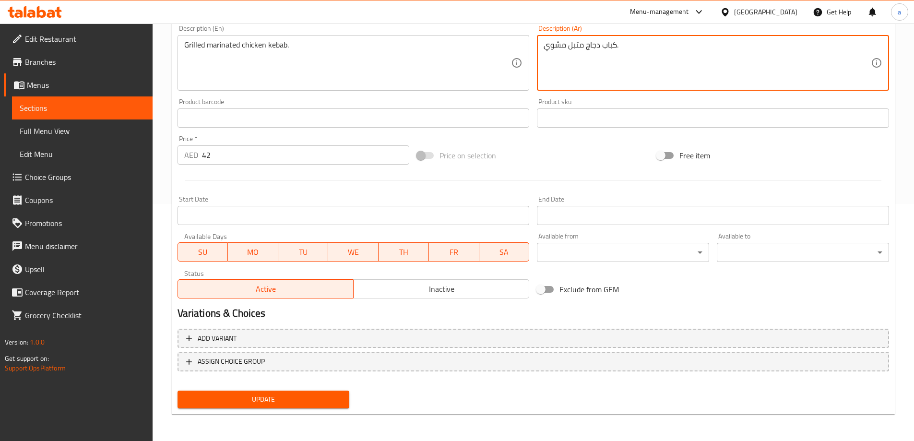
type textarea "كباب دجاج متبل مشوي."
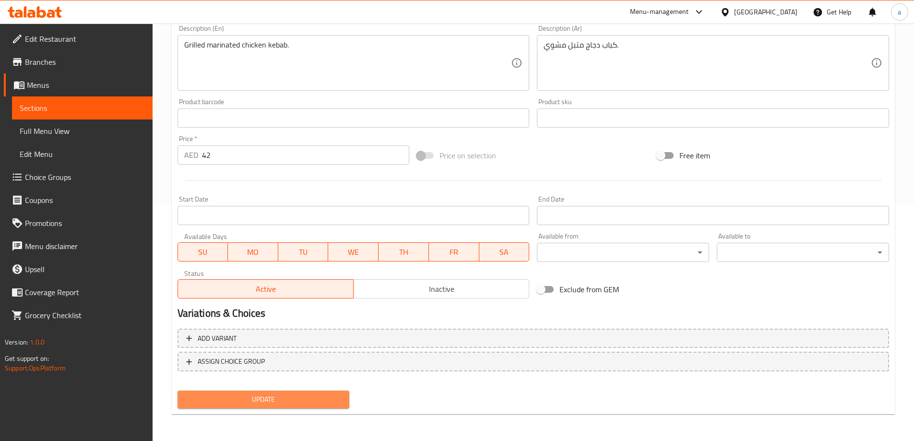
click at [284, 399] on span "Update" at bounding box center [263, 399] width 157 height 12
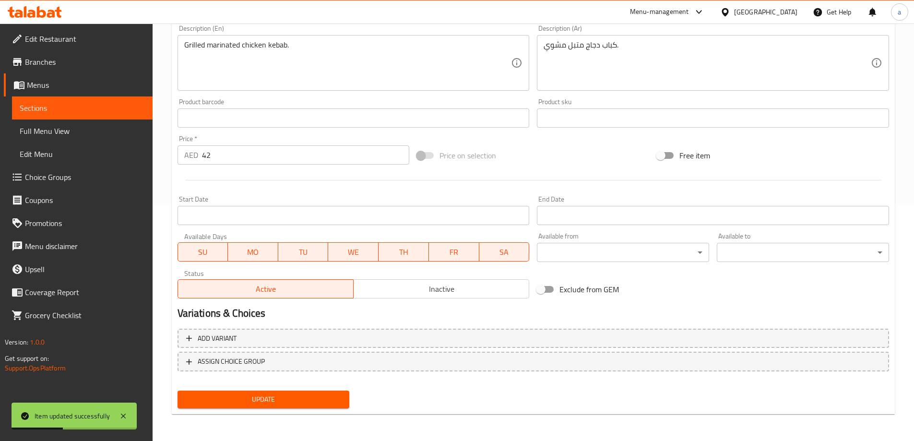
click at [80, 121] on link "Full Menu View" at bounding box center [82, 130] width 141 height 23
click at [87, 132] on span "Full Menu View" at bounding box center [82, 131] width 125 height 12
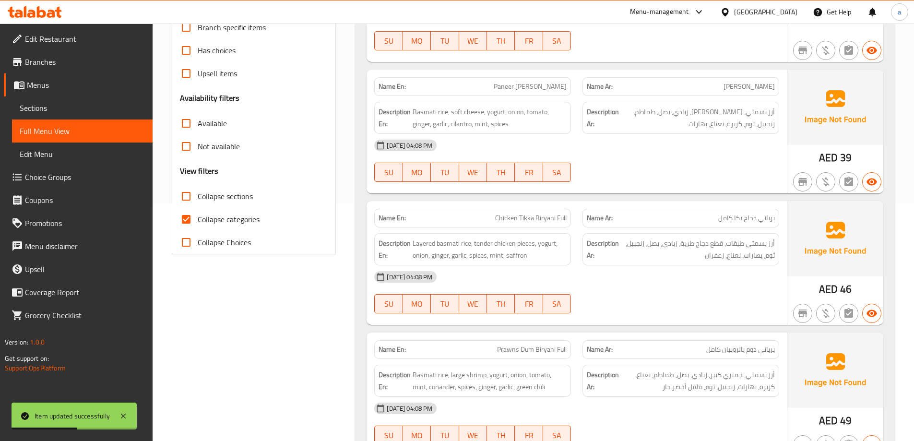
click at [186, 220] on input "Collapse categories" at bounding box center [186, 219] width 23 height 23
checkbox input "false"
click at [188, 195] on input "Collapse sections" at bounding box center [186, 196] width 23 height 23
checkbox input "true"
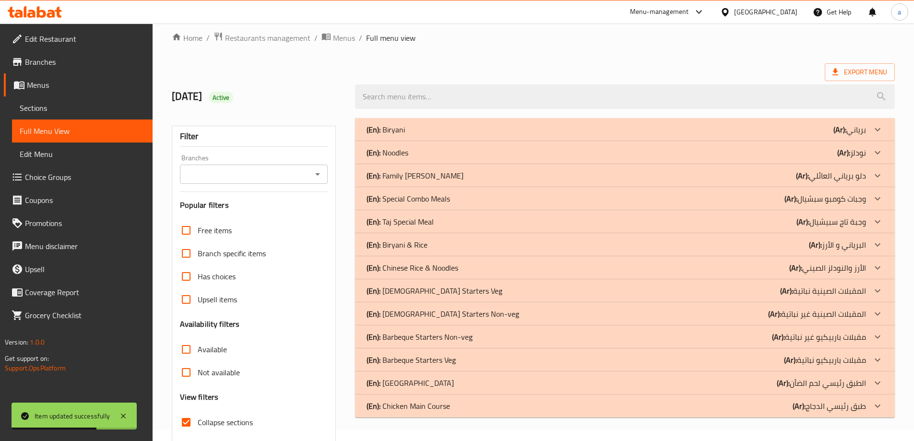
scroll to position [70, 0]
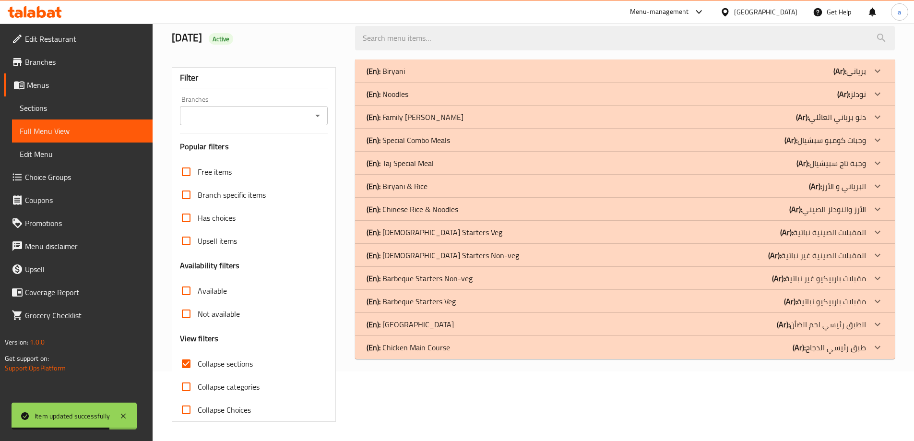
click at [879, 345] on icon at bounding box center [878, 348] width 12 height 12
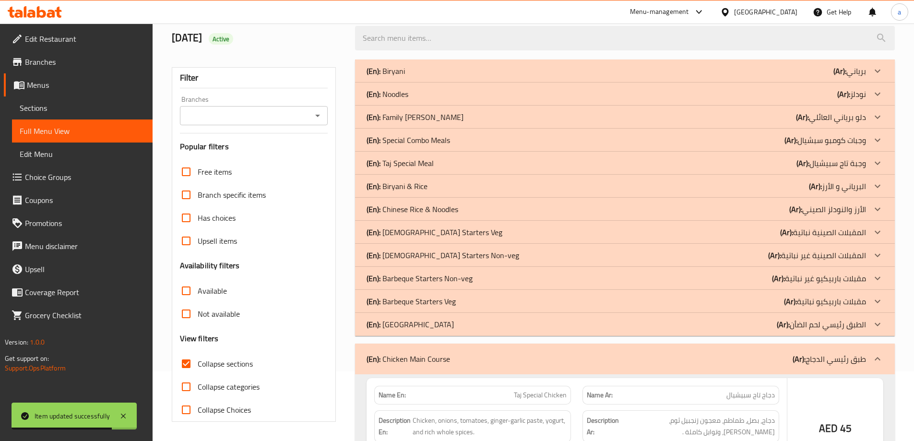
click at [880, 326] on icon at bounding box center [878, 325] width 12 height 12
click at [878, 299] on icon at bounding box center [878, 302] width 12 height 12
click at [878, 277] on icon at bounding box center [878, 279] width 12 height 12
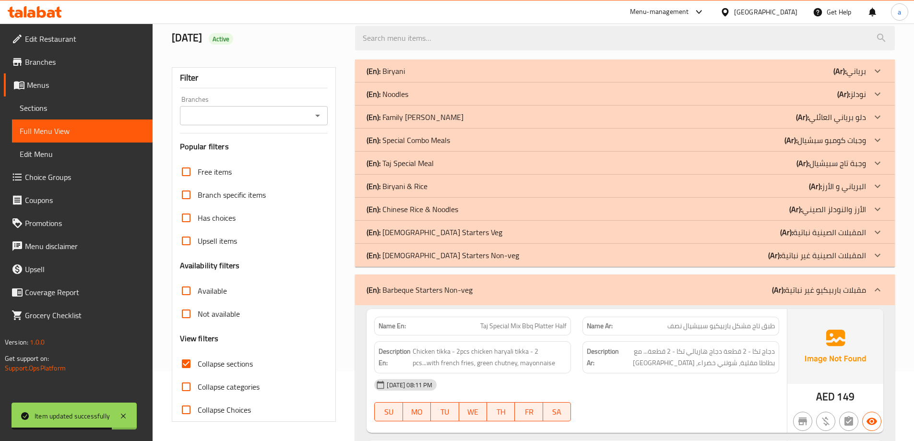
click at [881, 257] on icon at bounding box center [878, 256] width 12 height 12
click at [879, 230] on icon at bounding box center [878, 232] width 12 height 12
click at [872, 209] on icon at bounding box center [878, 209] width 12 height 12
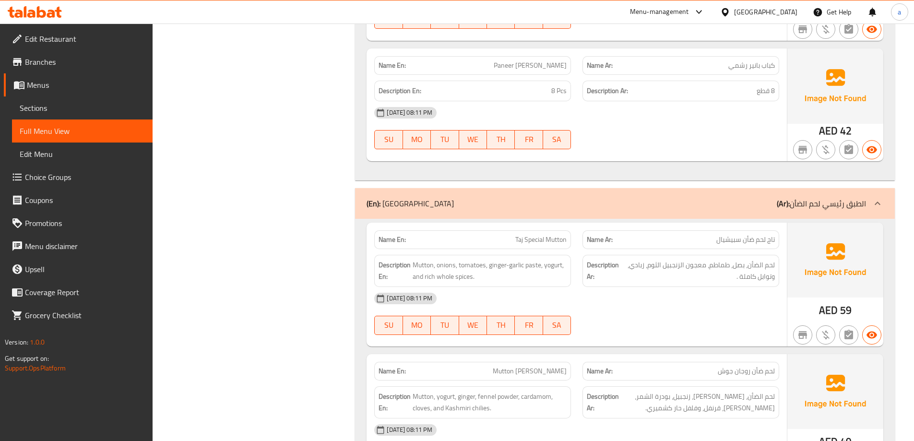
scroll to position [11074, 0]
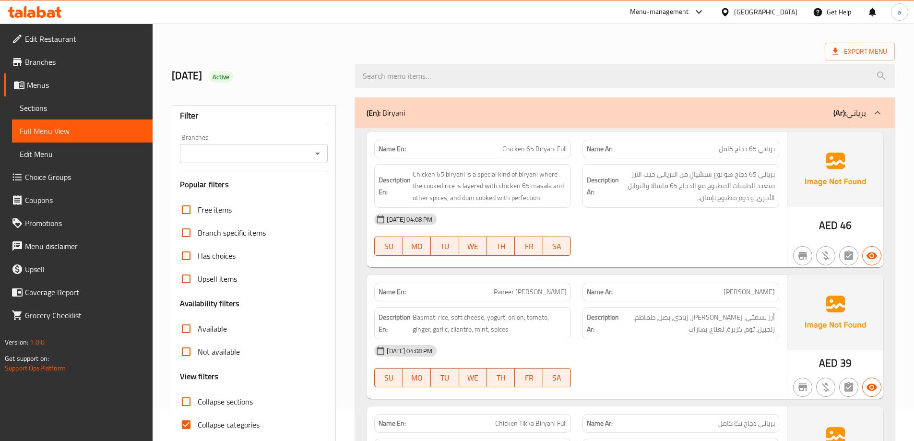
scroll to position [48, 0]
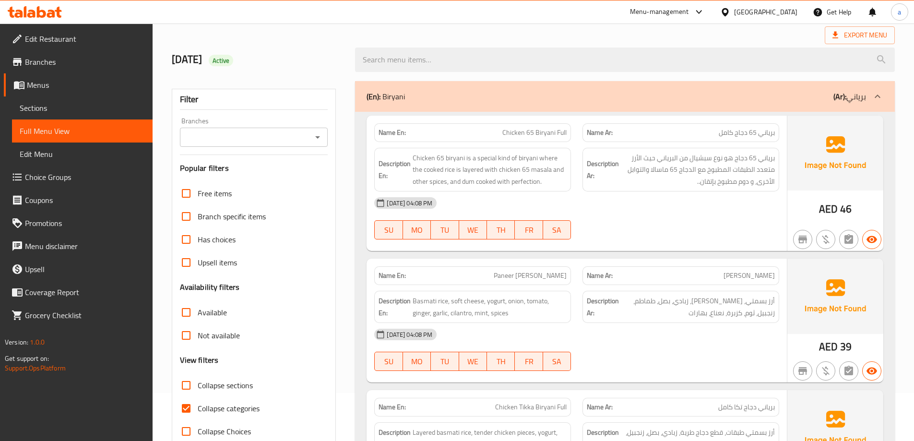
click at [84, 115] on link "Sections" at bounding box center [82, 107] width 141 height 23
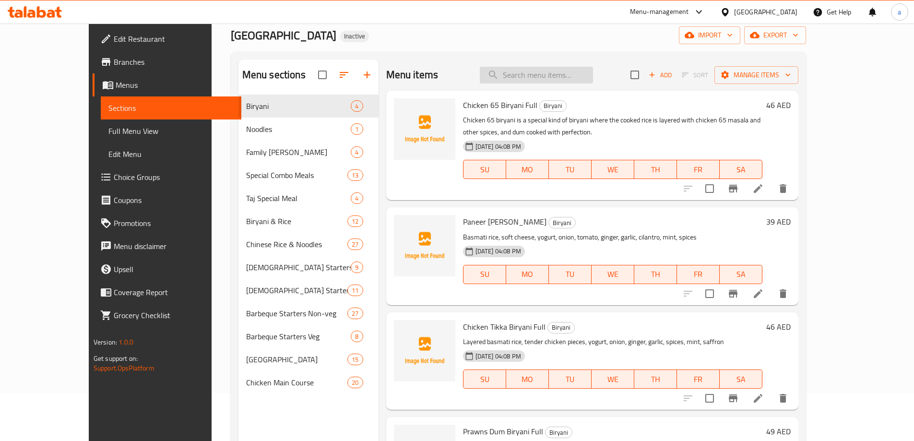
click at [565, 81] on input "search" at bounding box center [536, 75] width 113 height 17
paste input "Tawa Fry Keema (2 Pav)"
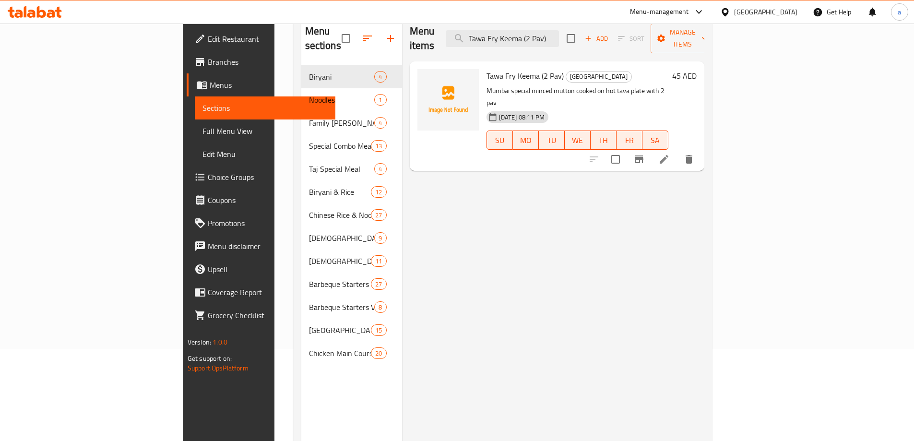
scroll to position [96, 0]
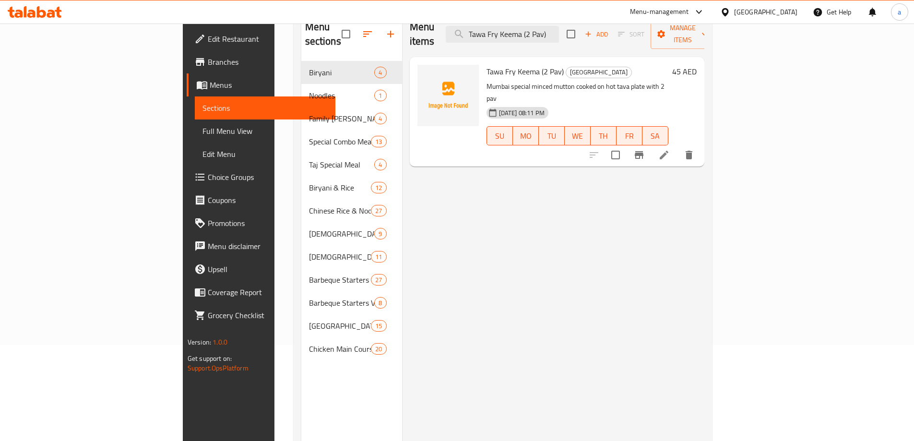
type input "Tawa Fry Keema (2 Pav)"
click at [678, 146] on li at bounding box center [664, 154] width 27 height 17
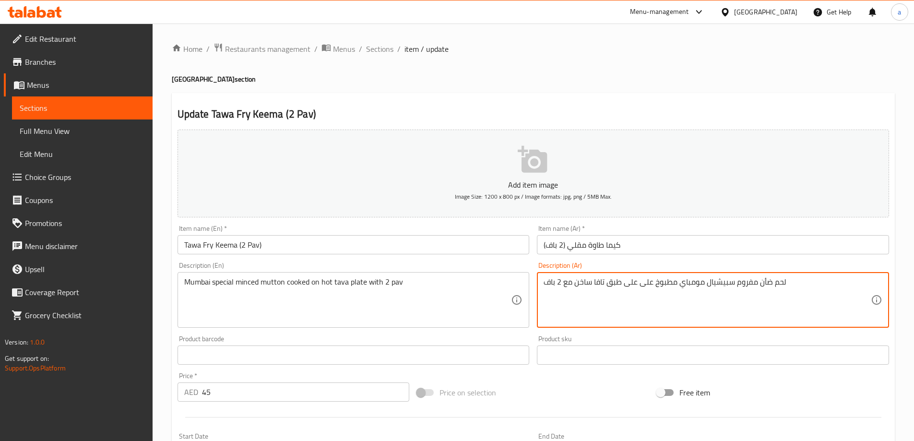
click at [630, 284] on textarea "لحم ضأن مفروم سبيشيال مومباي مطبوخ على على طبق تافا ساخن مع 2 باف" at bounding box center [707, 300] width 327 height 46
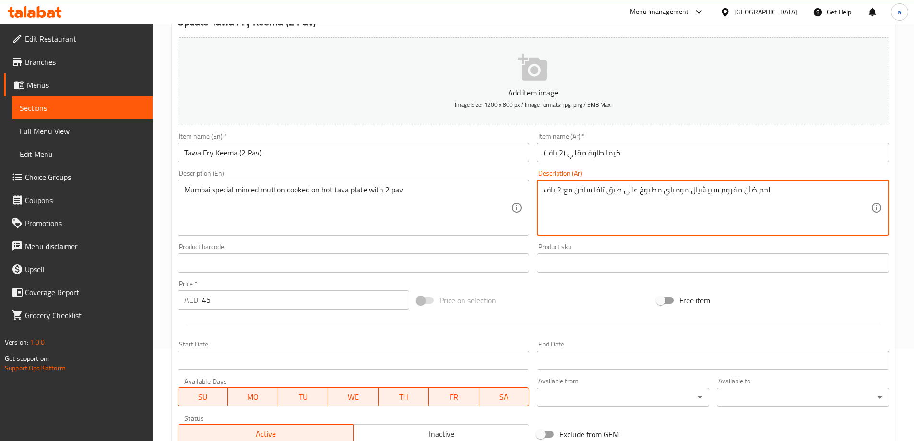
scroll to position [237, 0]
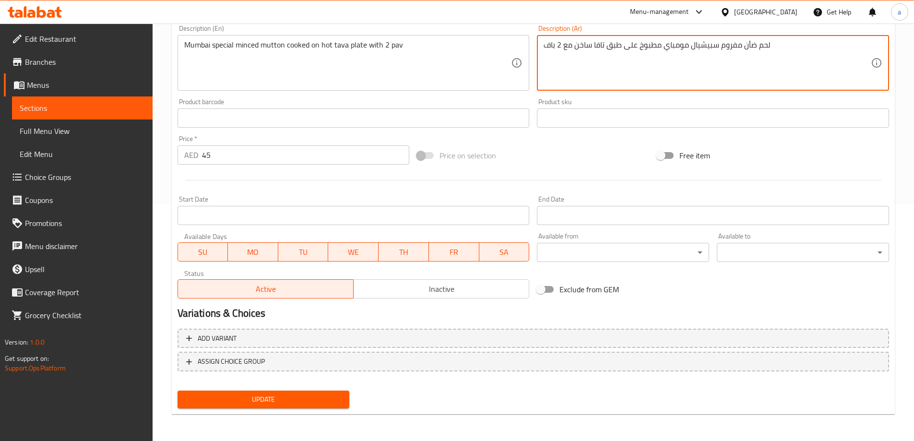
type textarea "لحم ضأن مفروم سبيشيال مومباي مطبوخ على طبق تافا ساخن مع 2 باف"
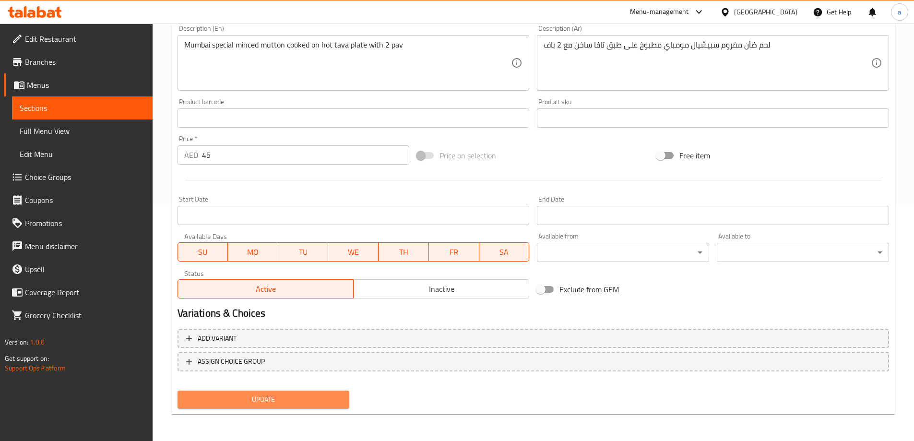
click at [253, 394] on span "Update" at bounding box center [263, 399] width 157 height 12
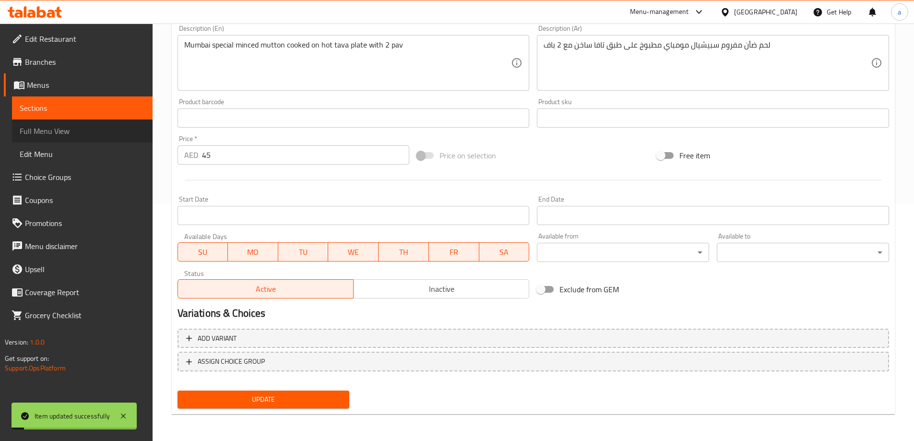
click at [92, 126] on span "Full Menu View" at bounding box center [82, 131] width 125 height 12
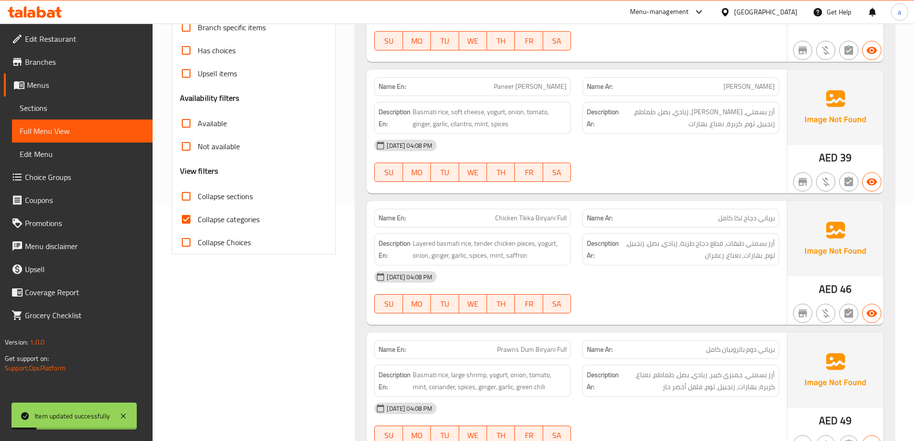
scroll to position [381, 0]
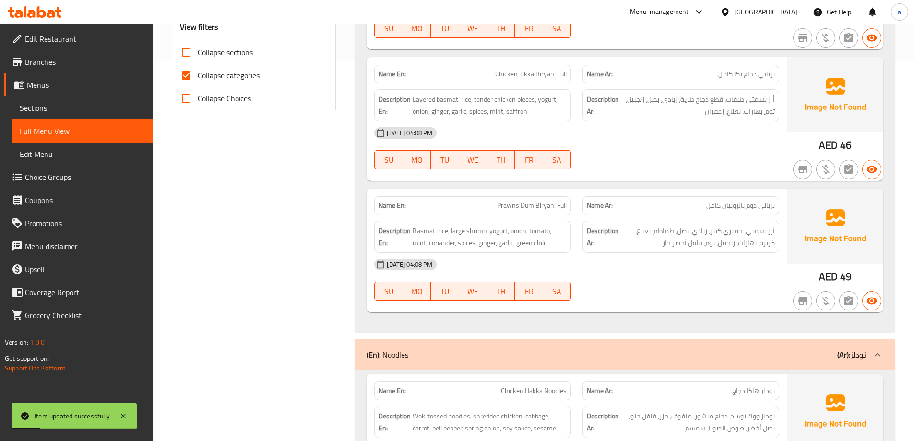
click at [185, 77] on input "Collapse categories" at bounding box center [186, 75] width 23 height 23
checkbox input "false"
click at [195, 58] on input "Collapse sections" at bounding box center [186, 52] width 23 height 23
checkbox input "true"
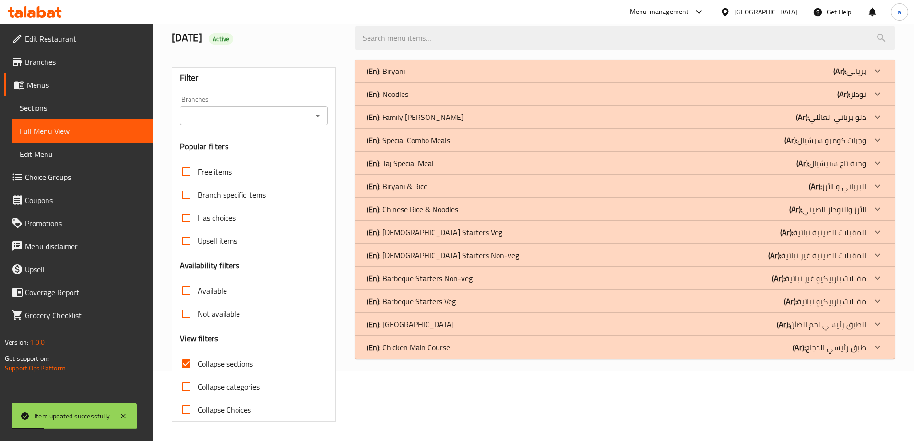
scroll to position [70, 0]
click at [879, 353] on icon at bounding box center [878, 348] width 12 height 12
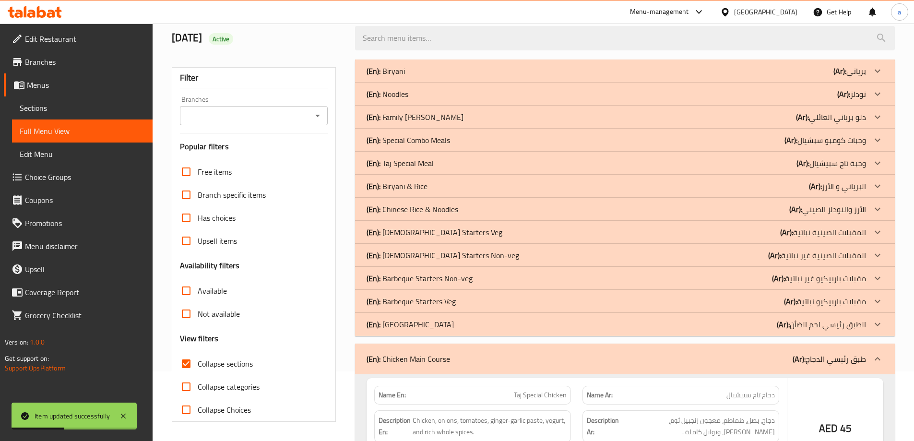
click at [877, 328] on icon at bounding box center [878, 325] width 12 height 12
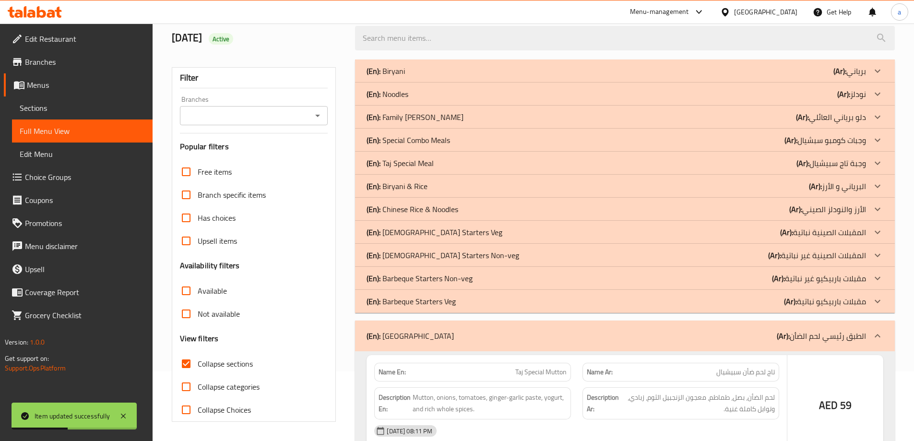
click at [880, 301] on icon at bounding box center [878, 300] width 6 height 3
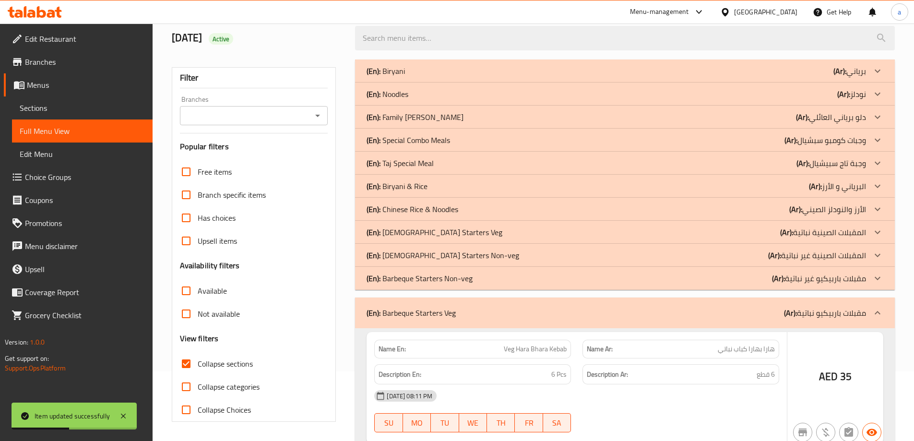
click at [877, 277] on icon at bounding box center [878, 279] width 12 height 12
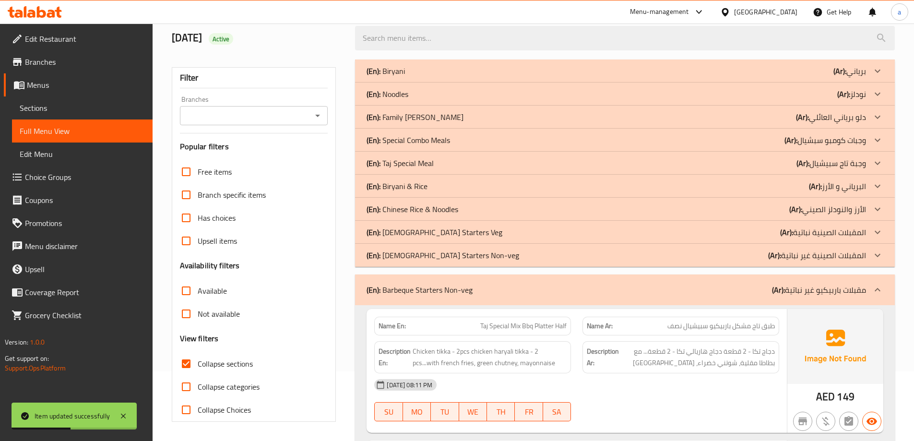
click at [876, 257] on icon at bounding box center [878, 256] width 12 height 12
click at [876, 235] on icon at bounding box center [878, 232] width 12 height 12
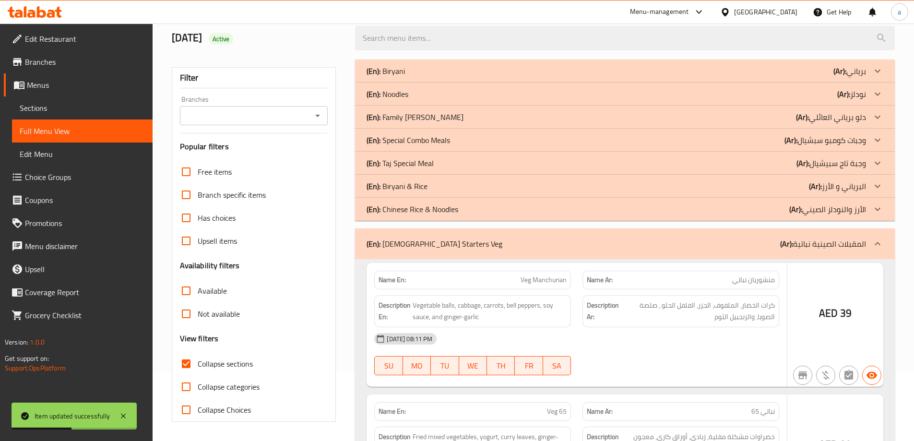
click at [877, 210] on icon at bounding box center [878, 209] width 12 height 12
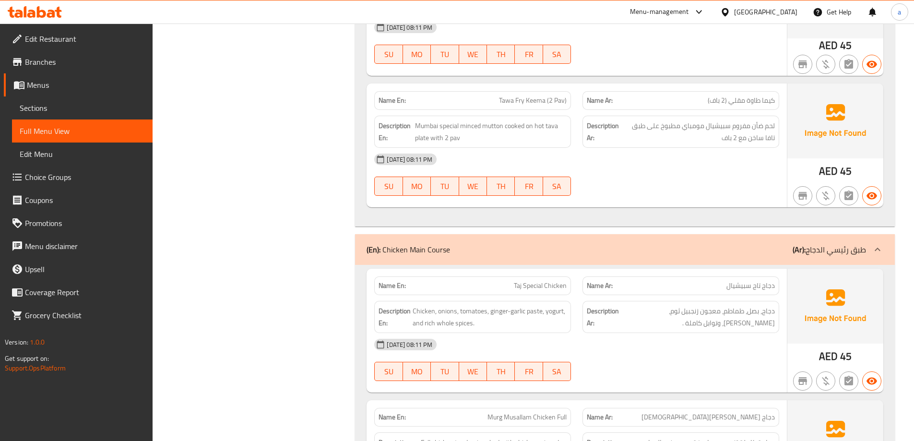
scroll to position [13070, 0]
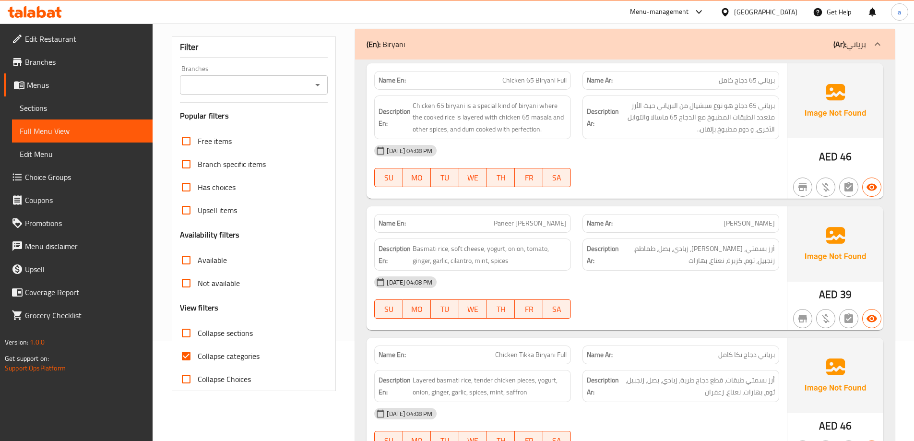
scroll to position [96, 0]
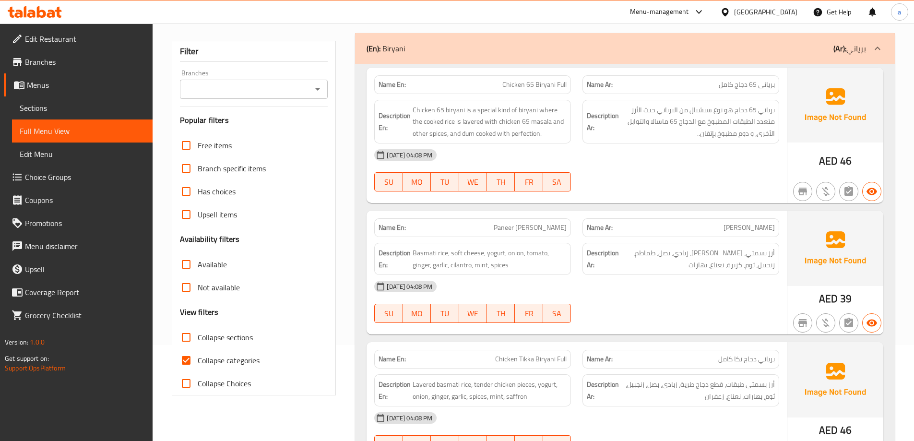
click at [80, 110] on span "Sections" at bounding box center [82, 108] width 125 height 12
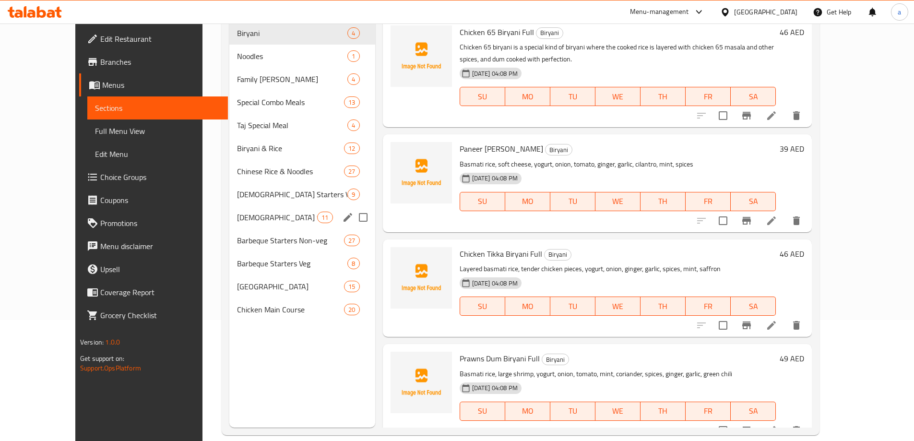
scroll to position [134, 0]
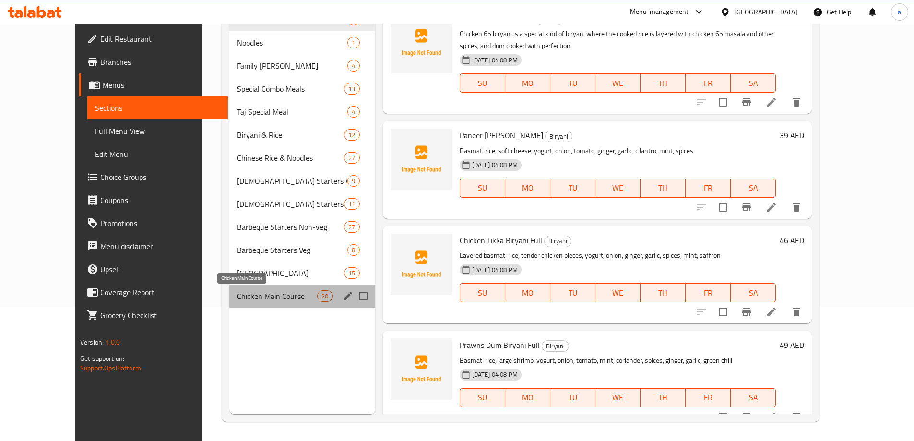
click at [237, 292] on span "Chicken Main Course" at bounding box center [277, 296] width 80 height 12
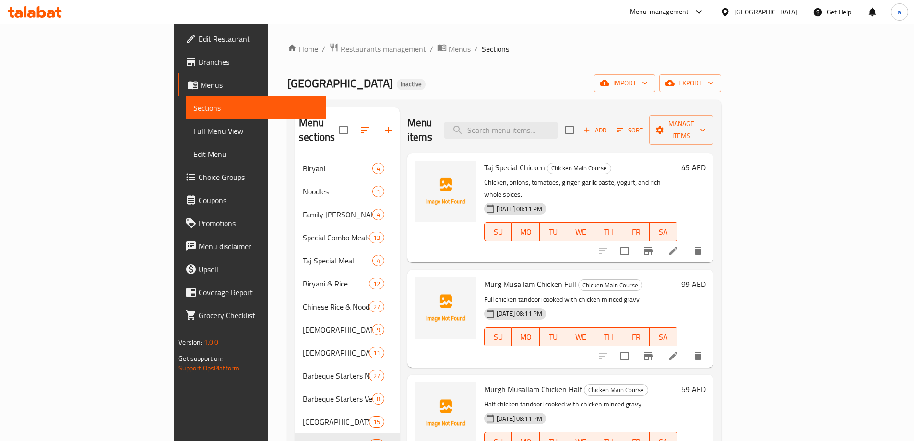
click at [679, 245] on icon at bounding box center [673, 251] width 12 height 12
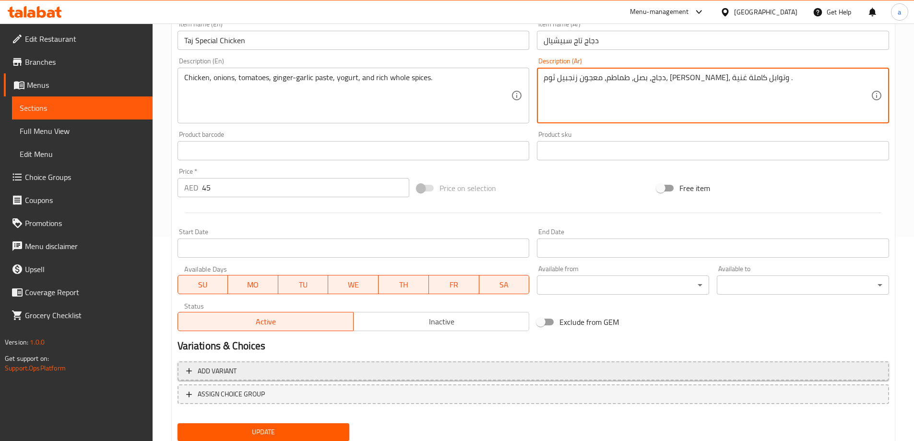
scroll to position [237, 0]
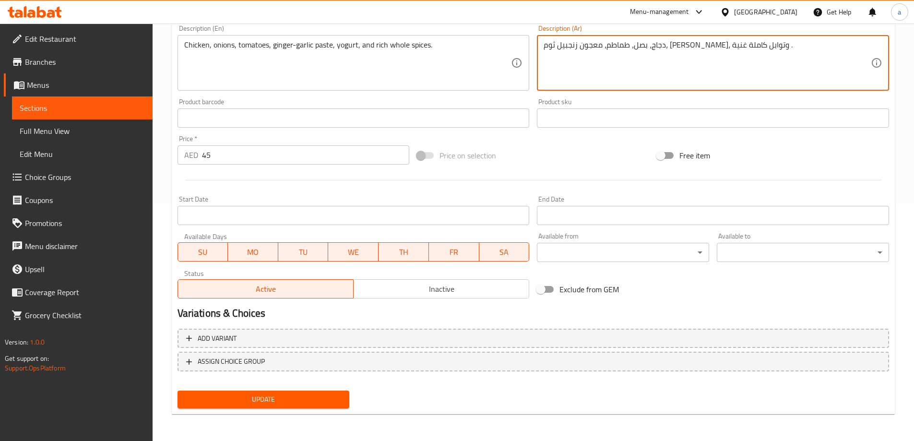
type textarea "دجاج، بصل، طماطم، معجون زنجبيل ثوم، [PERSON_NAME]، وتوابل كاملة غنية ."
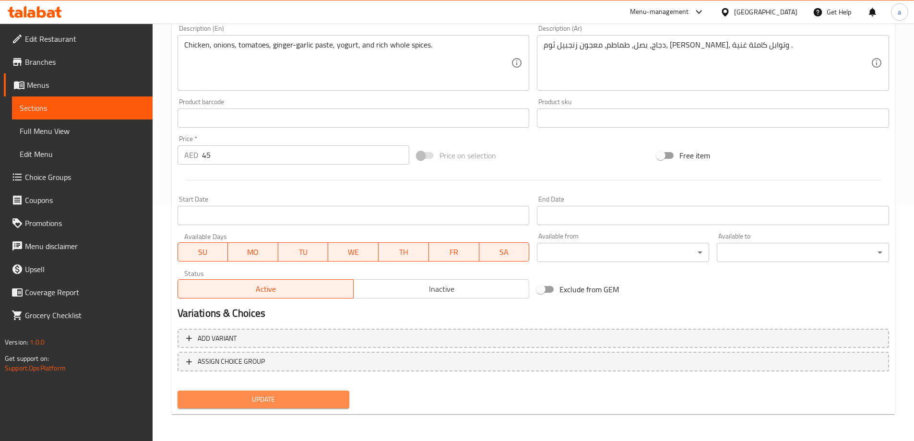
click at [302, 392] on button "Update" at bounding box center [264, 400] width 172 height 18
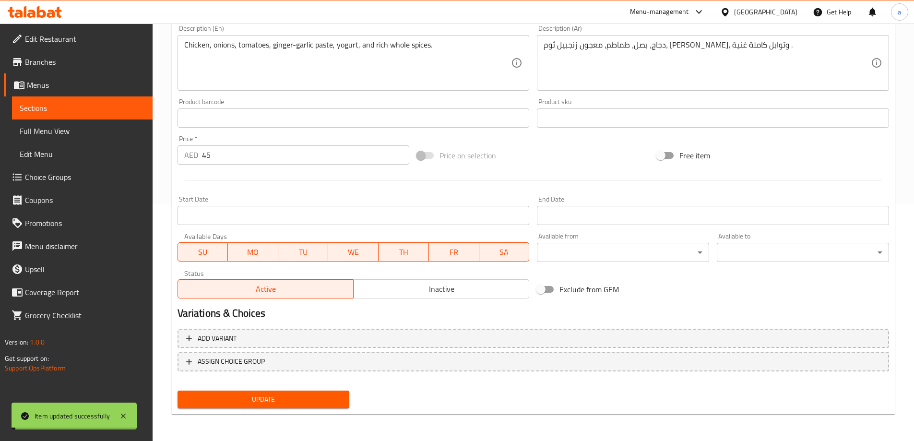
click at [260, 398] on span "Update" at bounding box center [263, 399] width 157 height 12
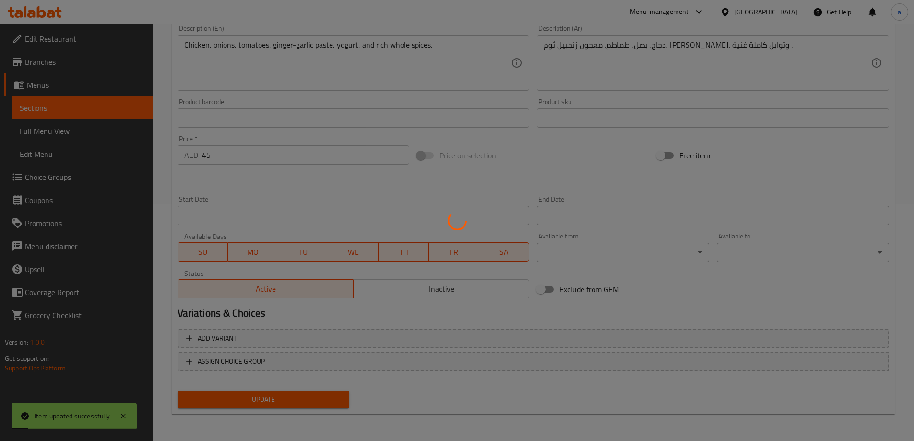
click at [48, 86] on div at bounding box center [457, 220] width 914 height 441
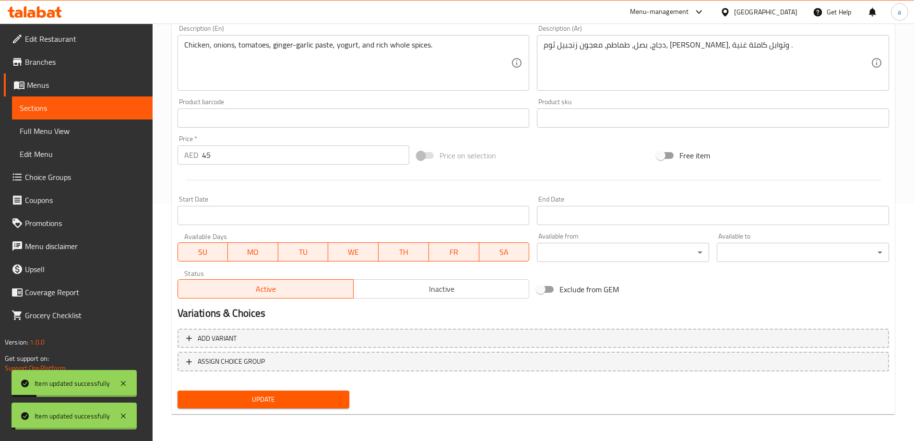
click at [70, 86] on span "Menus" at bounding box center [86, 85] width 118 height 12
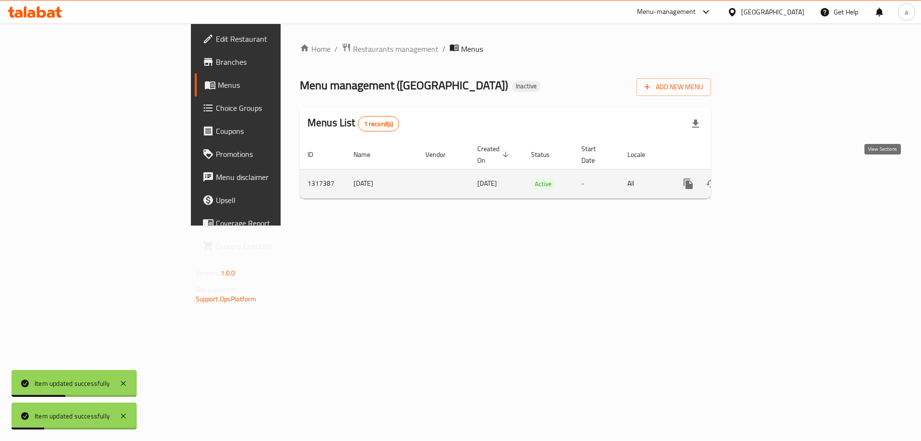
click at [762, 179] on icon "enhanced table" at bounding box center [757, 183] width 9 height 9
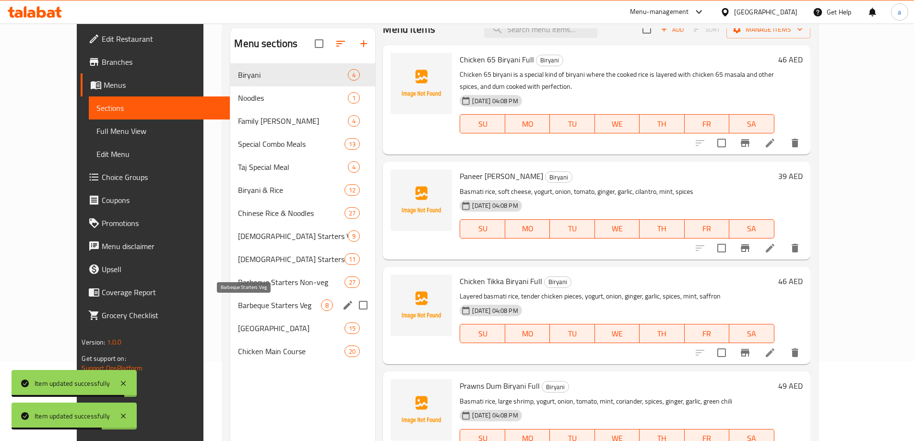
scroll to position [96, 0]
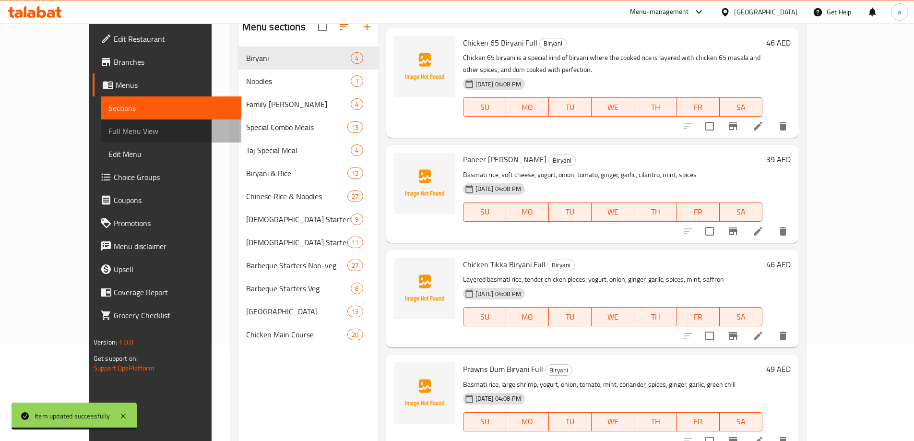
click at [101, 123] on link "Full Menu View" at bounding box center [171, 130] width 141 height 23
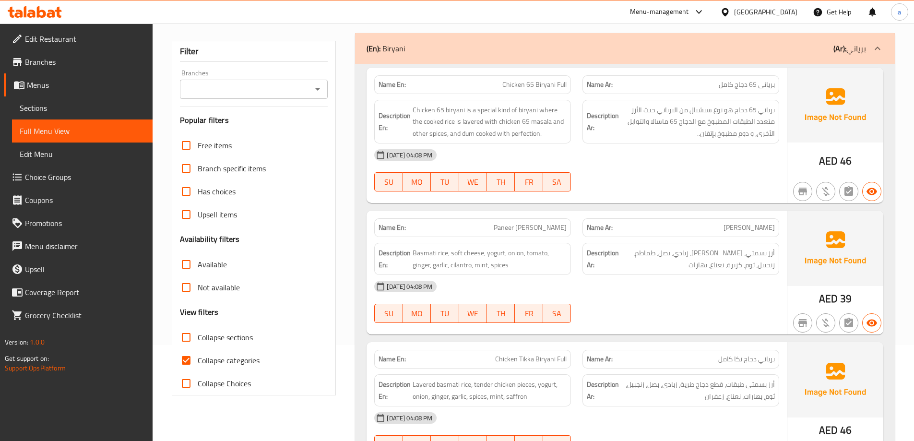
click at [188, 355] on input "Collapse categories" at bounding box center [186, 360] width 23 height 23
checkbox input "false"
click at [185, 337] on input "Collapse sections" at bounding box center [186, 337] width 23 height 23
checkbox input "true"
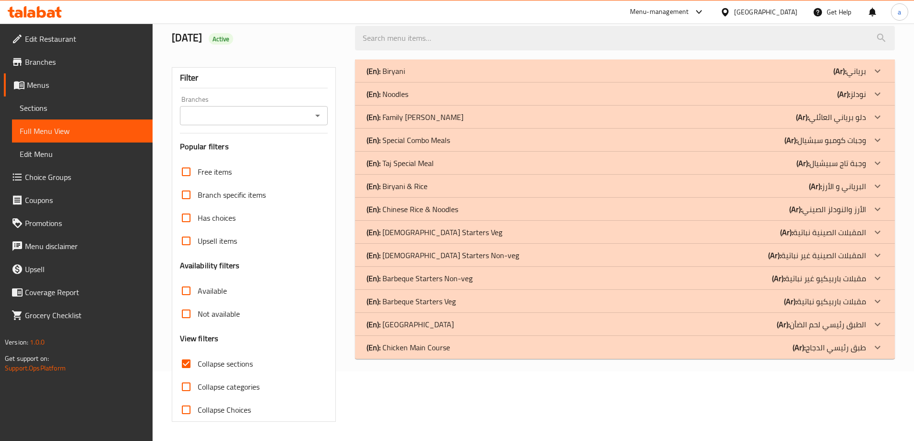
scroll to position [70, 0]
click at [883, 350] on div at bounding box center [877, 347] width 23 height 23
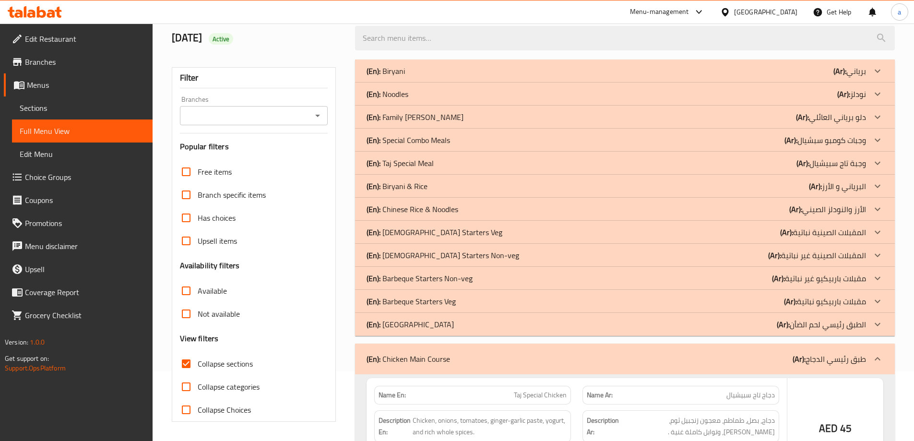
click at [879, 325] on icon at bounding box center [878, 323] width 6 height 3
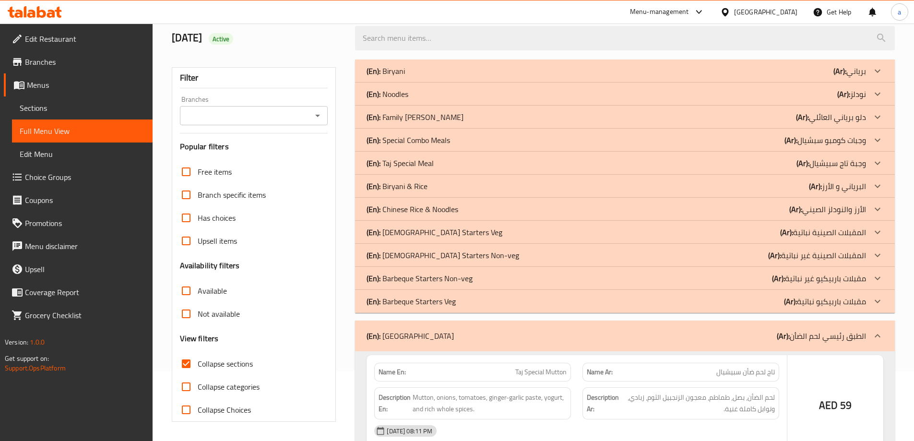
click at [877, 302] on icon at bounding box center [878, 302] width 12 height 12
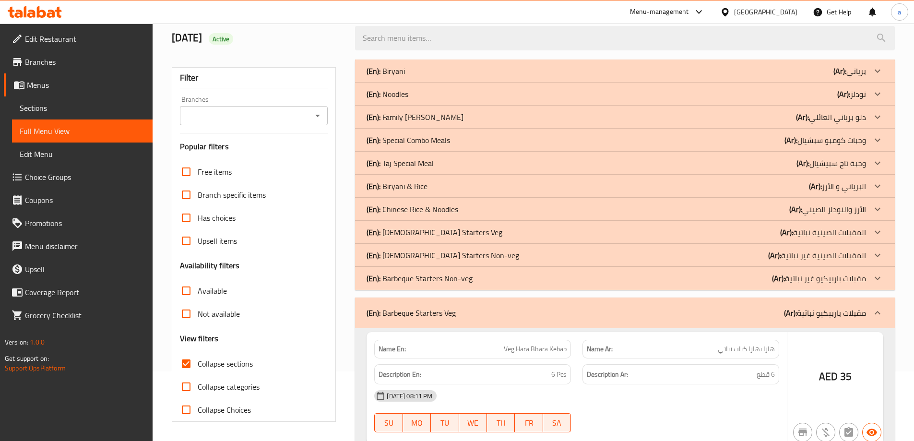
click at [879, 280] on icon at bounding box center [878, 279] width 12 height 12
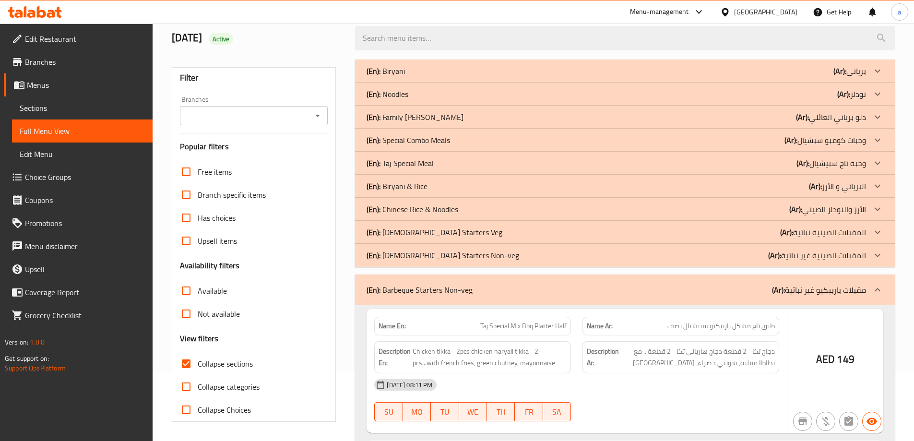
click at [876, 254] on icon at bounding box center [878, 256] width 12 height 12
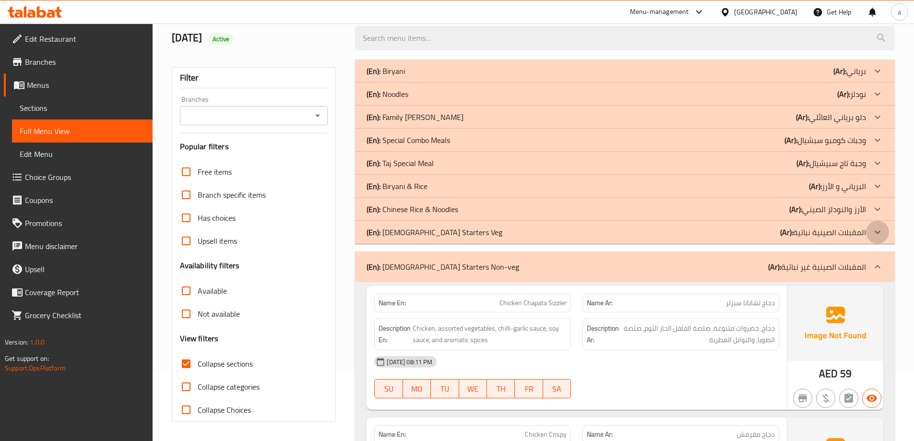
click at [875, 234] on icon at bounding box center [878, 232] width 12 height 12
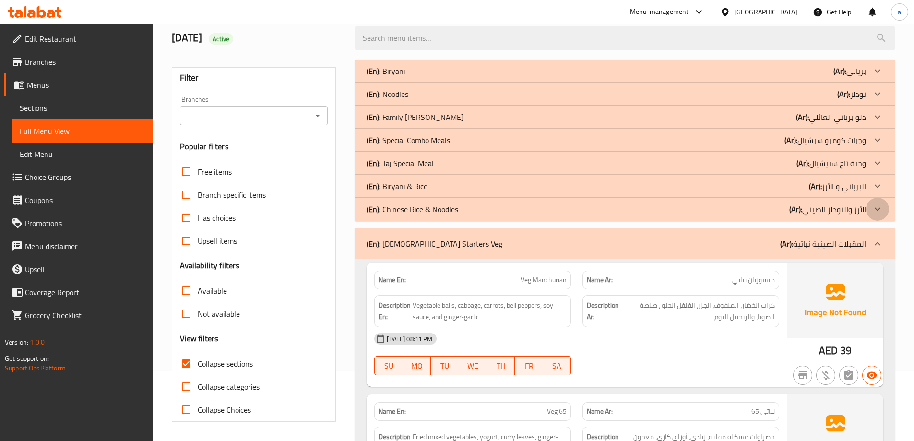
click at [873, 211] on icon at bounding box center [878, 209] width 12 height 12
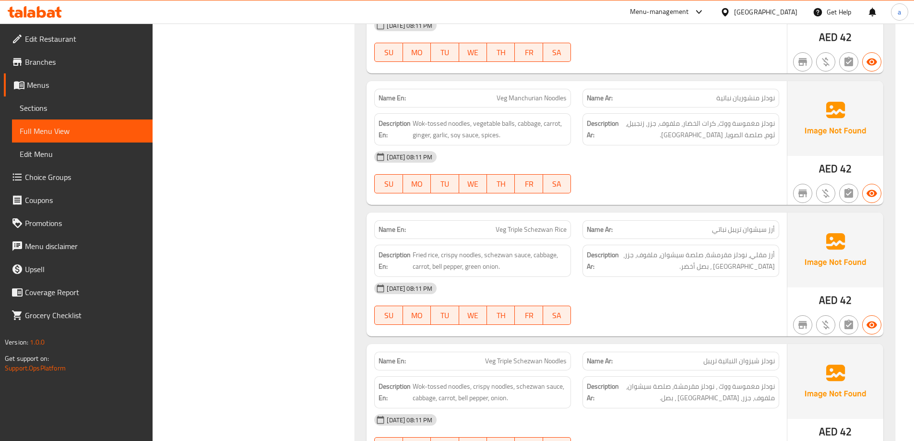
scroll to position [0, 0]
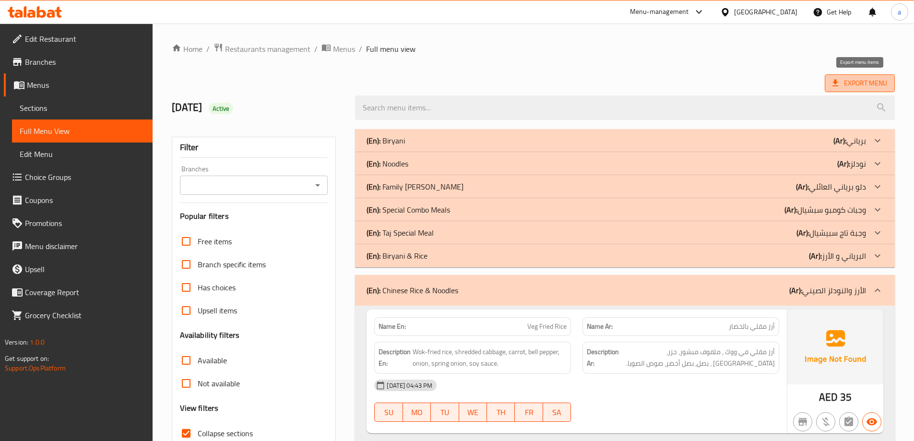
click at [874, 86] on span "Export Menu" at bounding box center [859, 83] width 55 height 12
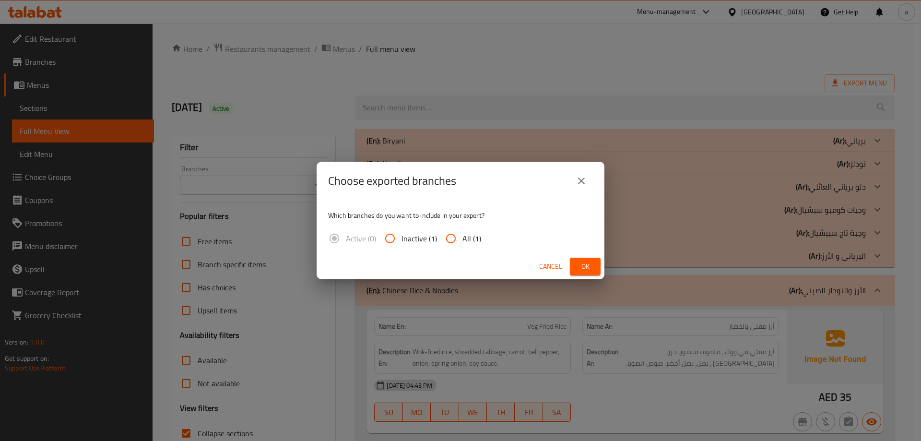
click at [465, 238] on span "All (1)" at bounding box center [472, 239] width 19 height 12
click at [463, 238] on input "All (1)" at bounding box center [451, 238] width 23 height 23
radio input "true"
click at [582, 269] on span "Ok" at bounding box center [585, 267] width 15 height 12
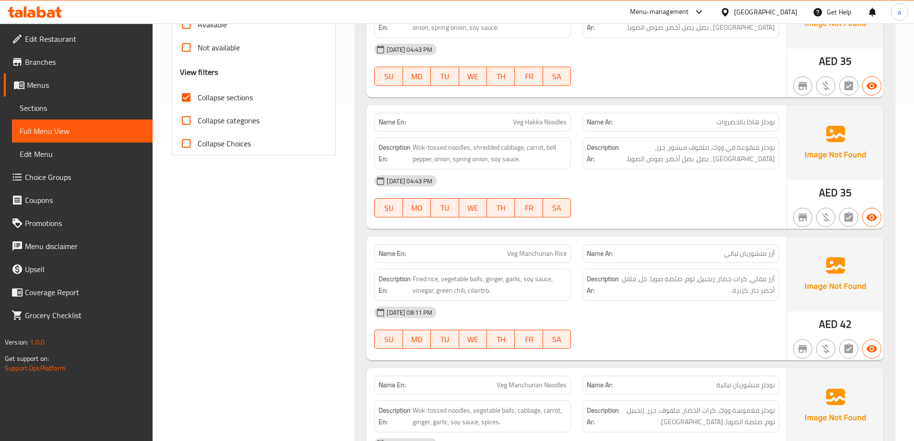
scroll to position [240, 0]
